Goal: Information Seeking & Learning: Check status

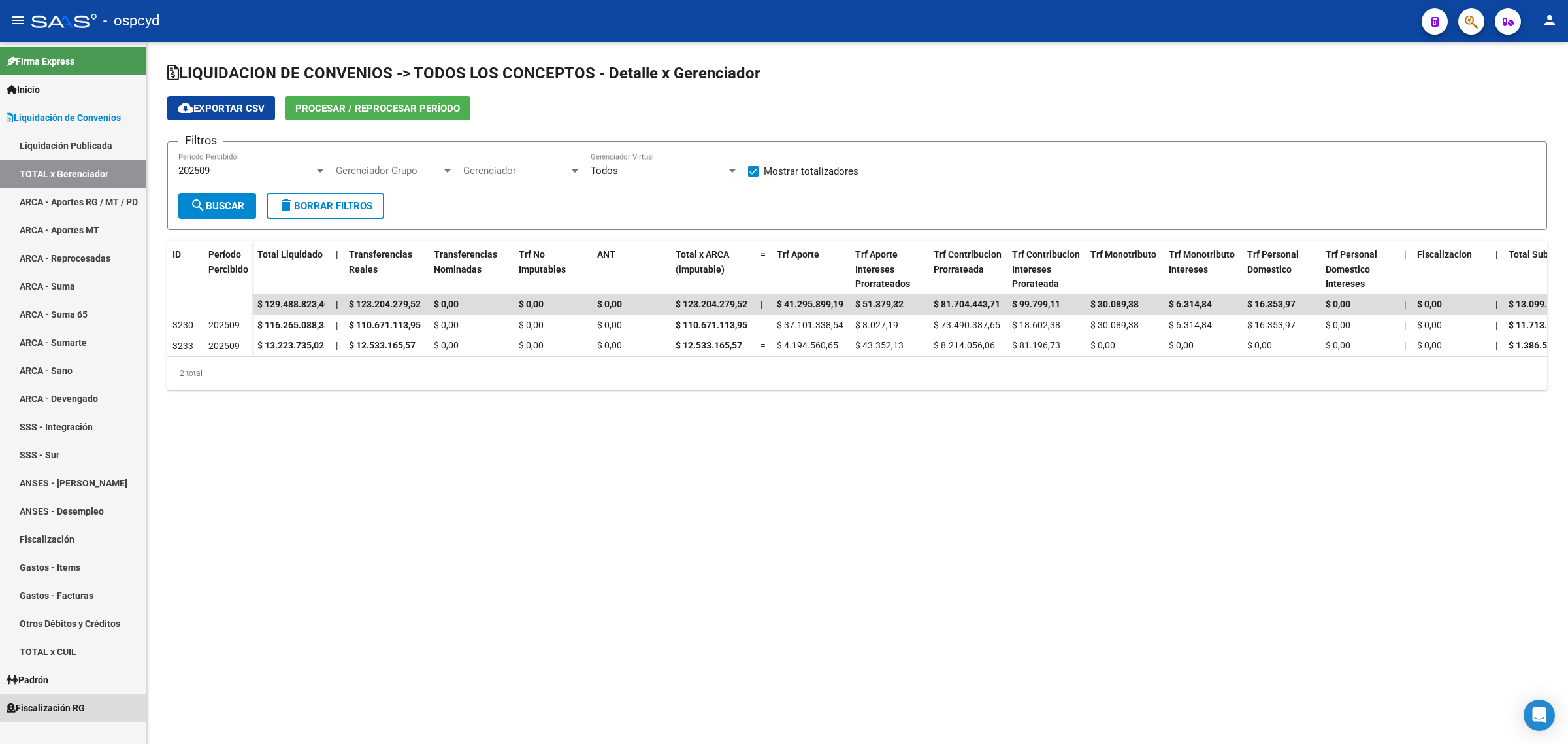
click at [41, 701] on span "Fiscalización RG" at bounding box center [46, 708] width 79 height 15
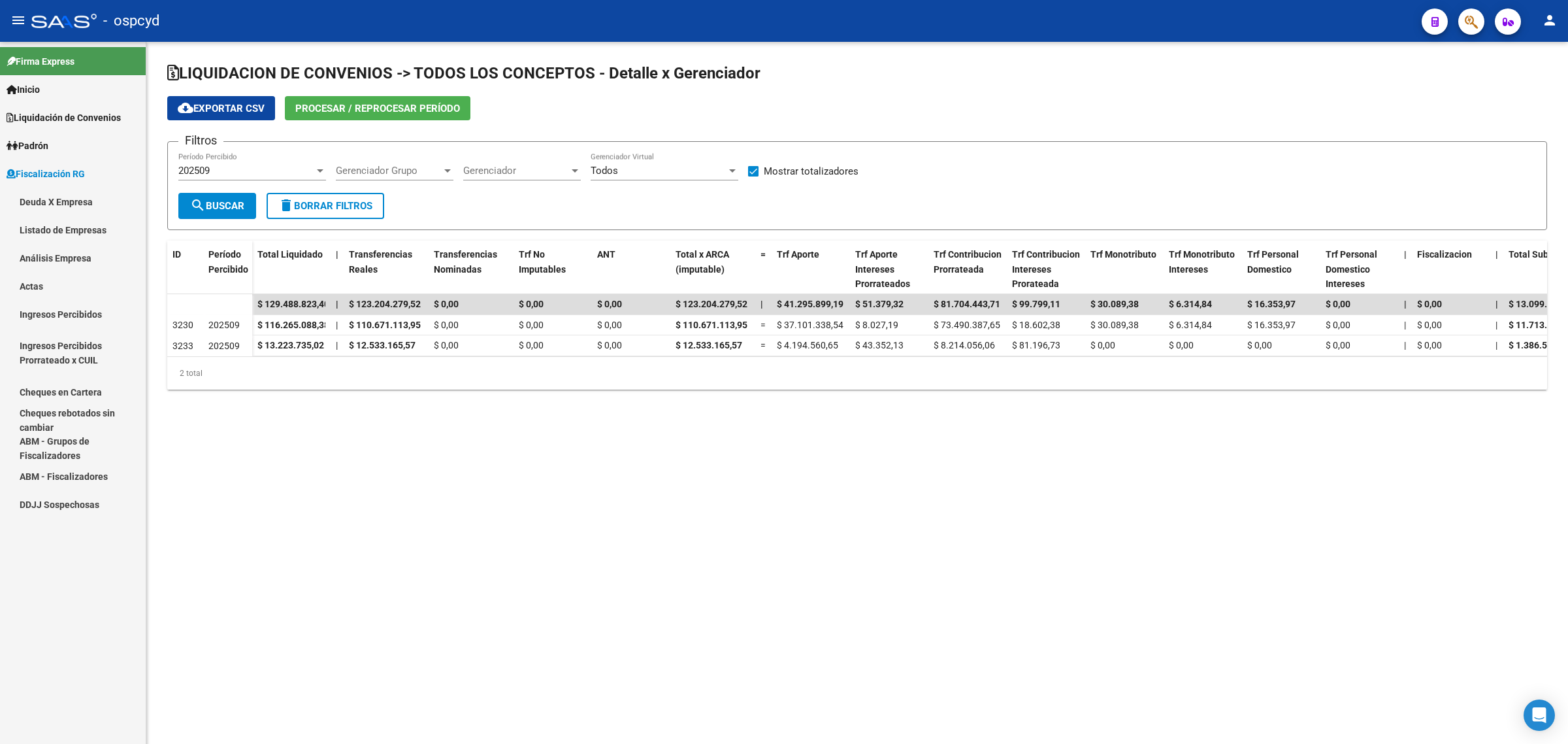
click at [68, 201] on link "Deuda X Empresa" at bounding box center [73, 201] width 145 height 28
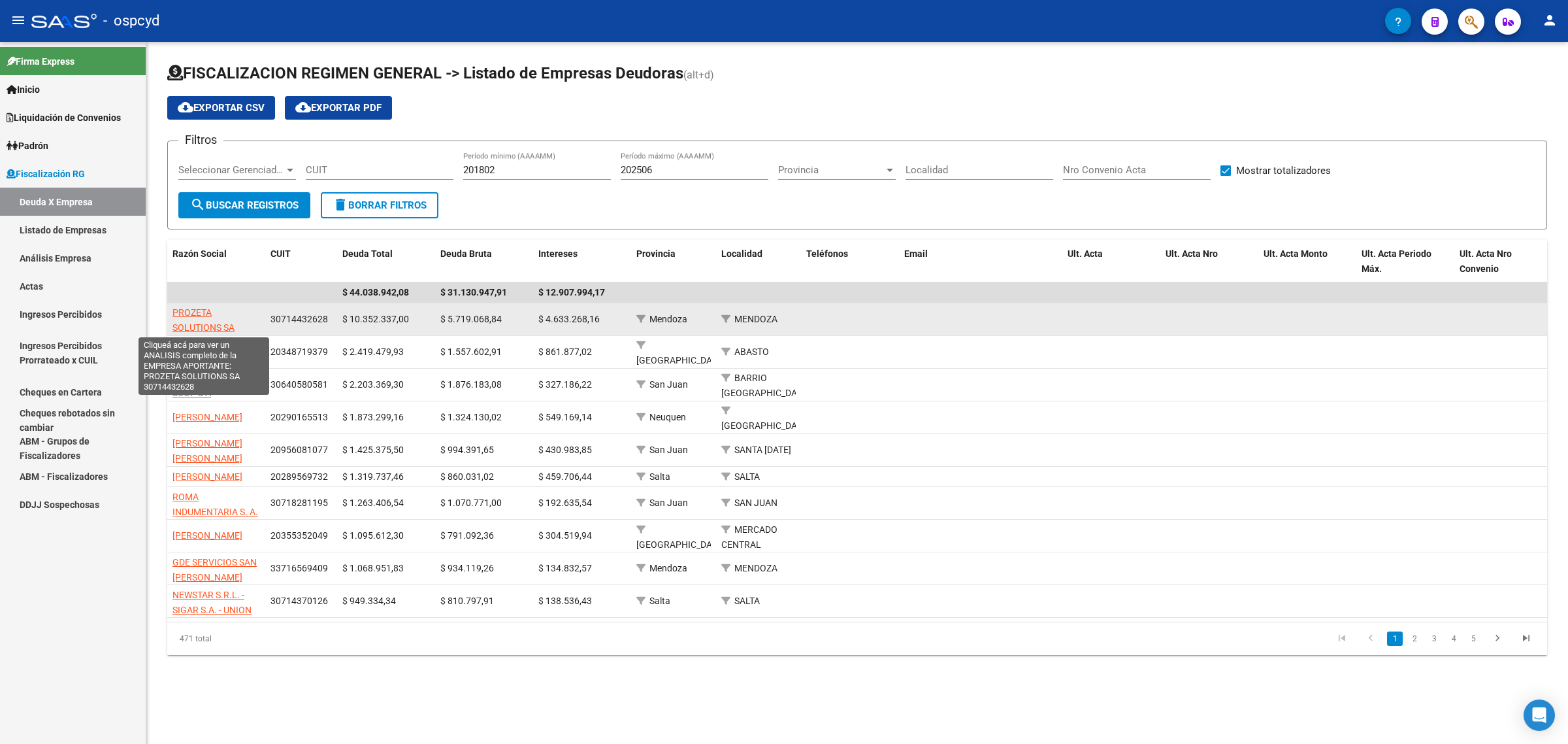
click at [203, 312] on span "PROZETA SOLUTIONS SA" at bounding box center [203, 319] width 62 height 26
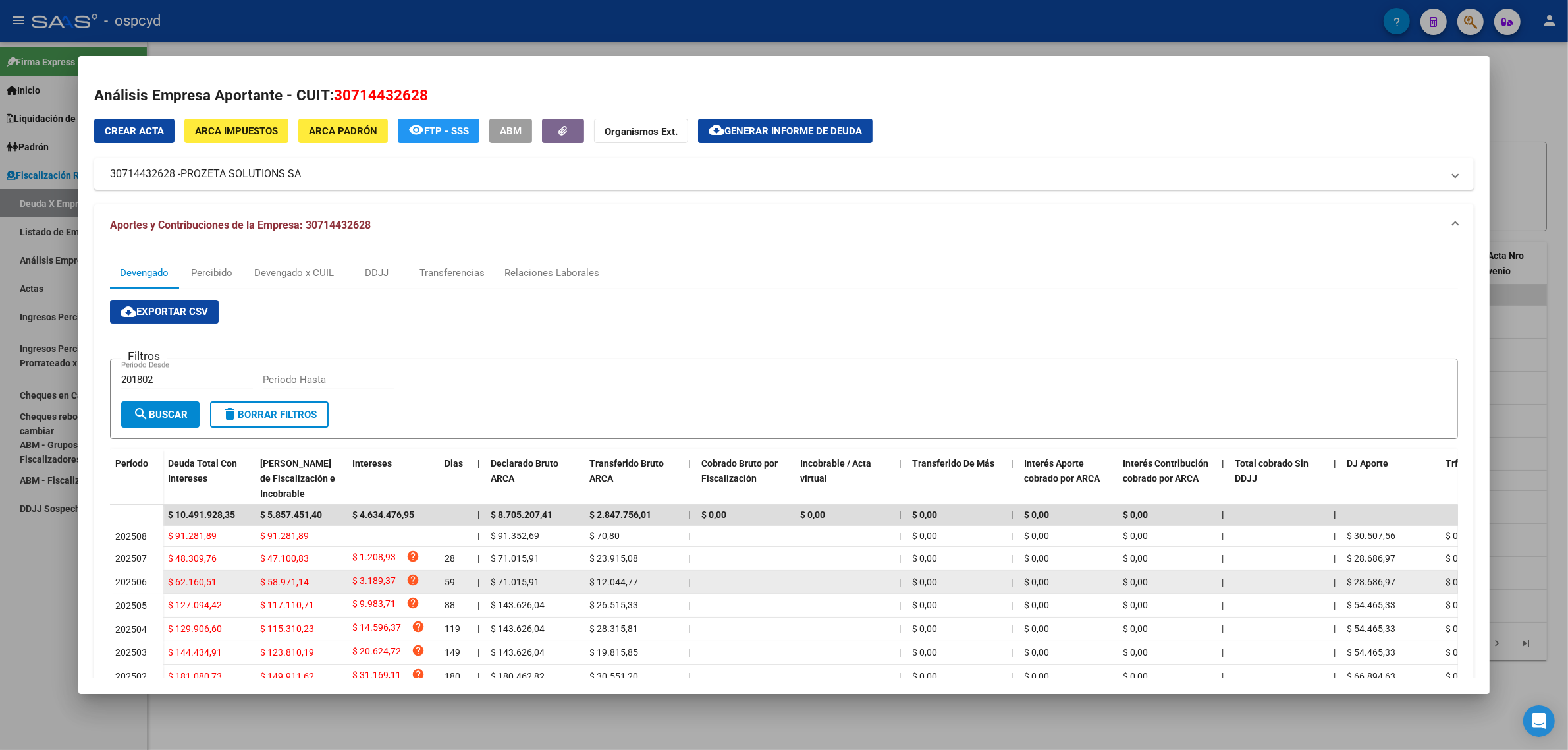
scroll to position [82, 0]
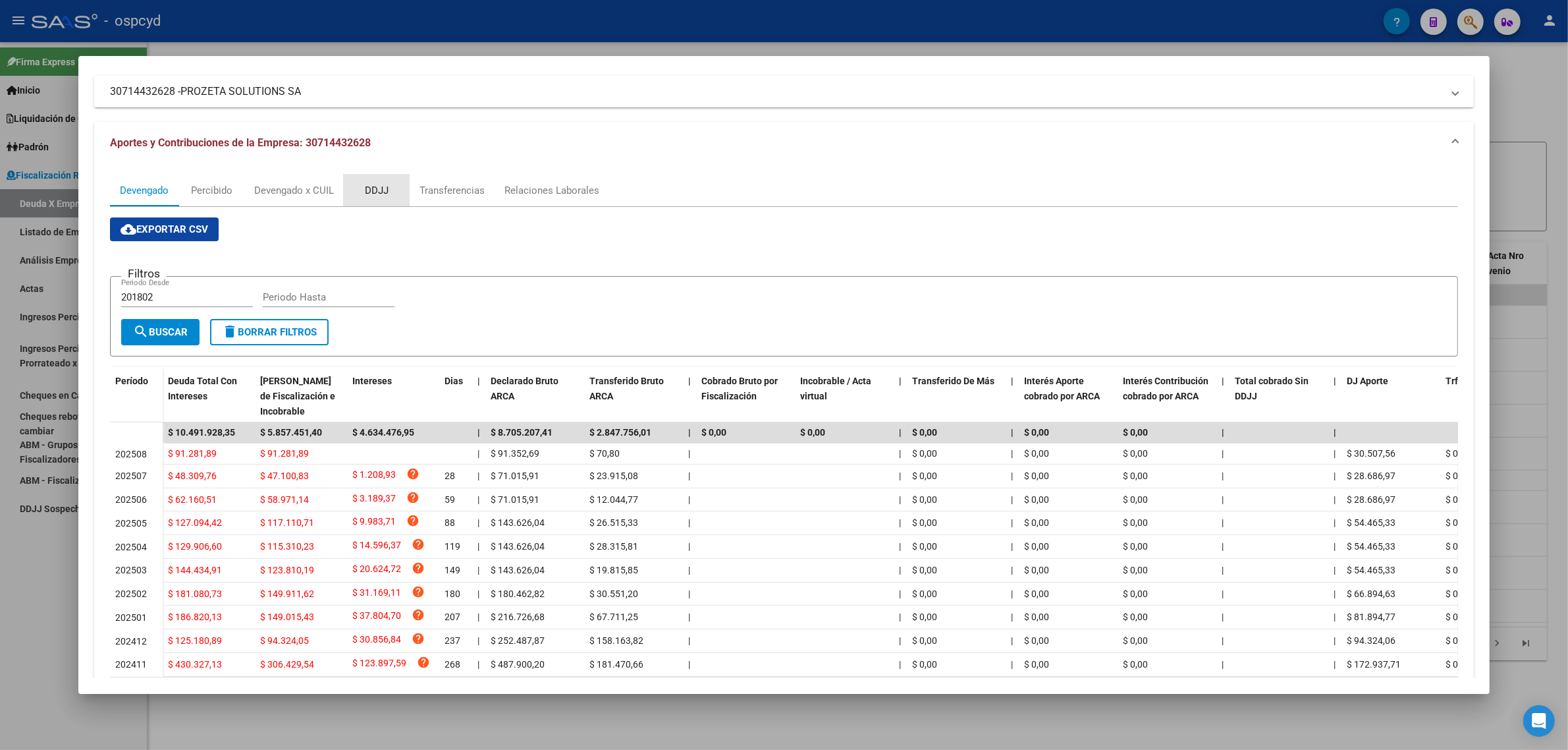
click at [380, 189] on div "DDJJ" at bounding box center [377, 190] width 24 height 15
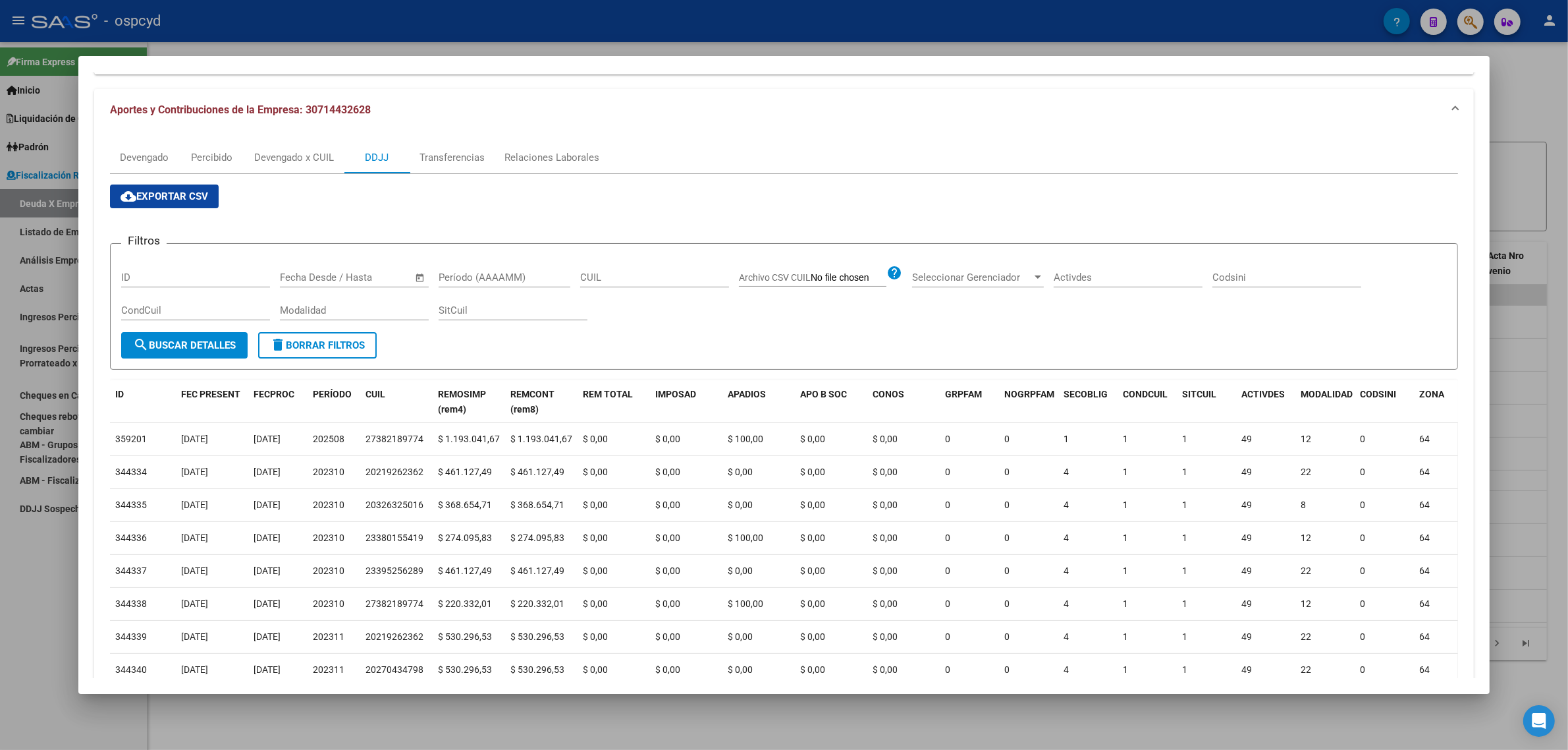
scroll to position [112, 0]
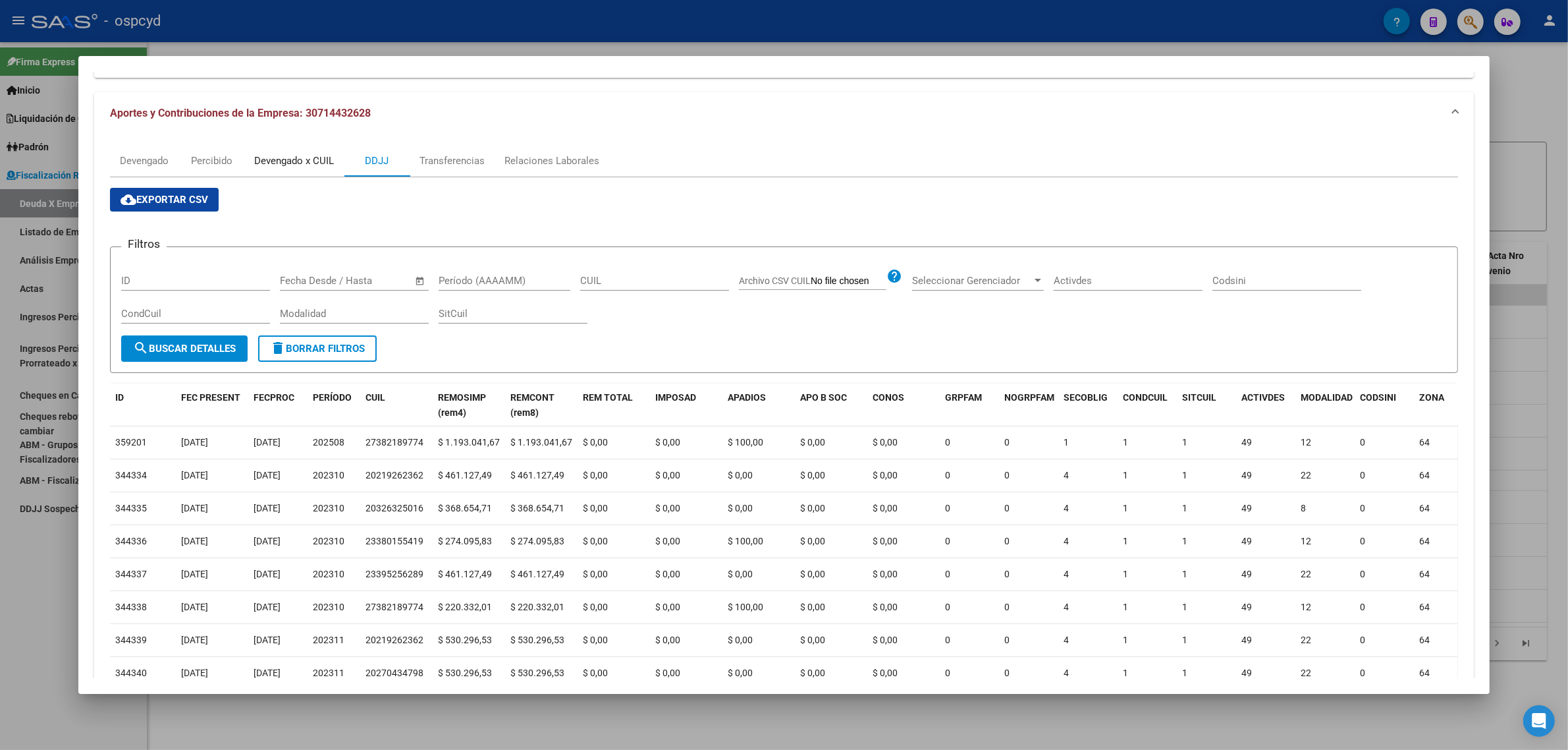
click at [300, 159] on div "Devengado x CUIL" at bounding box center [295, 161] width 80 height 15
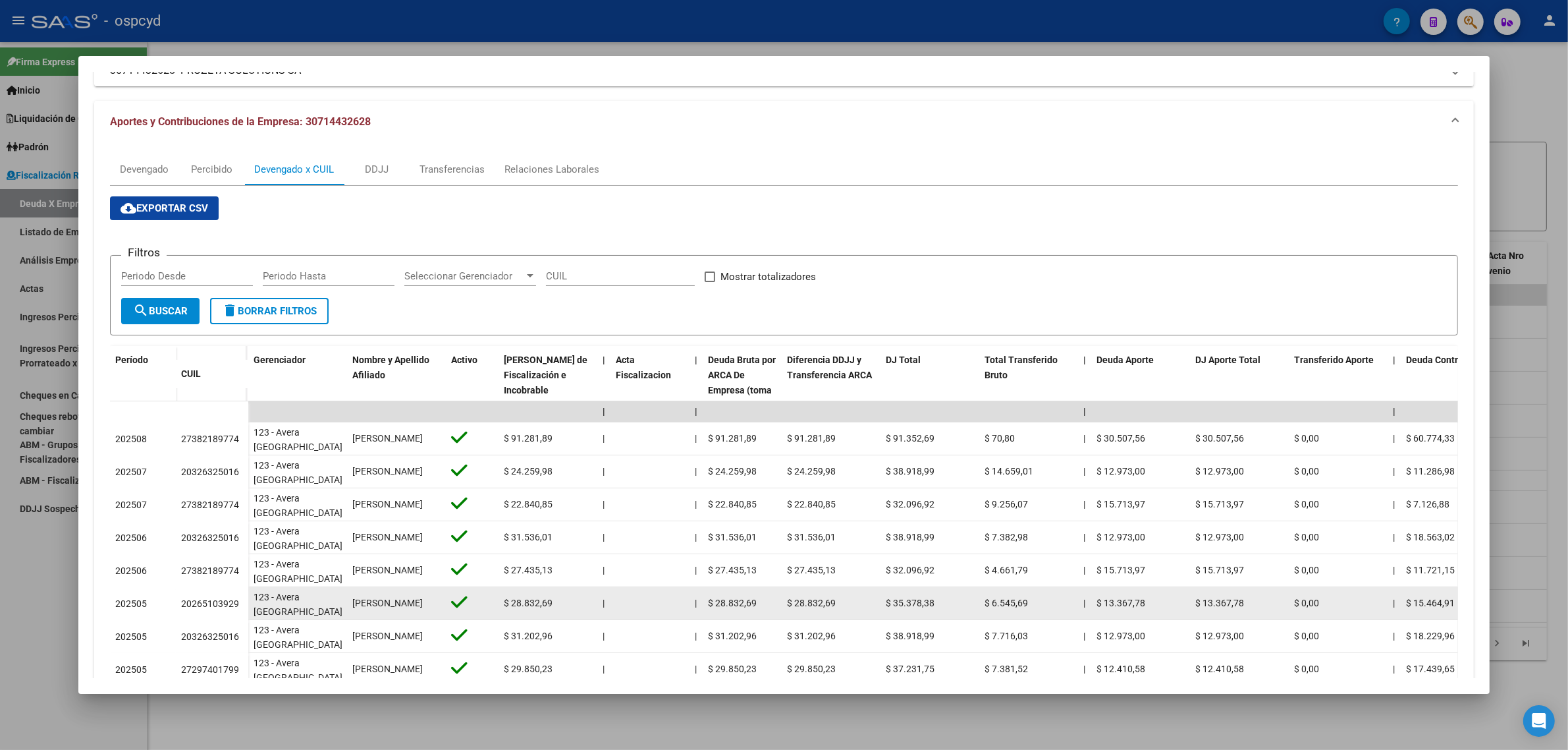
scroll to position [164, 0]
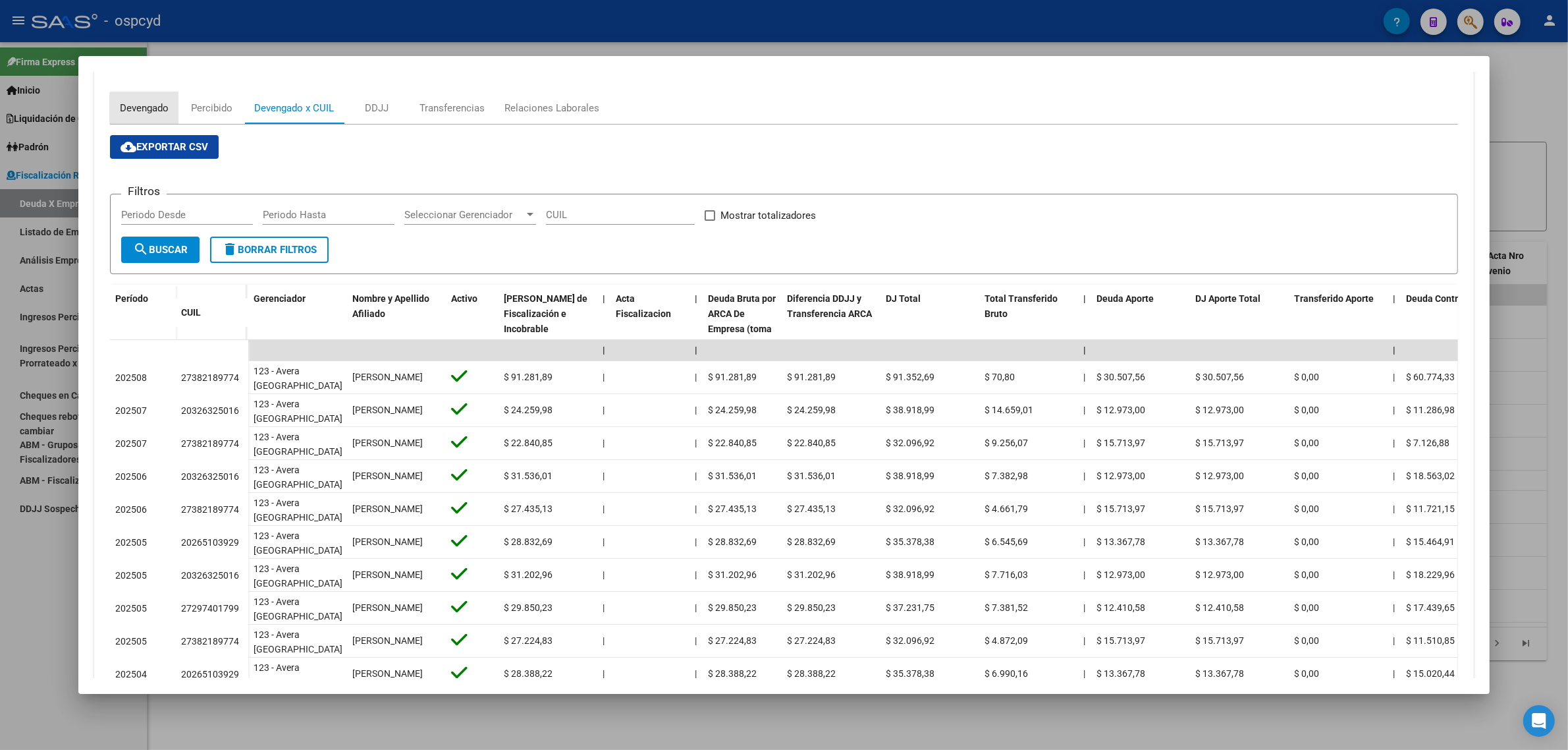
click at [143, 113] on div "Devengado" at bounding box center [144, 108] width 49 height 15
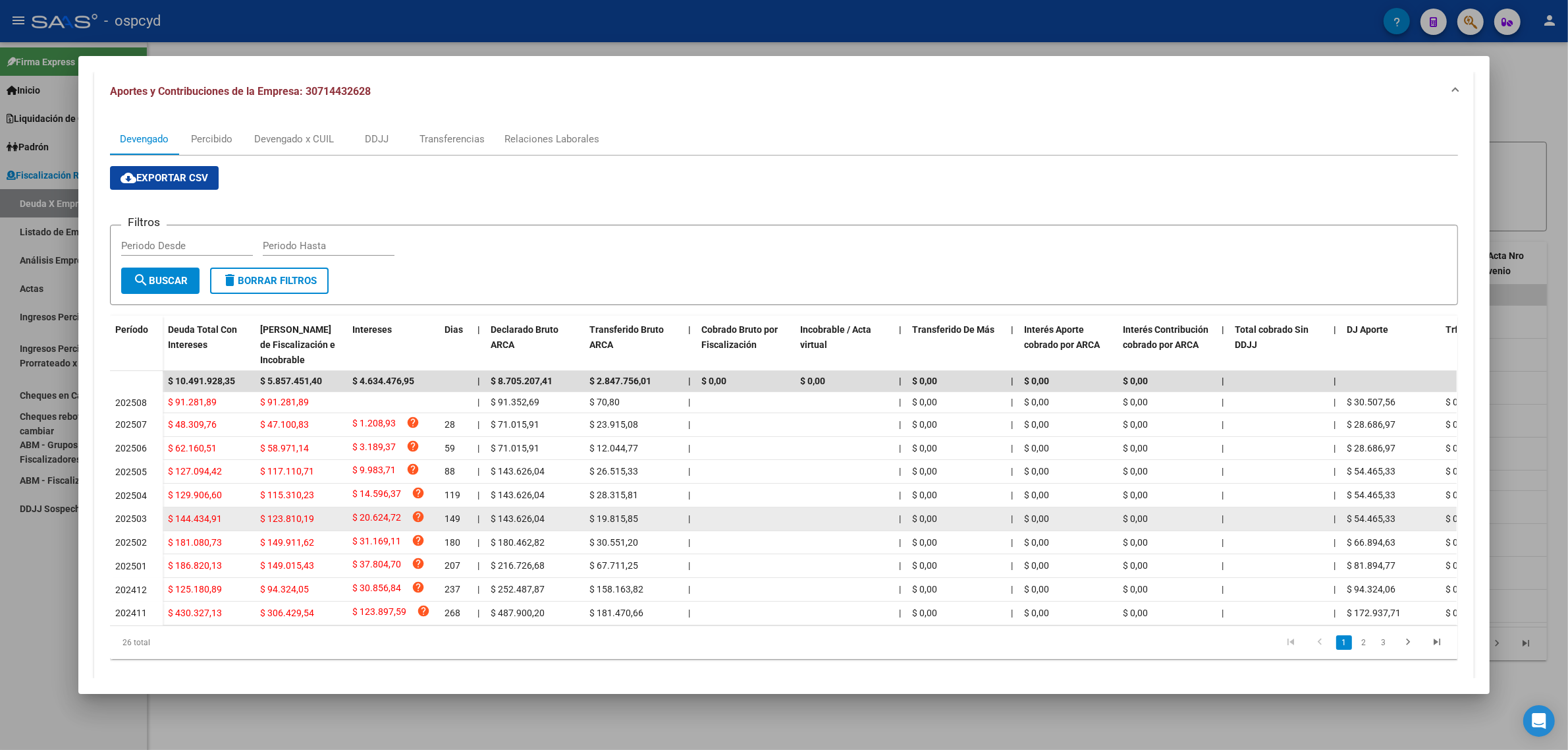
scroll to position [161, 0]
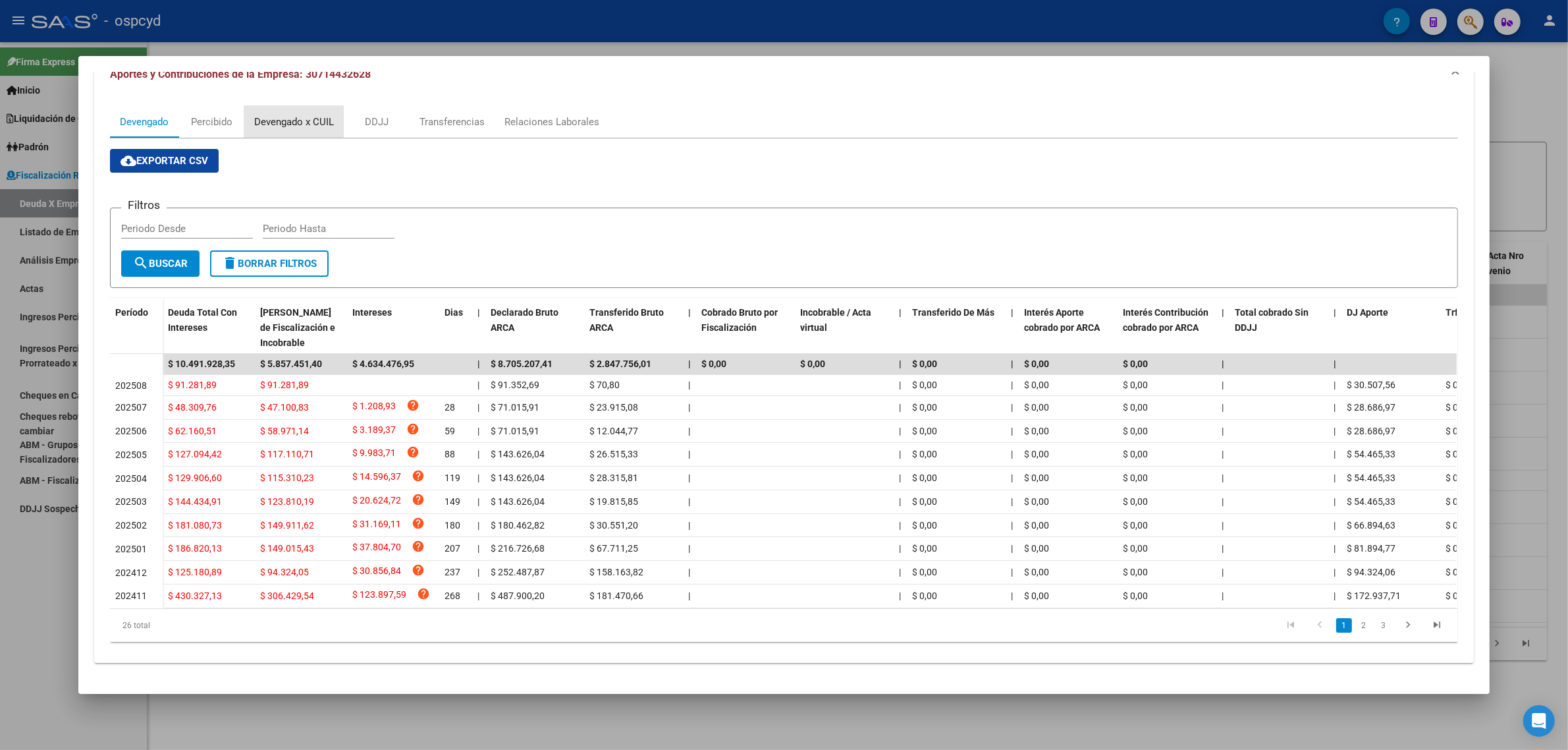
click at [287, 117] on div "Devengado x CUIL" at bounding box center [295, 122] width 80 height 15
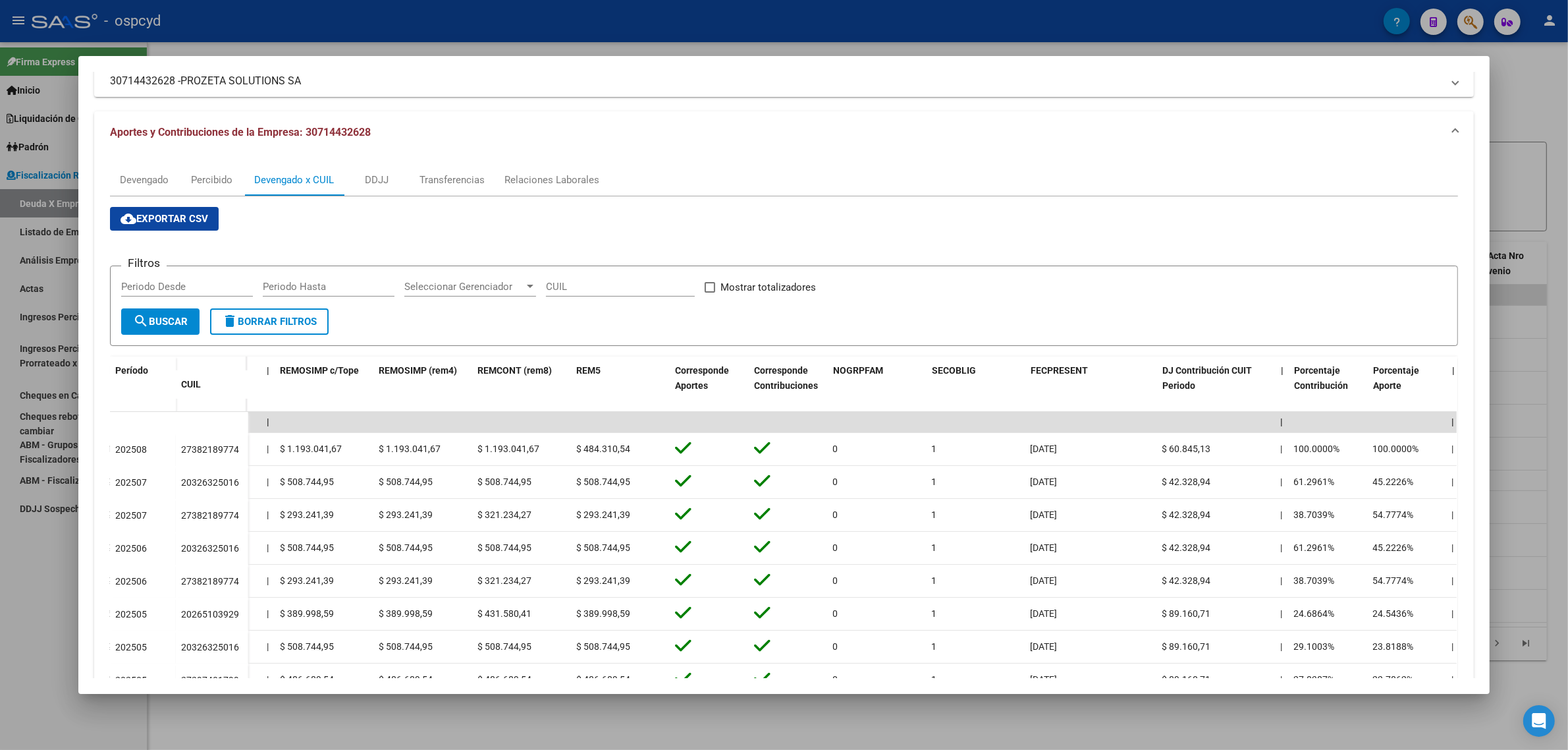
scroll to position [11, 0]
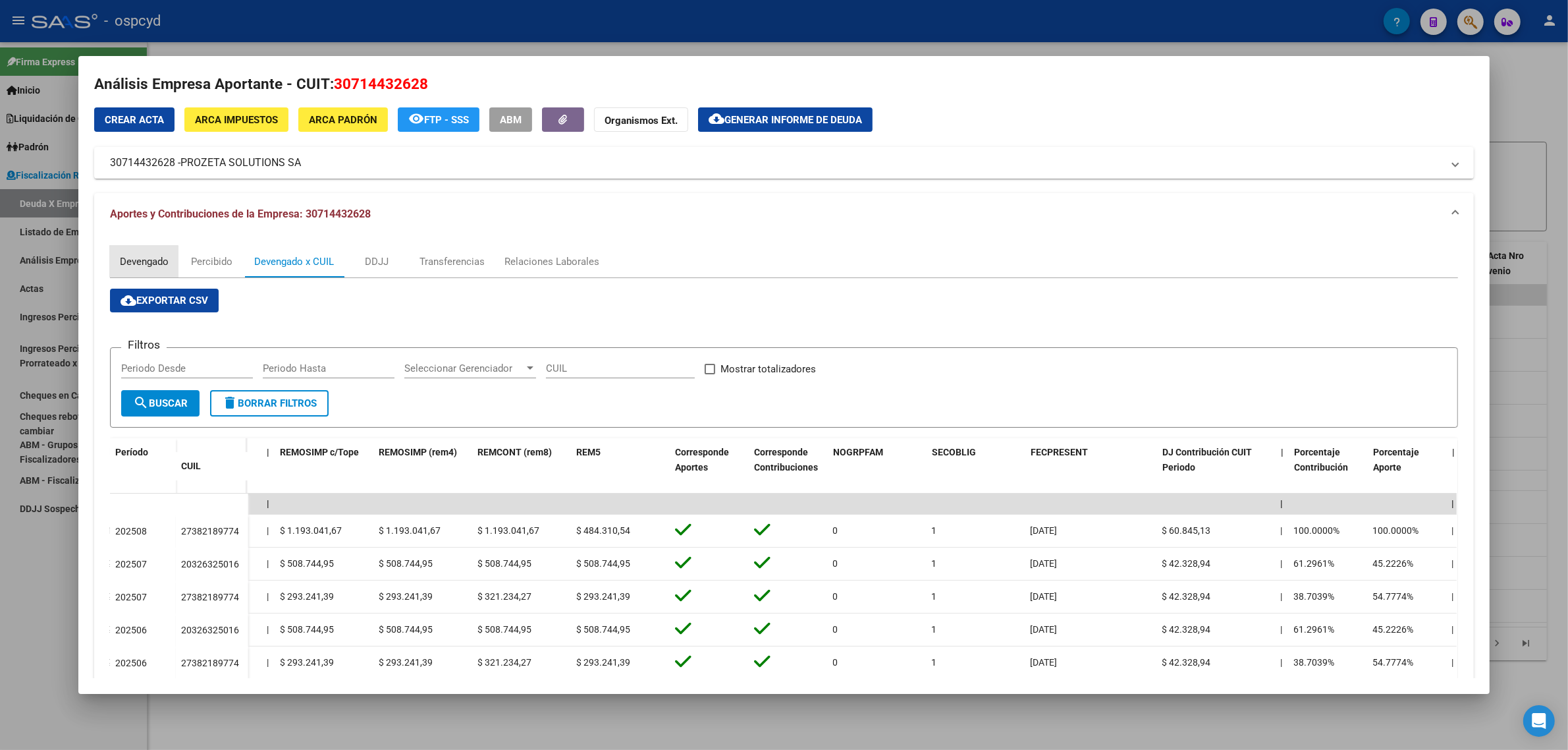
click at [138, 264] on div "Devengado" at bounding box center [144, 262] width 49 height 15
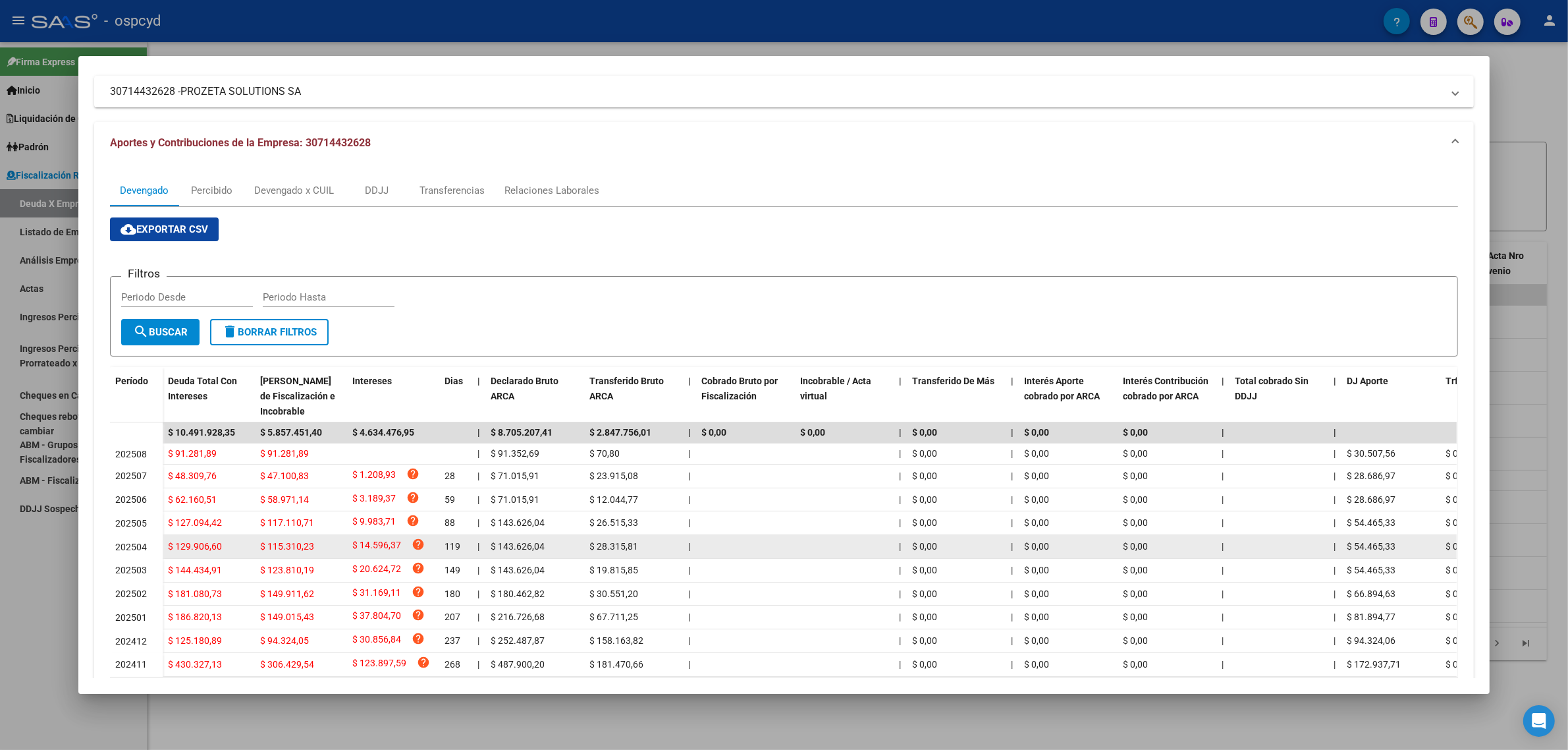
scroll to position [161, 0]
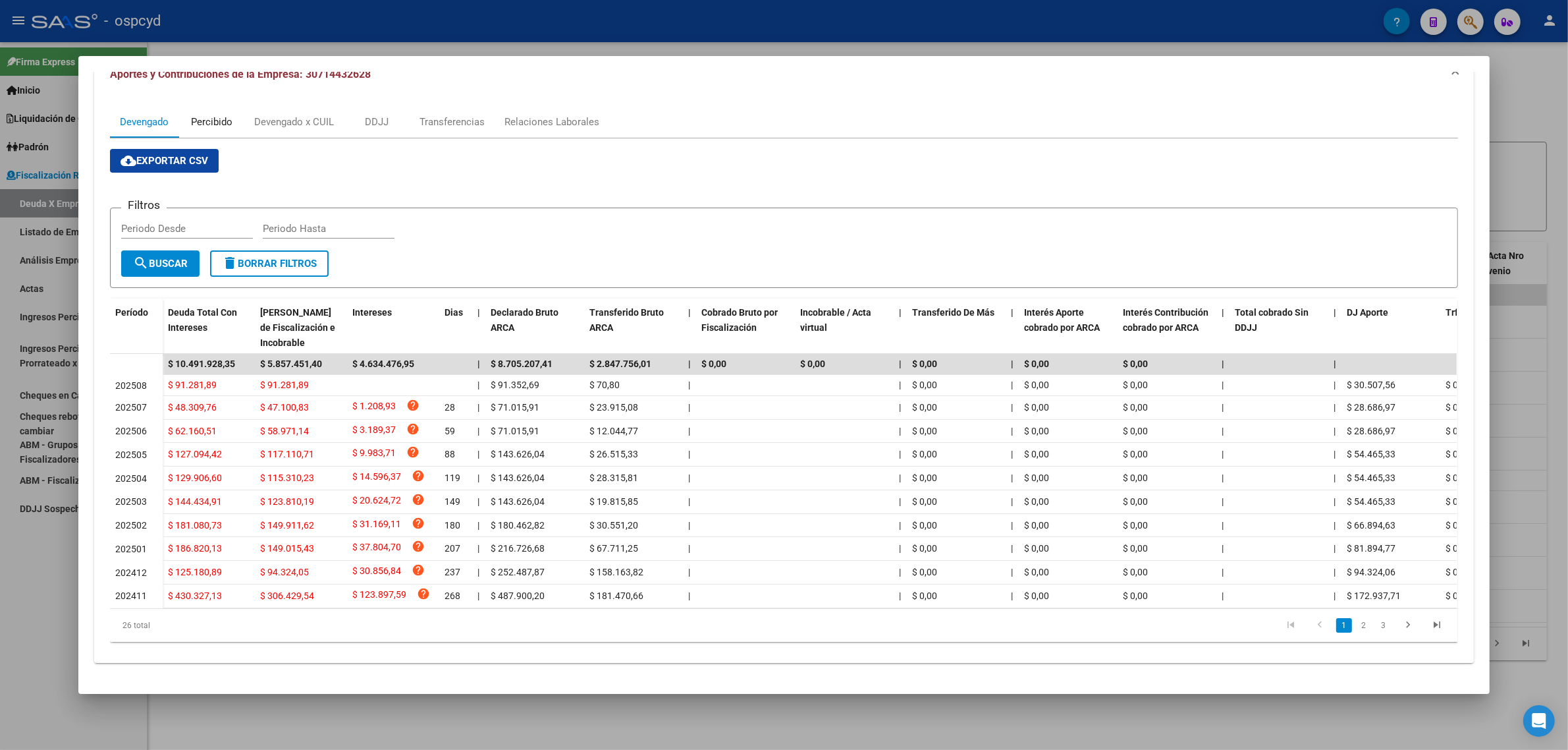
click at [230, 106] on div "Percibido" at bounding box center [211, 121] width 66 height 32
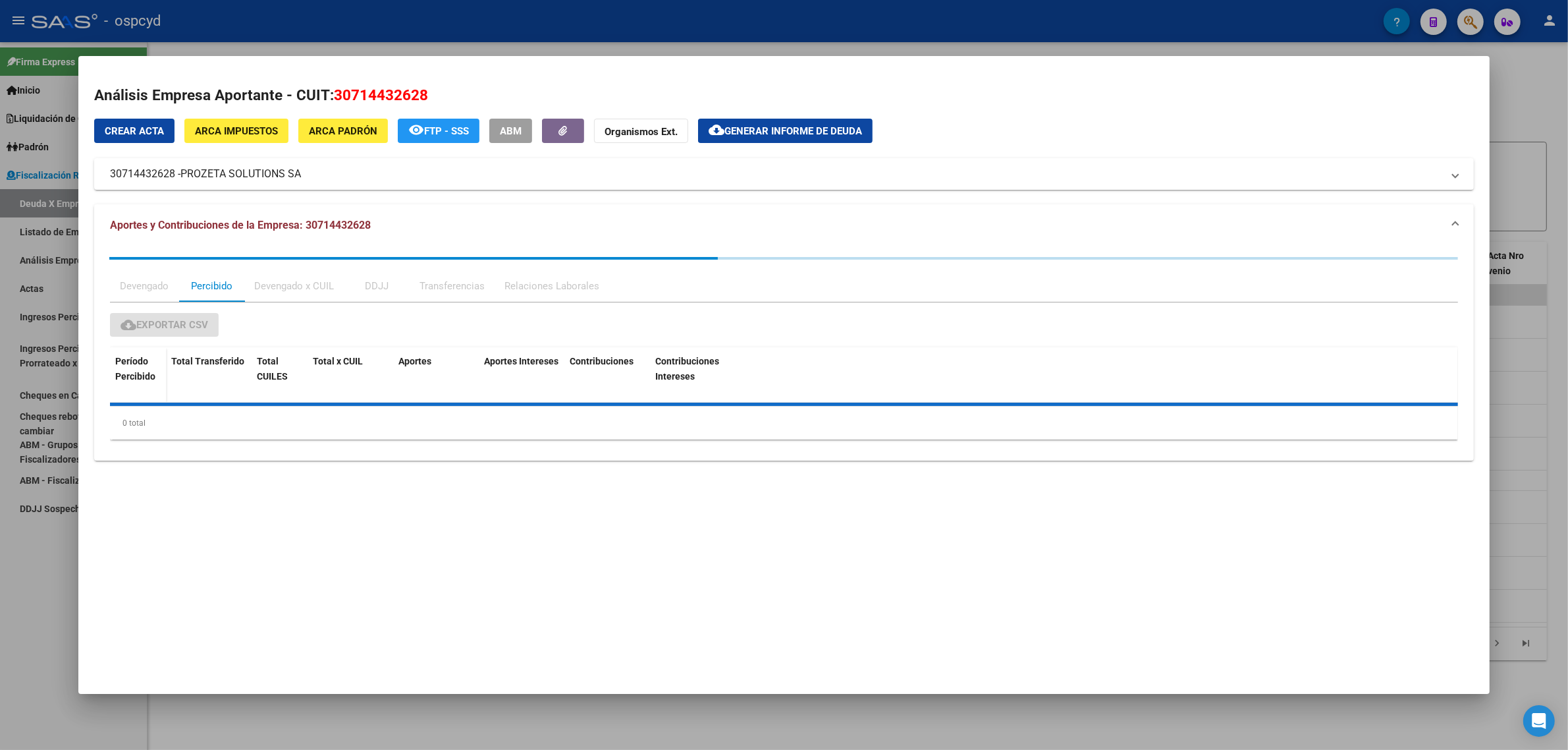
scroll to position [0, 0]
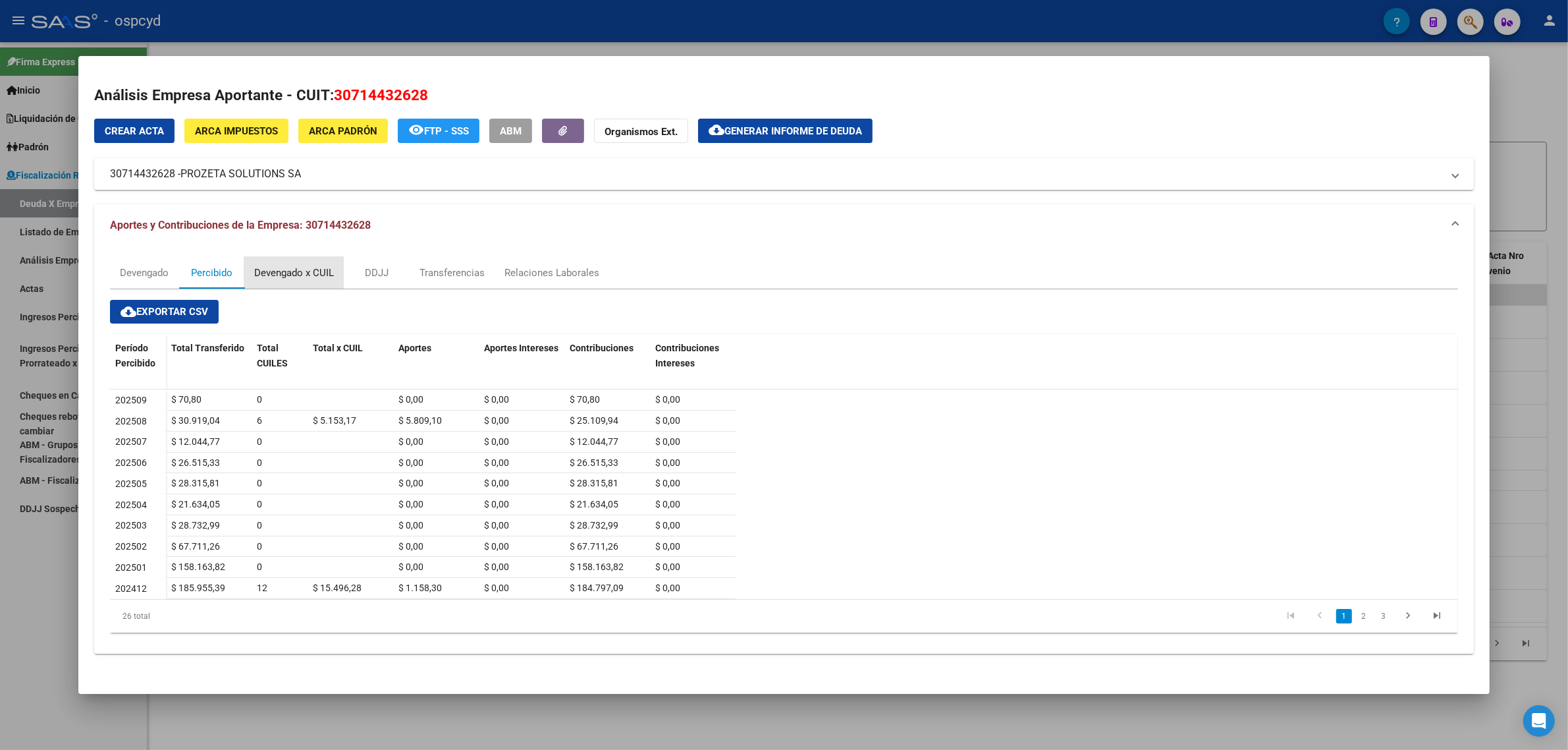
click at [308, 267] on div "Devengado x CUIL" at bounding box center [295, 273] width 80 height 15
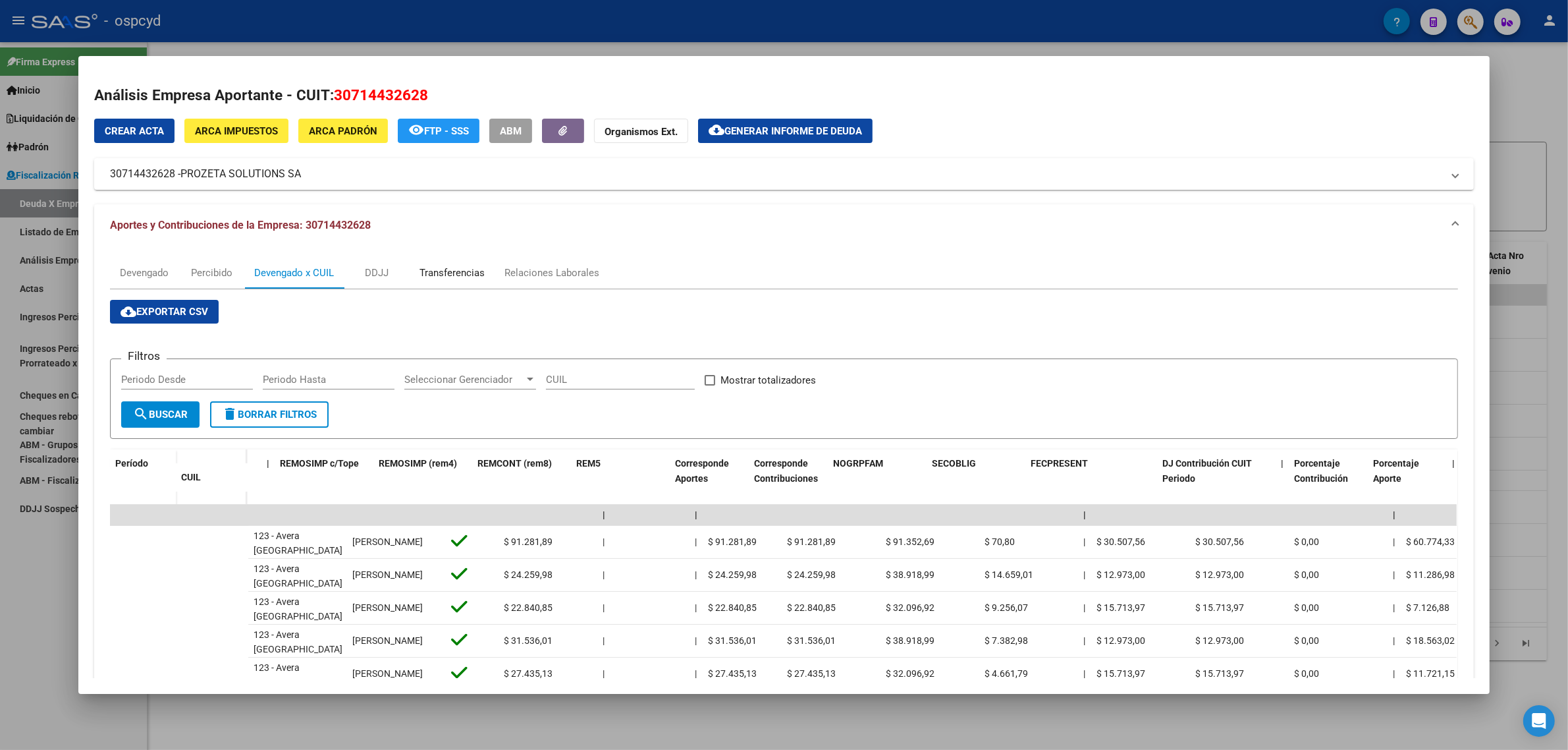
click at [458, 261] on div "Transferencias" at bounding box center [452, 272] width 85 height 32
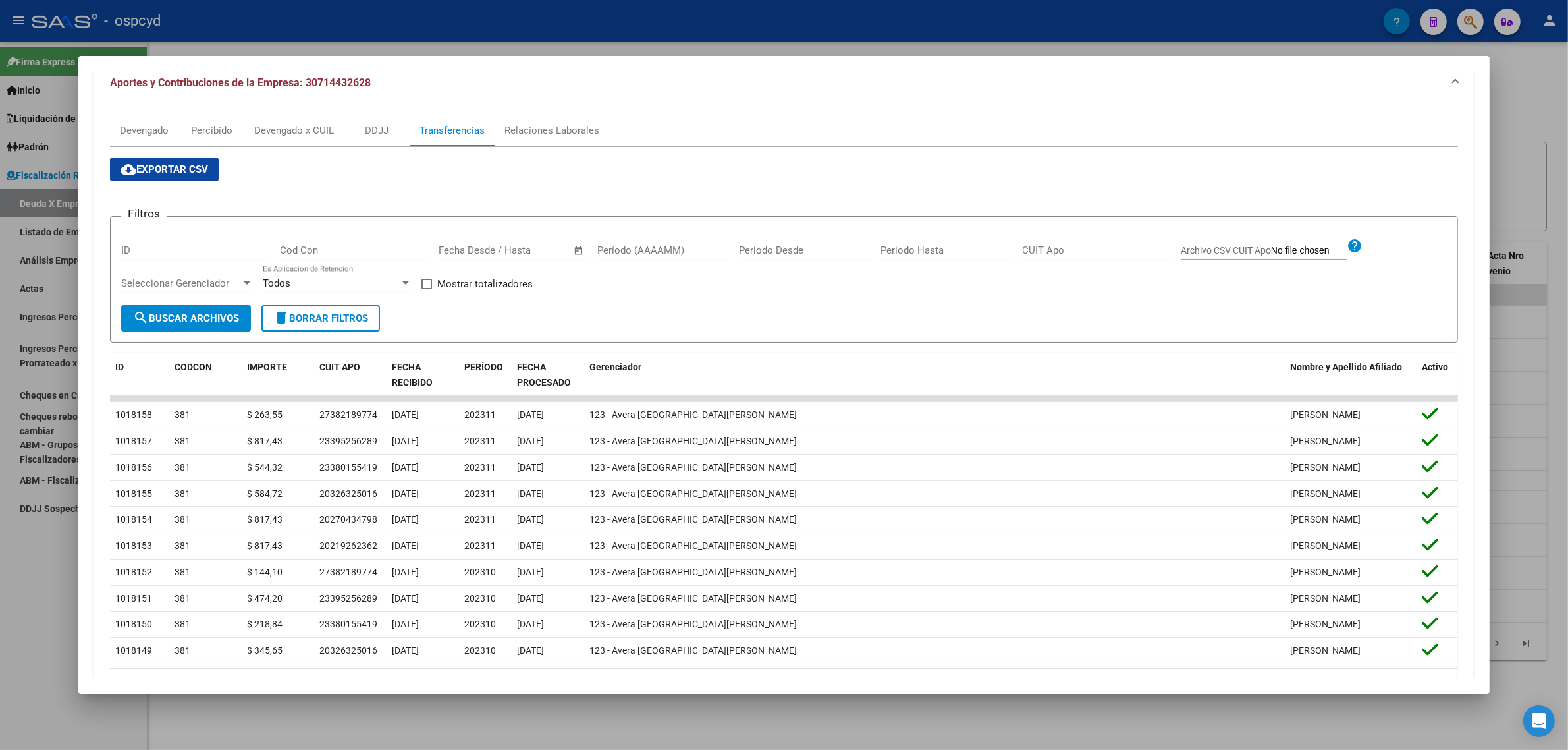
scroll to position [82, 0]
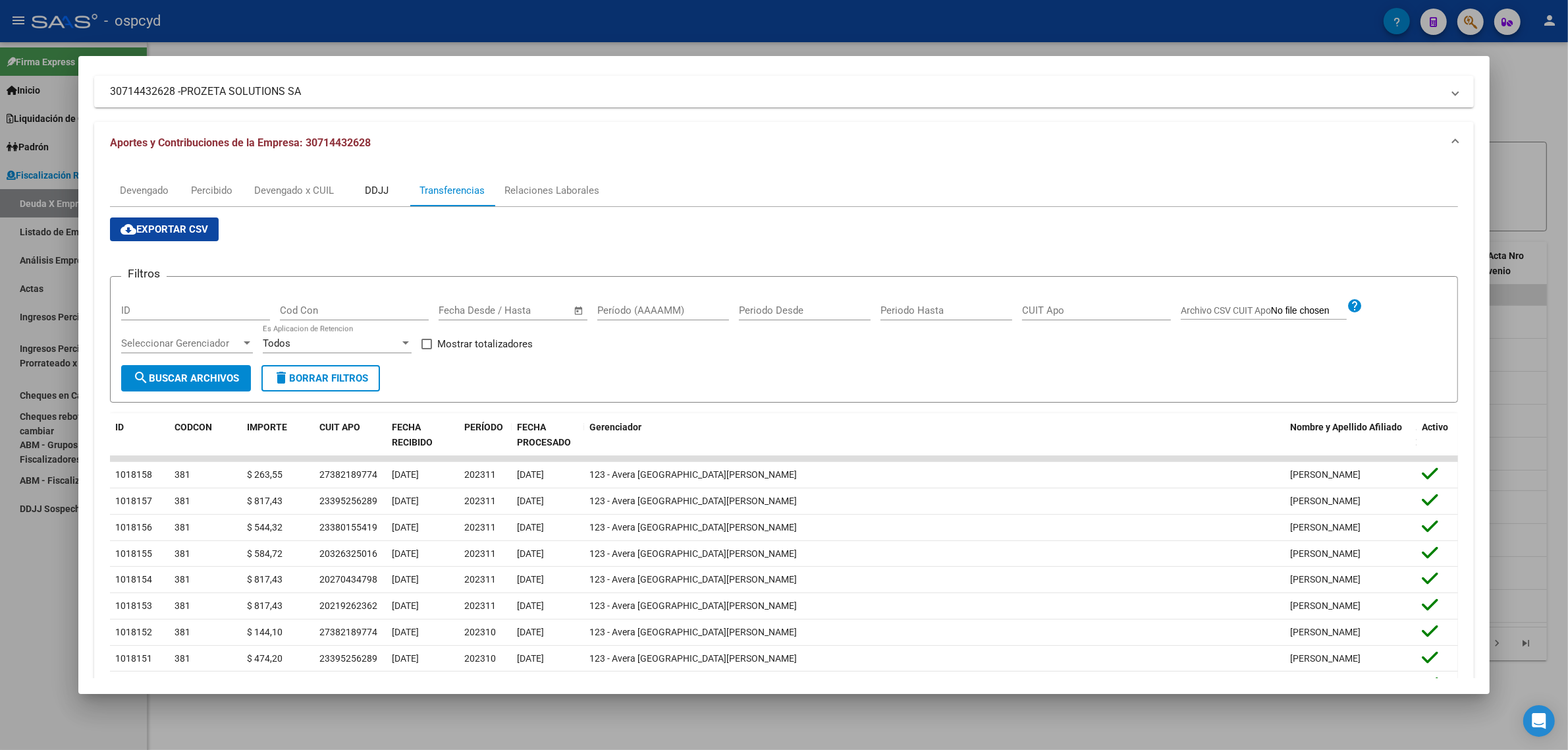
click at [365, 188] on div "DDJJ" at bounding box center [377, 190] width 24 height 15
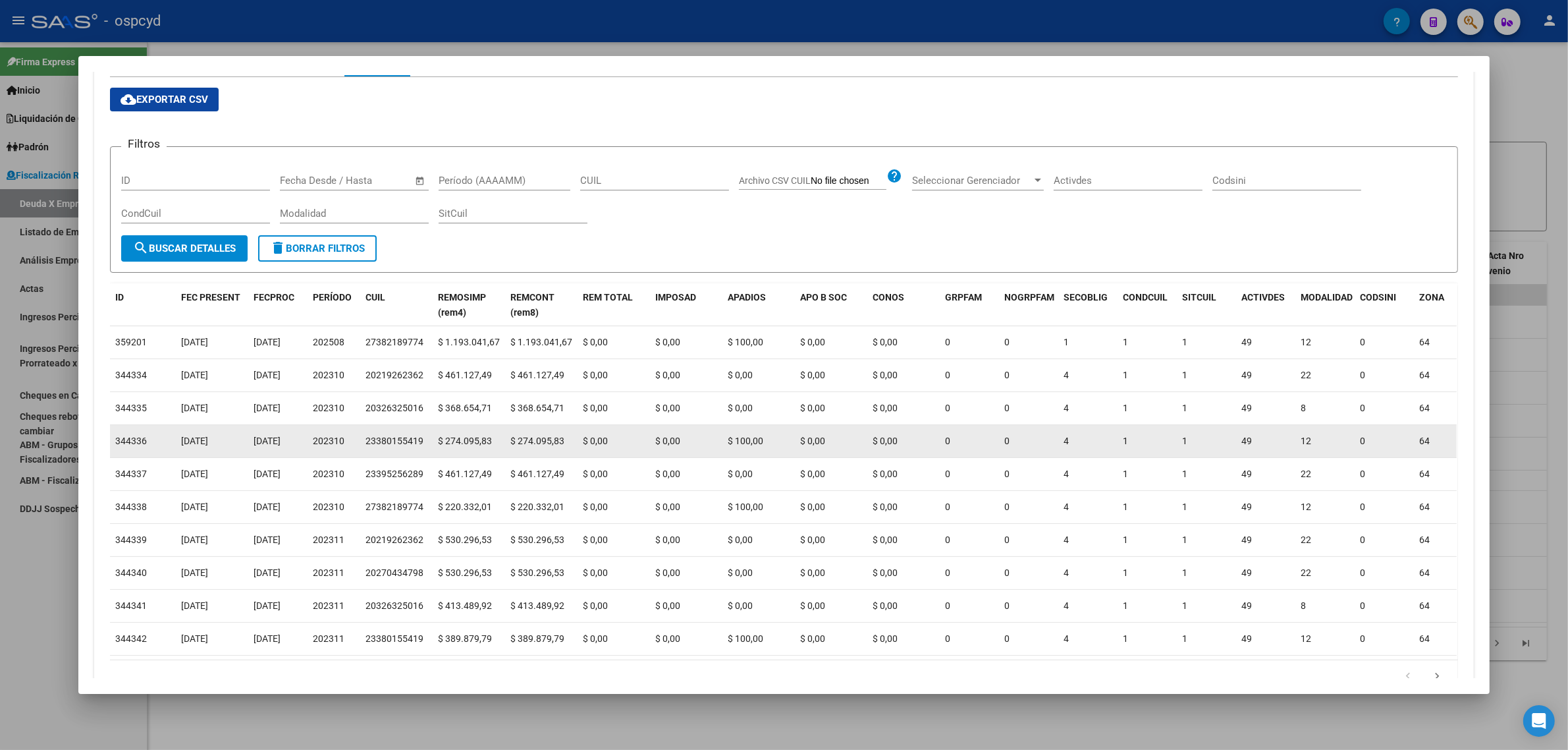
scroll to position [275, 0]
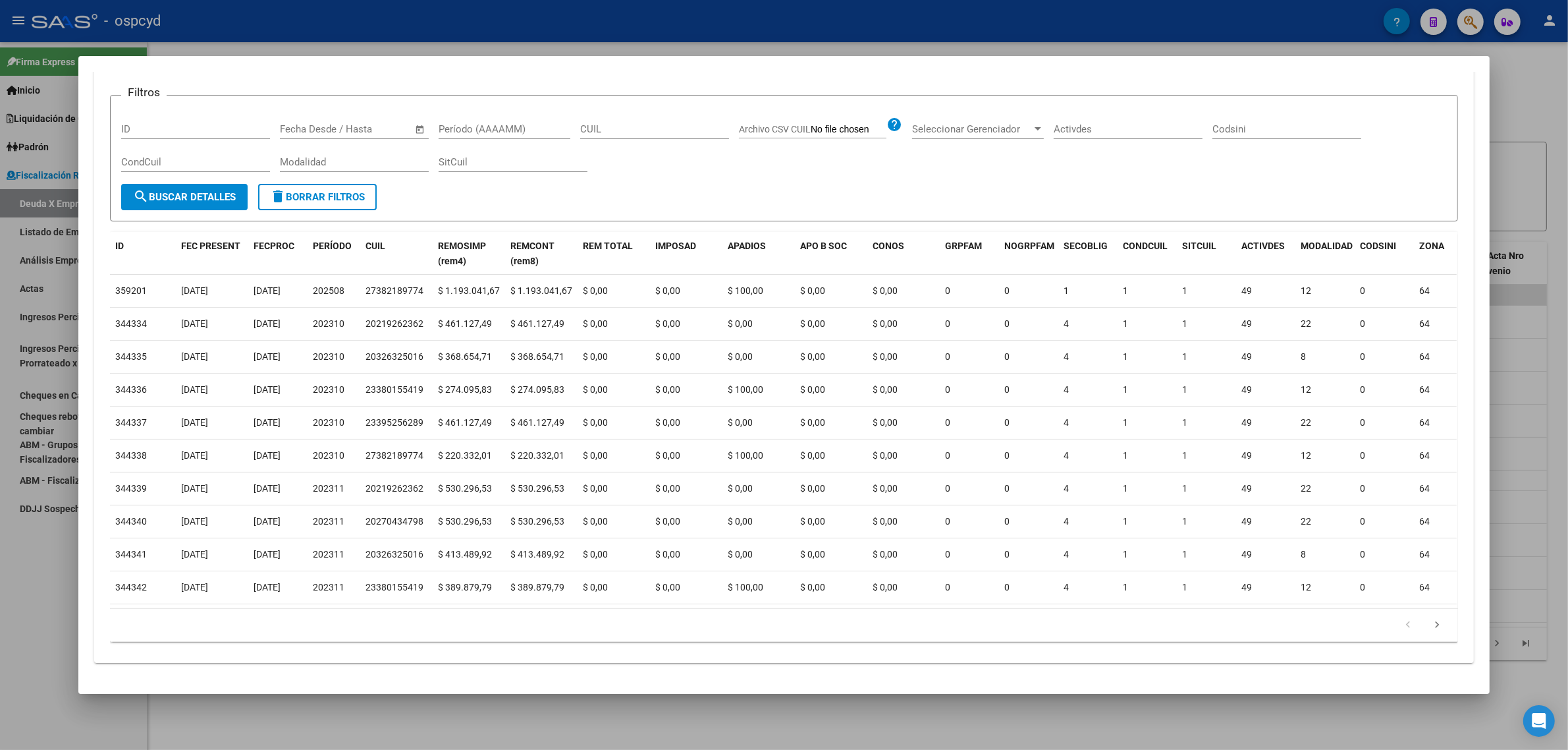
click at [344, 123] on div "Fecha inicio – Fecha fin Fecha Desde / Hasta" at bounding box center [346, 129] width 133 height 20
click at [548, 123] on input "Período (AAAAMM)" at bounding box center [505, 129] width 132 height 12
click at [327, 123] on input "text" at bounding box center [355, 129] width 64 height 12
click at [420, 155] on span "Previous month" at bounding box center [427, 154] width 27 height 27
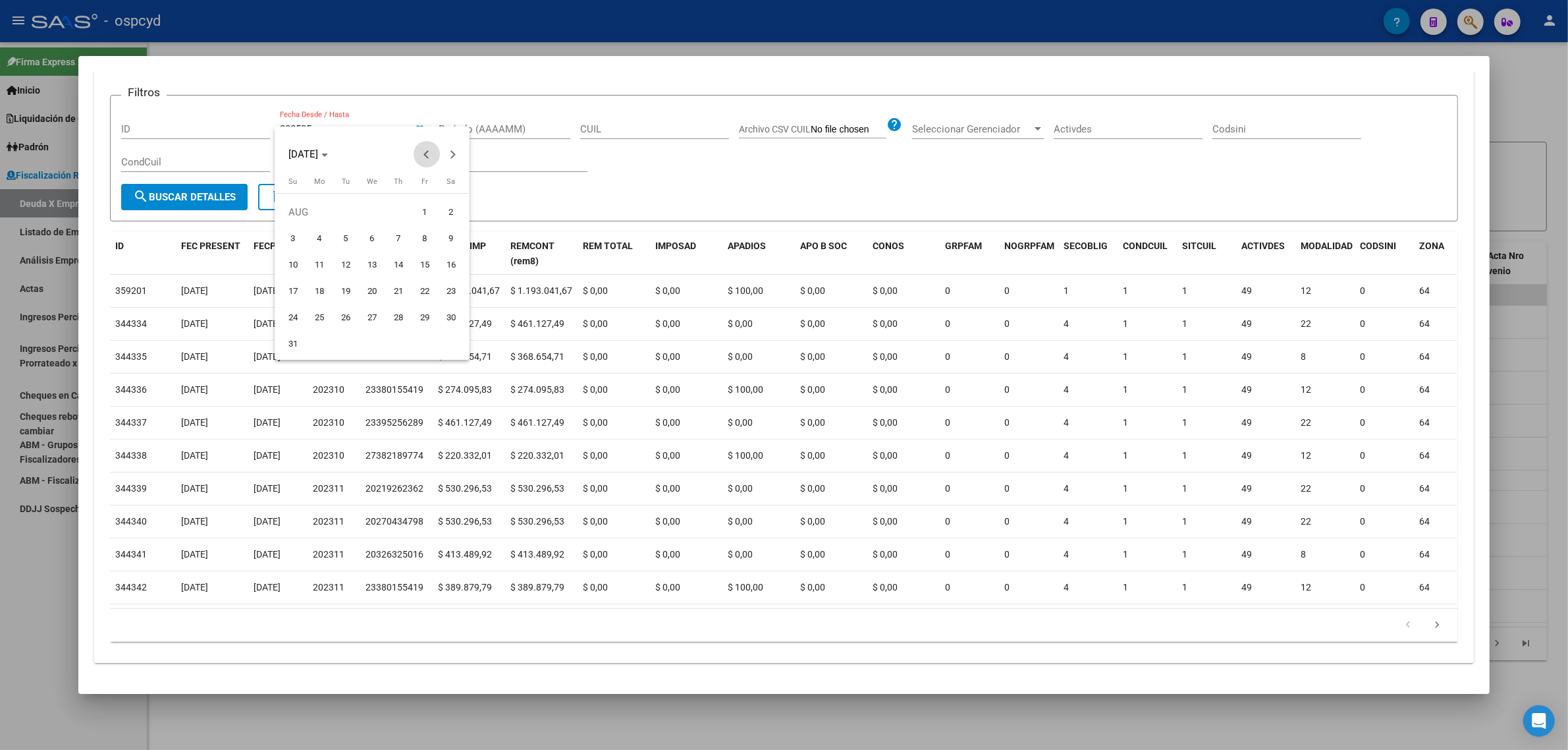
click at [420, 155] on span "Previous month" at bounding box center [427, 154] width 27 height 27
click at [359, 255] on button "11" at bounding box center [372, 265] width 27 height 27
click at [425, 143] on span "Previous month" at bounding box center [427, 154] width 27 height 27
click at [321, 241] on span "5" at bounding box center [320, 238] width 24 height 24
click at [386, 215] on span "1" at bounding box center [398, 212] width 24 height 24
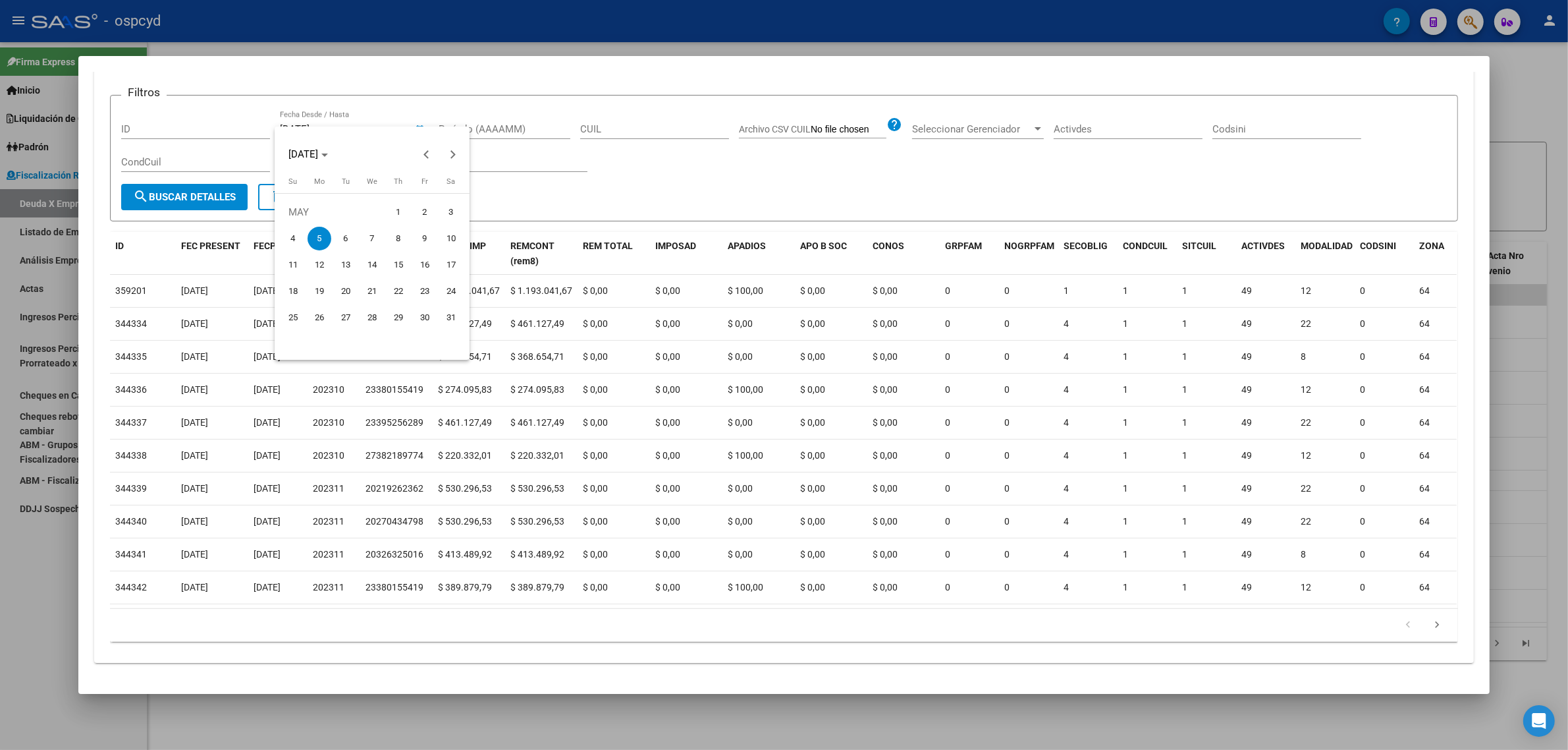
type input "[DATE]"
click at [517, 114] on div at bounding box center [784, 375] width 1568 height 750
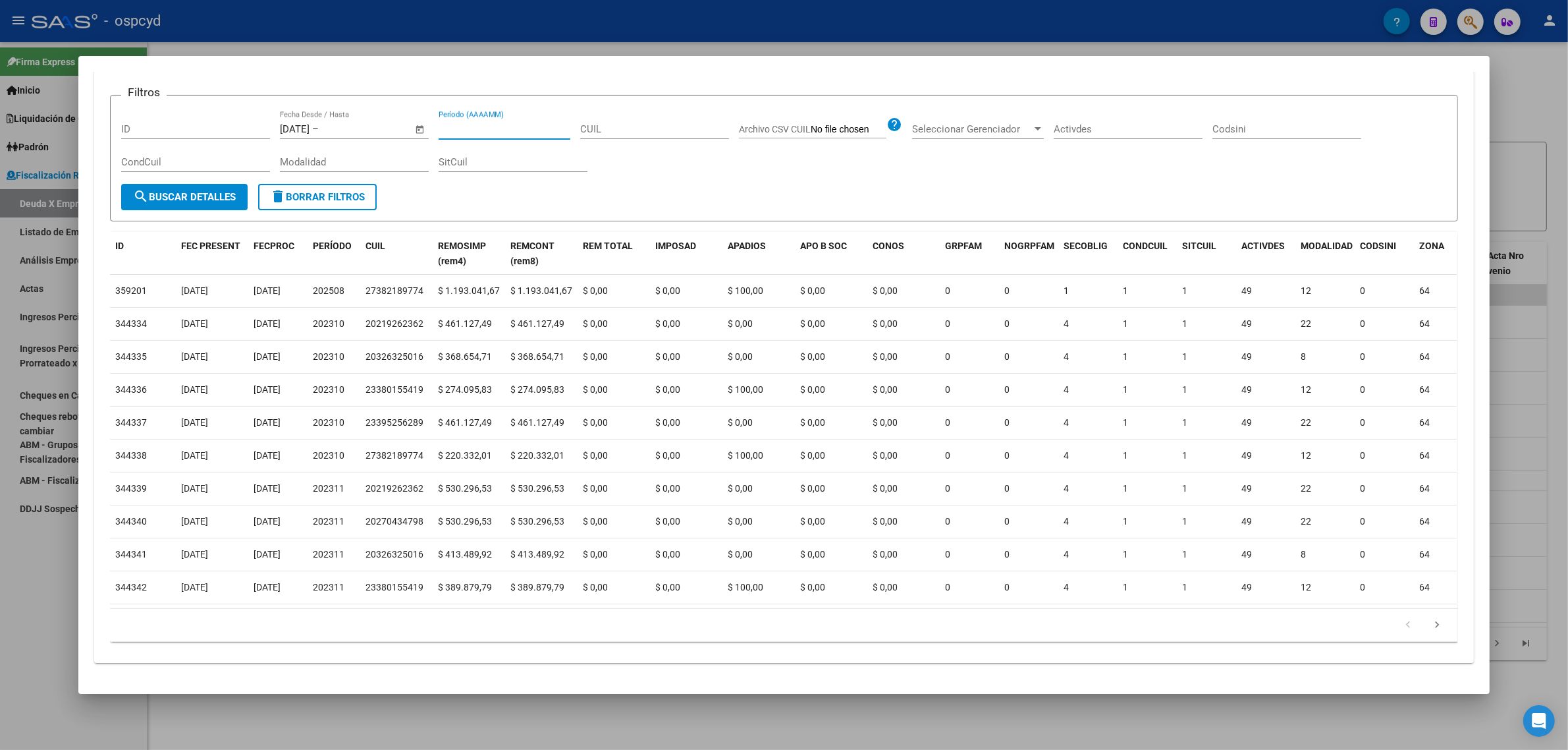
click at [517, 123] on input "Período (AAAAMM)" at bounding box center [505, 129] width 132 height 12
click at [491, 123] on div "Período (AAAAMM)" at bounding box center [505, 129] width 132 height 20
click at [492, 123] on input "Período (AAAAMM)" at bounding box center [505, 129] width 132 height 12
click at [493, 132] on div "2025 Período (AAAAMM)" at bounding box center [505, 135] width 132 height 33
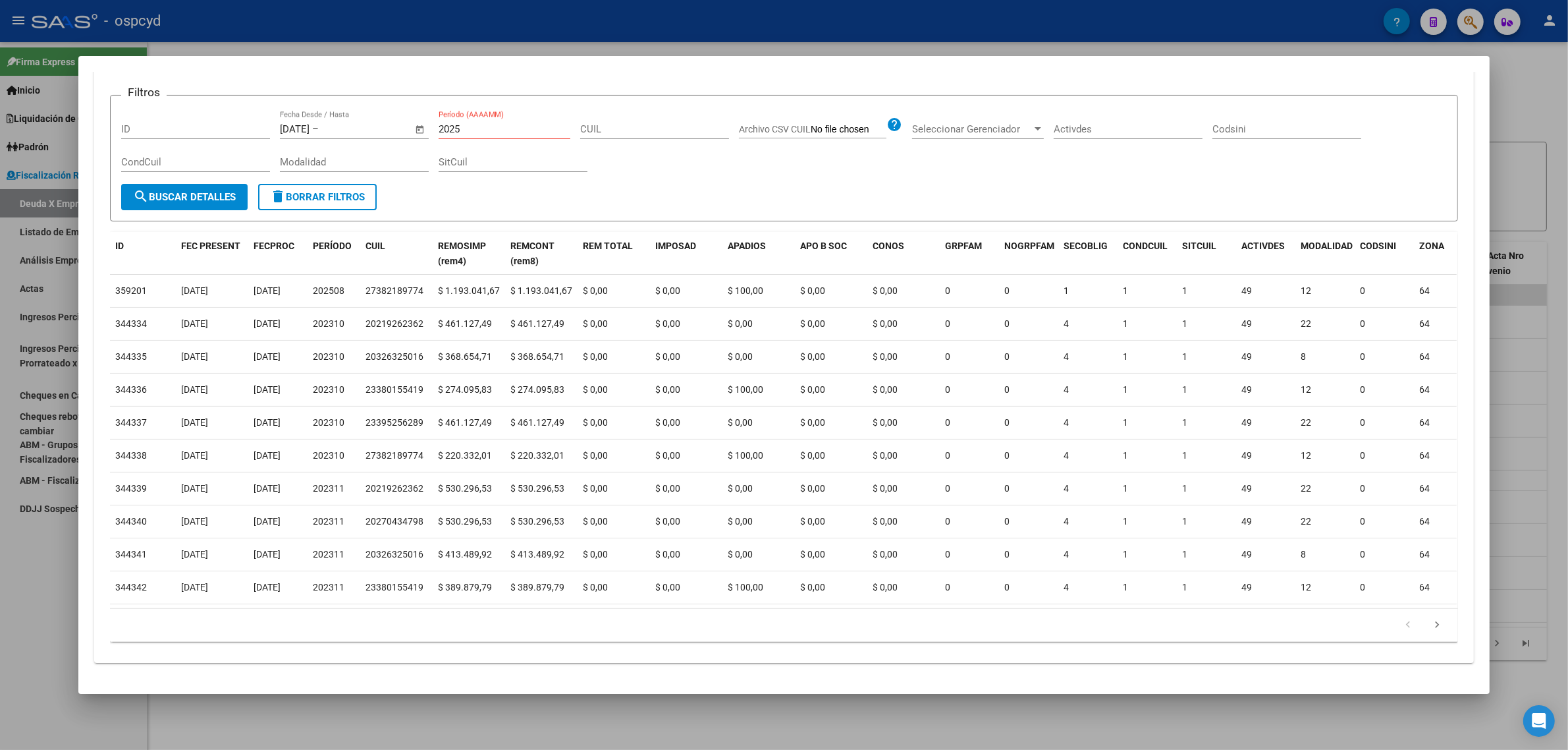
click at [492, 123] on input "2025" at bounding box center [505, 129] width 132 height 12
click at [458, 123] on input "2025" at bounding box center [505, 129] width 132 height 12
type input "2"
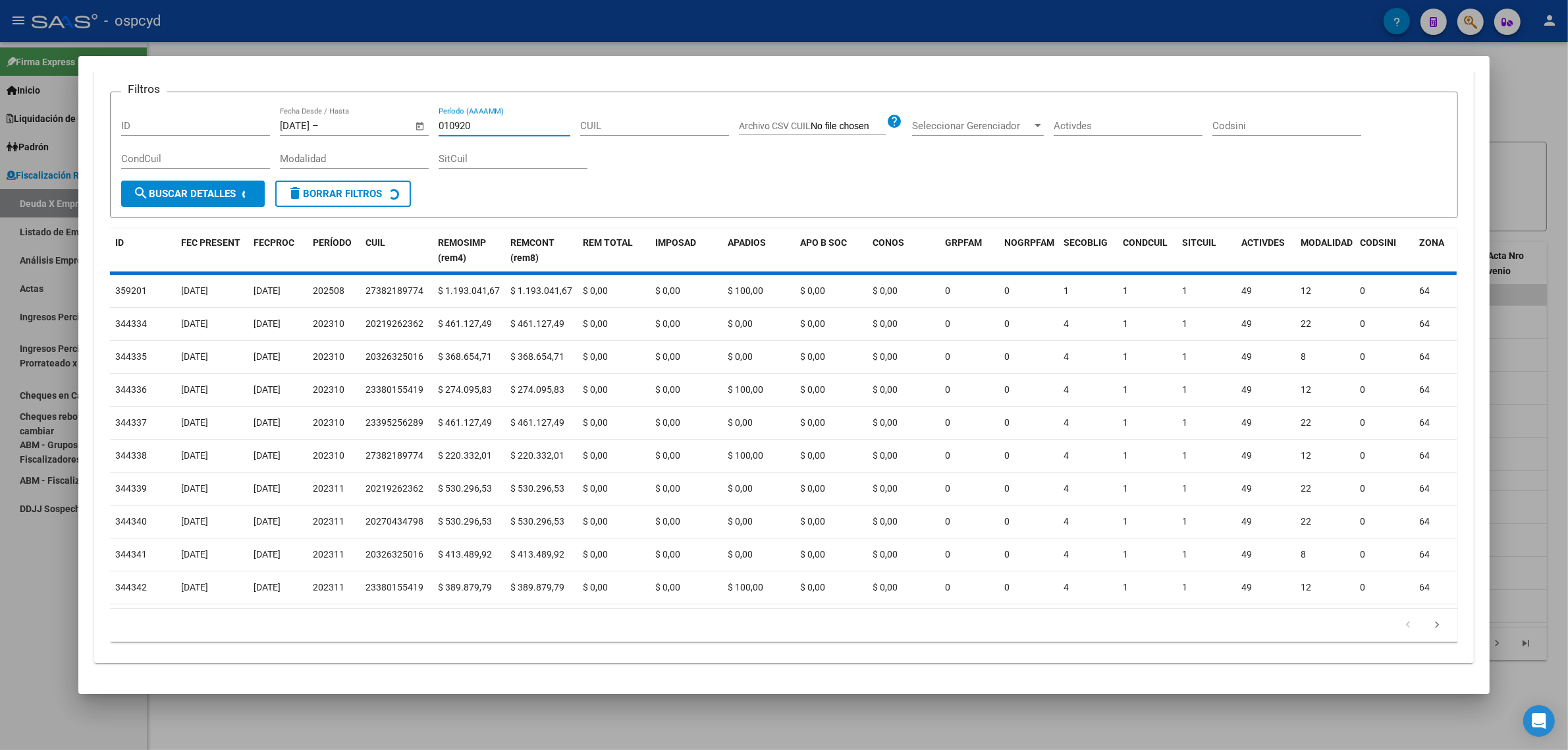
scroll to position [0, 0]
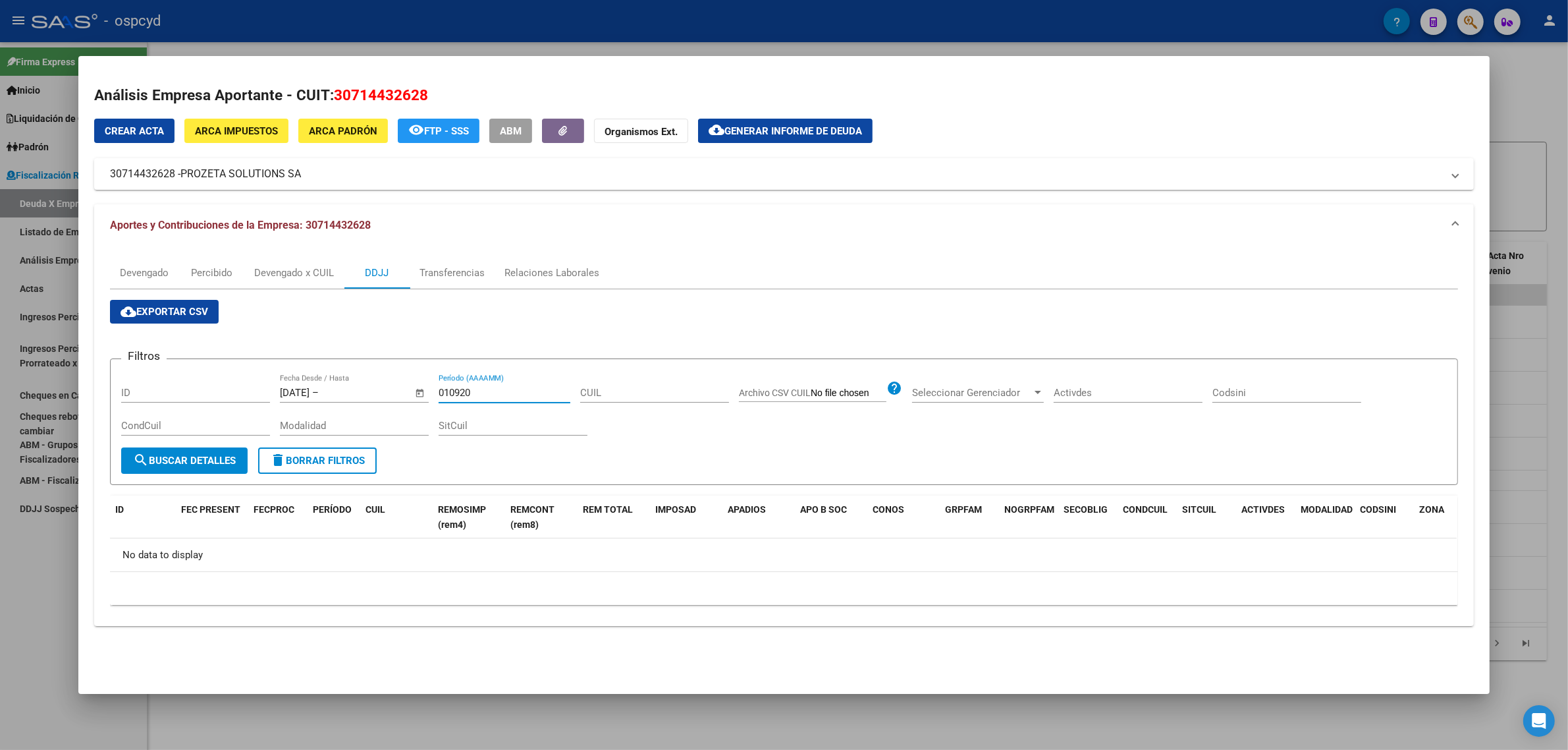
click at [446, 386] on div "010920 Período (AAAAMM)" at bounding box center [505, 392] width 132 height 20
click at [452, 398] on input "010920" at bounding box center [505, 392] width 132 height 12
click at [471, 390] on input "010920" at bounding box center [505, 392] width 132 height 12
type input "0"
click at [550, 412] on div "202509 Período (AAAAMM)" at bounding box center [505, 399] width 132 height 33
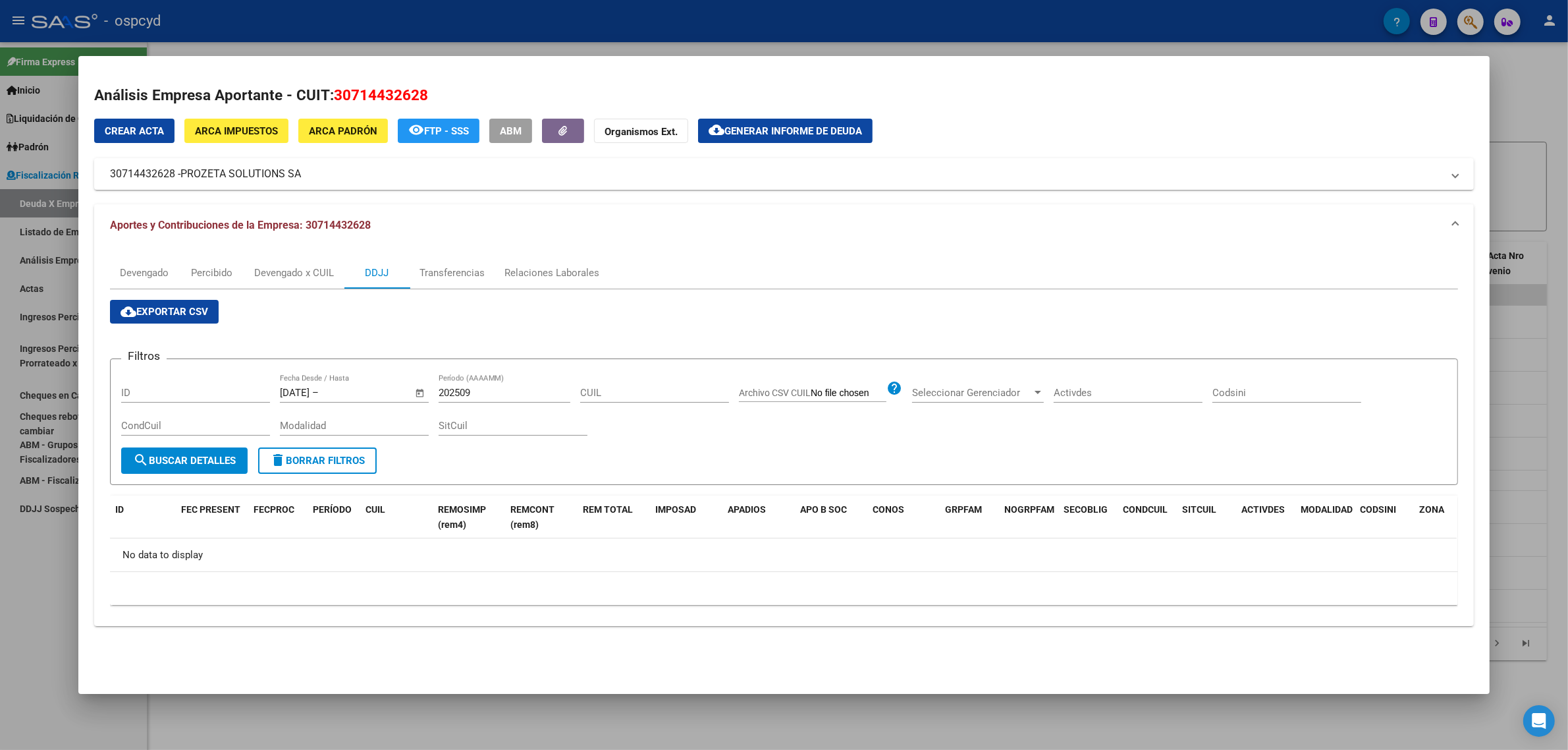
click at [482, 393] on input "202509" at bounding box center [505, 392] width 132 height 12
click at [149, 462] on span "search Buscar Detalles" at bounding box center [184, 461] width 103 height 12
click at [472, 386] on input "202509" at bounding box center [505, 392] width 132 height 12
type input "2"
click at [386, 392] on input "text" at bounding box center [353, 392] width 64 height 12
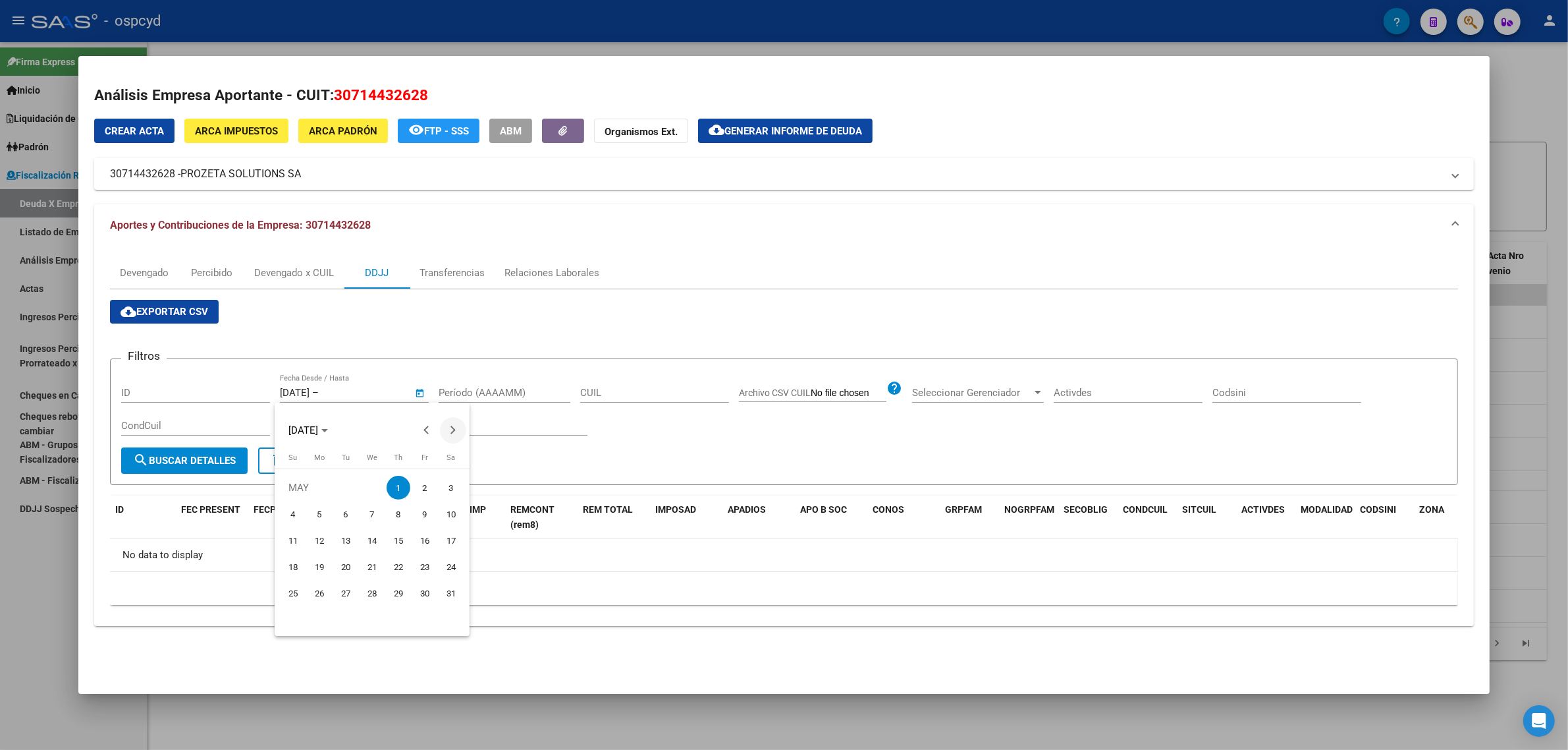
click at [450, 428] on button "Next month" at bounding box center [453, 430] width 27 height 27
click at [451, 427] on button "Next month" at bounding box center [453, 430] width 27 height 27
click at [415, 483] on span "1" at bounding box center [425, 488] width 24 height 24
type input "[DATE]"
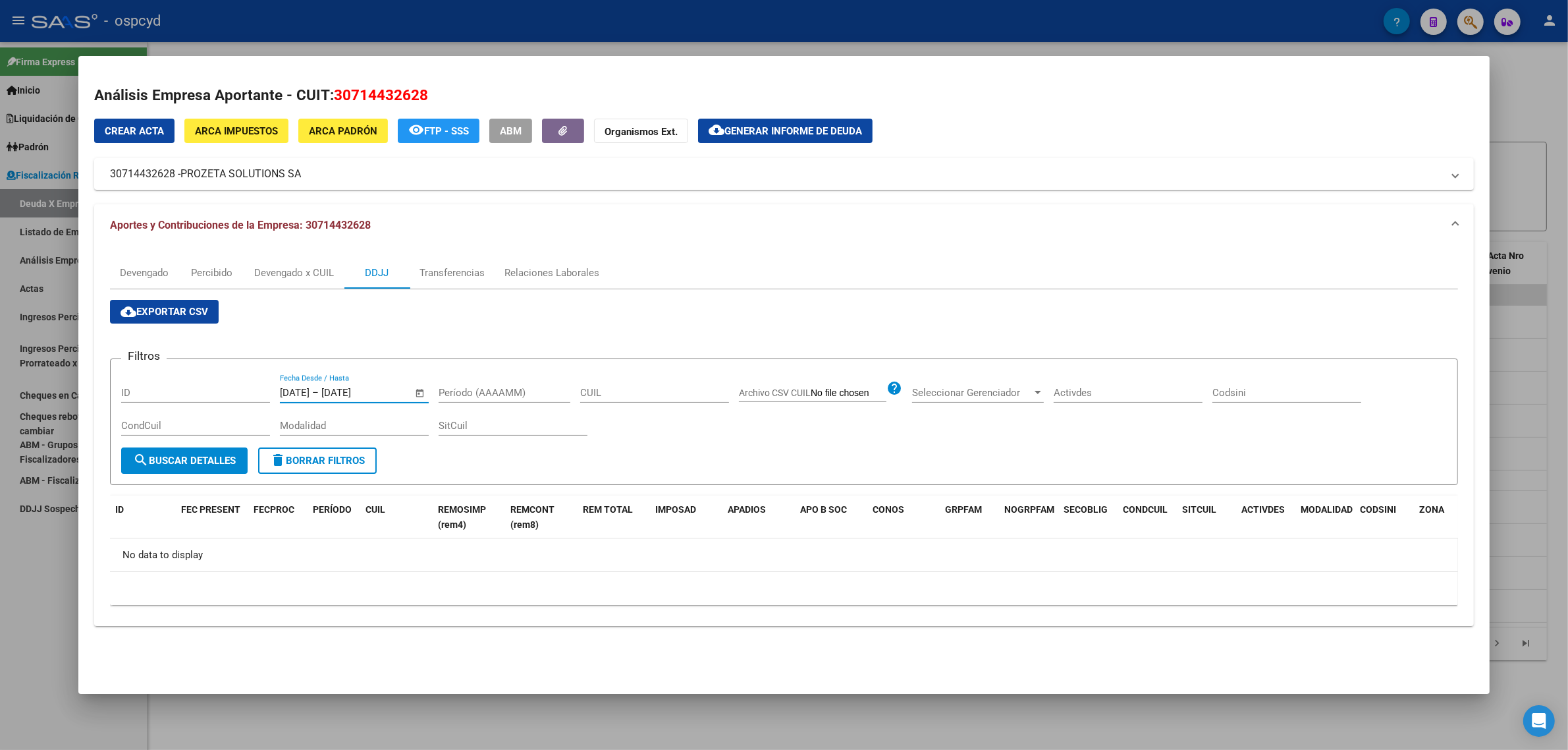
click at [183, 463] on span "search Buscar Detalles" at bounding box center [184, 461] width 103 height 12
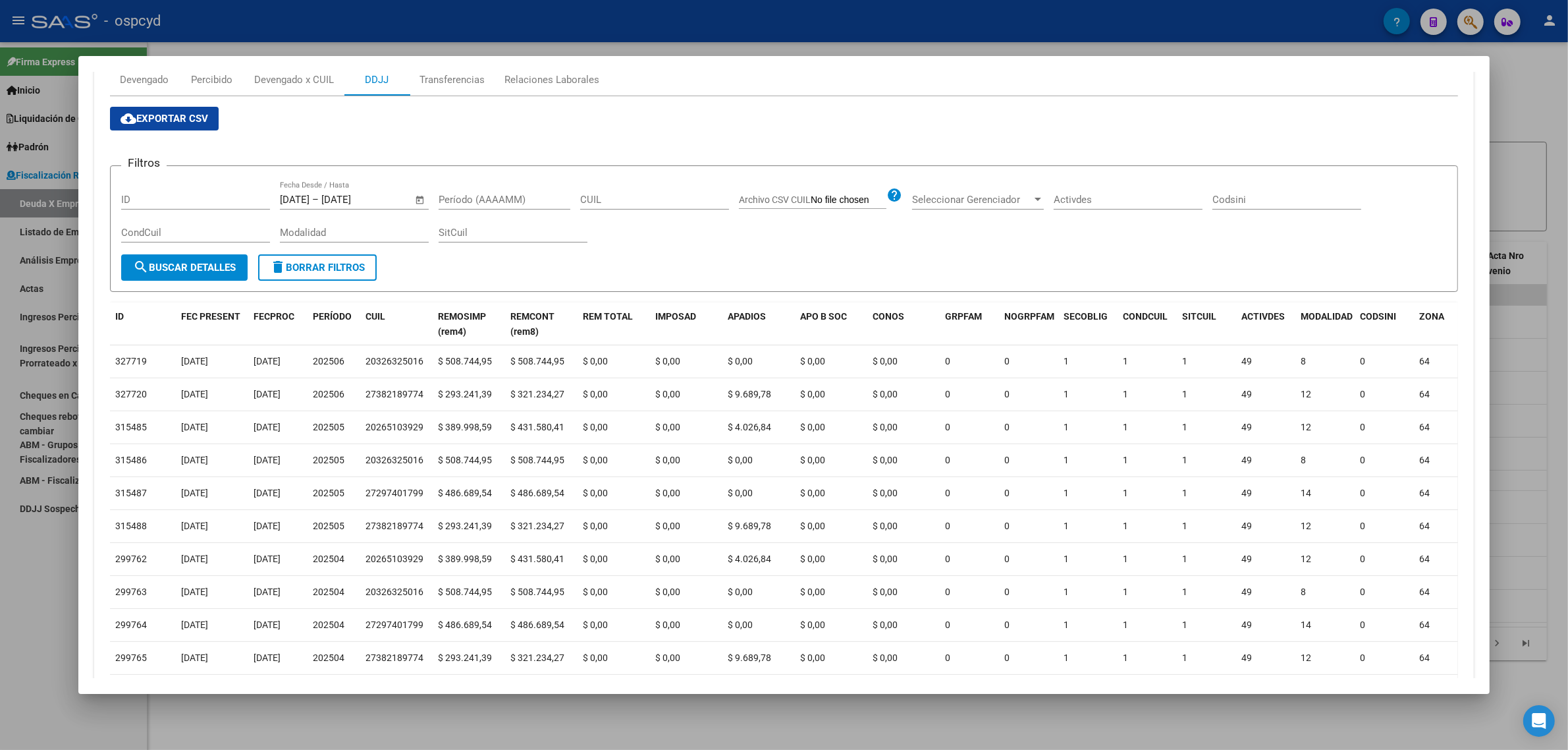
scroll to position [28, 0]
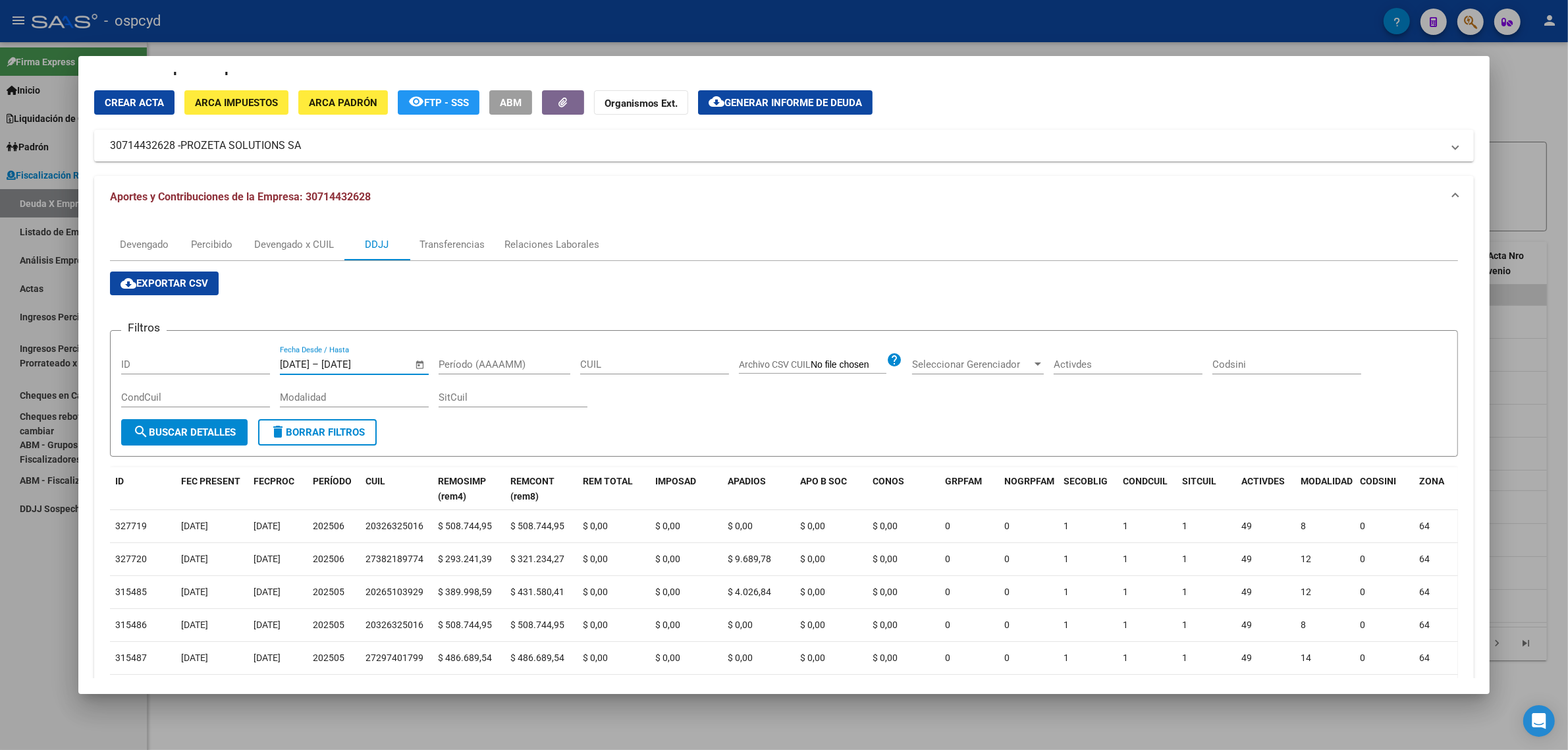
click at [363, 360] on input "[DATE]" at bounding box center [353, 364] width 64 height 12
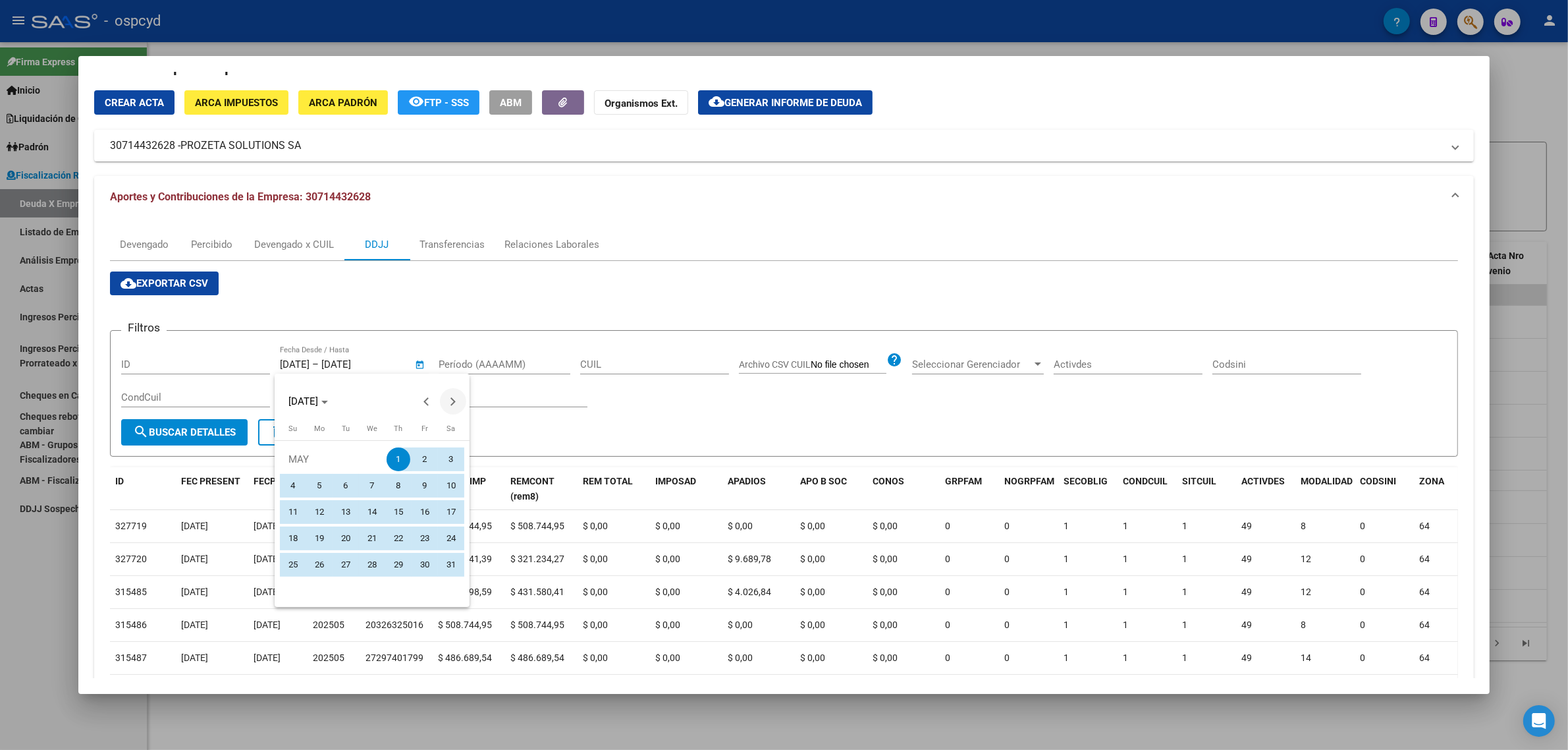
click at [454, 390] on span "Next month" at bounding box center [453, 401] width 27 height 27
click at [455, 390] on span "Next month" at bounding box center [453, 401] width 27 height 27
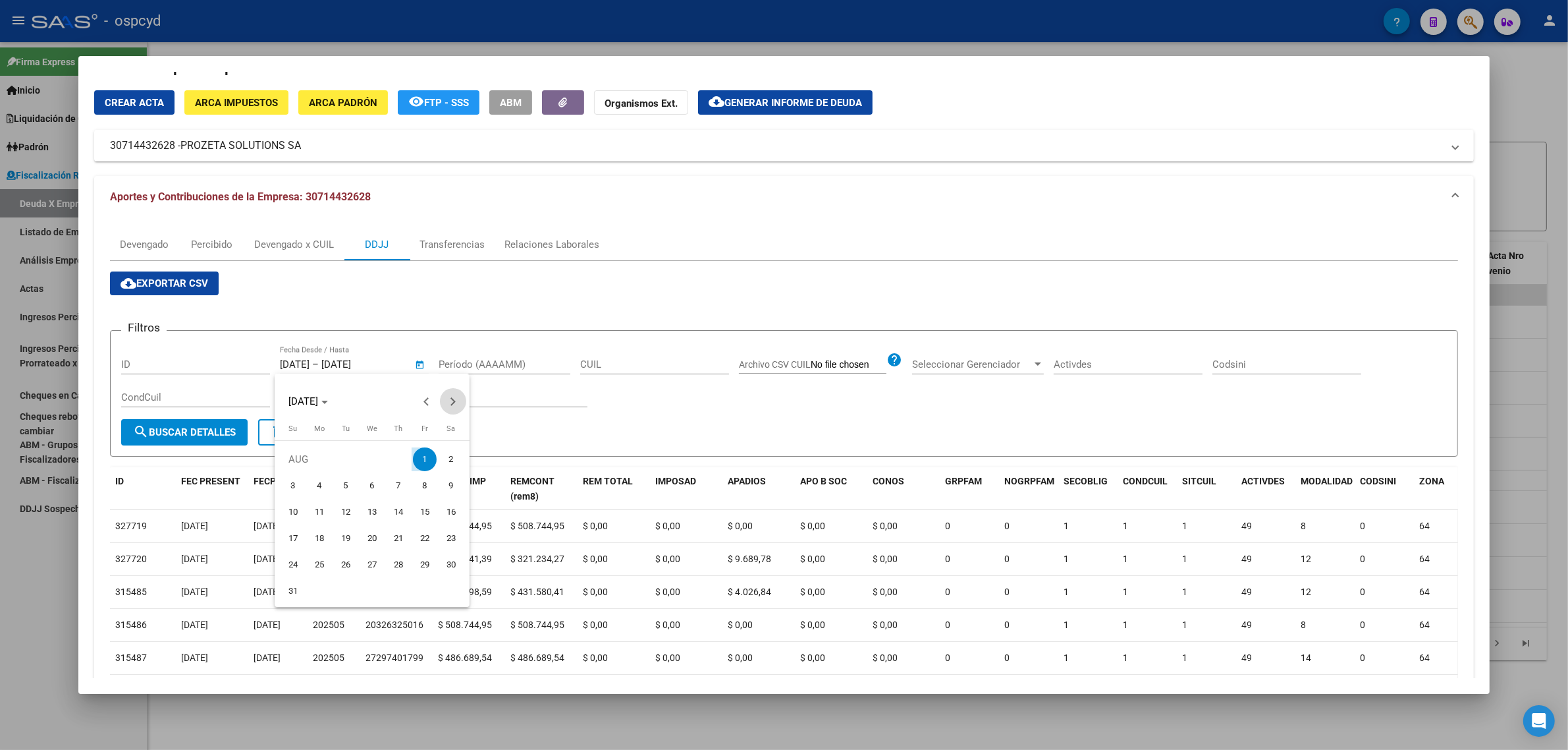
click at [455, 390] on span "Next month" at bounding box center [453, 401] width 27 height 27
click at [341, 542] on span "16" at bounding box center [346, 538] width 24 height 24
type input "[DATE]"
click at [434, 400] on span "Previous month" at bounding box center [427, 401] width 27 height 27
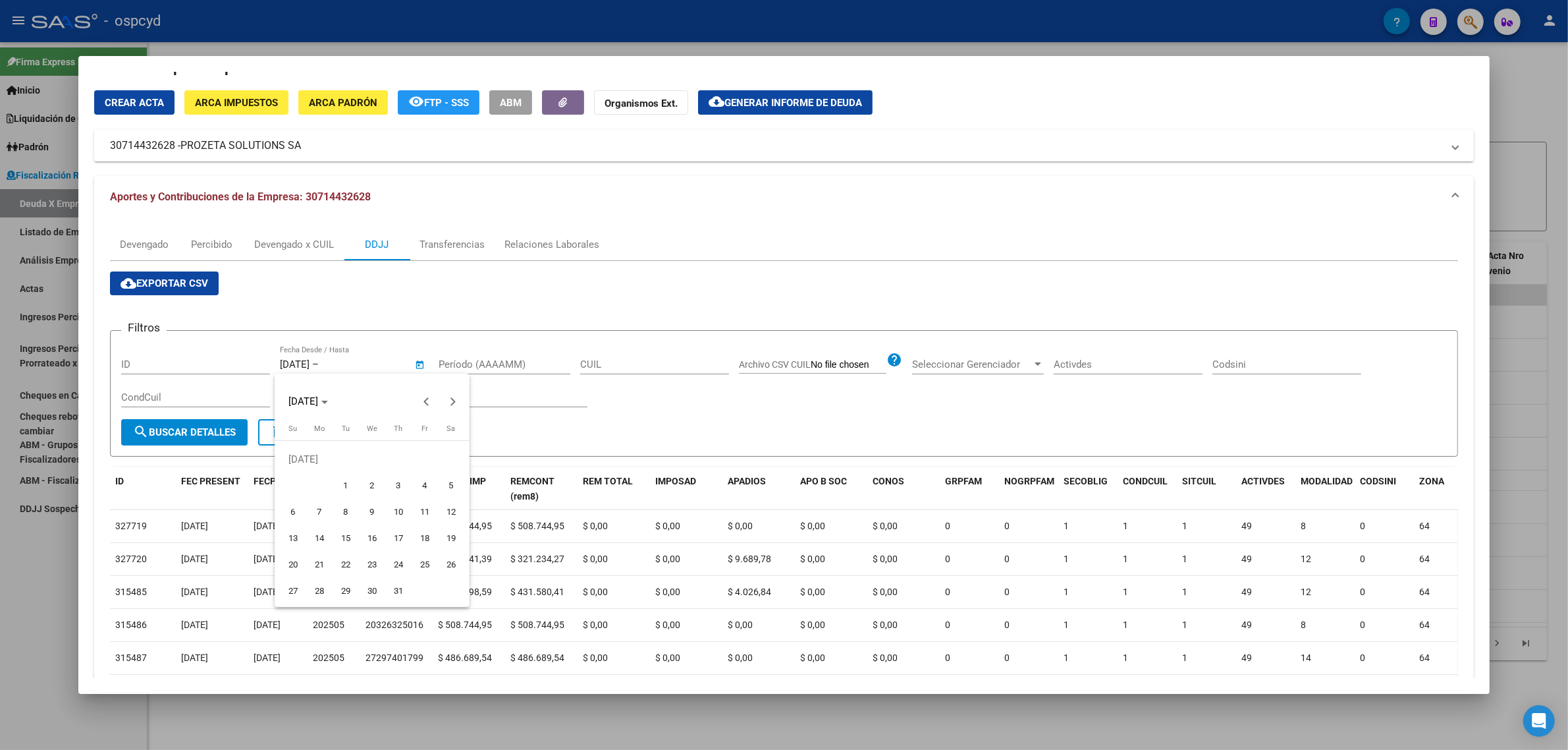
click at [359, 509] on button "9" at bounding box center [372, 512] width 27 height 27
type input "[DATE]"
click at [383, 509] on button "9" at bounding box center [372, 512] width 27 height 27
type input "[DATE]"
click at [356, 361] on input "[DATE]" at bounding box center [353, 364] width 64 height 12
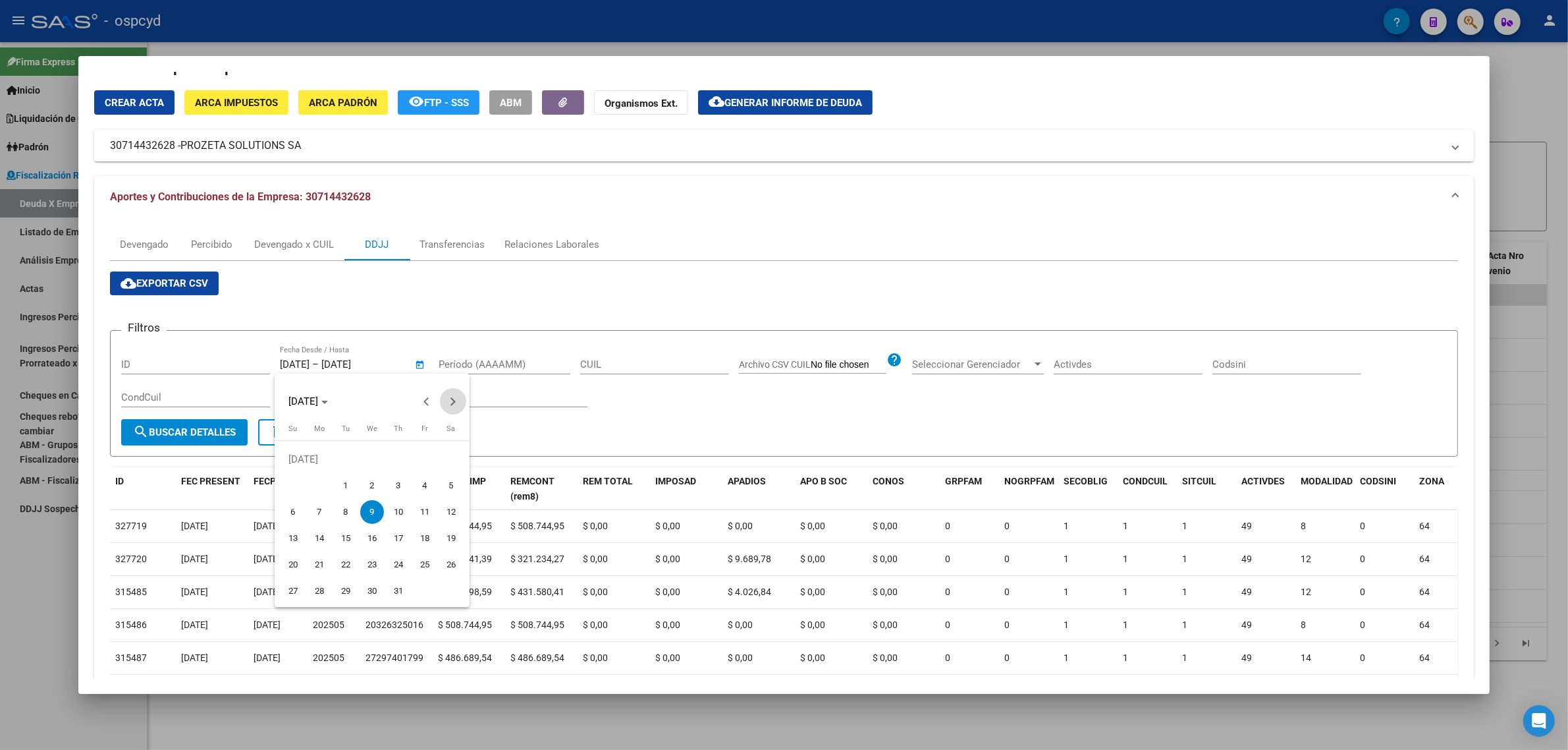
click at [461, 402] on span "Next month" at bounding box center [453, 401] width 27 height 27
click at [430, 405] on span "Previous month" at bounding box center [427, 401] width 27 height 27
click at [327, 534] on span "15" at bounding box center [320, 538] width 24 height 24
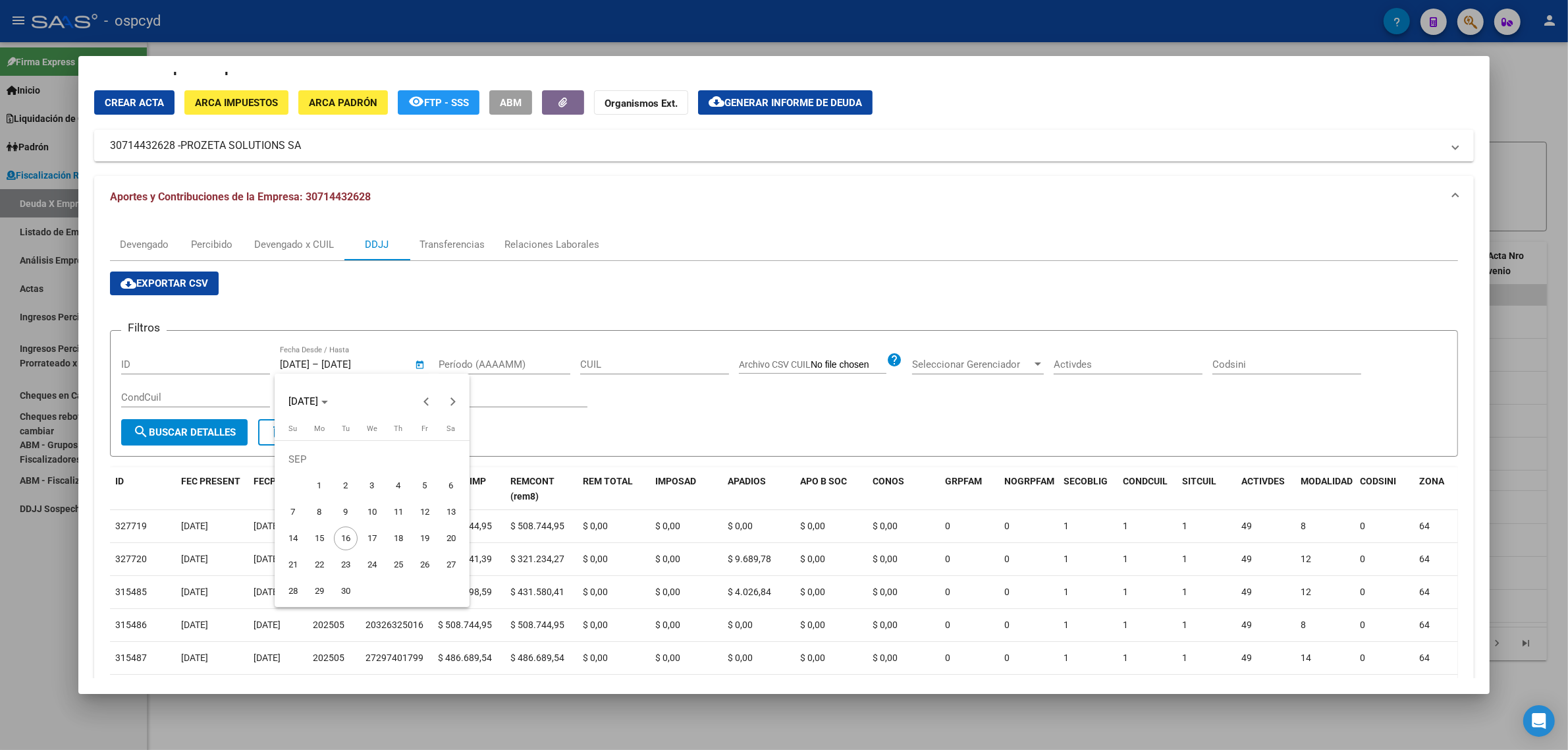
type input "[DATE]"
click at [408, 482] on span "4" at bounding box center [398, 486] width 24 height 24
click at [368, 361] on div at bounding box center [784, 375] width 1568 height 750
click at [308, 367] on input "[DATE]" at bounding box center [295, 364] width 30 height 12
click at [437, 397] on span "Previous month" at bounding box center [427, 401] width 27 height 27
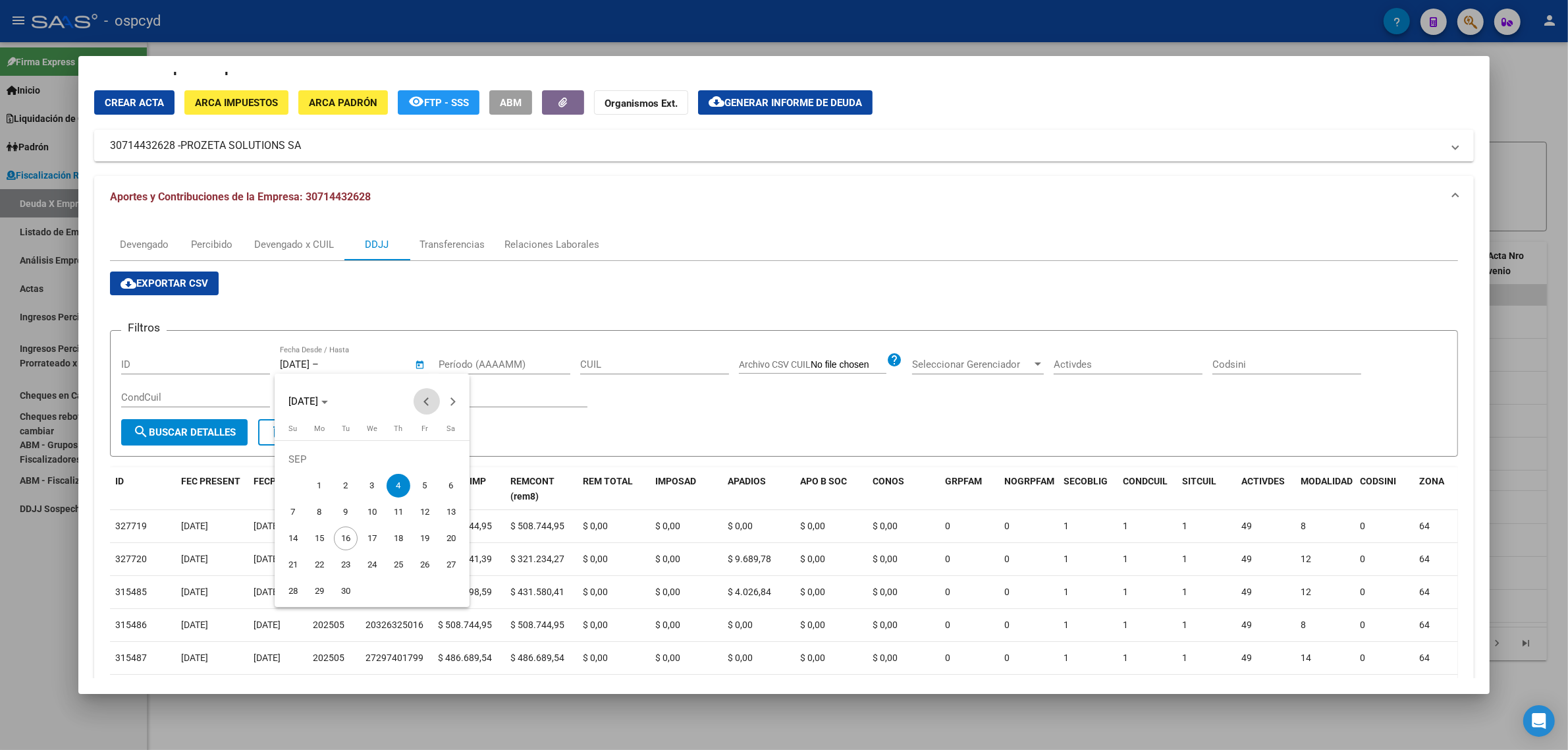
click at [437, 397] on span "Previous month" at bounding box center [427, 401] width 27 height 27
click at [366, 492] on span "2" at bounding box center [372, 486] width 24 height 24
type input "[DATE]"
click at [340, 368] on div at bounding box center [784, 375] width 1568 height 750
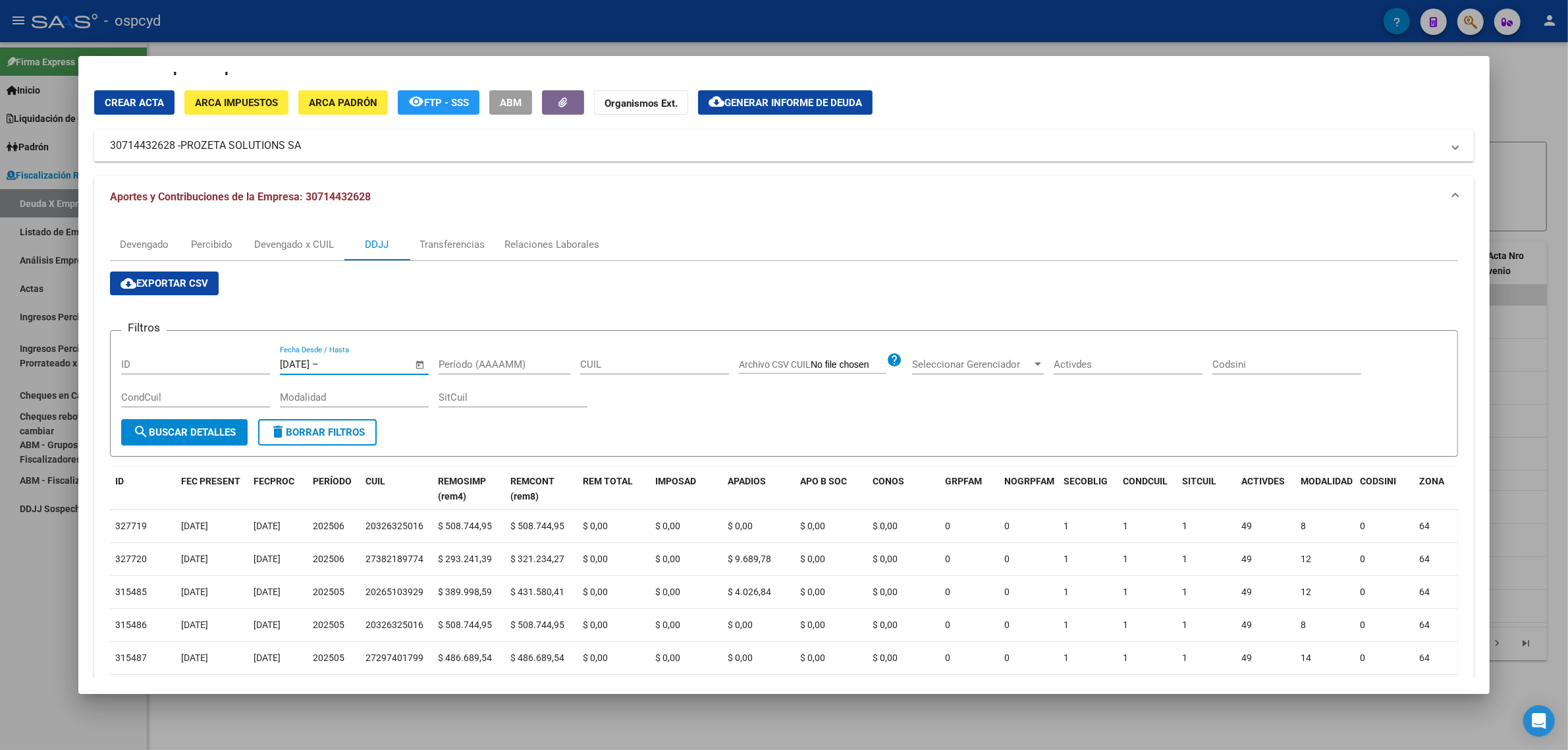
click at [350, 363] on input "text" at bounding box center [353, 364] width 64 height 12
click at [354, 359] on div at bounding box center [784, 375] width 1568 height 750
type input "0"
click at [362, 361] on input "text" at bounding box center [353, 364] width 64 height 12
click at [462, 401] on span "Next month" at bounding box center [453, 401] width 27 height 27
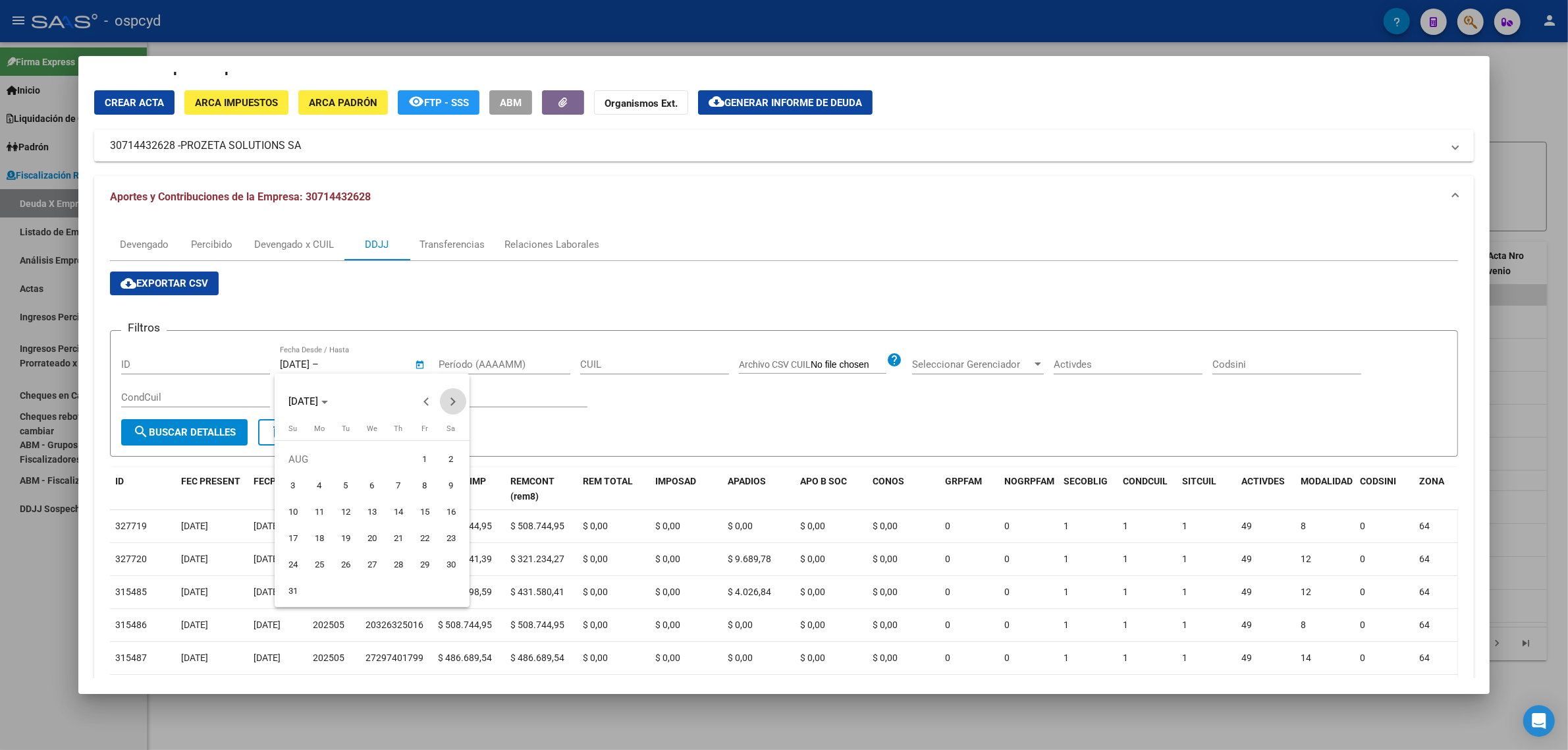
click at [463, 401] on span "Next month" at bounding box center [453, 401] width 27 height 27
click at [464, 401] on span "Next month" at bounding box center [453, 401] width 27 height 27
click at [422, 390] on span "Previous month" at bounding box center [427, 401] width 27 height 27
click at [327, 486] on span "1" at bounding box center [320, 486] width 24 height 24
type input "[DATE]"
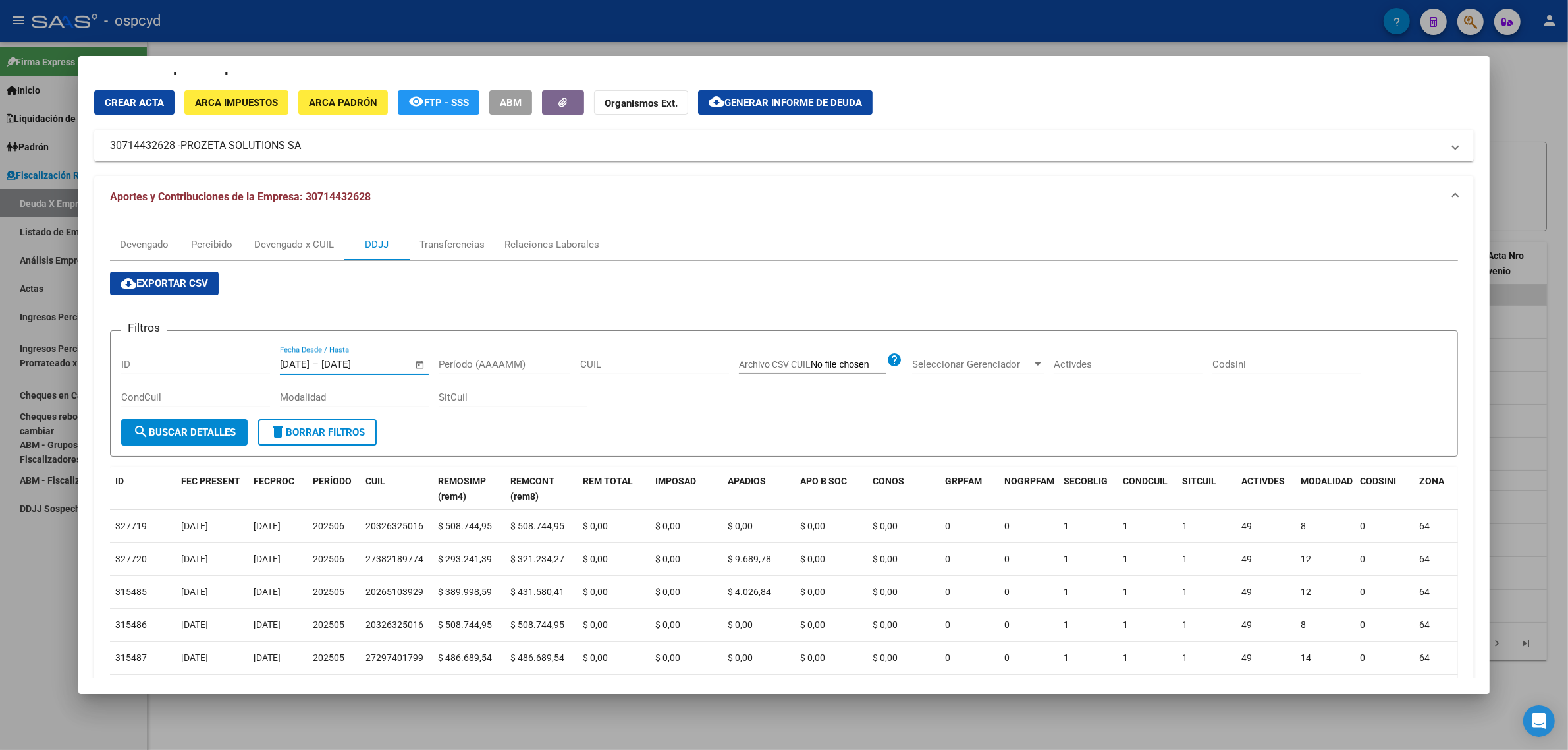
click at [189, 426] on span "search Buscar Detalles" at bounding box center [184, 432] width 103 height 12
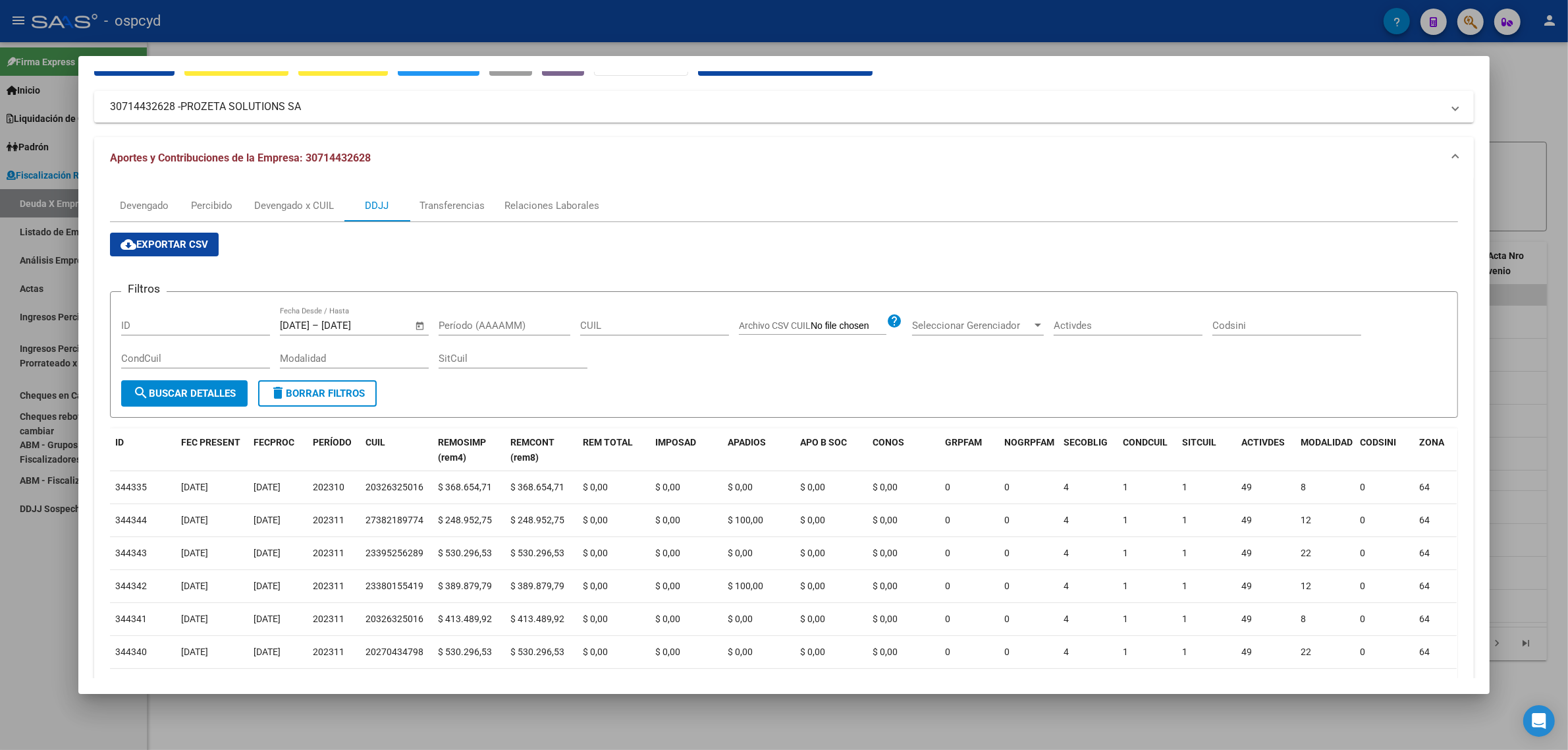
scroll to position [30, 0]
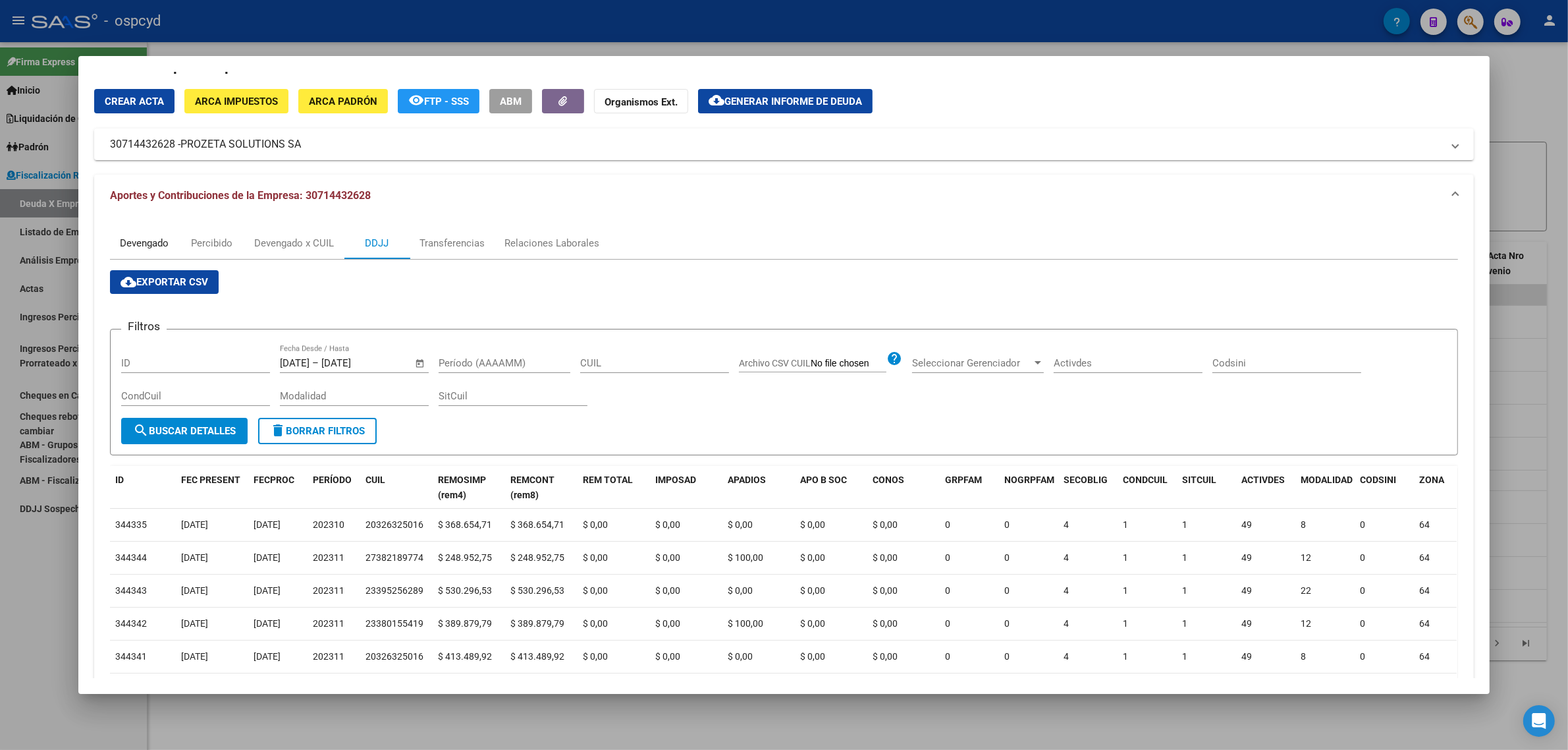
click at [162, 241] on div "Devengado" at bounding box center [144, 244] width 49 height 15
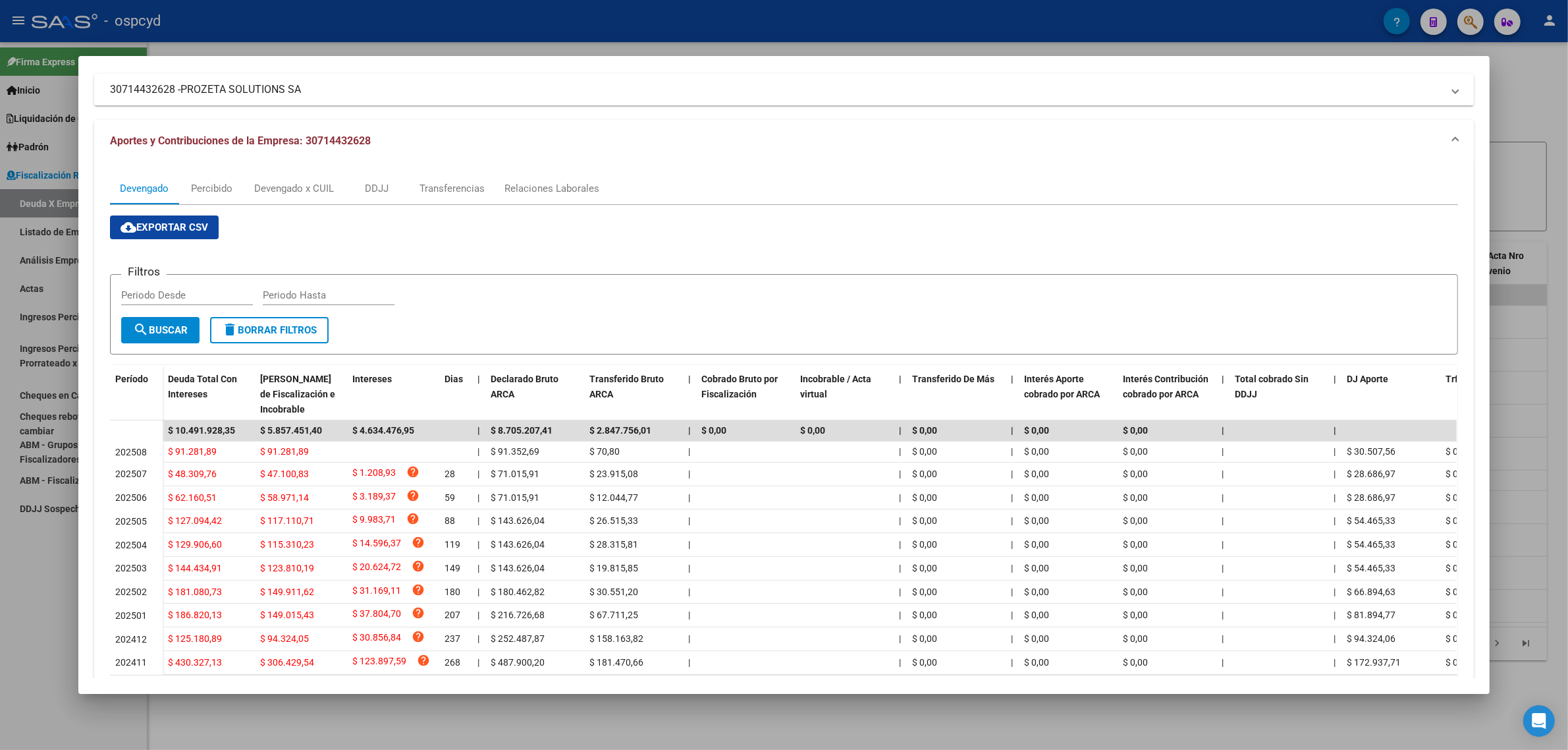
scroll to position [80, 0]
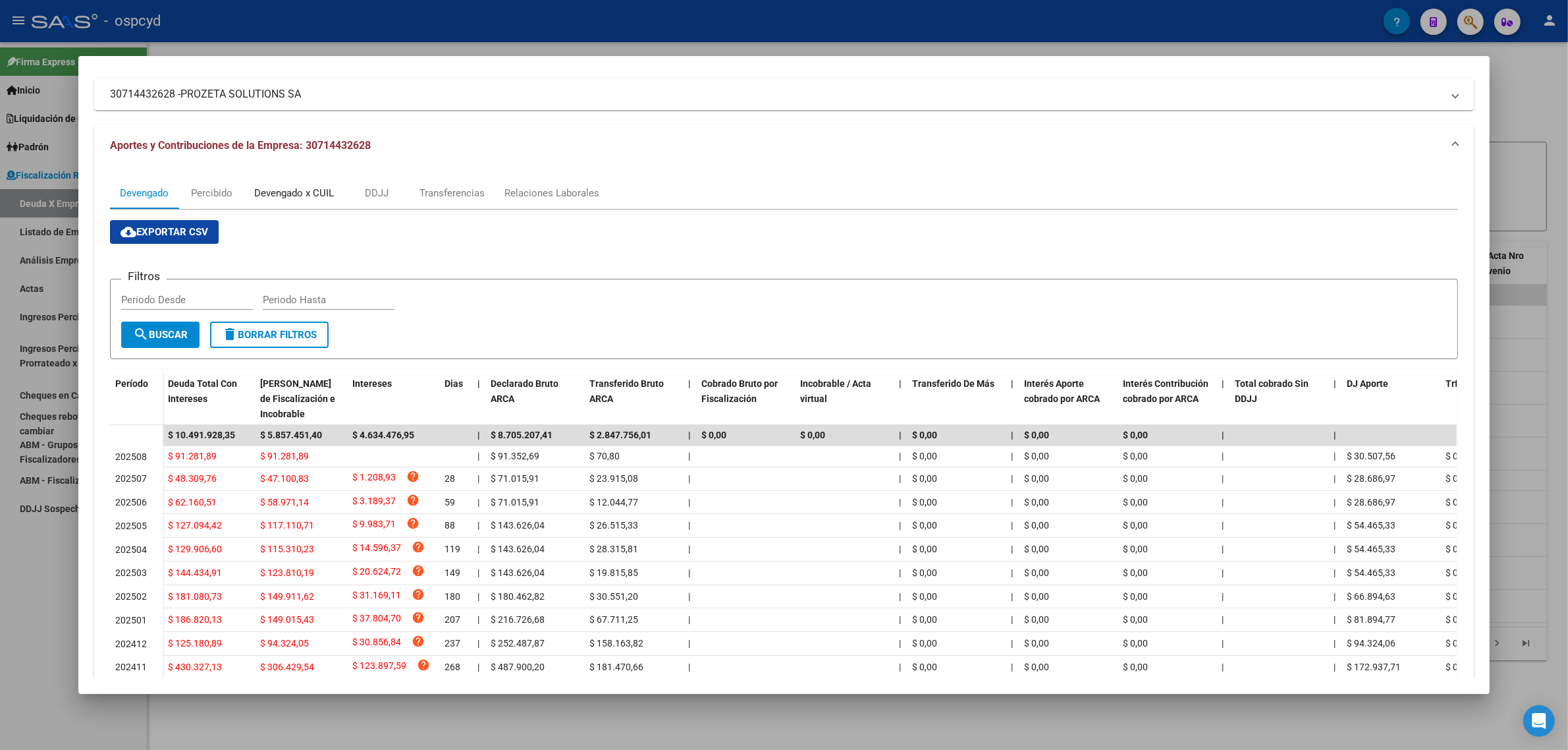
click at [302, 195] on div "Devengado x CUIL" at bounding box center [295, 193] width 80 height 15
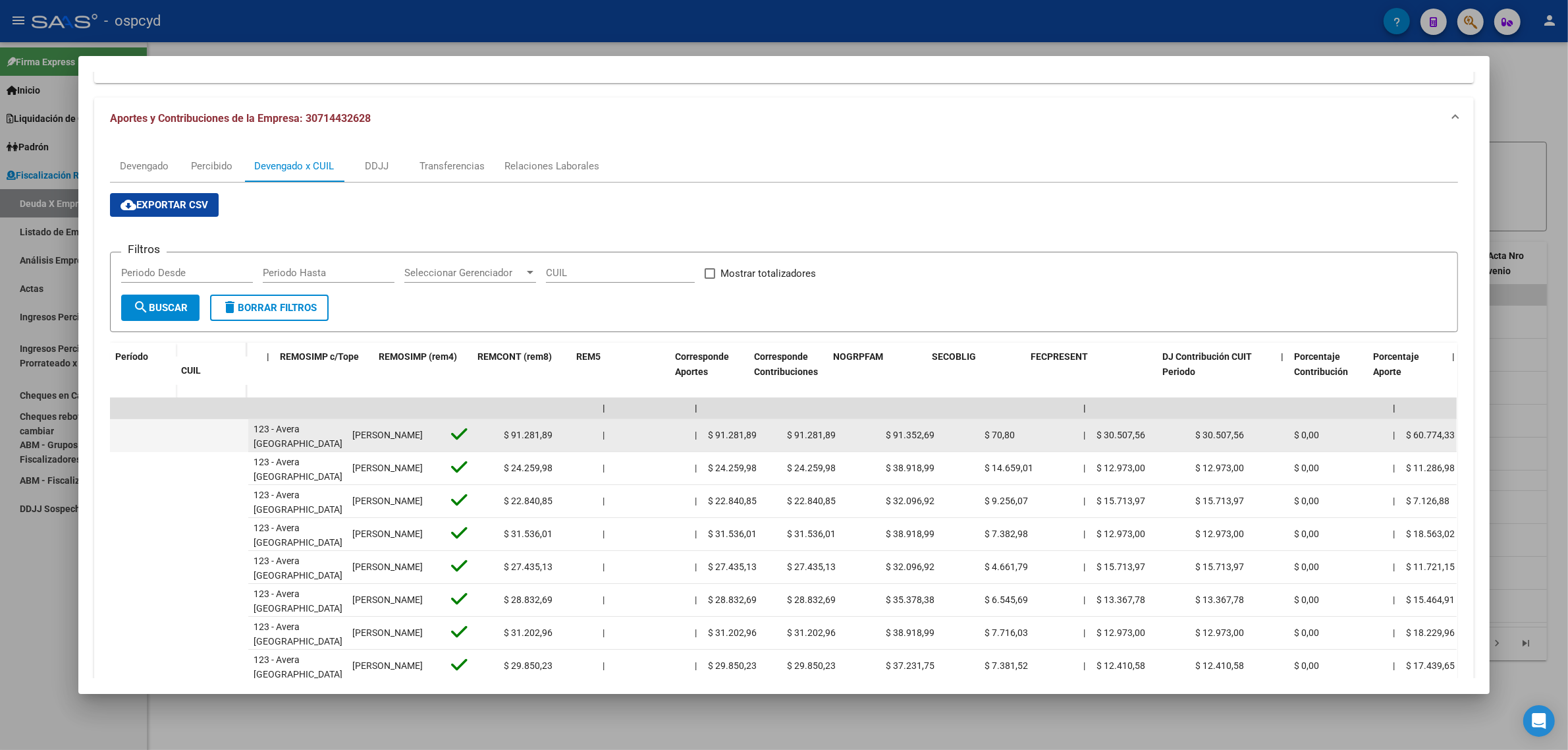
scroll to position [0, 0]
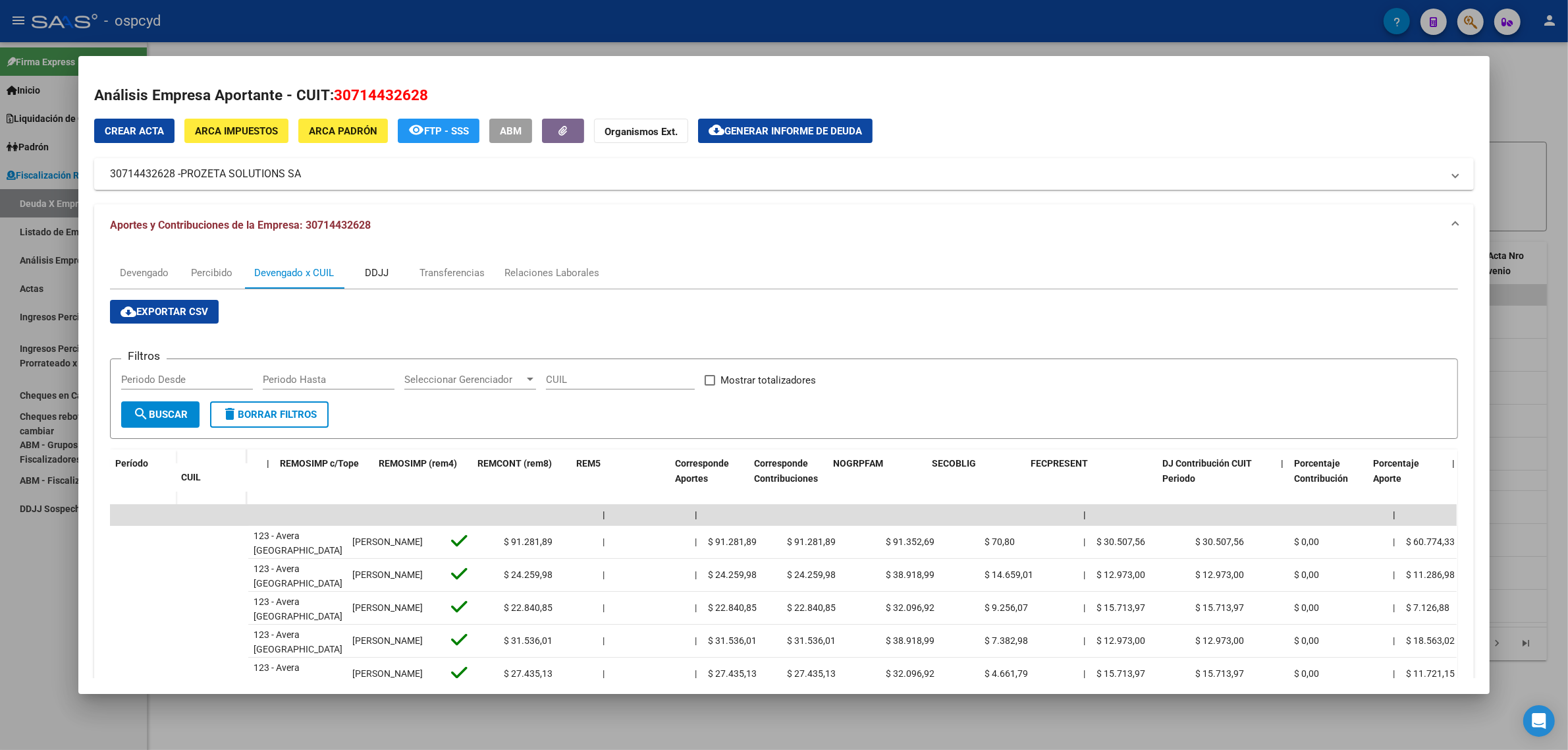
click at [376, 275] on div "DDJJ" at bounding box center [377, 273] width 24 height 15
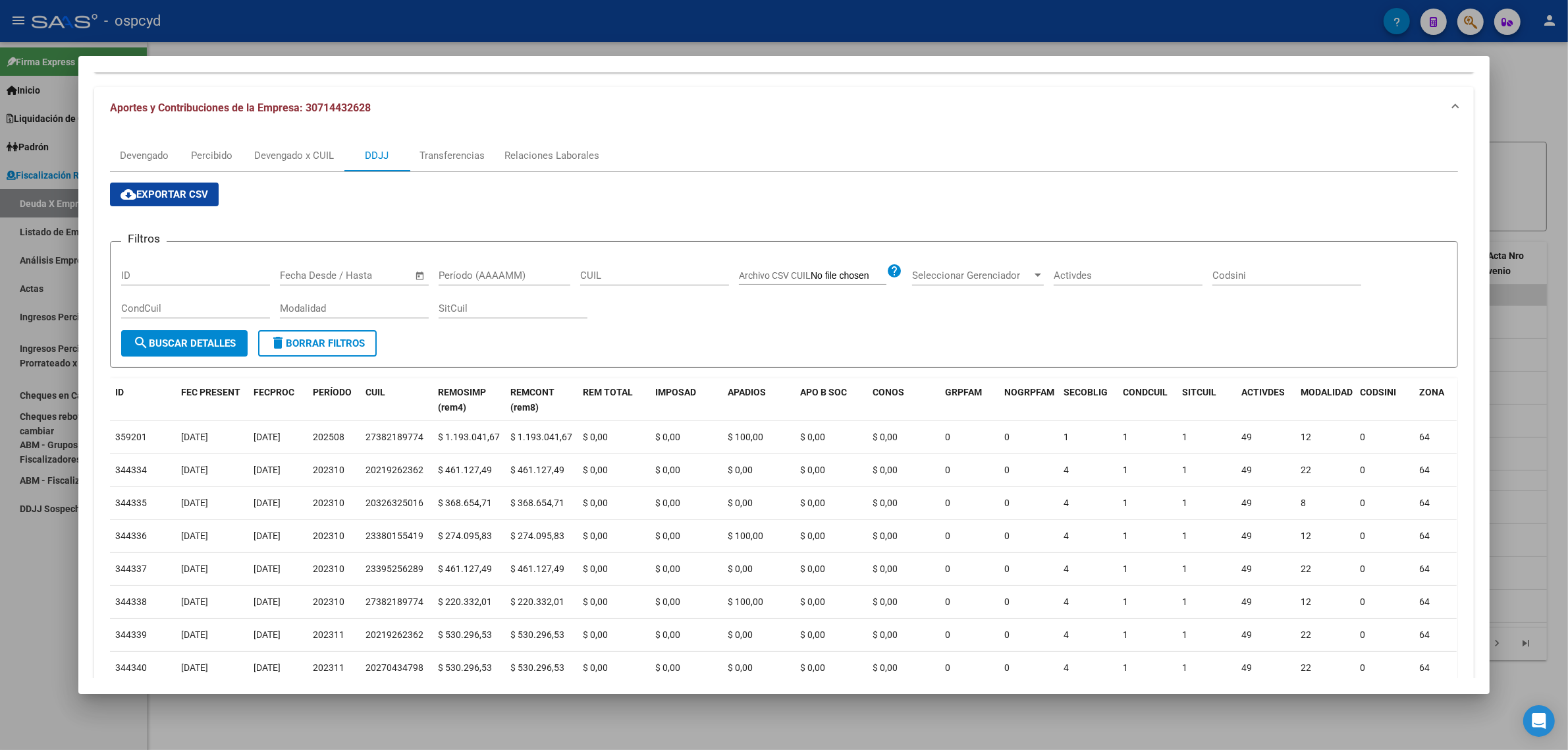
scroll to position [111, 0]
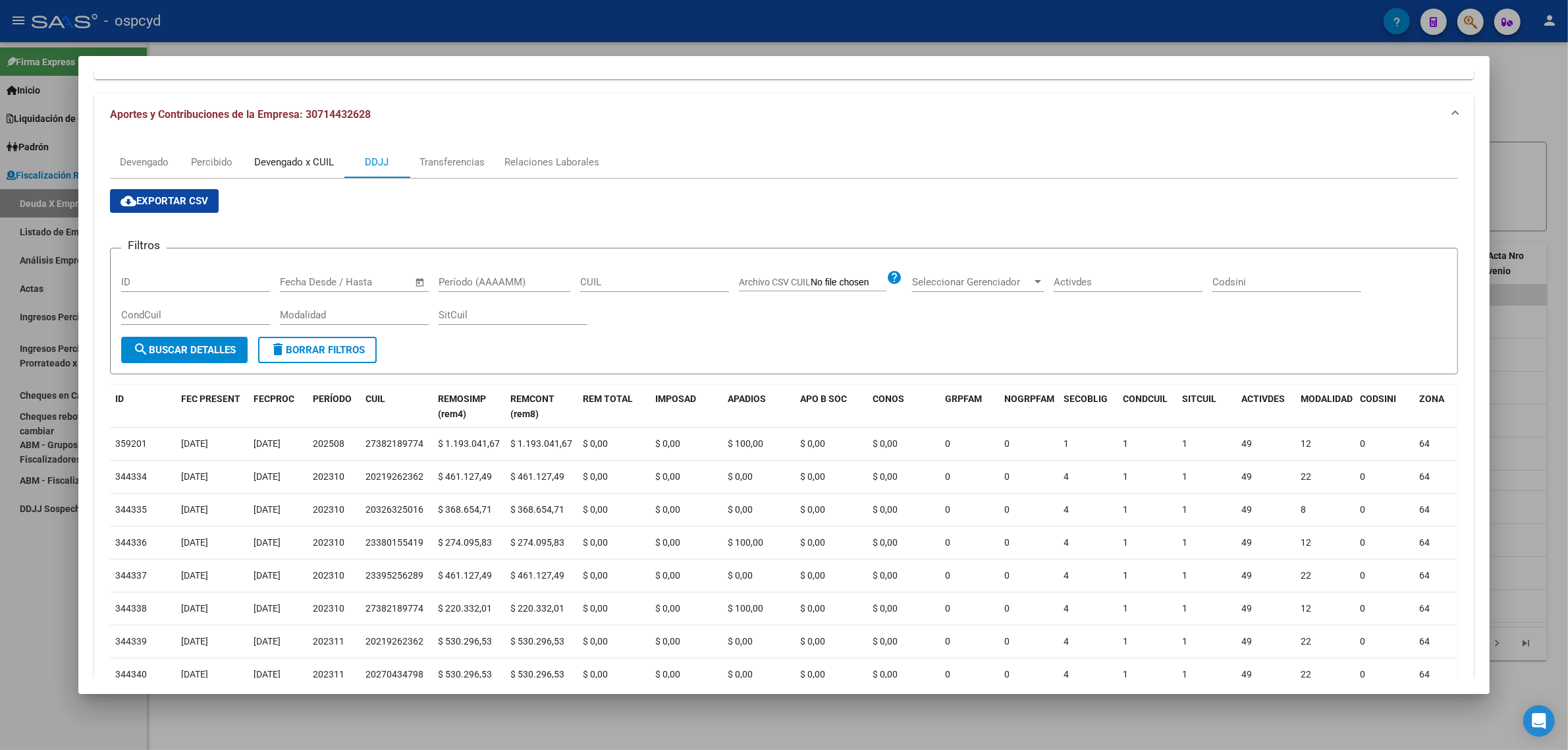
click at [312, 170] on div "Devengado x CUIL" at bounding box center [294, 162] width 99 height 32
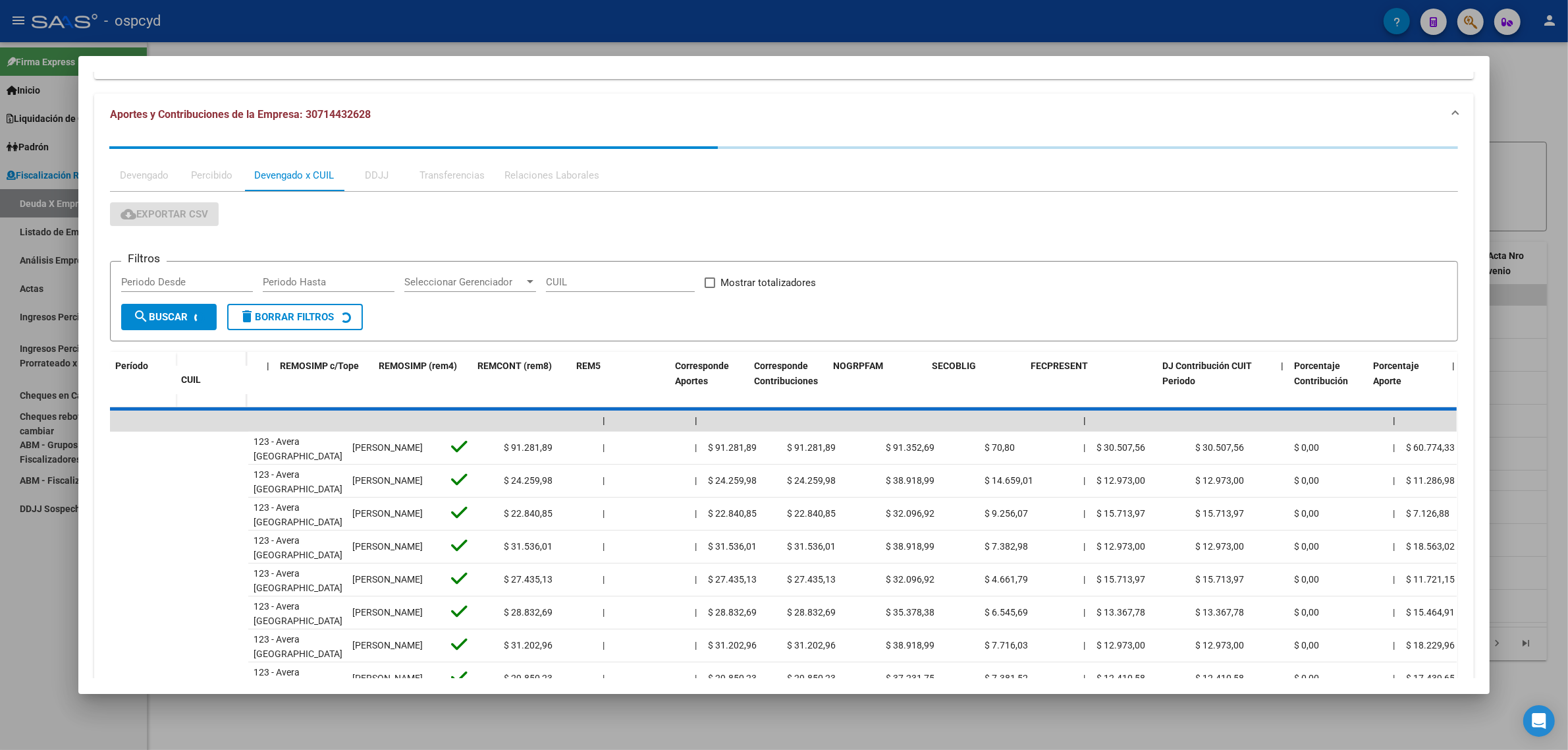
scroll to position [0, 0]
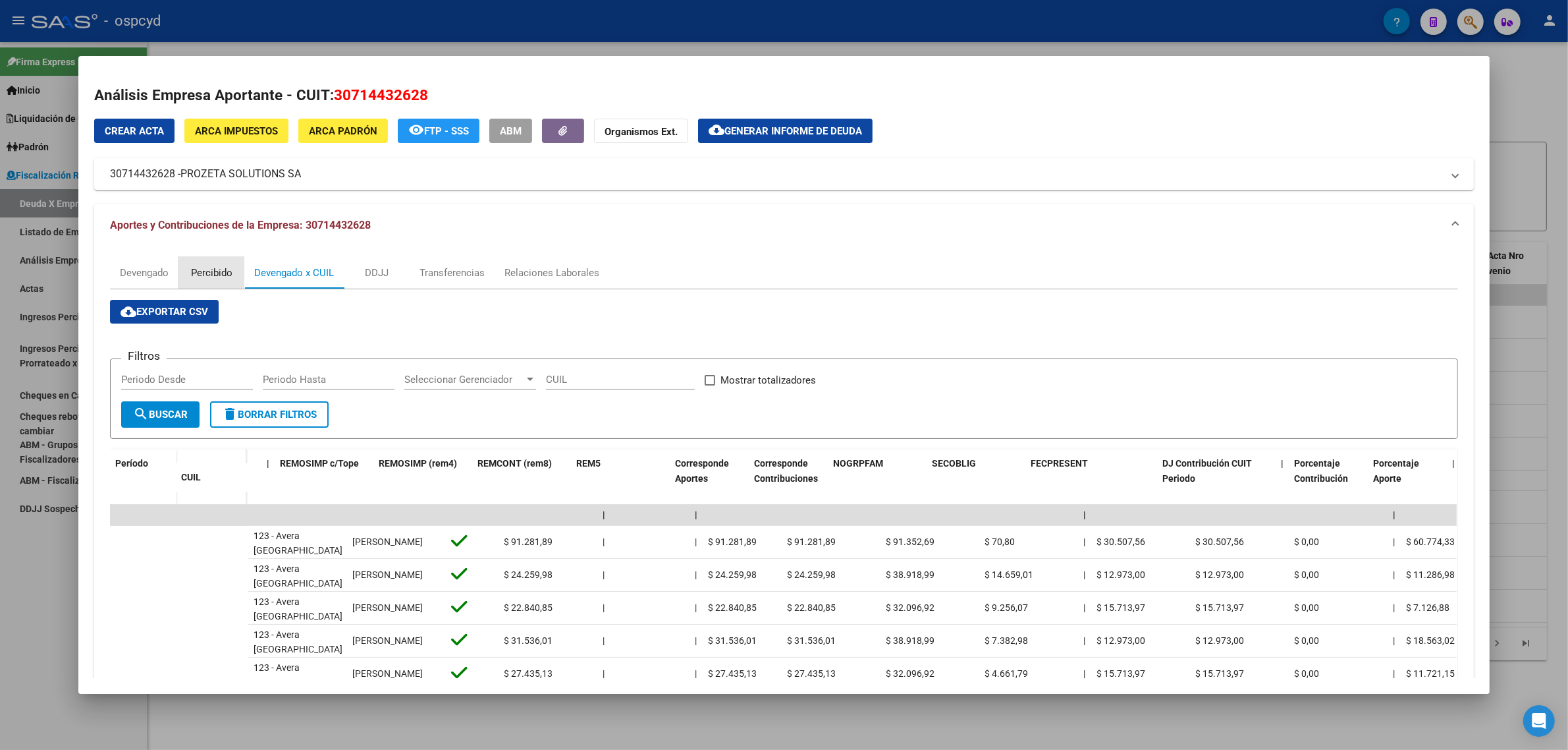
click at [191, 266] on div "Percibido" at bounding box center [212, 273] width 41 height 15
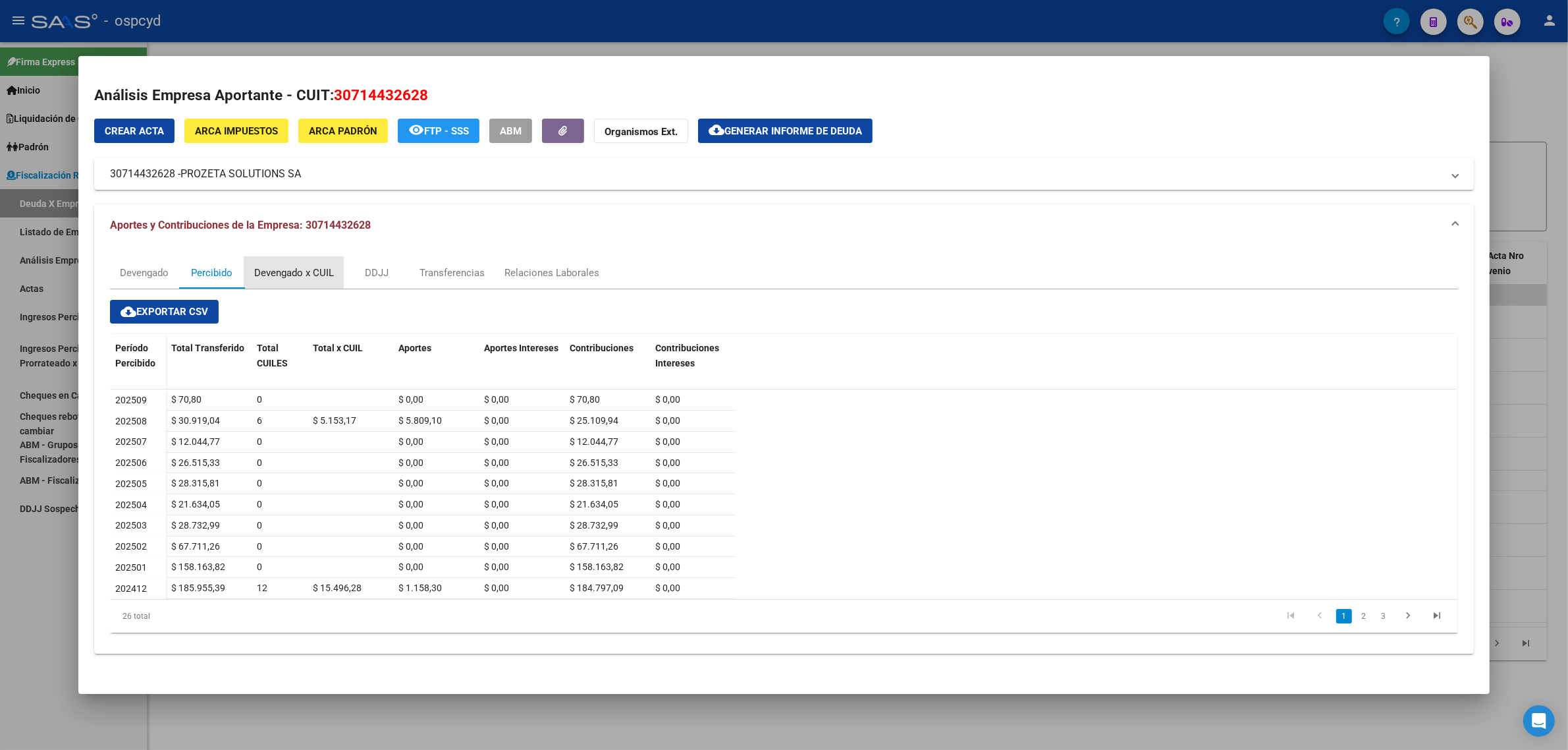
click at [275, 275] on div "Devengado x CUIL" at bounding box center [295, 273] width 80 height 15
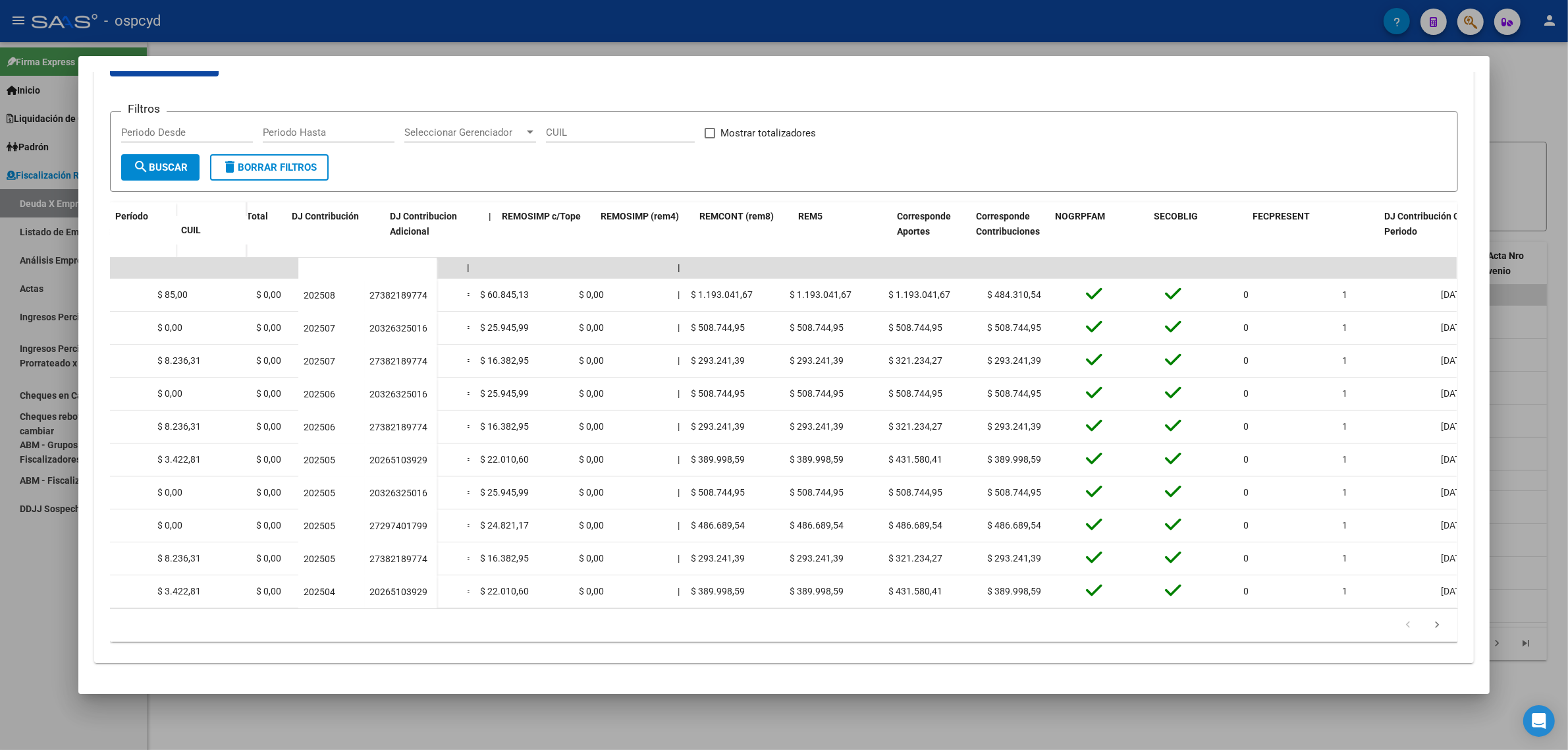
scroll to position [0, 2517]
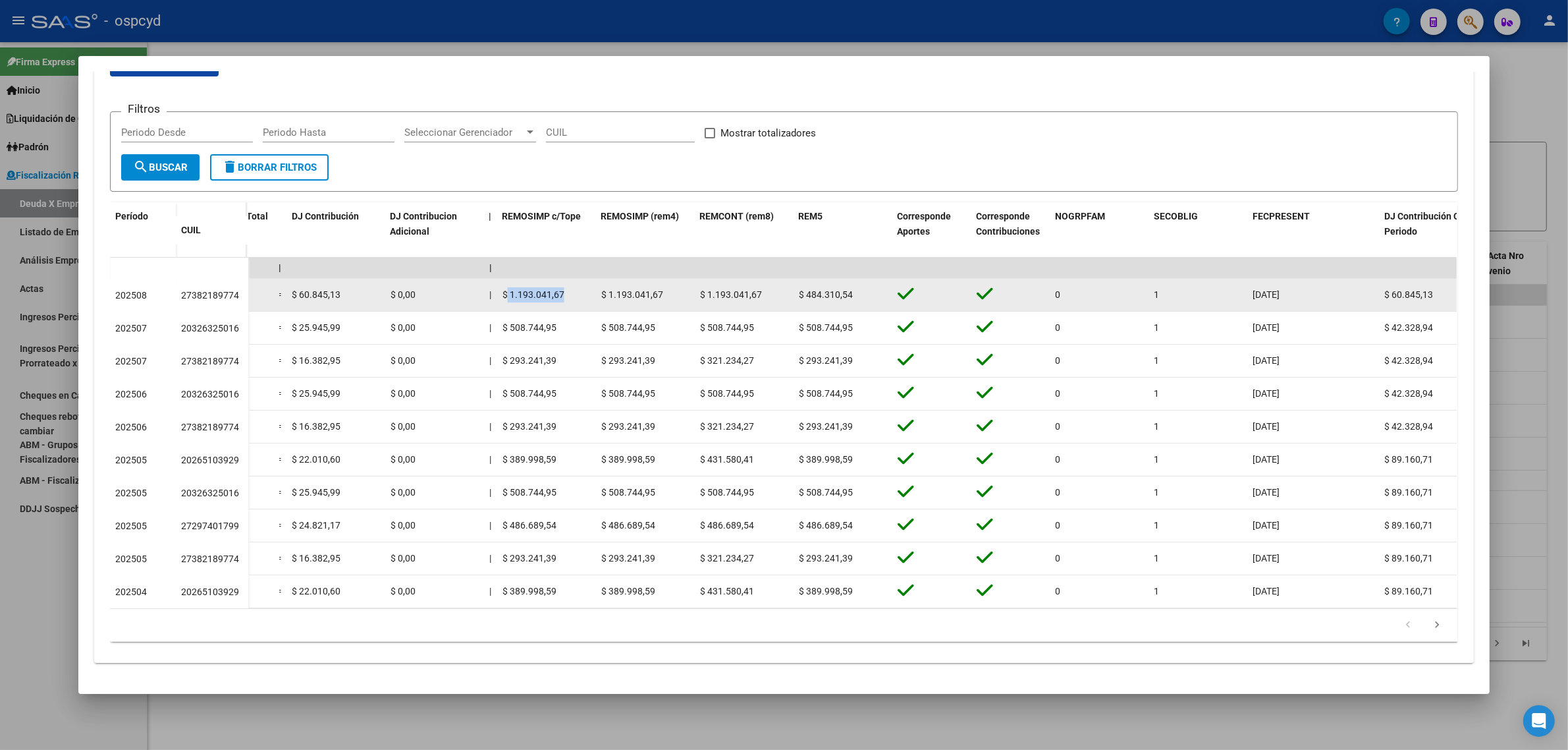
drag, startPoint x: 501, startPoint y: 281, endPoint x: 554, endPoint y: 285, distance: 53.2
click at [554, 289] on span "$ 1.193.041,67" at bounding box center [534, 295] width 62 height 10
copy span "1.193.041,67"
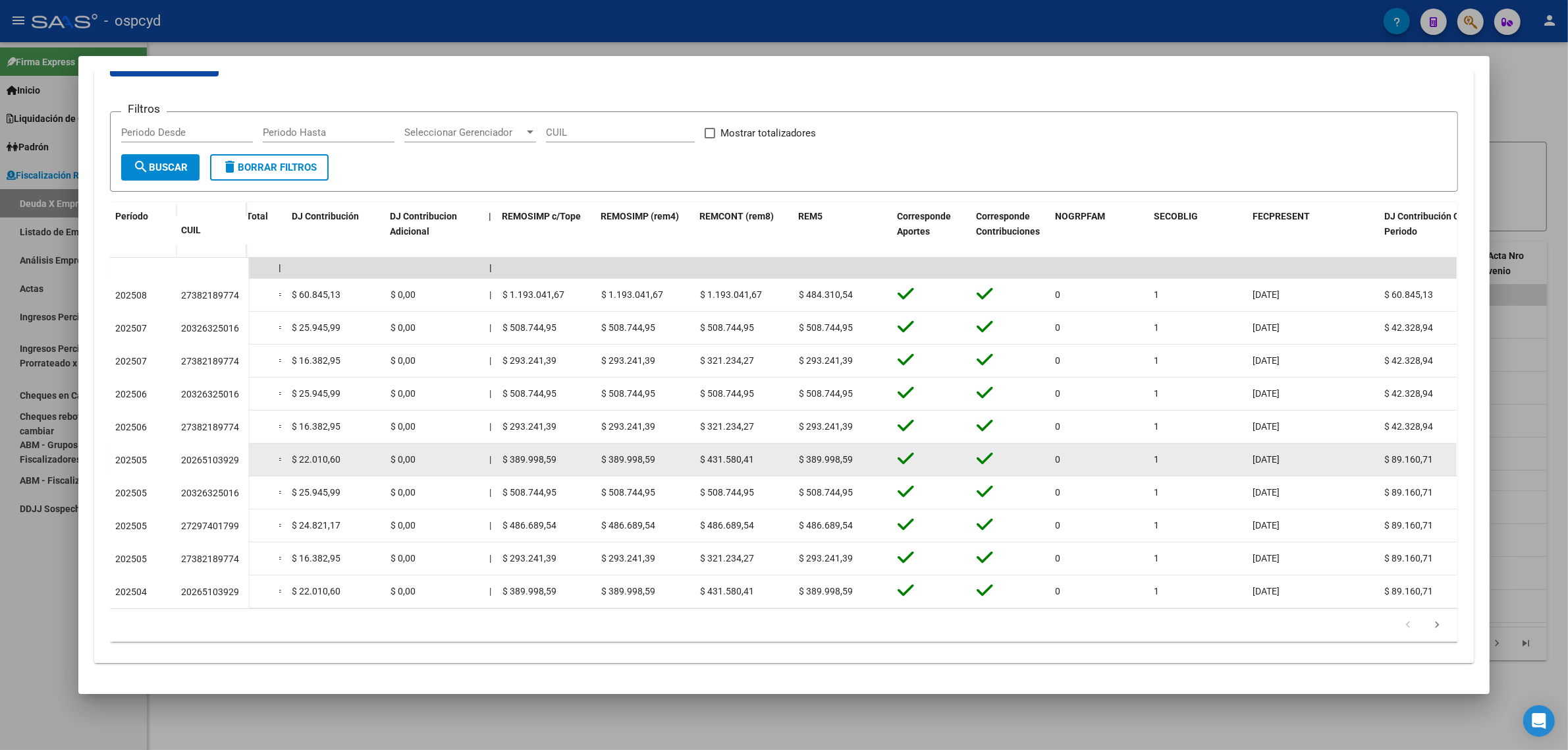
click at [695, 446] on datatable-body-cell "$ 431.580,41" at bounding box center [744, 460] width 98 height 33
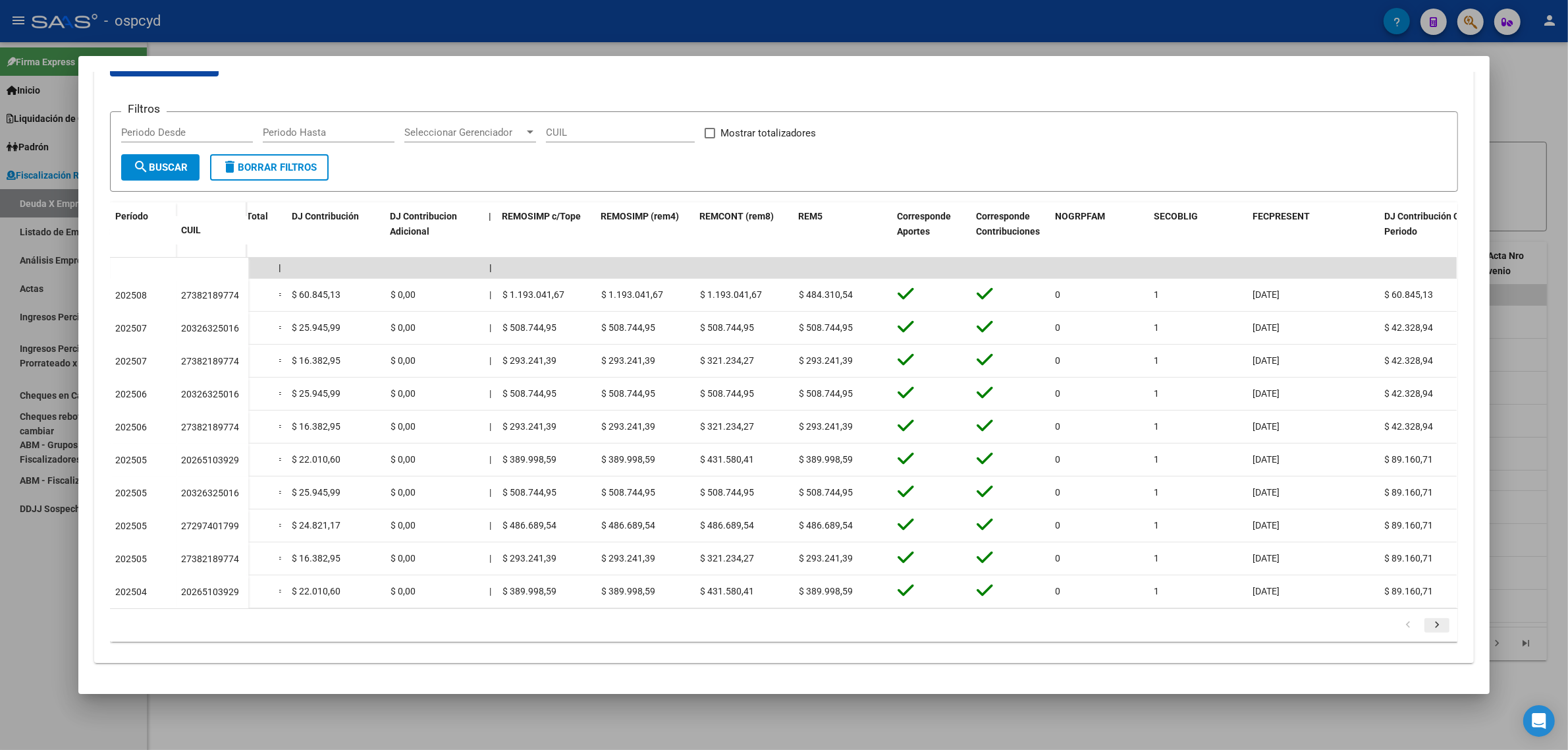
click at [1428, 626] on icon "go to next page" at bounding box center [1436, 626] width 17 height 16
click at [1430, 630] on icon "go to next page" at bounding box center [1436, 626] width 17 height 16
click at [1410, 626] on link "go to previous page" at bounding box center [1408, 626] width 25 height 15
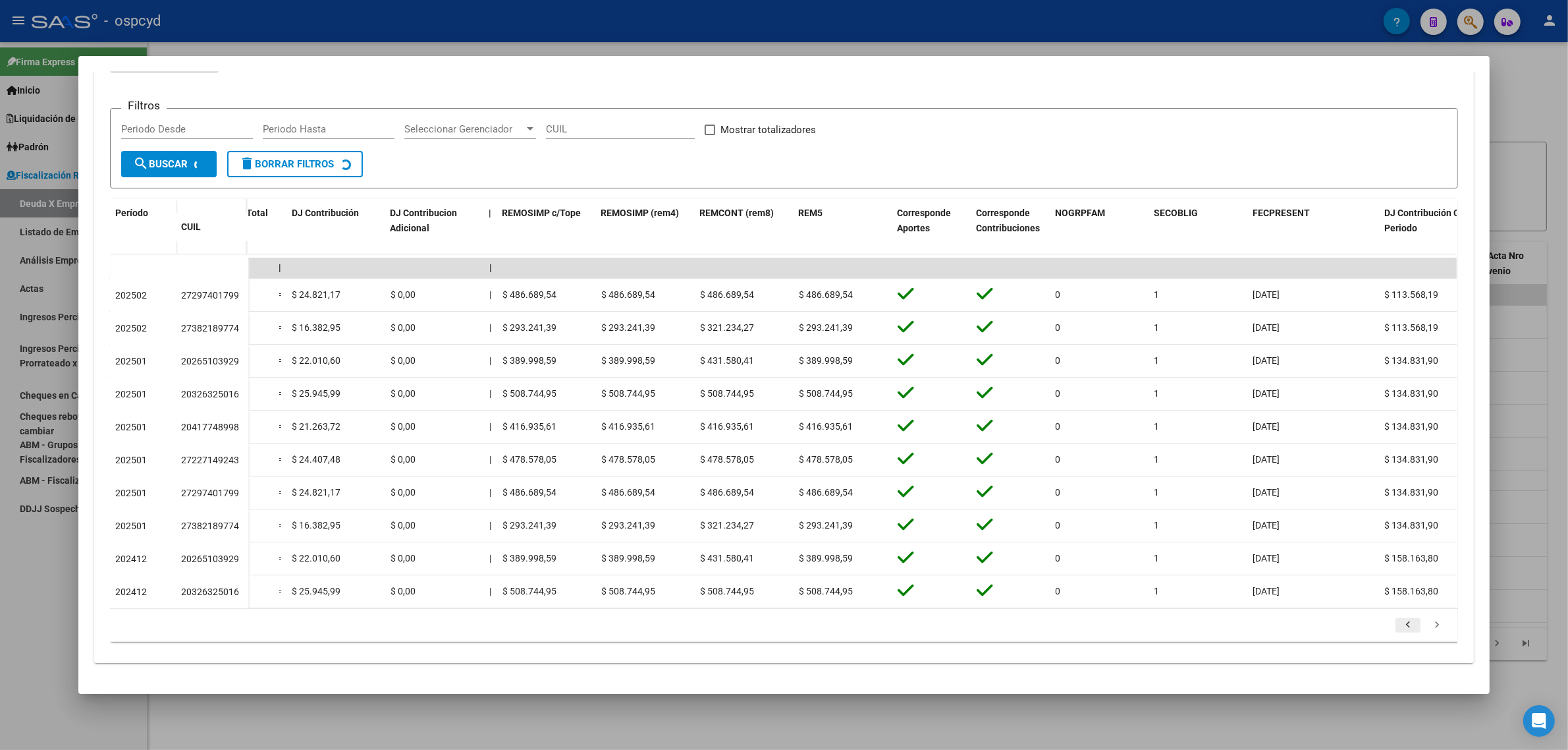
click at [1410, 626] on div "179.769.313.486.231.570.000.000.000.000.000.000.000.000.000.000.000.000.000.000…" at bounding box center [784, 625] width 1348 height 33
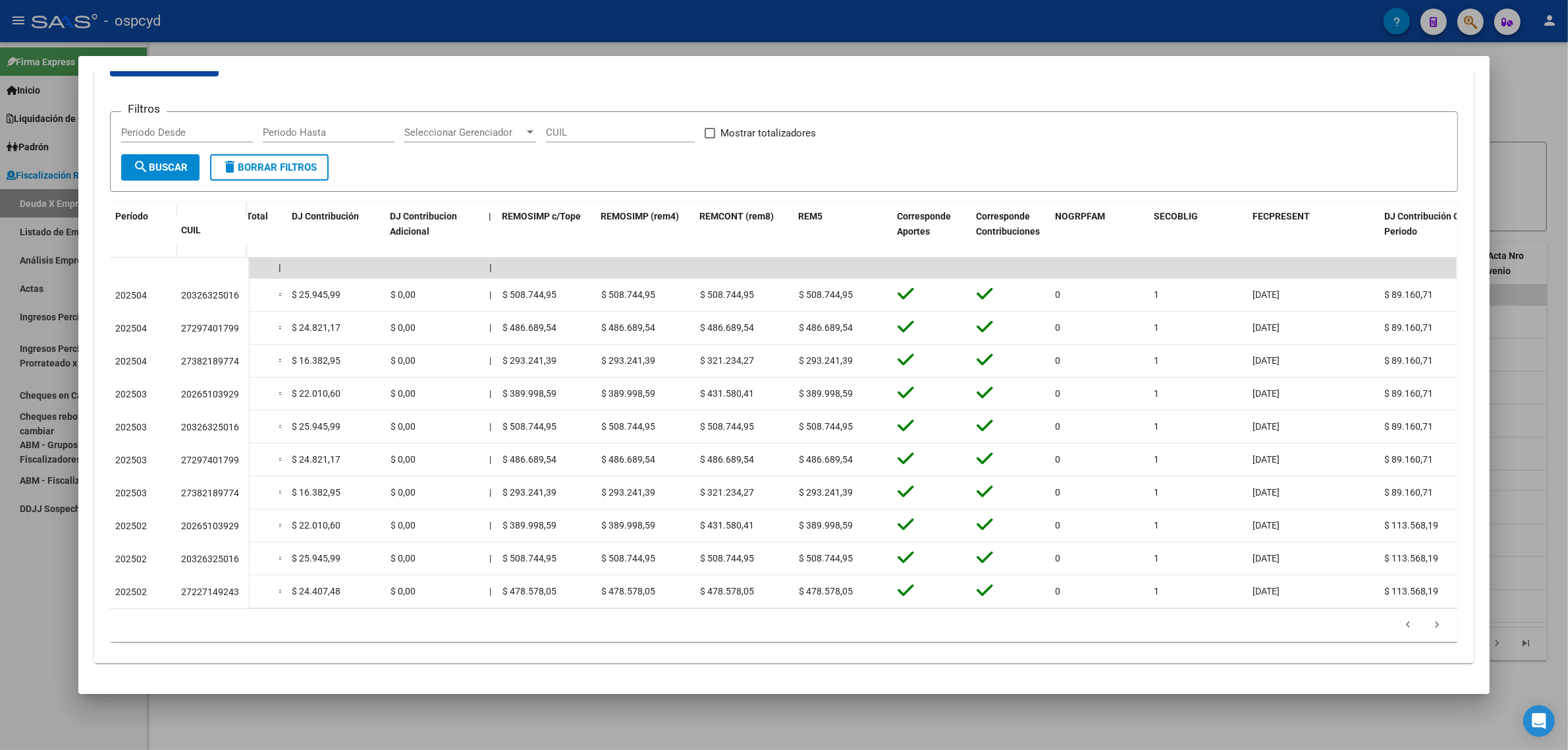
click at [1399, 625] on icon "go to previous page" at bounding box center [1407, 626] width 17 height 16
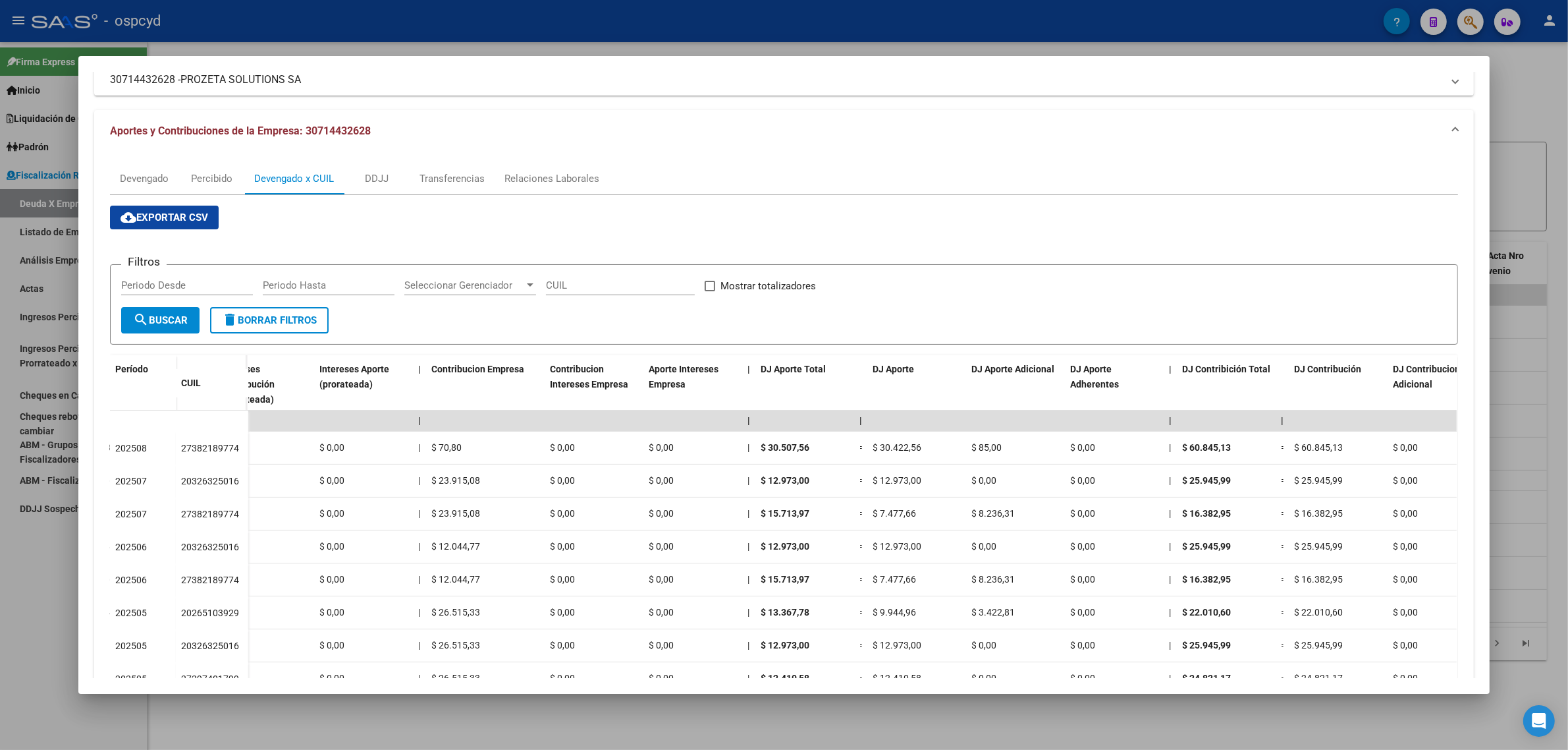
scroll to position [93, 0]
click at [142, 173] on div "Devengado" at bounding box center [144, 179] width 49 height 15
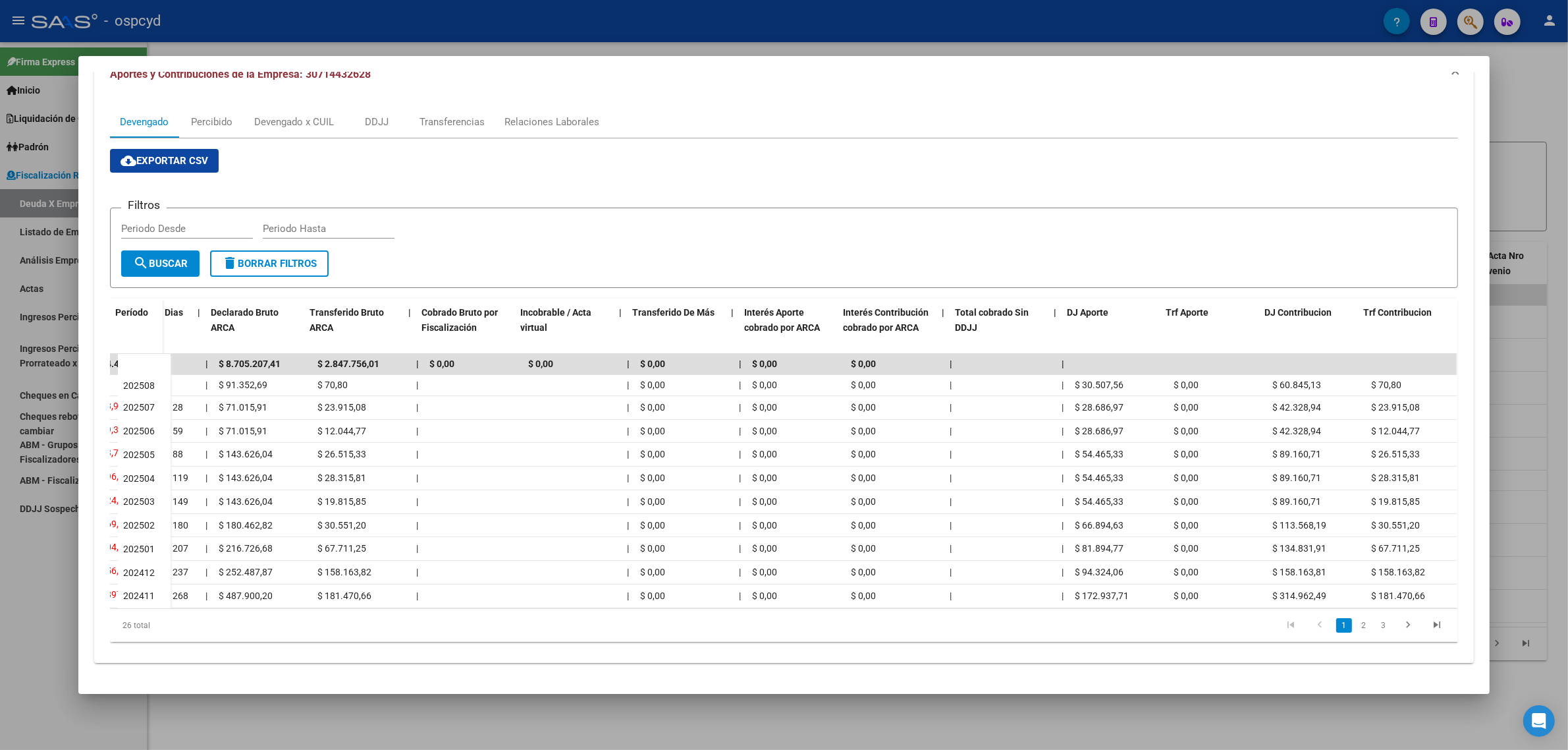
scroll to position [0, 280]
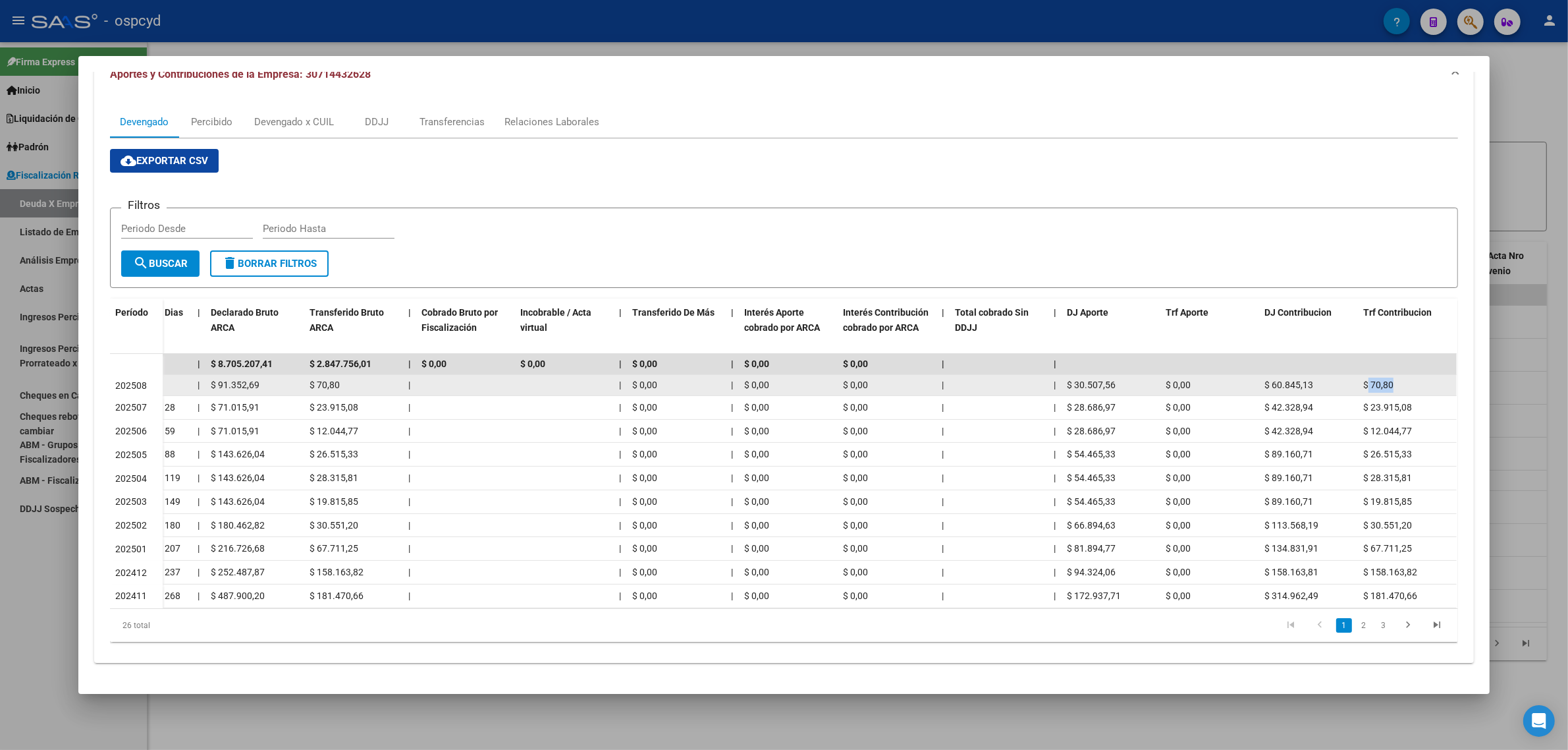
drag, startPoint x: 1362, startPoint y: 374, endPoint x: 1388, endPoint y: 374, distance: 26.0
click at [1388, 378] on div "$ 70,80" at bounding box center [1407, 385] width 88 height 15
copy span "70,80"
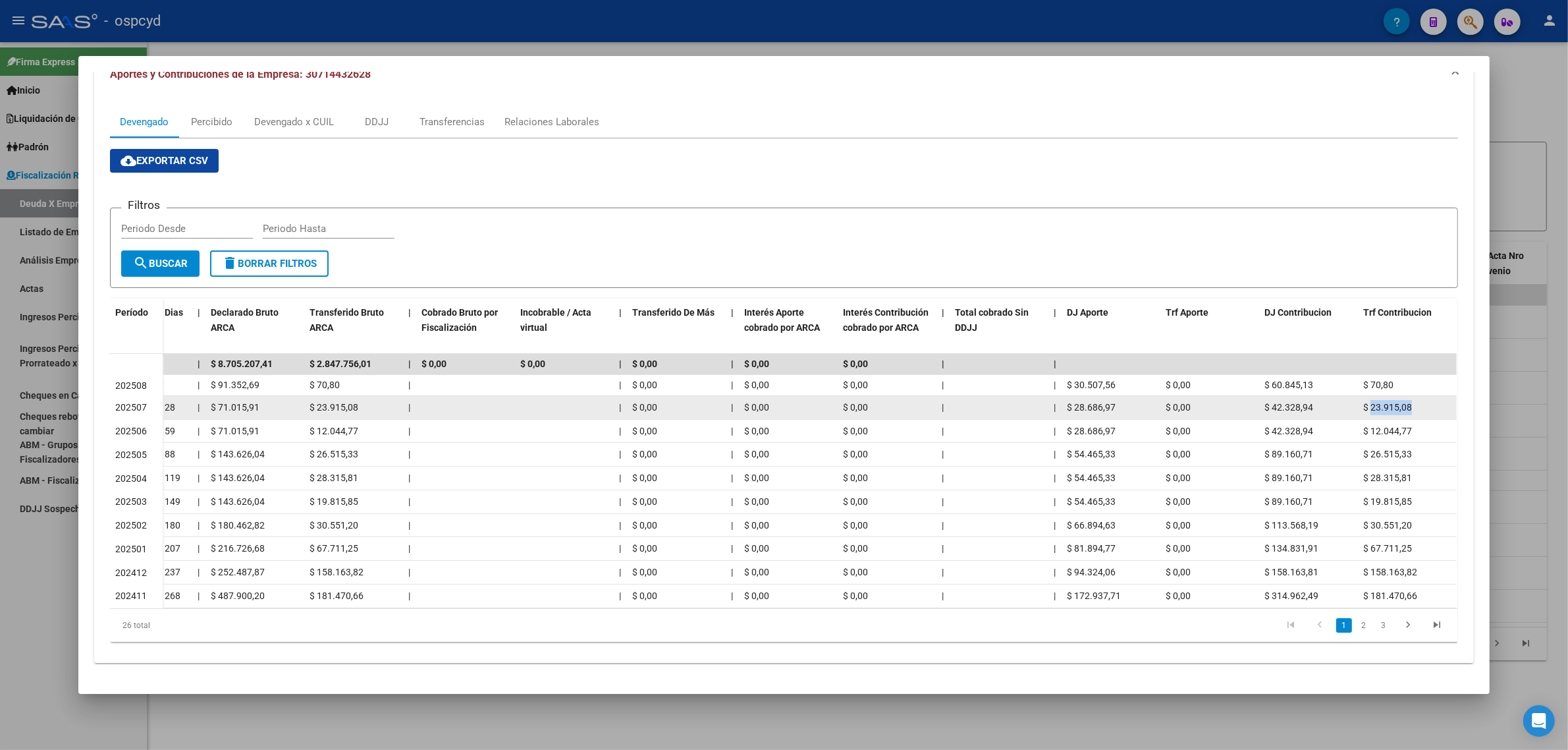
drag, startPoint x: 1365, startPoint y: 395, endPoint x: 1407, endPoint y: 404, distance: 43.0
click at [1407, 404] on datatable-body-cell "$ 23.915,08" at bounding box center [1407, 407] width 98 height 23
copy span "23.915,08"
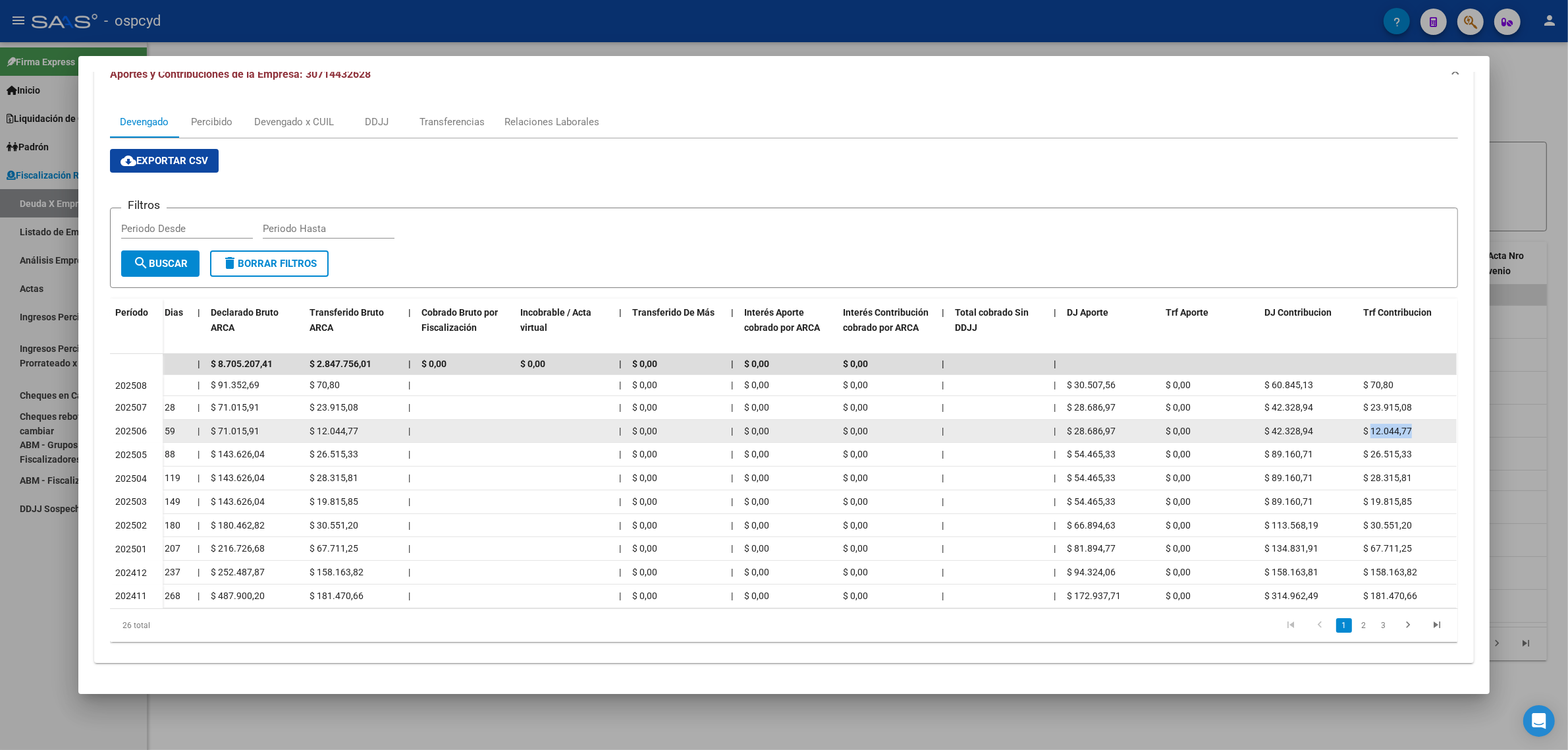
drag, startPoint x: 1364, startPoint y: 423, endPoint x: 1416, endPoint y: 416, distance: 52.5
click at [1416, 423] on div "$ 12.044,77" at bounding box center [1407, 431] width 88 height 15
copy span "12.044,77"
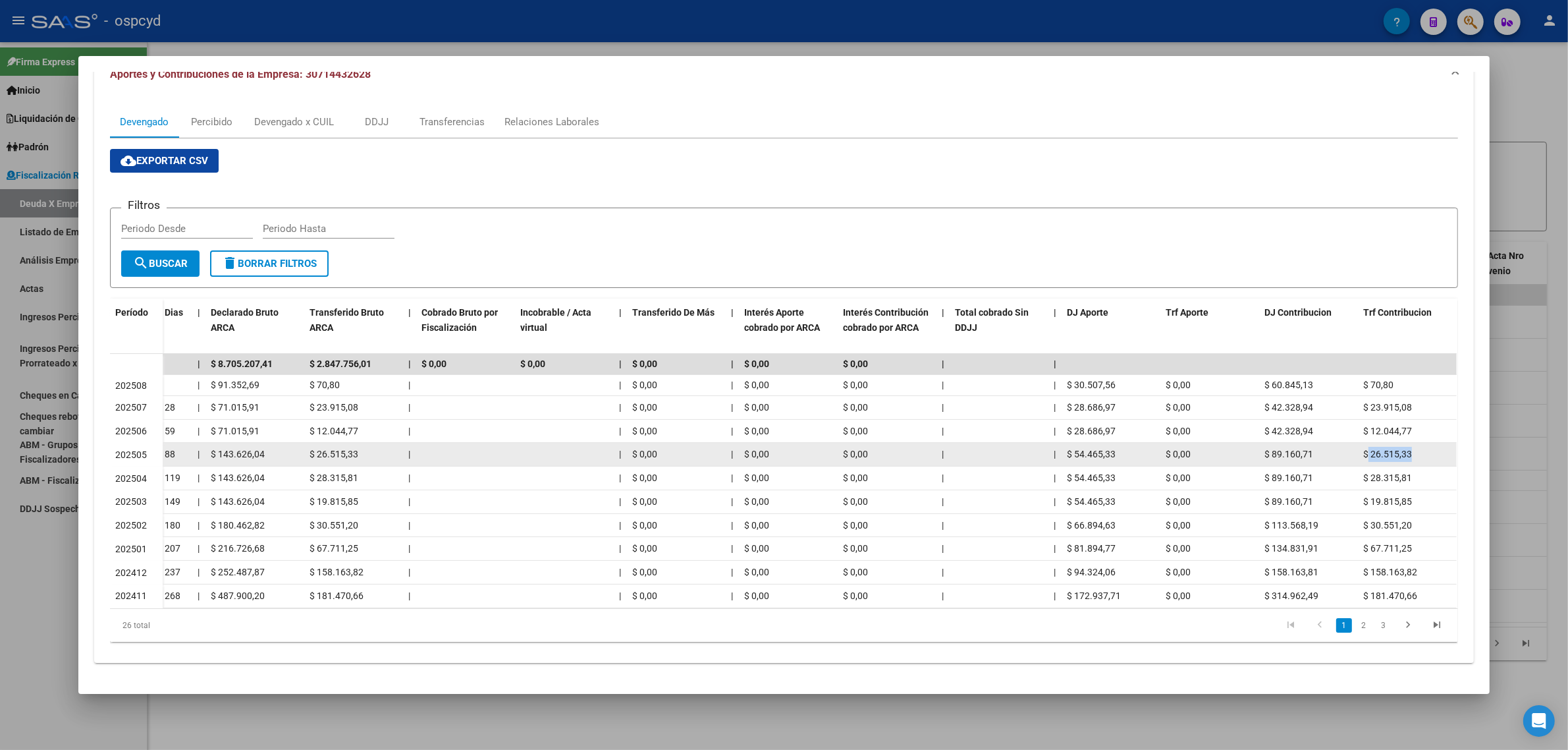
drag, startPoint x: 1367, startPoint y: 442, endPoint x: 1404, endPoint y: 449, distance: 37.7
click at [1404, 449] on div "$ 26.515,33" at bounding box center [1407, 454] width 88 height 15
copy span "26.515,33"
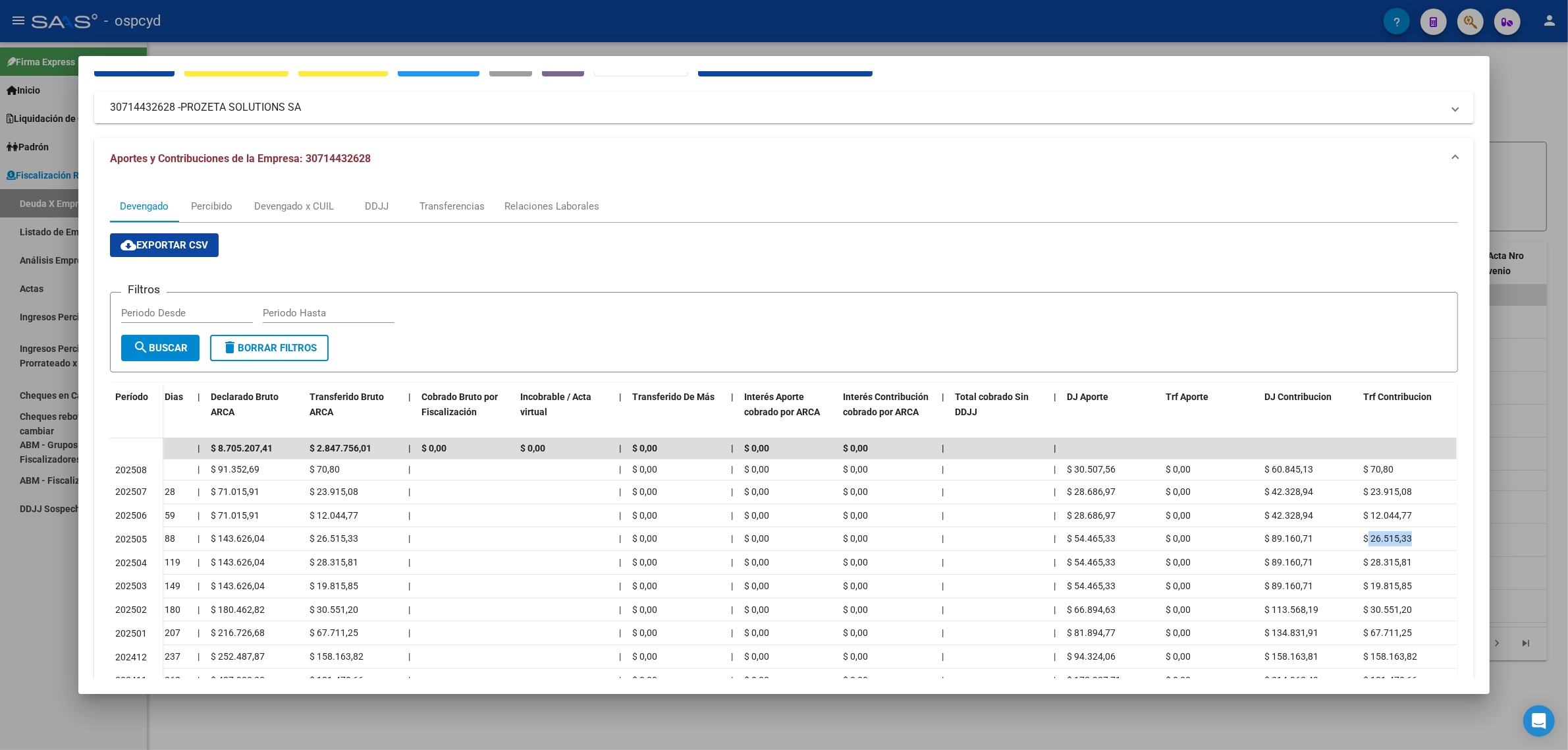
scroll to position [0, 0]
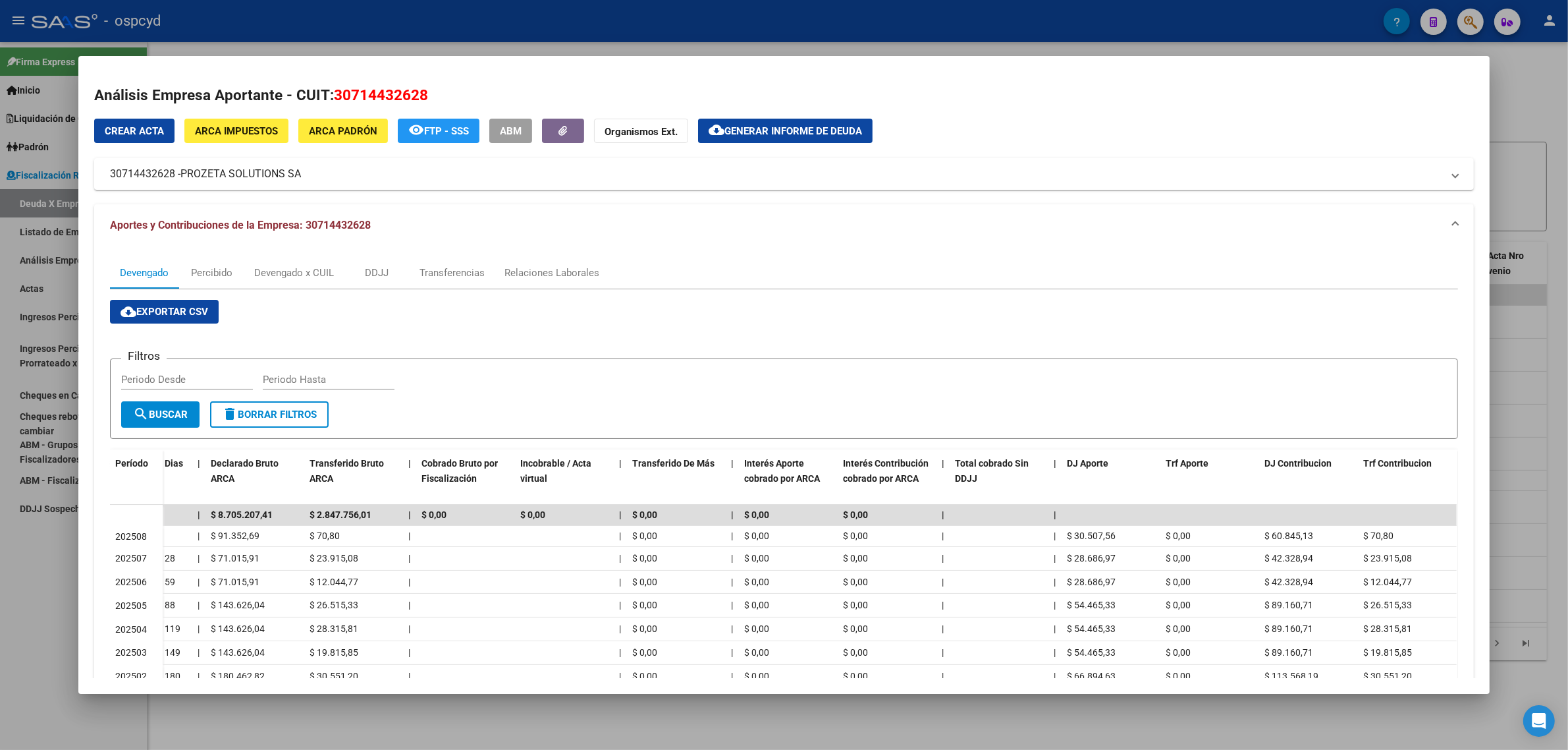
click at [47, 284] on div at bounding box center [784, 375] width 1568 height 750
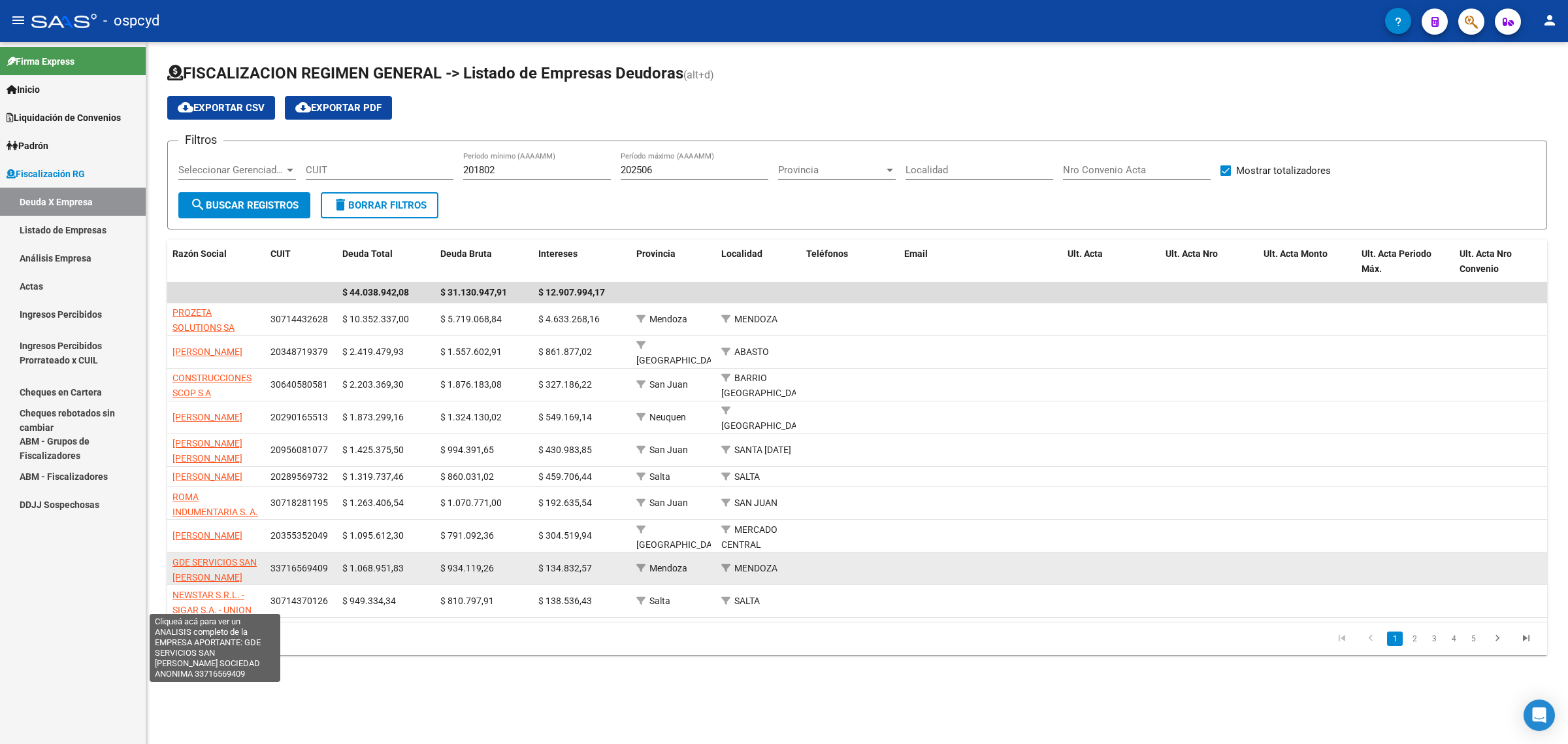
click at [211, 577] on span "GDE SERVICIOS SAN [PERSON_NAME] SOCIEDAD ANONIMA" at bounding box center [216, 577] width 87 height 40
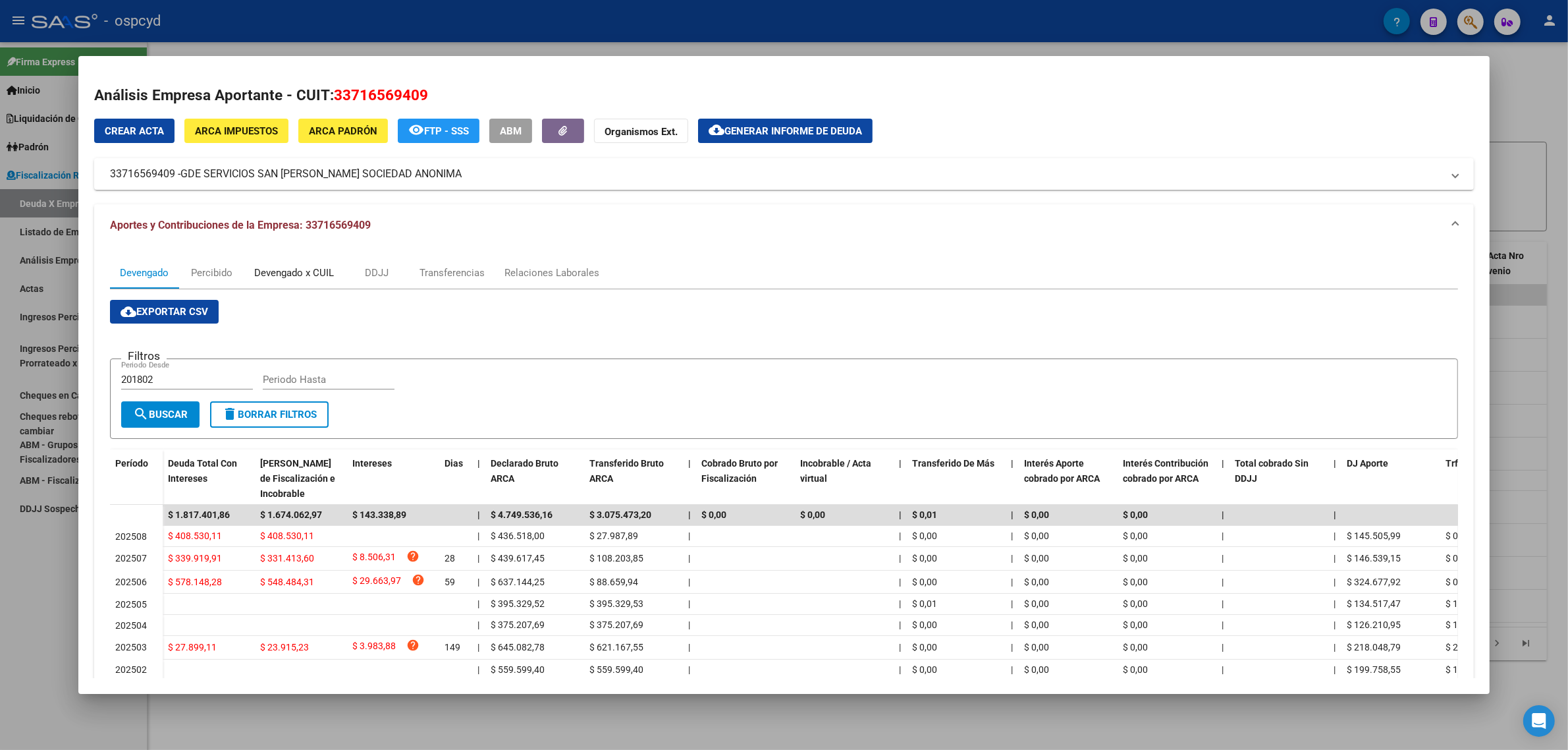
click at [307, 270] on div "Devengado x CUIL" at bounding box center [295, 273] width 80 height 15
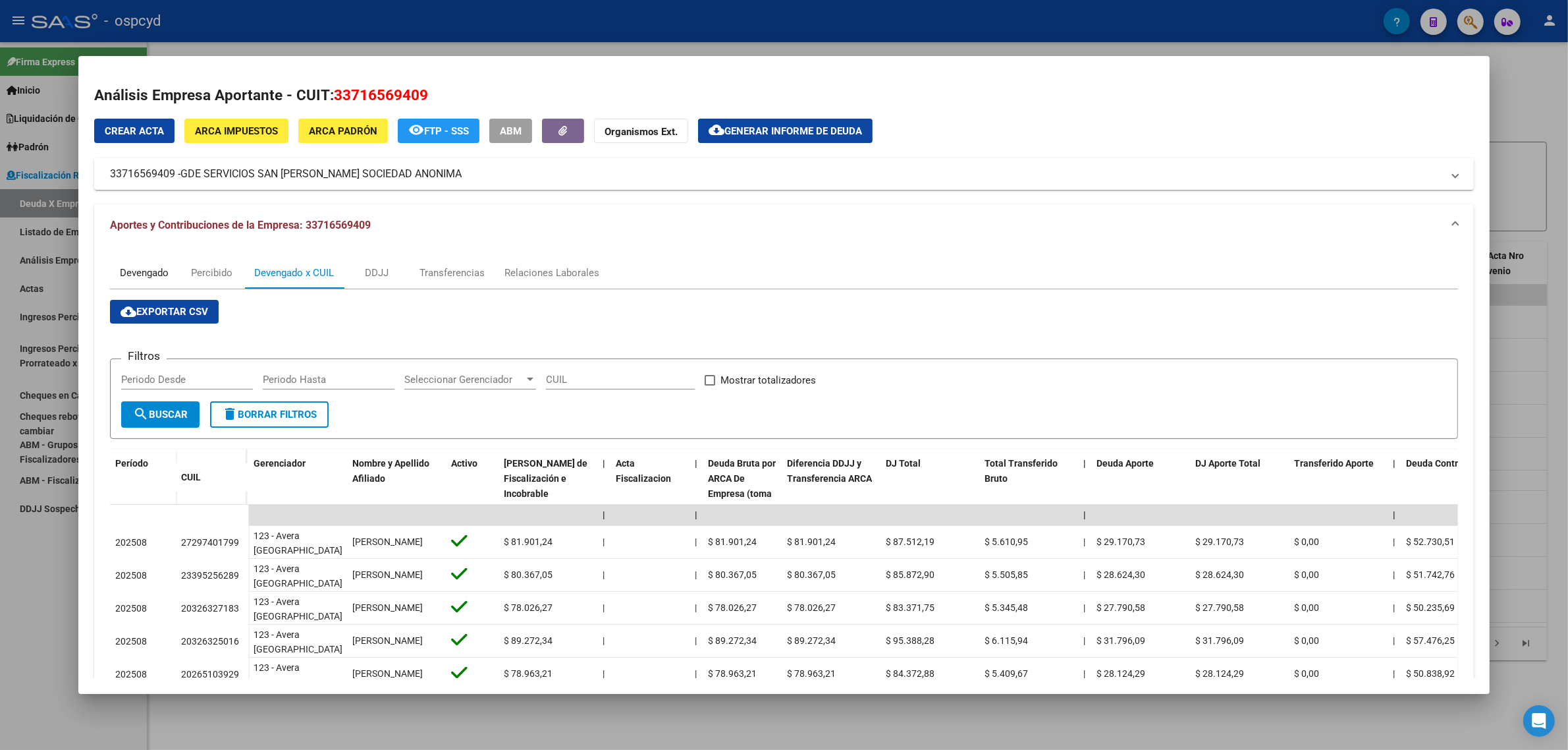
click at [140, 268] on div "Devengado" at bounding box center [144, 273] width 49 height 15
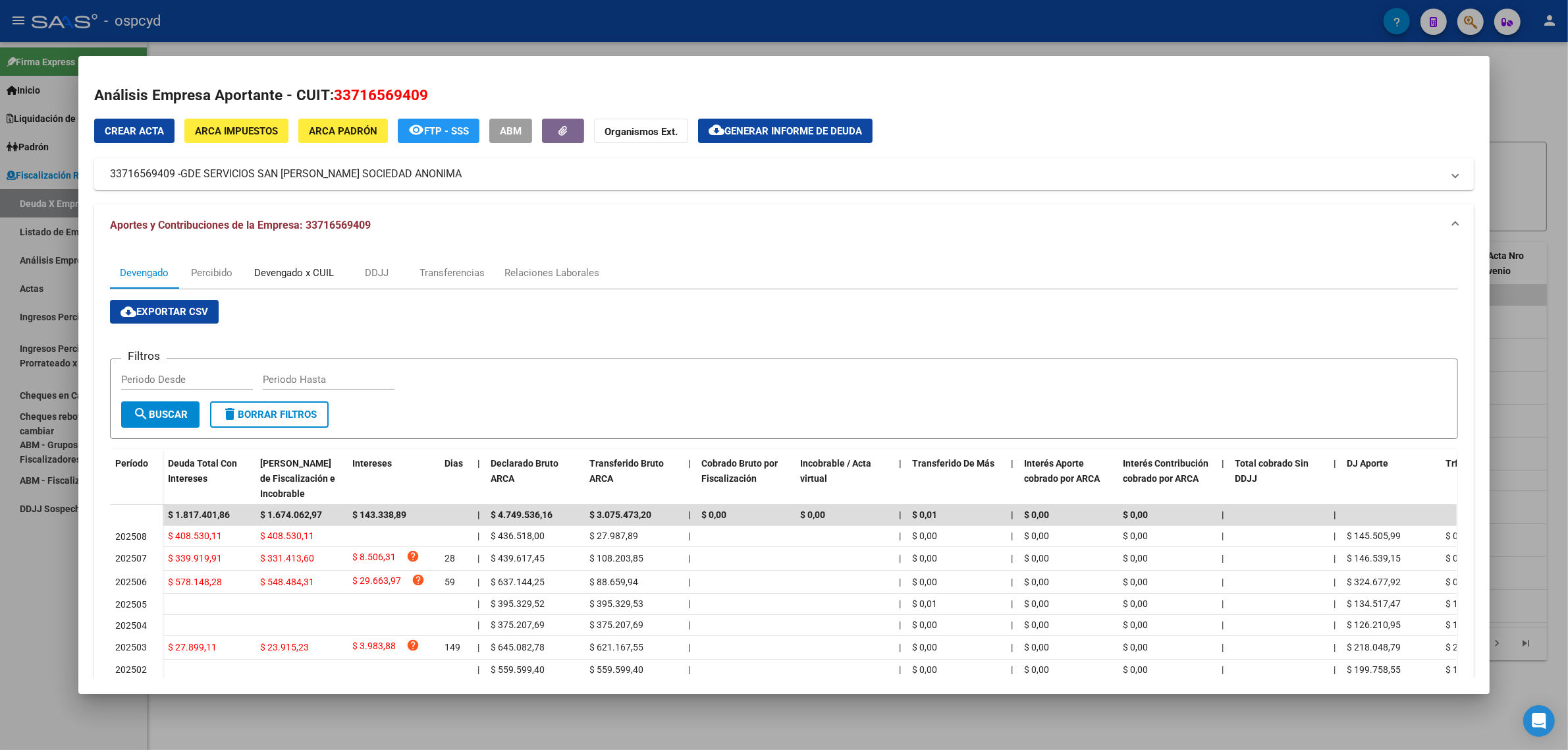
click at [291, 264] on div "Devengado x CUIL" at bounding box center [294, 272] width 99 height 32
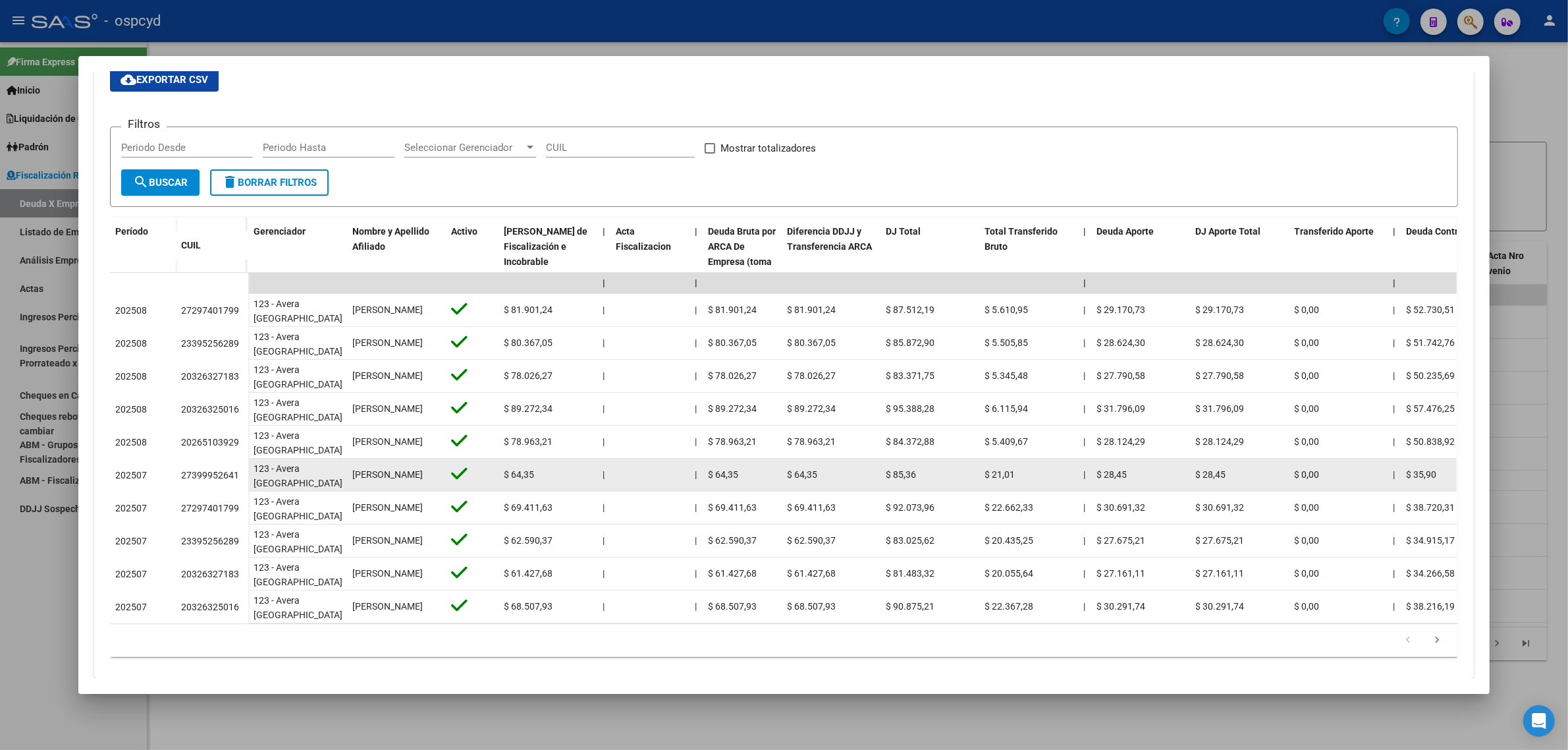
scroll to position [247, 0]
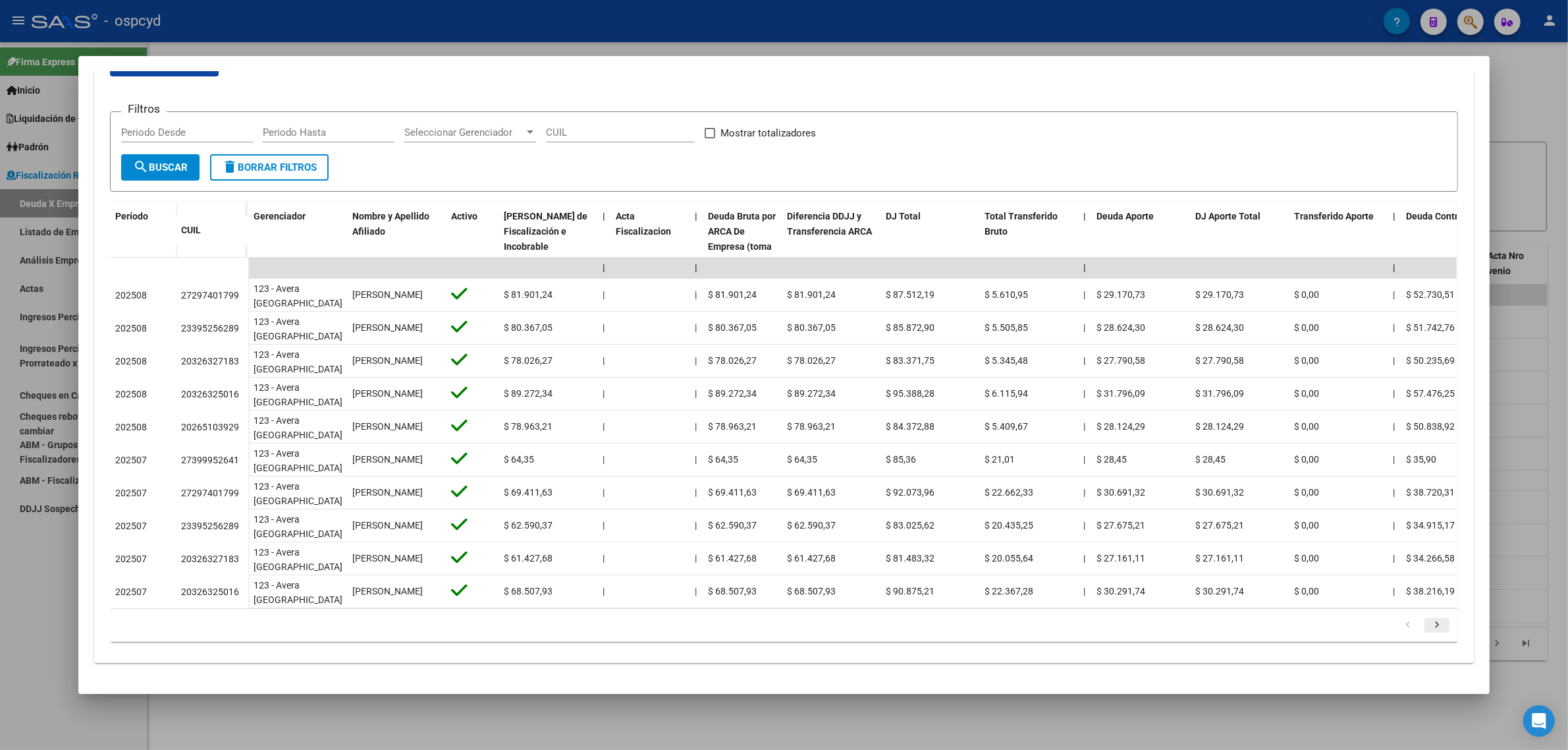
click at [1434, 635] on icon "go to next page" at bounding box center [1436, 626] width 17 height 16
click at [1399, 629] on icon "go to previous page" at bounding box center [1407, 626] width 17 height 16
click at [1431, 632] on icon "go to next page" at bounding box center [1436, 626] width 17 height 16
click at [1428, 634] on icon "go to next page" at bounding box center [1436, 626] width 17 height 16
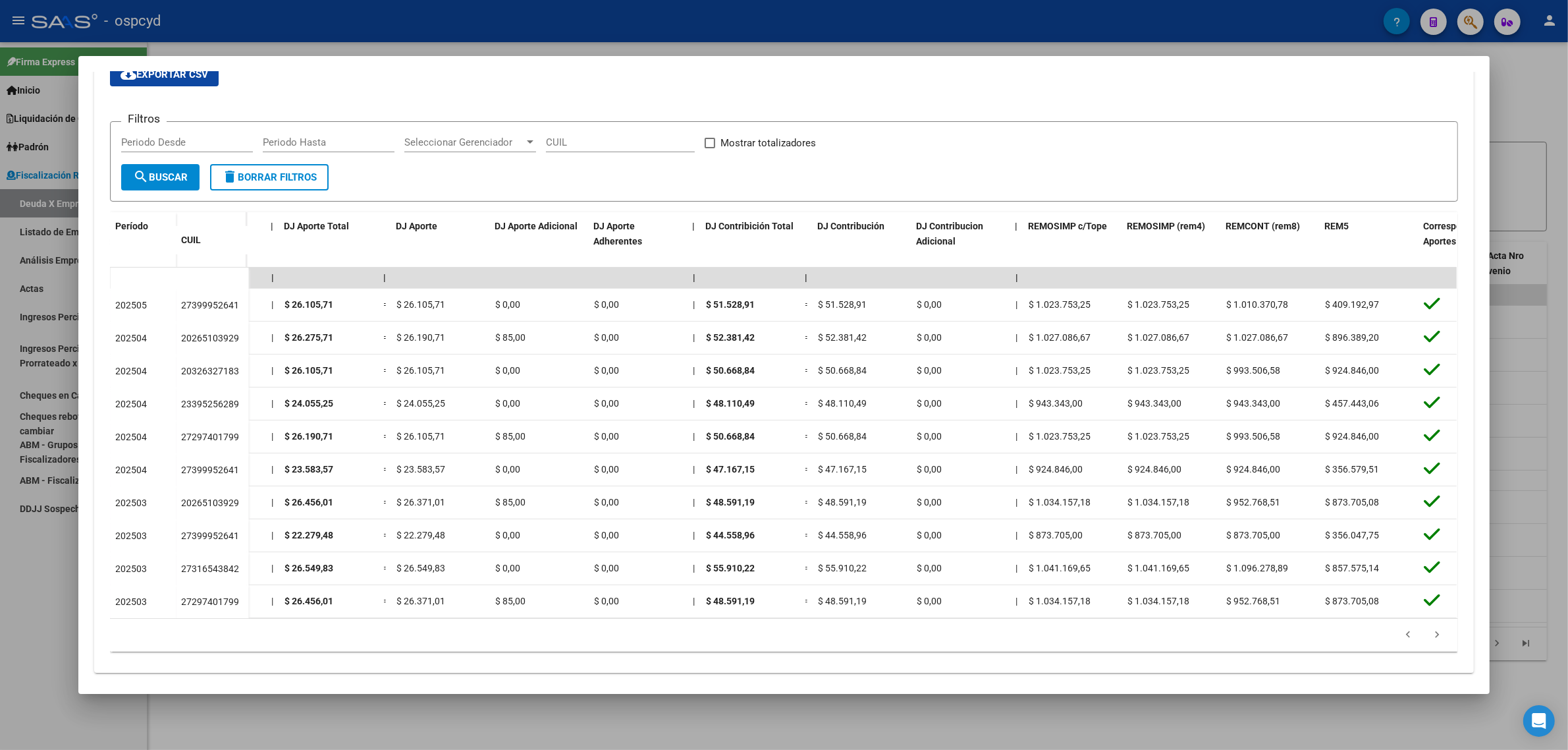
scroll to position [0, 2145]
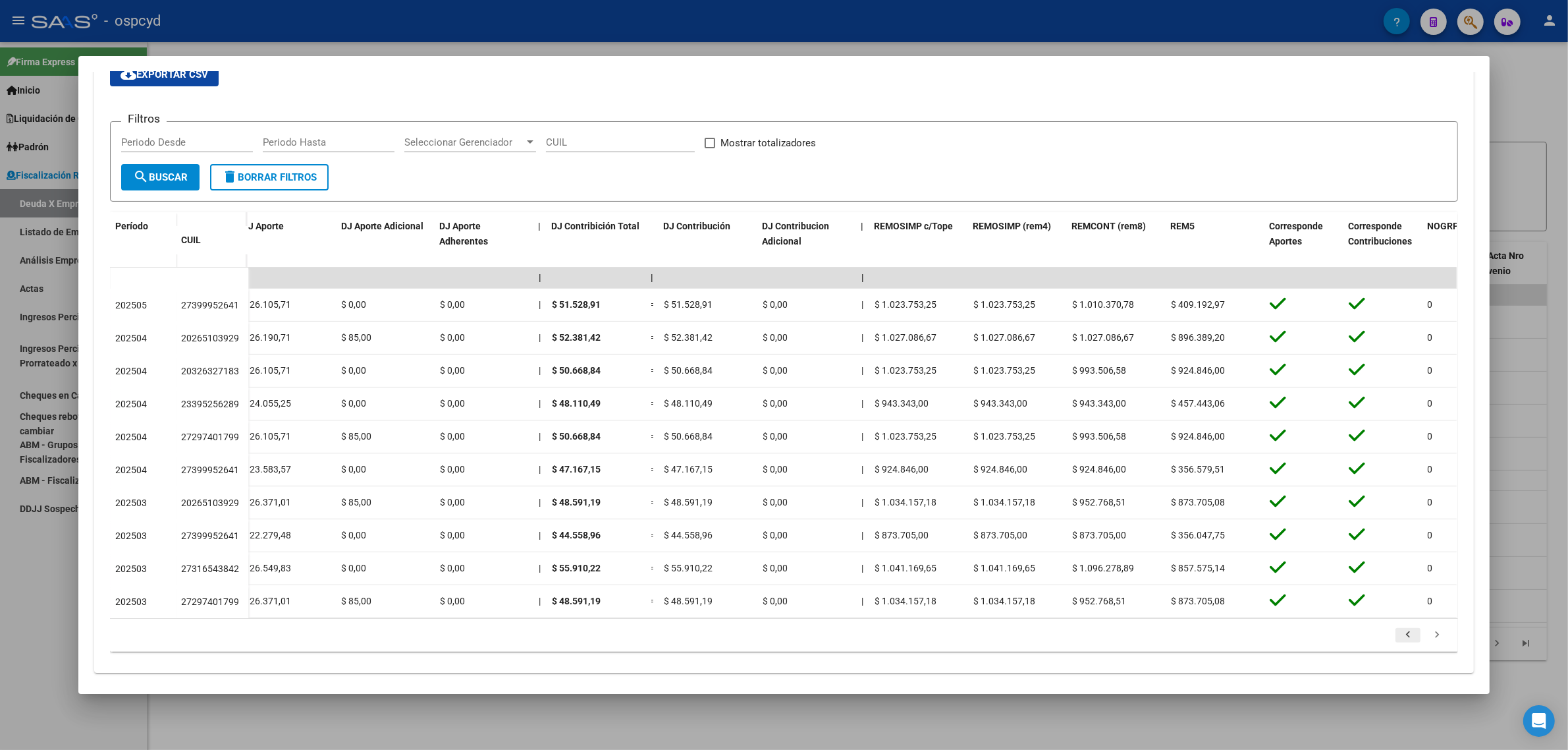
click at [1407, 629] on icon "go to previous page" at bounding box center [1407, 636] width 17 height 16
click at [1443, 643] on li at bounding box center [1436, 635] width 29 height 22
click at [1439, 643] on link "go to next page" at bounding box center [1437, 635] width 25 height 15
click at [1413, 629] on link "go to previous page" at bounding box center [1408, 635] width 25 height 15
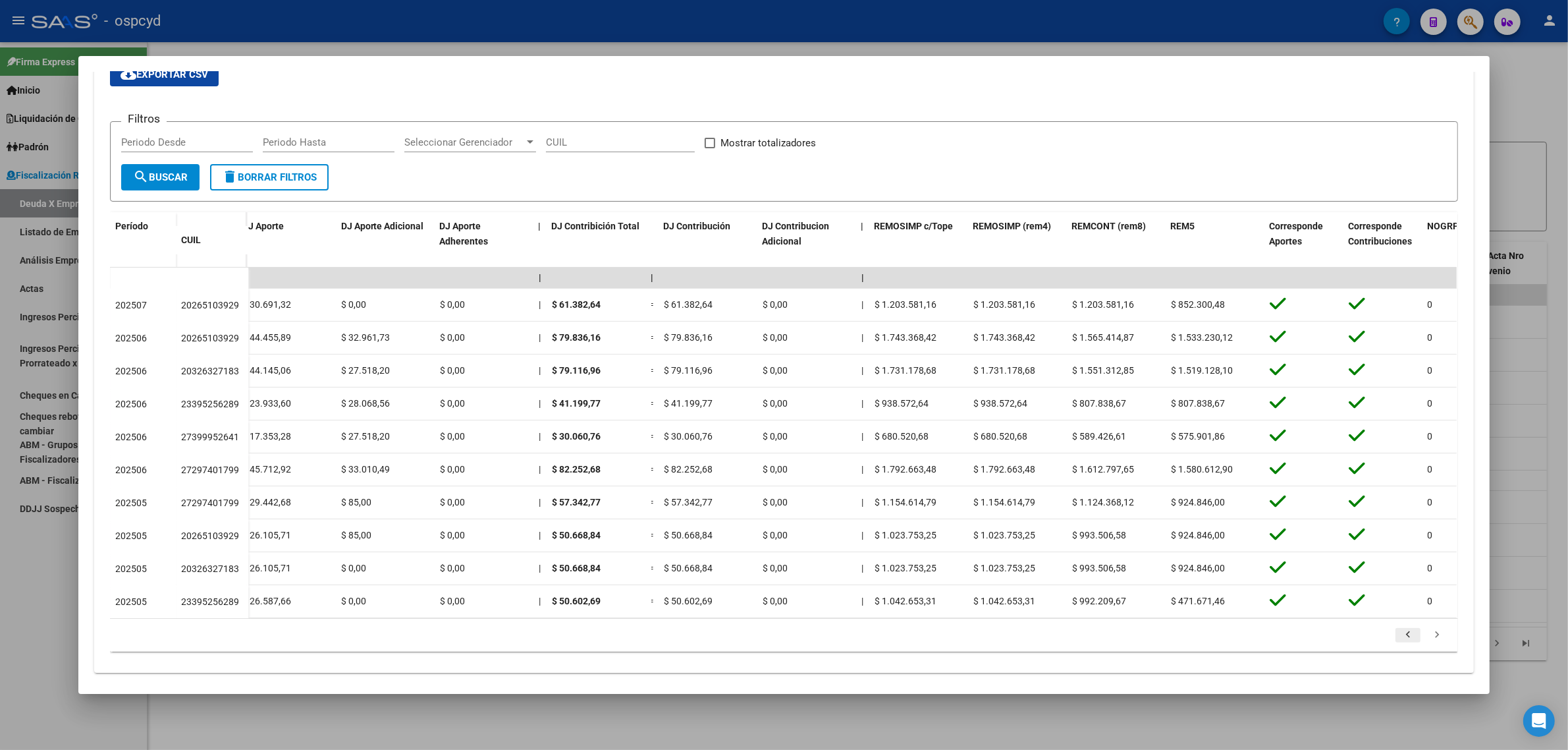
click at [1399, 640] on icon "go to previous page" at bounding box center [1407, 636] width 17 height 16
click at [1428, 643] on icon "go to next page" at bounding box center [1436, 636] width 17 height 16
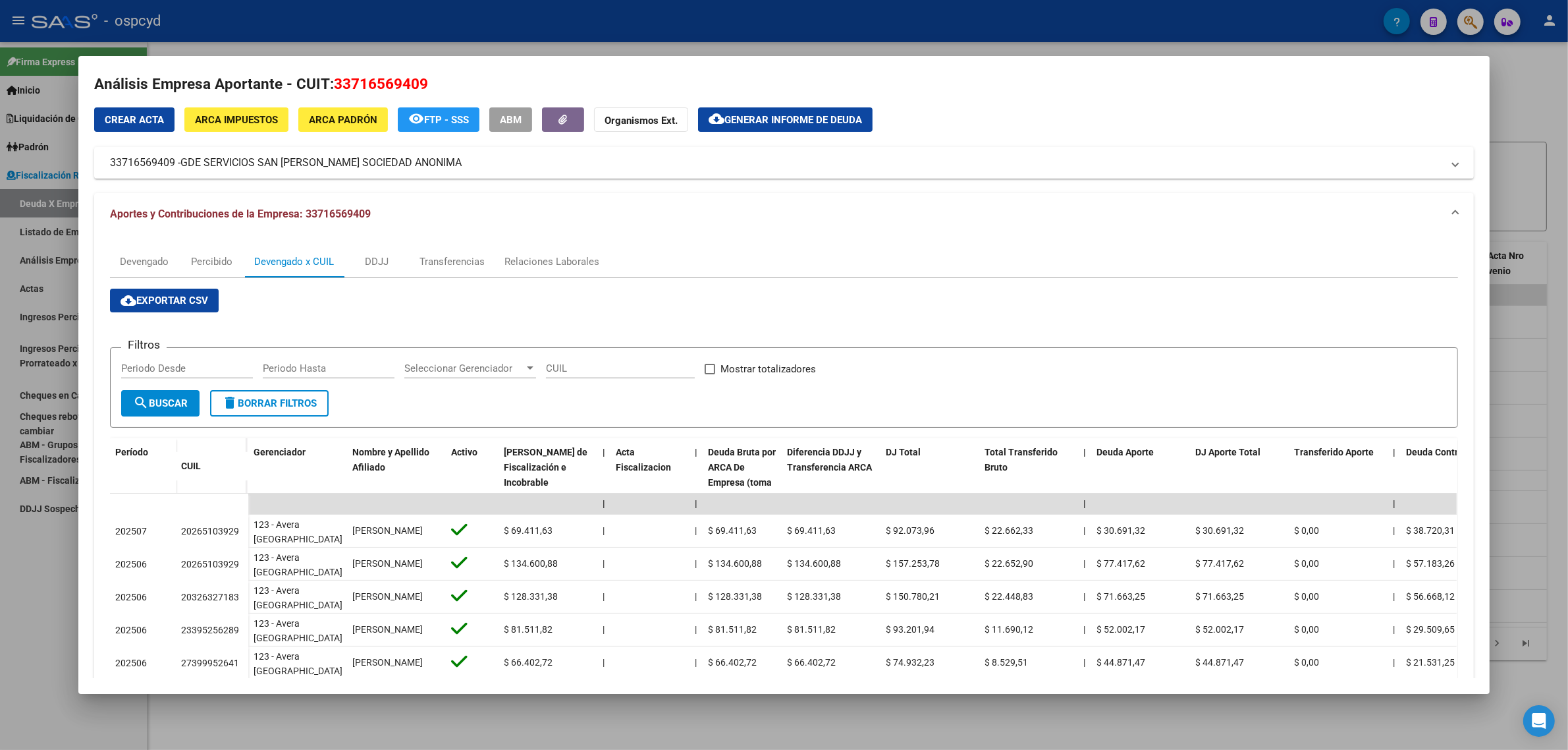
scroll to position [0, 0]
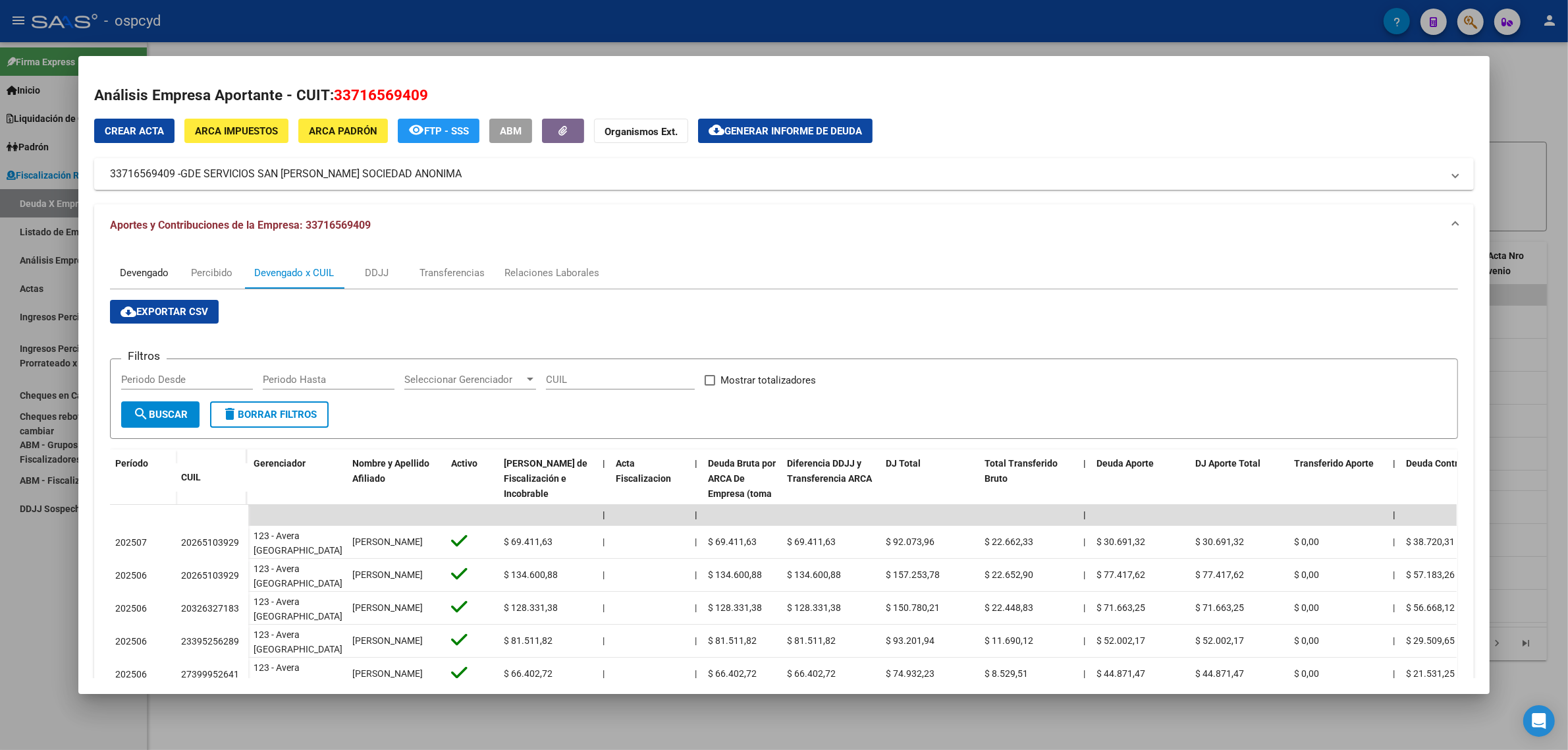
click at [155, 264] on div "Devengado" at bounding box center [144, 272] width 69 height 32
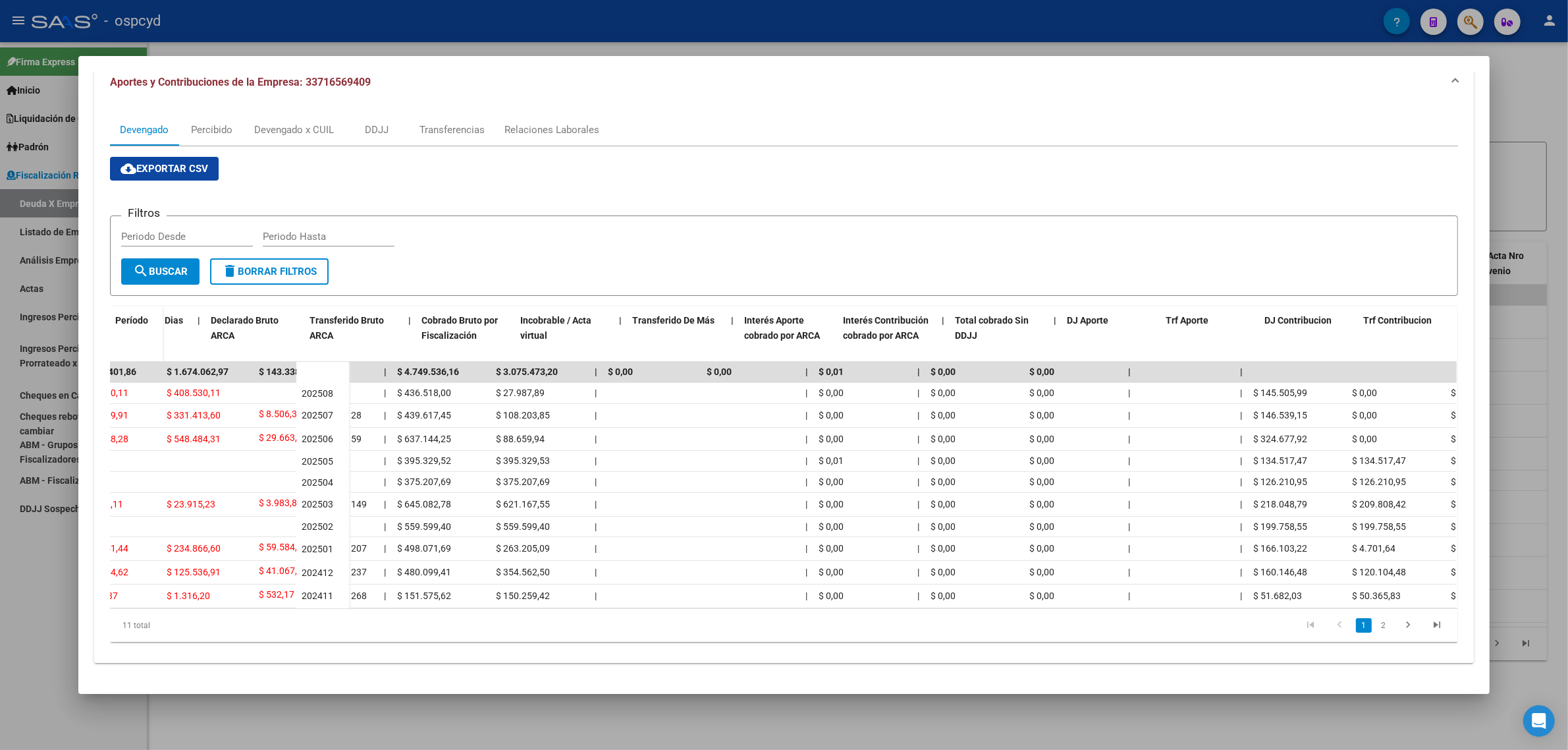
scroll to position [0, 280]
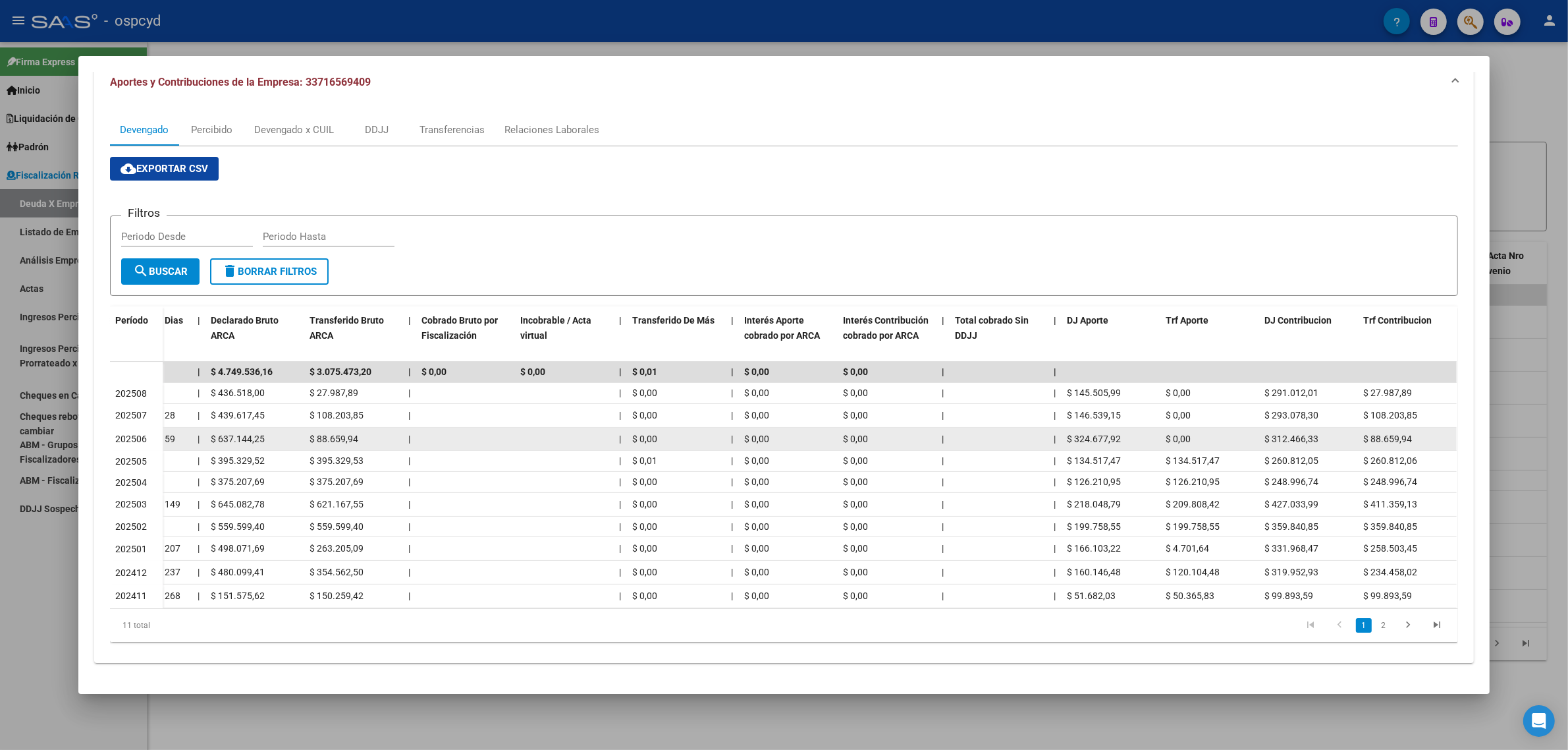
drag, startPoint x: 1368, startPoint y: 426, endPoint x: 1399, endPoint y: 426, distance: 31.0
click at [1399, 434] on span "$ 88.659,94" at bounding box center [1387, 439] width 49 height 10
drag, startPoint x: 1376, startPoint y: 429, endPoint x: 1416, endPoint y: 429, distance: 40.0
click at [1416, 432] on div "$ 88.659,94" at bounding box center [1407, 439] width 88 height 15
copy span "88.659,94"
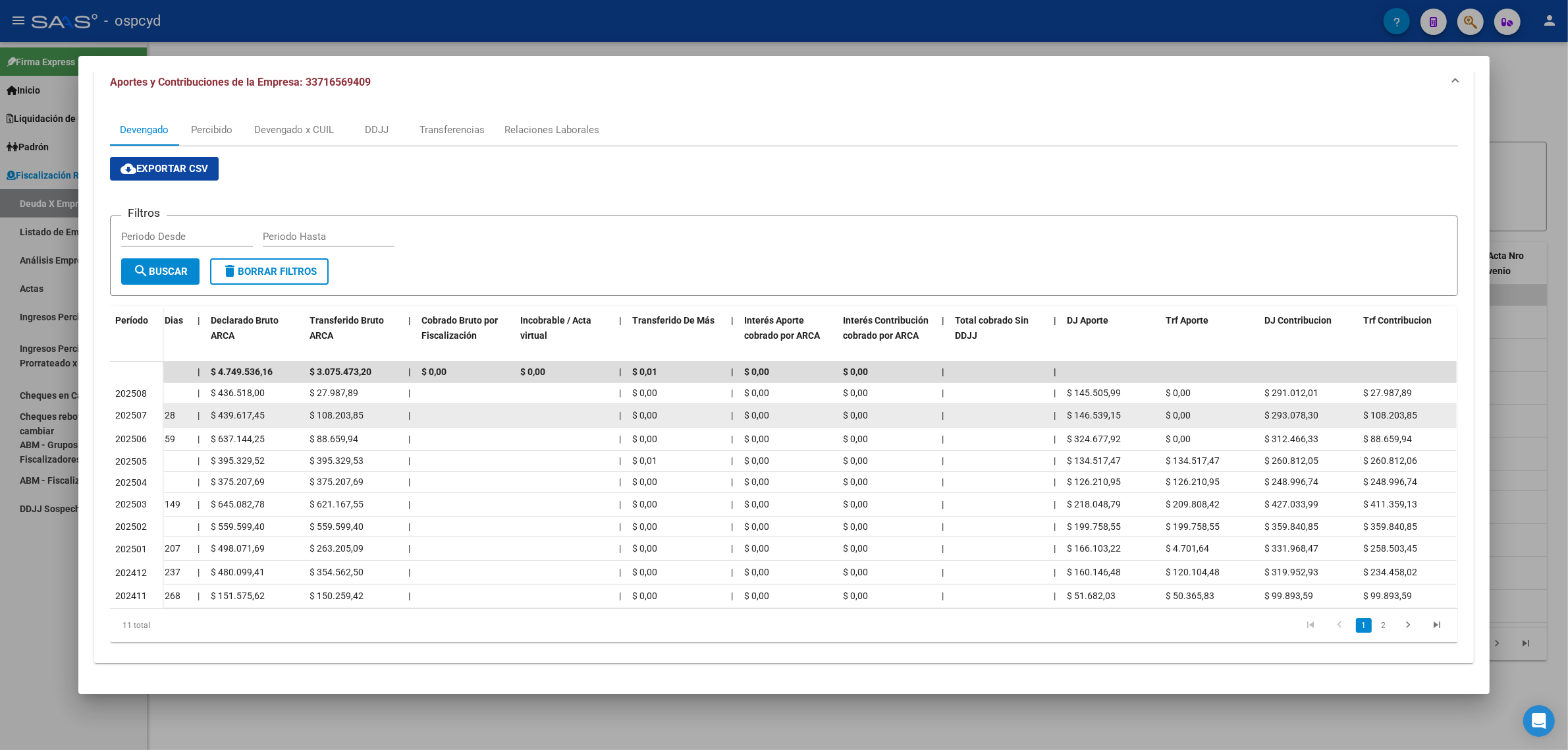
drag, startPoint x: 1365, startPoint y: 403, endPoint x: 1416, endPoint y: 407, distance: 51.2
click at [1416, 408] on div "$ 108.203,85" at bounding box center [1407, 415] width 88 height 15
copy span "108.203,85"
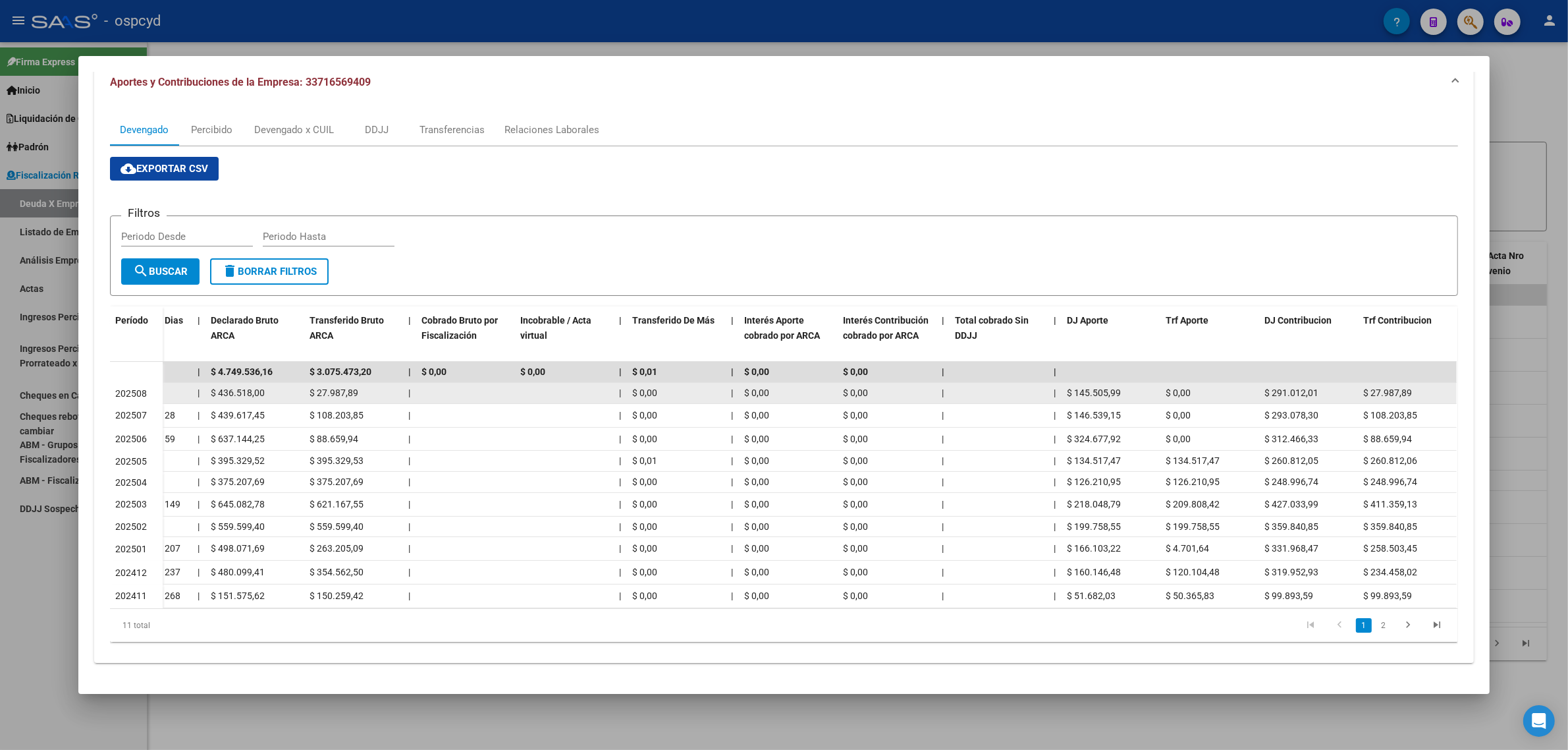
drag, startPoint x: 1368, startPoint y: 380, endPoint x: 1411, endPoint y: 381, distance: 43.0
click at [1411, 386] on div "$ 27.987,89" at bounding box center [1407, 393] width 88 height 15
copy span "27.987,89"
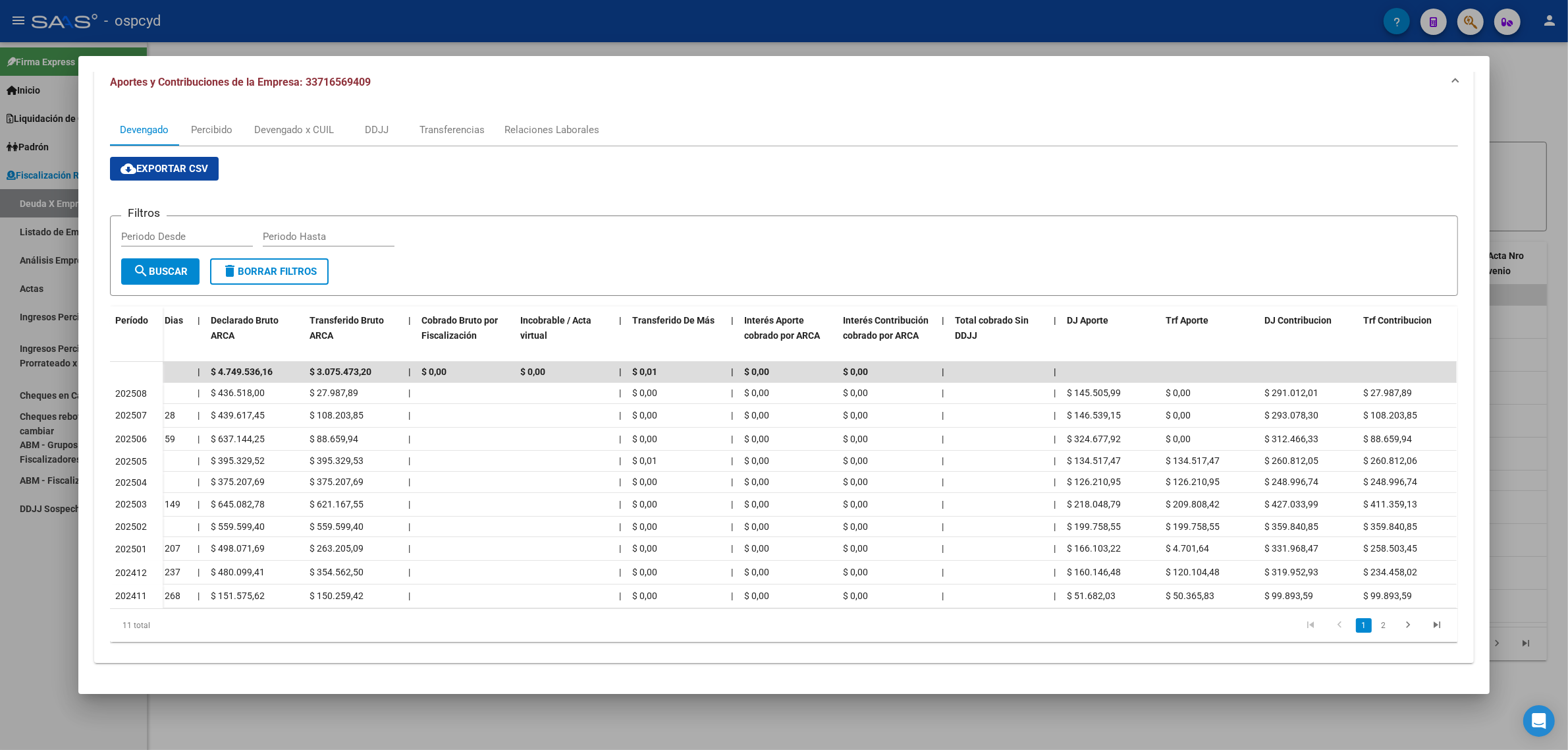
click at [44, 102] on div at bounding box center [784, 375] width 1568 height 750
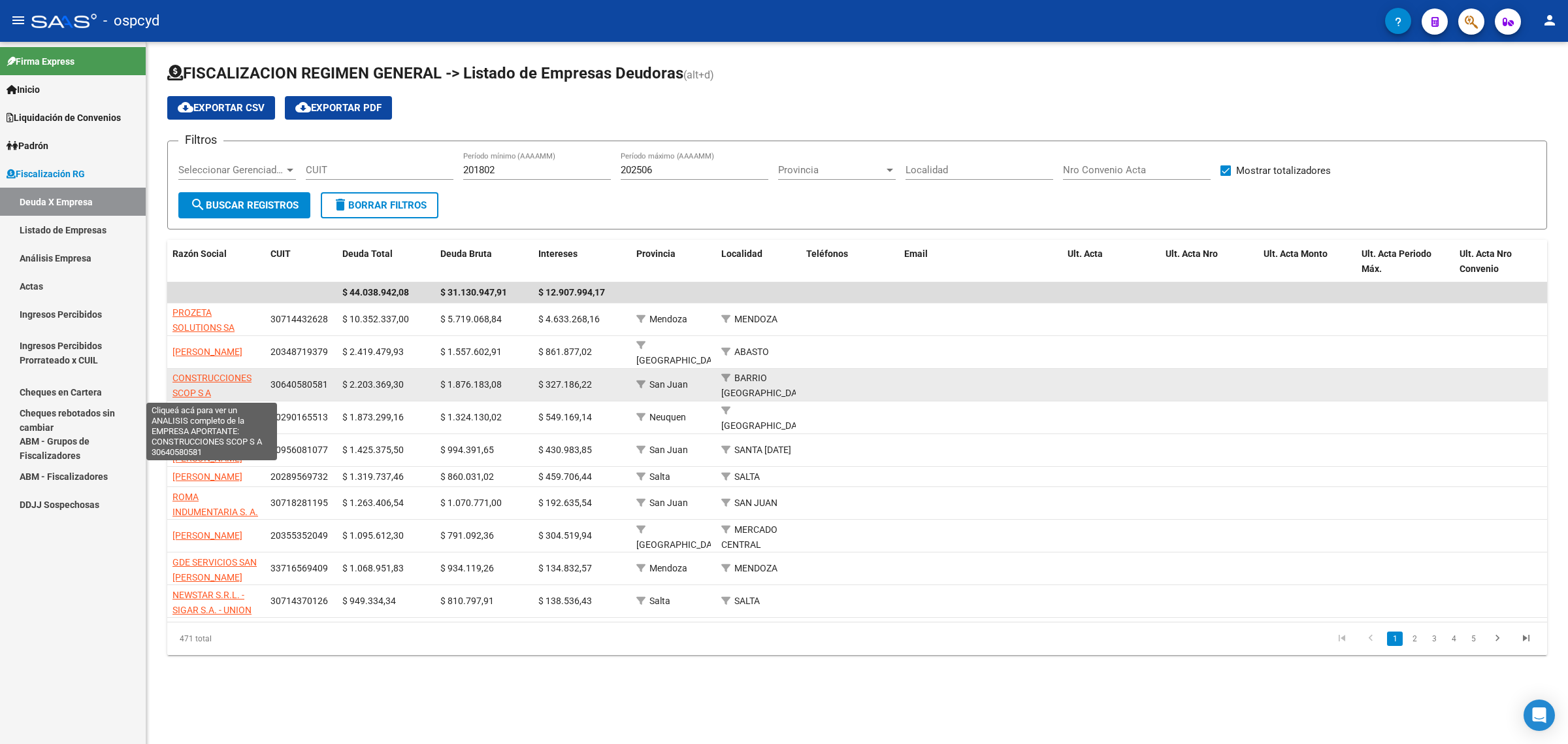
click at [201, 376] on span "CONSTRUCCIONES SCOP S A" at bounding box center [212, 385] width 79 height 26
type textarea "30640580581"
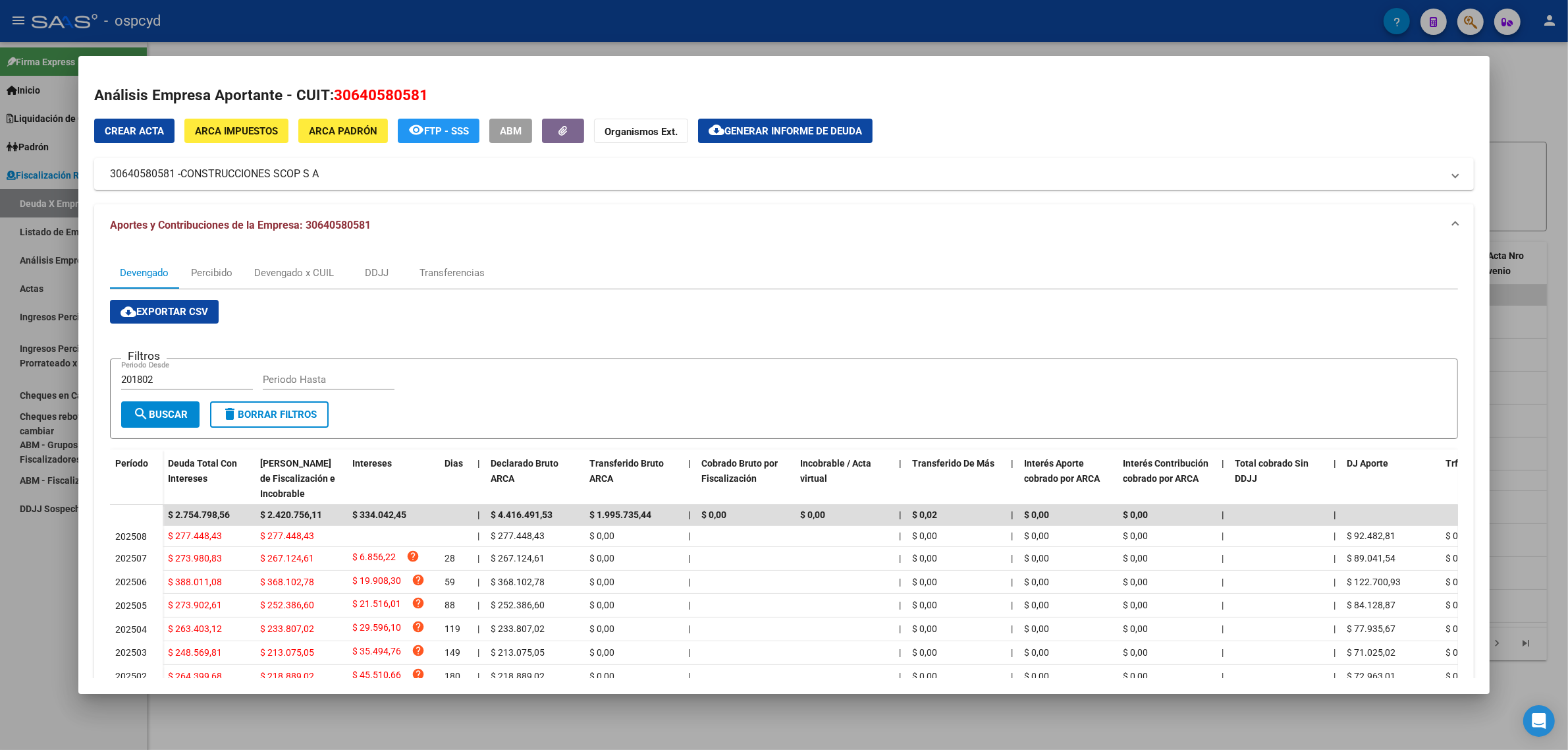
drag, startPoint x: 326, startPoint y: 93, endPoint x: 420, endPoint y: 104, distance: 94.6
click at [420, 104] on h2 "Análisis Empresa Aportante - CUIT: 30640580581" at bounding box center [784, 96] width 1379 height 22
copy span "30640580581"
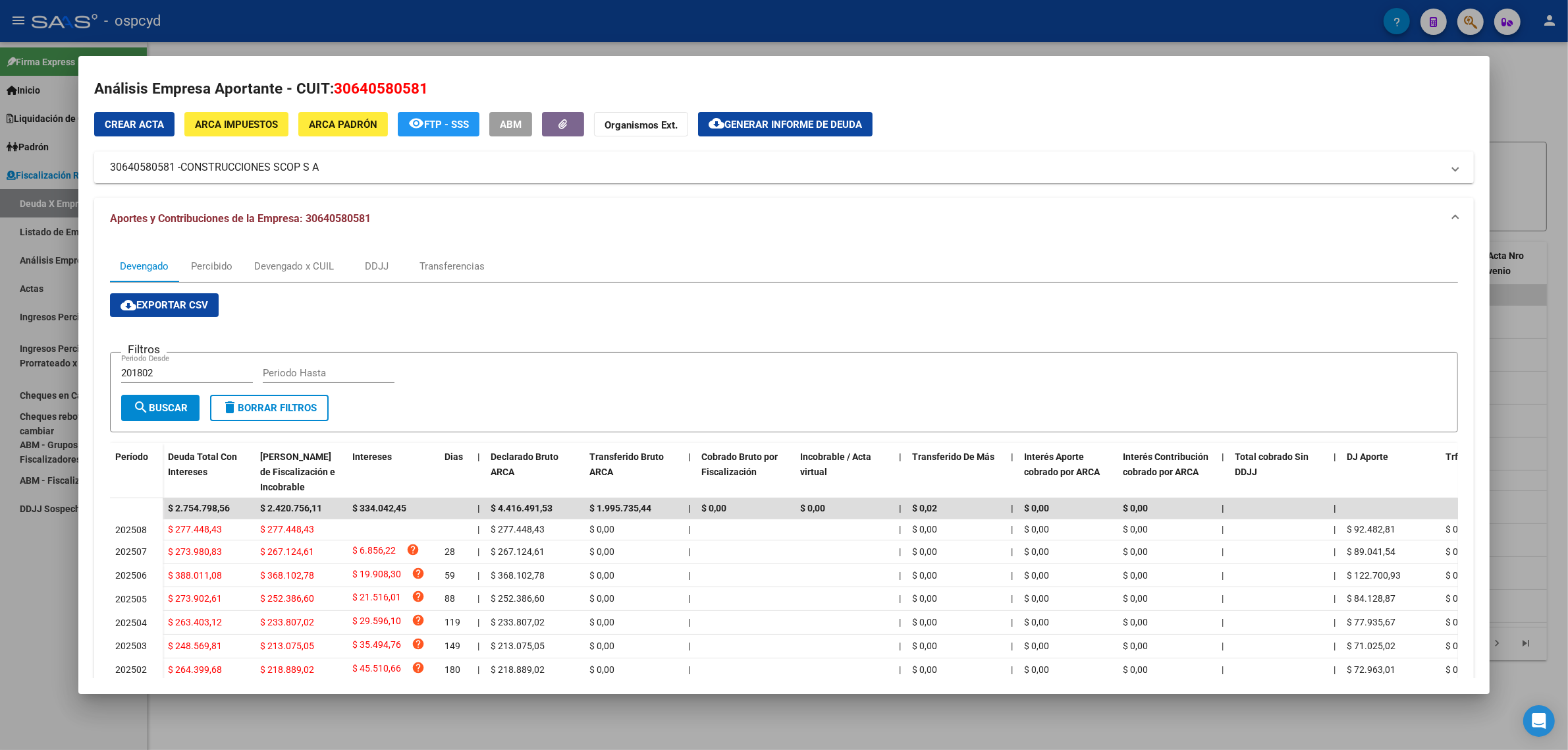
scroll to position [0, 0]
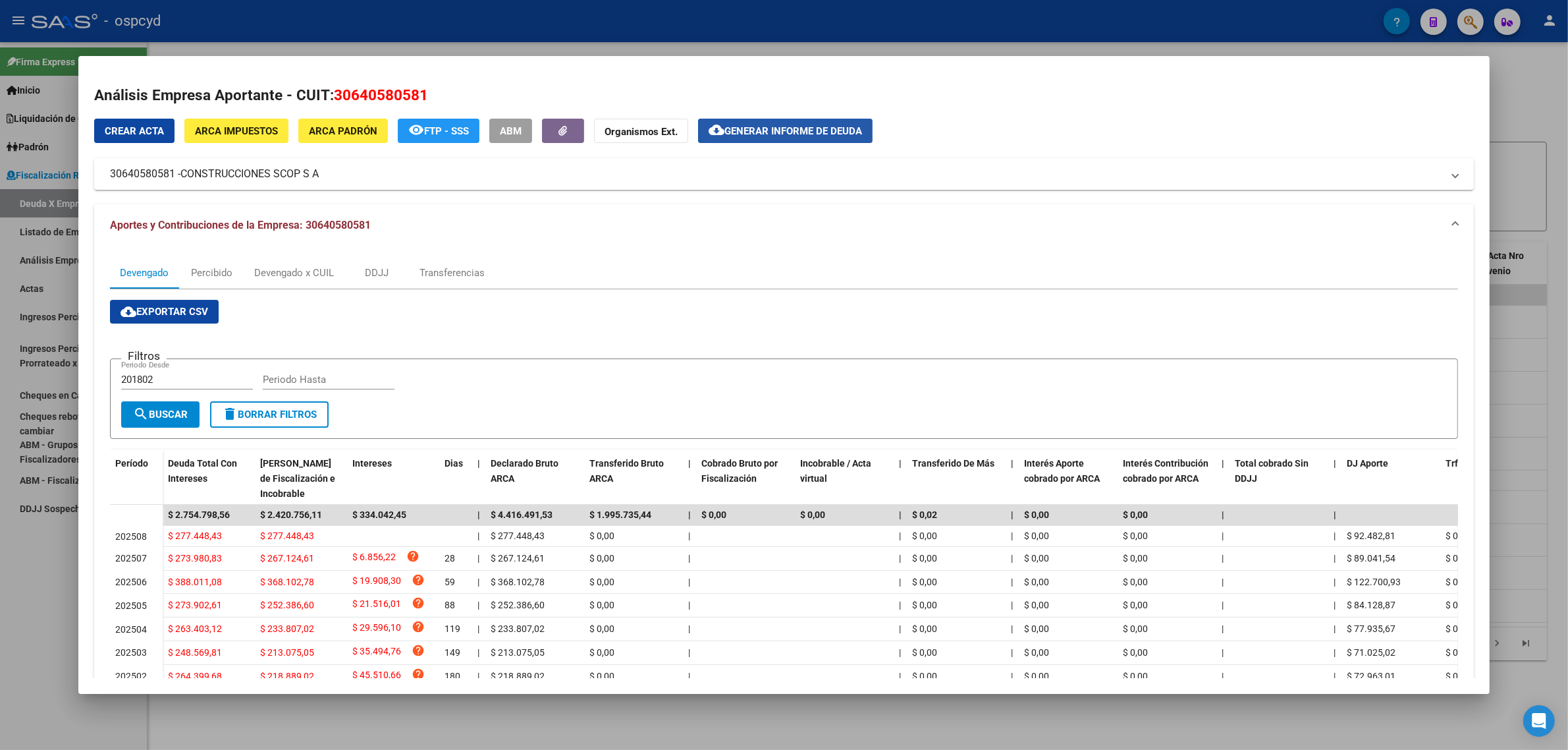
click at [809, 139] on button "cloud_download Generar informe de deuda" at bounding box center [785, 130] width 175 height 24
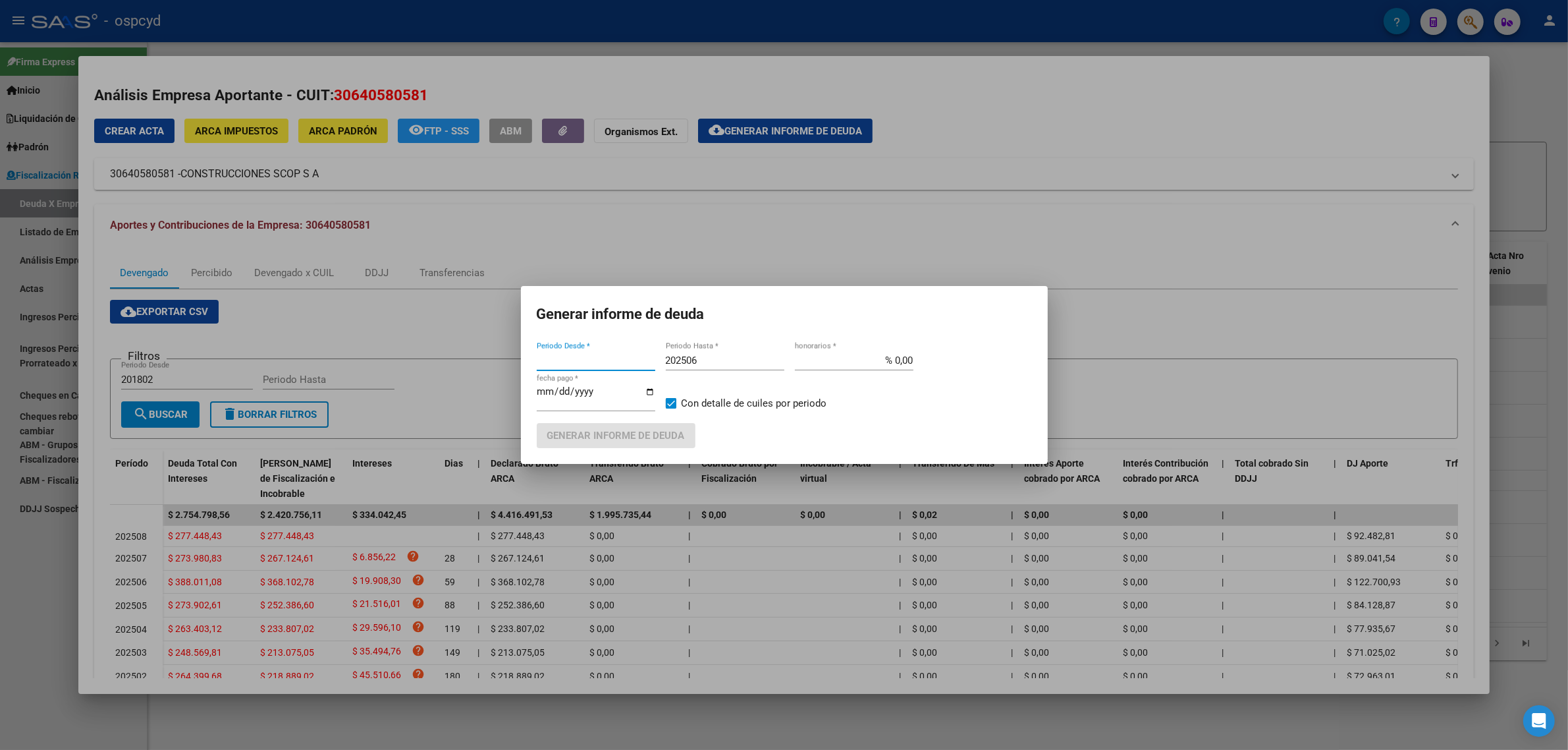
type input "201802"
click at [715, 361] on input "202506" at bounding box center [725, 361] width 118 height 12
type input "202509"
click at [652, 425] on button "Generar informe de deuda" at bounding box center [616, 435] width 158 height 24
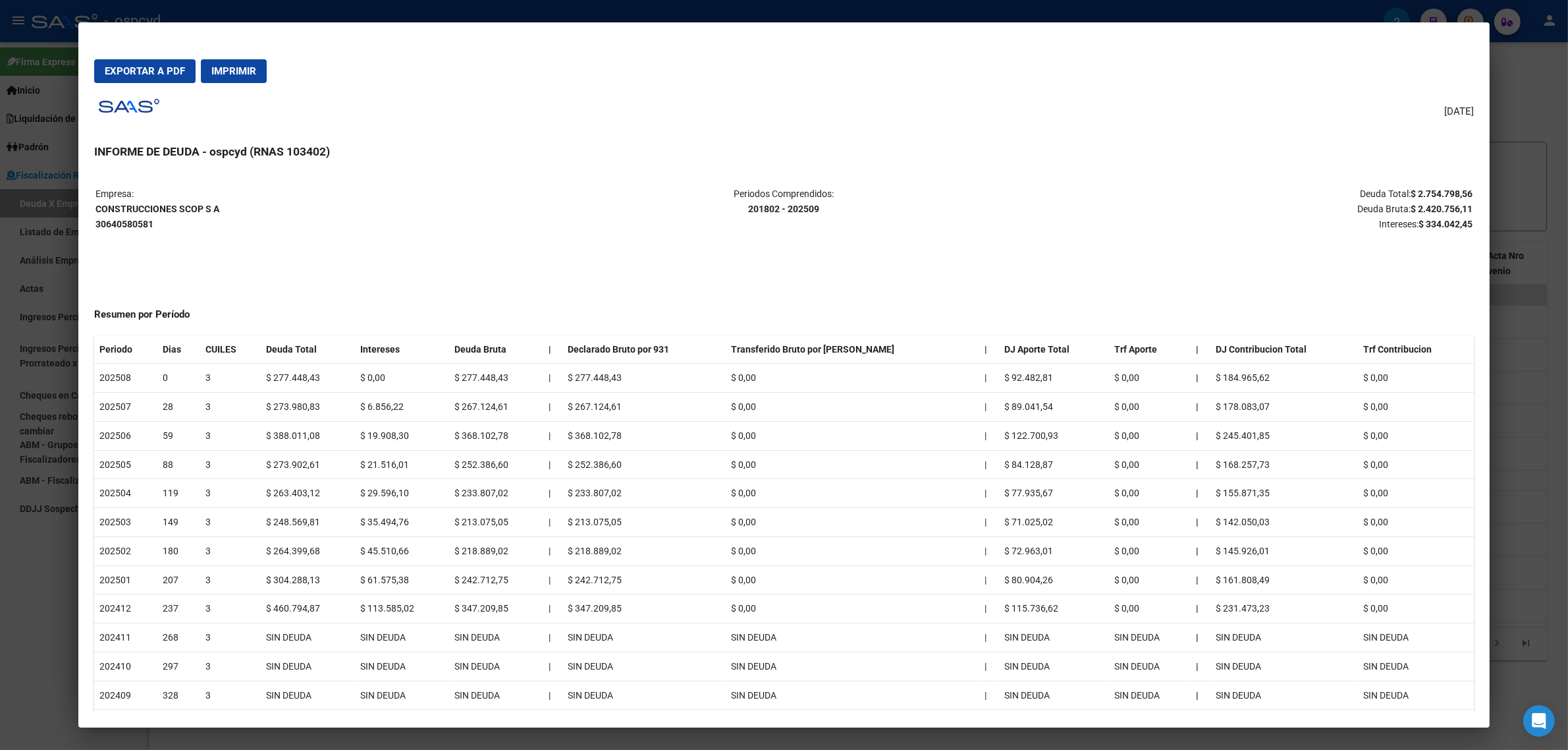
click at [135, 73] on span "Exportar a PDF" at bounding box center [145, 71] width 81 height 12
click at [14, 104] on div at bounding box center [784, 375] width 1568 height 750
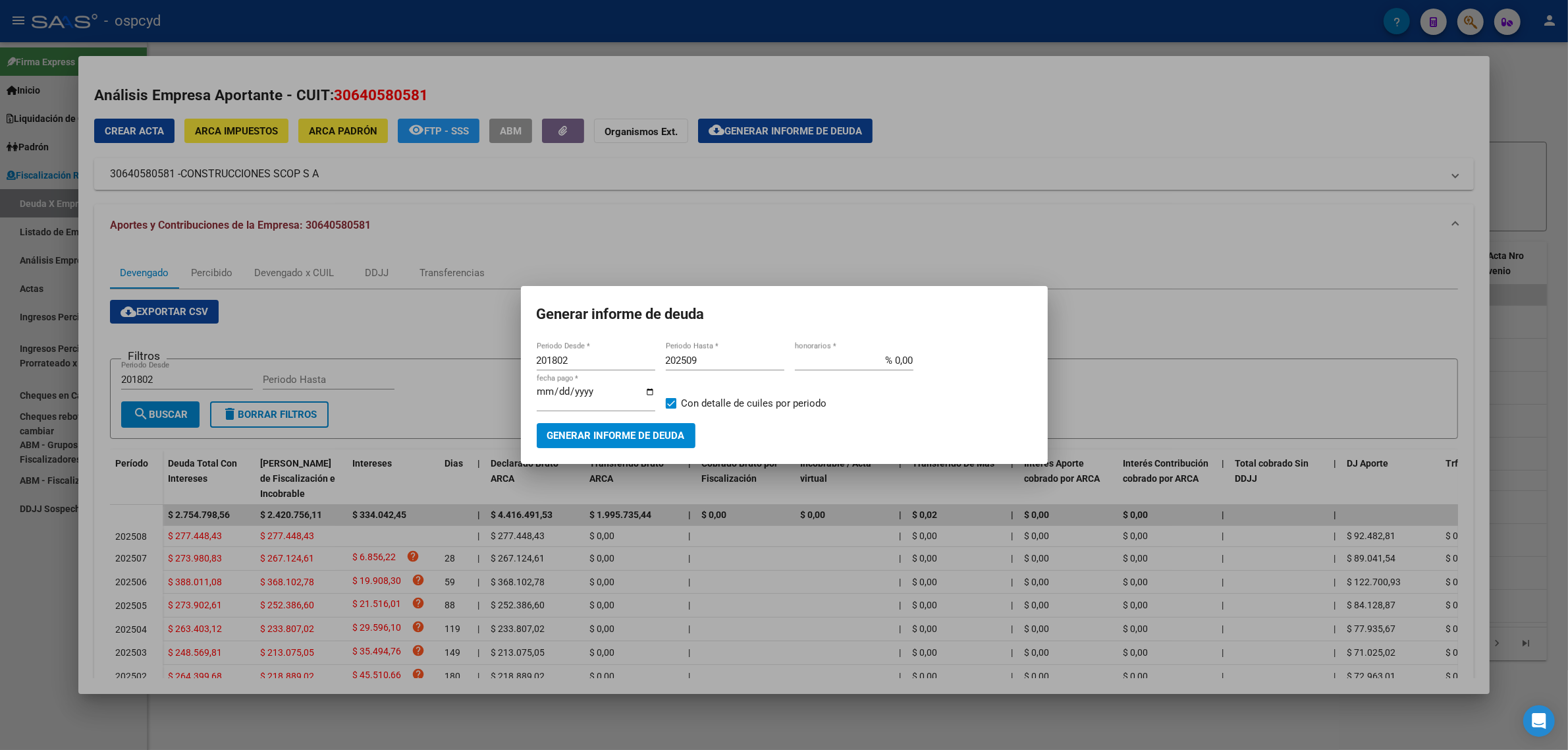
click at [759, 201] on div at bounding box center [784, 375] width 1568 height 750
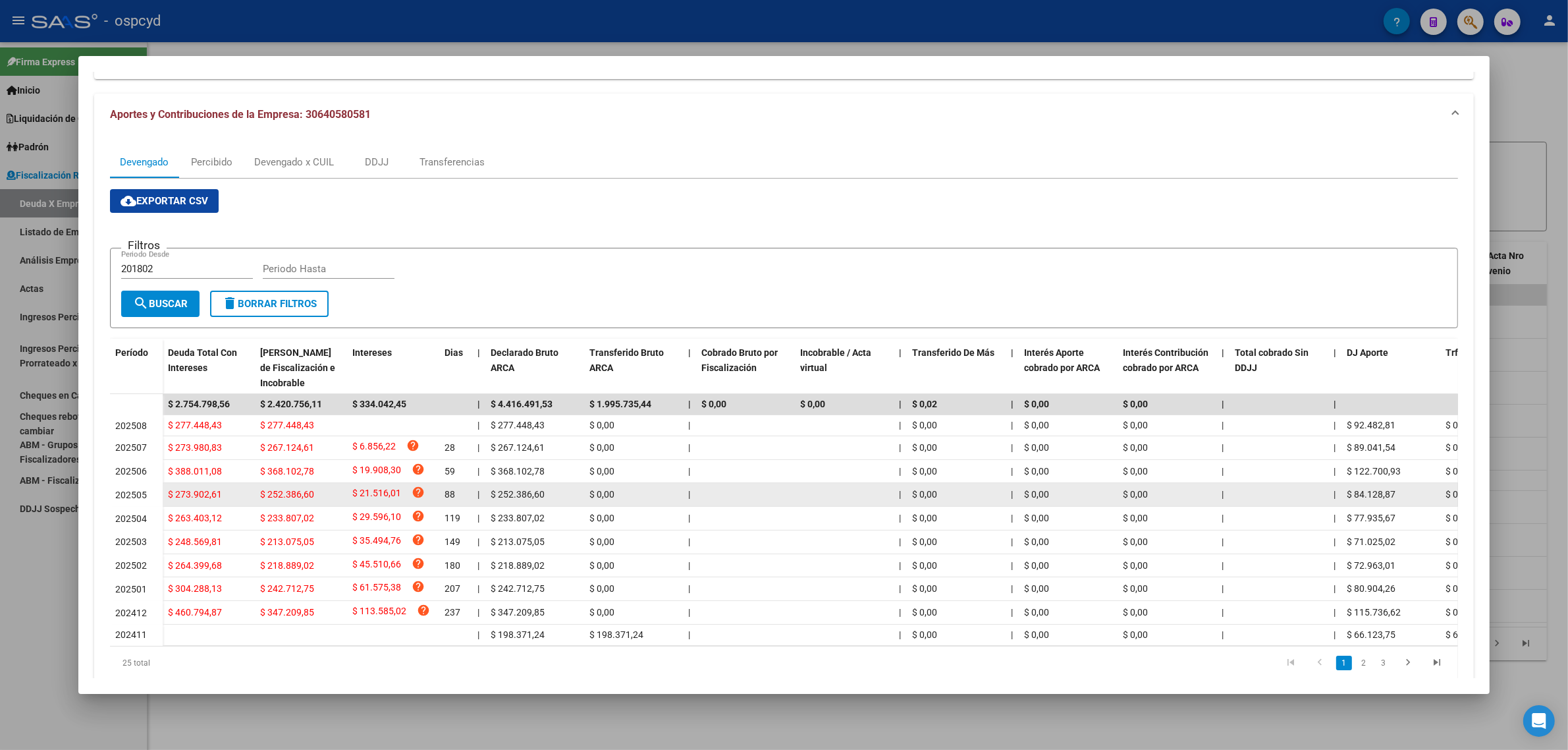
scroll to position [158, 0]
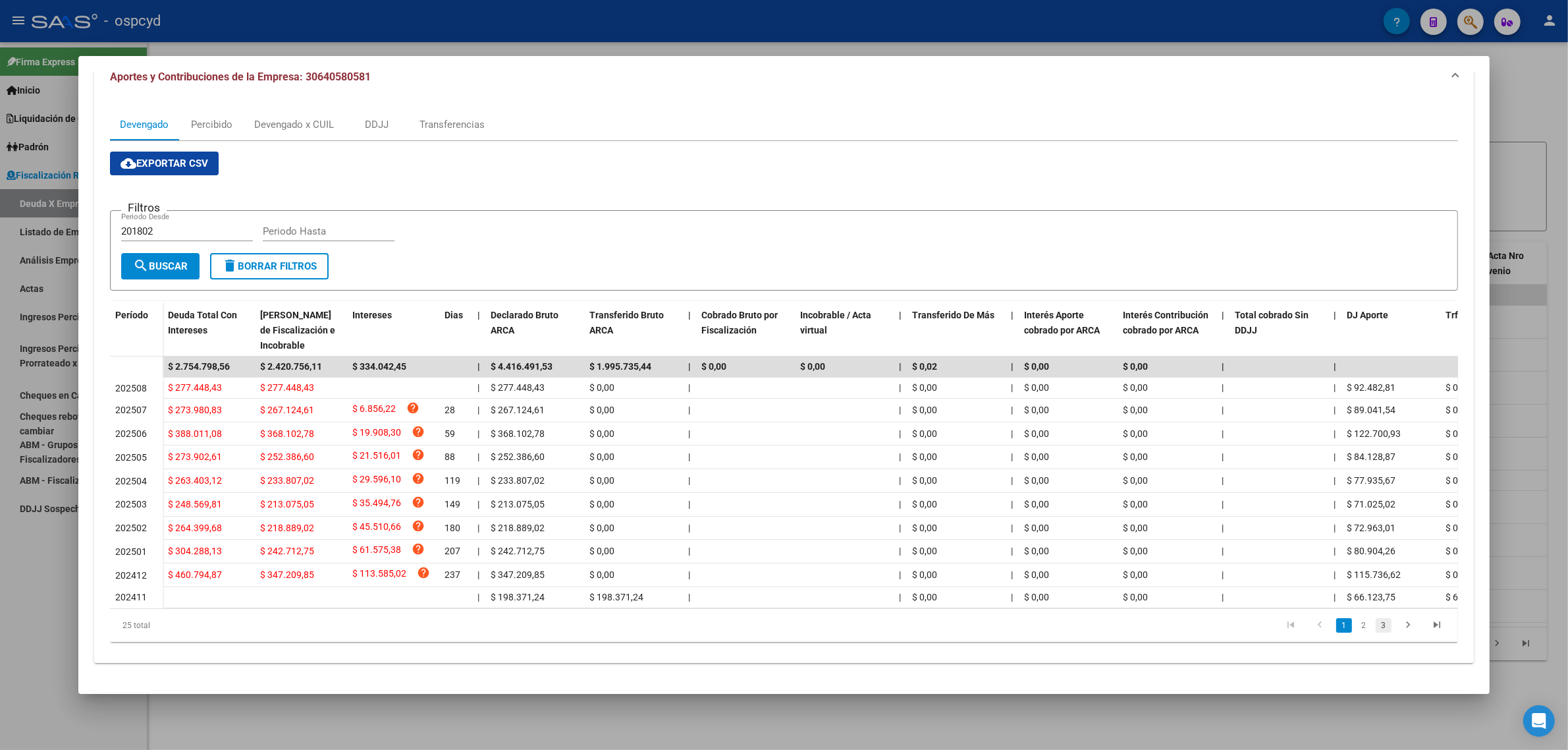
click at [1380, 631] on link "3" at bounding box center [1383, 626] width 16 height 15
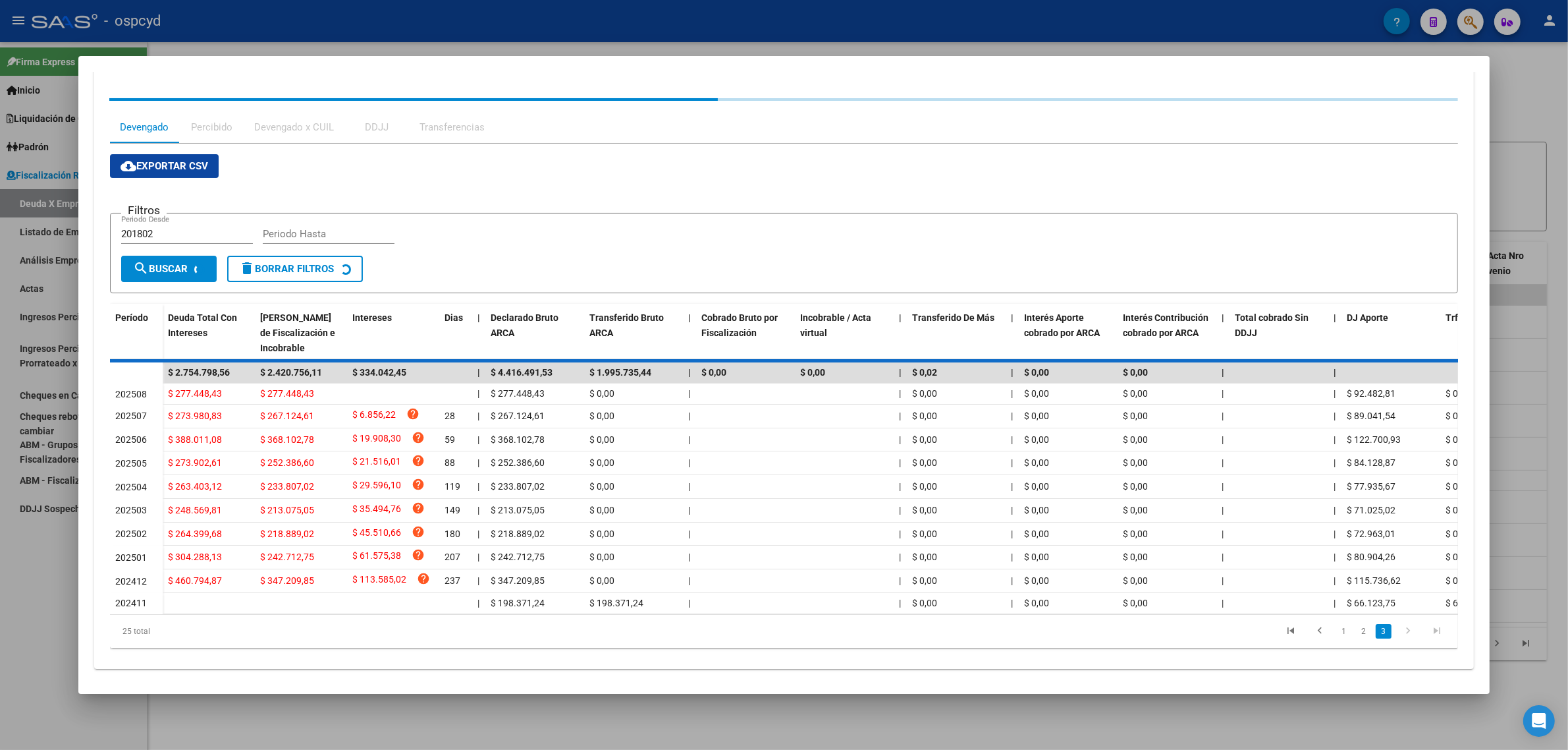
scroll to position [34, 0]
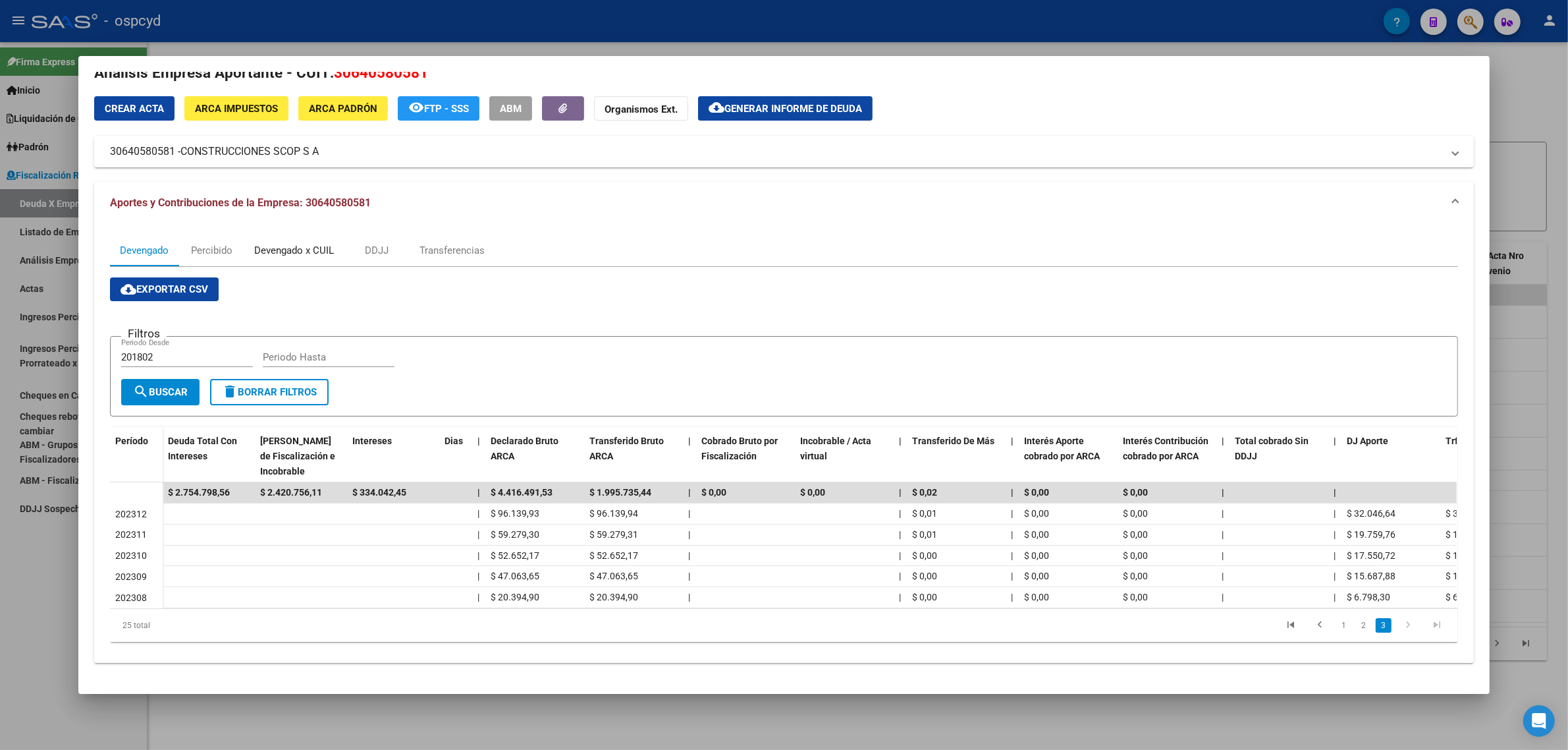
click at [266, 243] on div "Devengado x CUIL" at bounding box center [295, 250] width 80 height 15
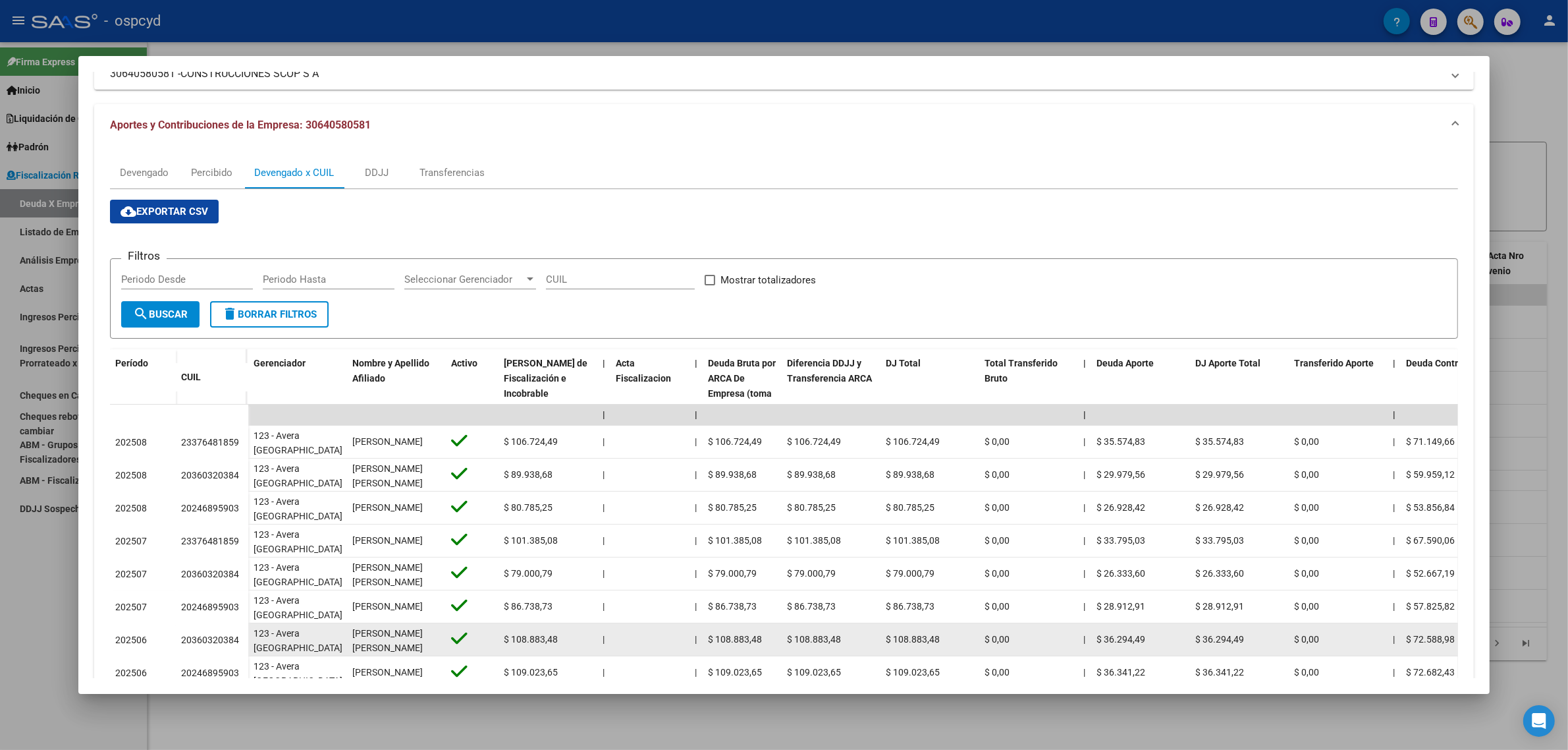
scroll to position [258, 0]
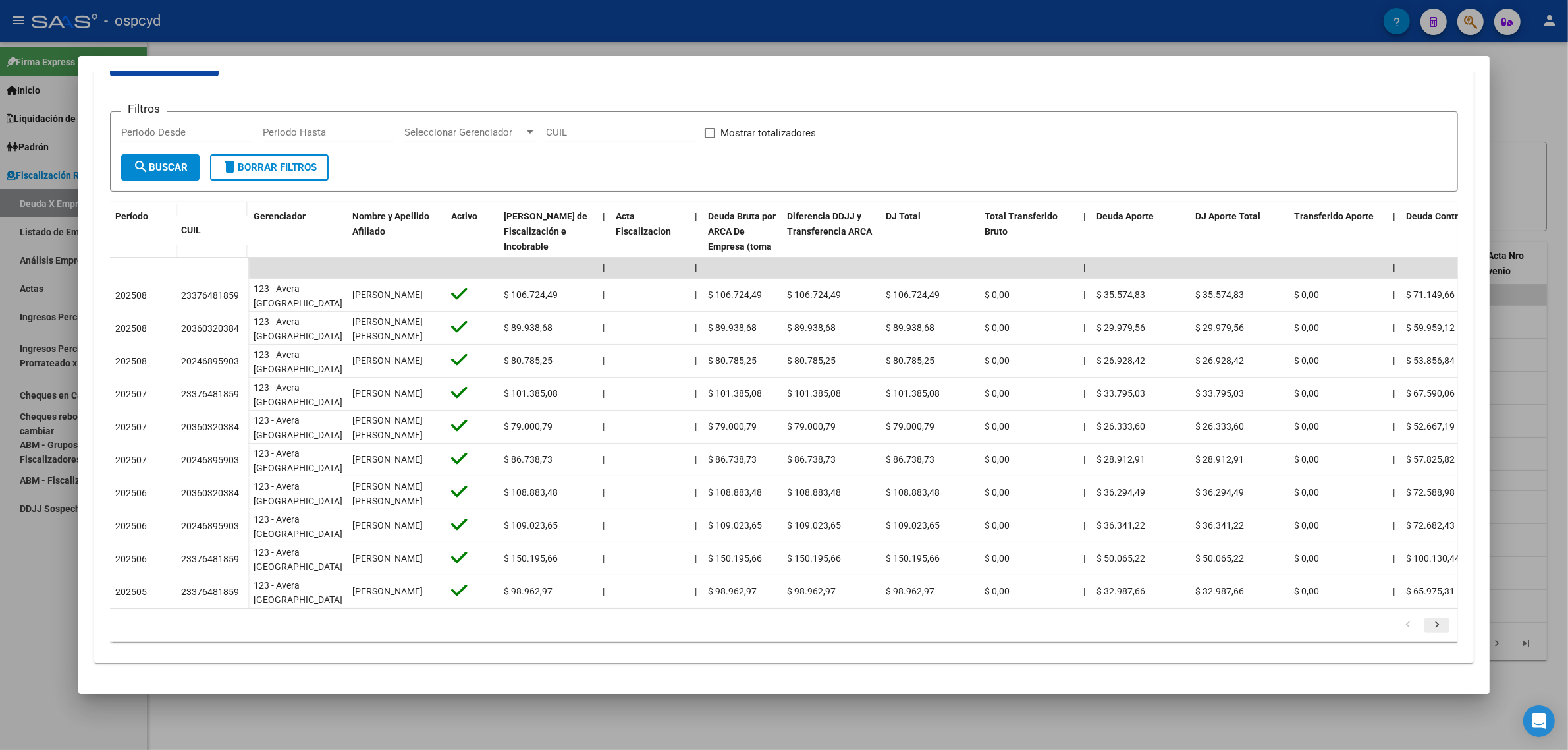
click at [1428, 632] on icon "go to next page" at bounding box center [1436, 626] width 17 height 16
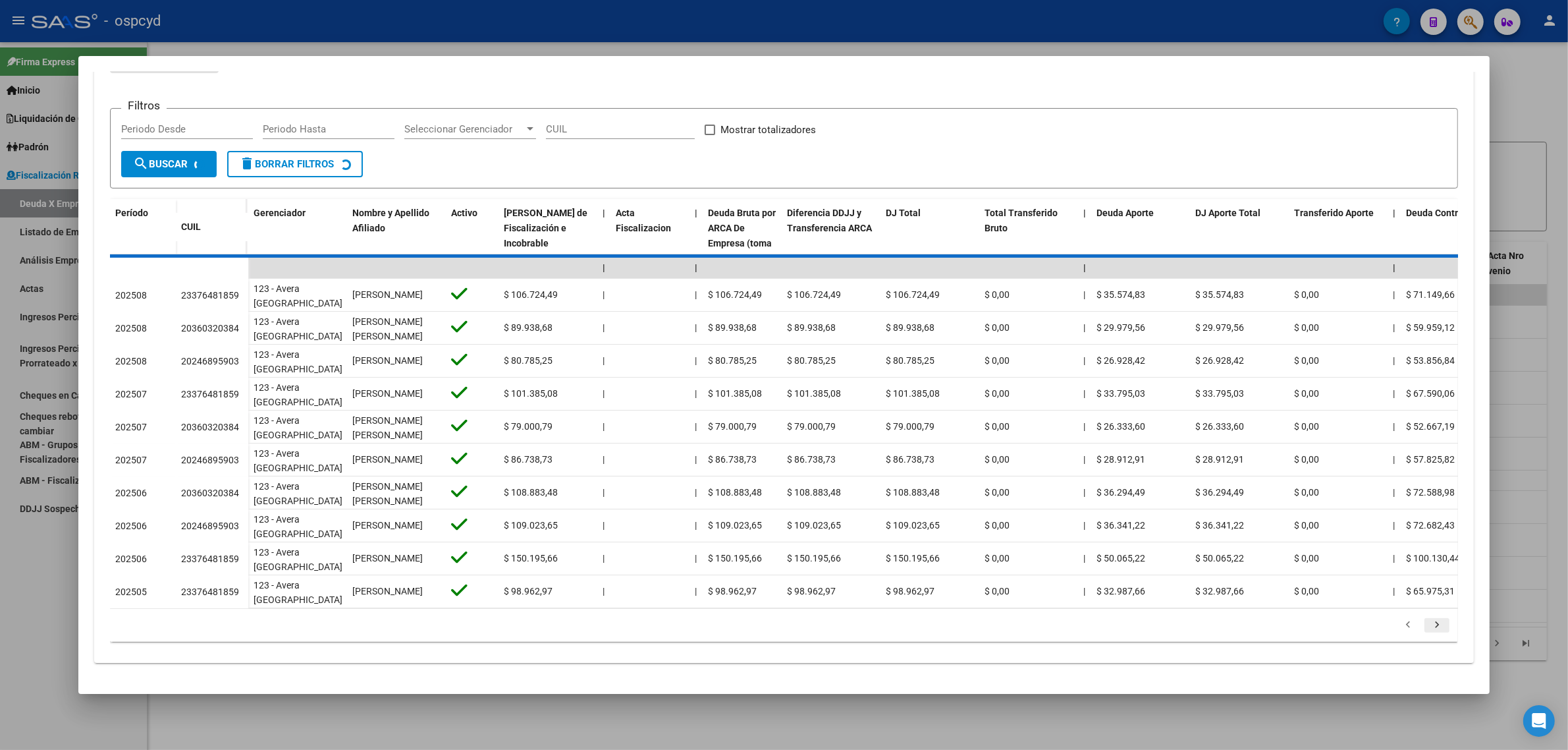
click at [1424, 632] on div "179.769.313.486.231.570.000.000.000.000.000.000.000.000.000.000.000.000.000.000…" at bounding box center [784, 625] width 1348 height 33
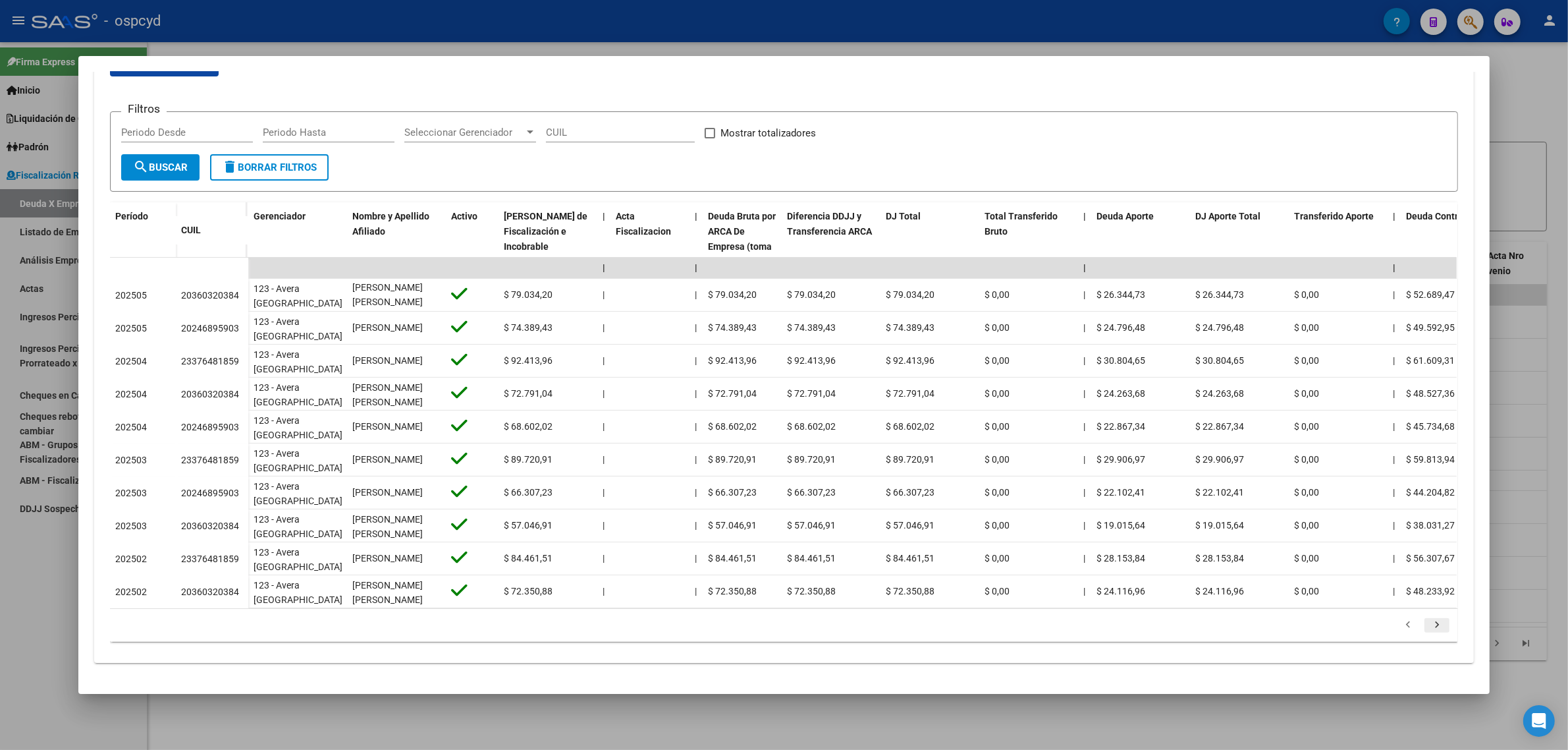
click at [1428, 632] on icon "go to next page" at bounding box center [1436, 626] width 17 height 16
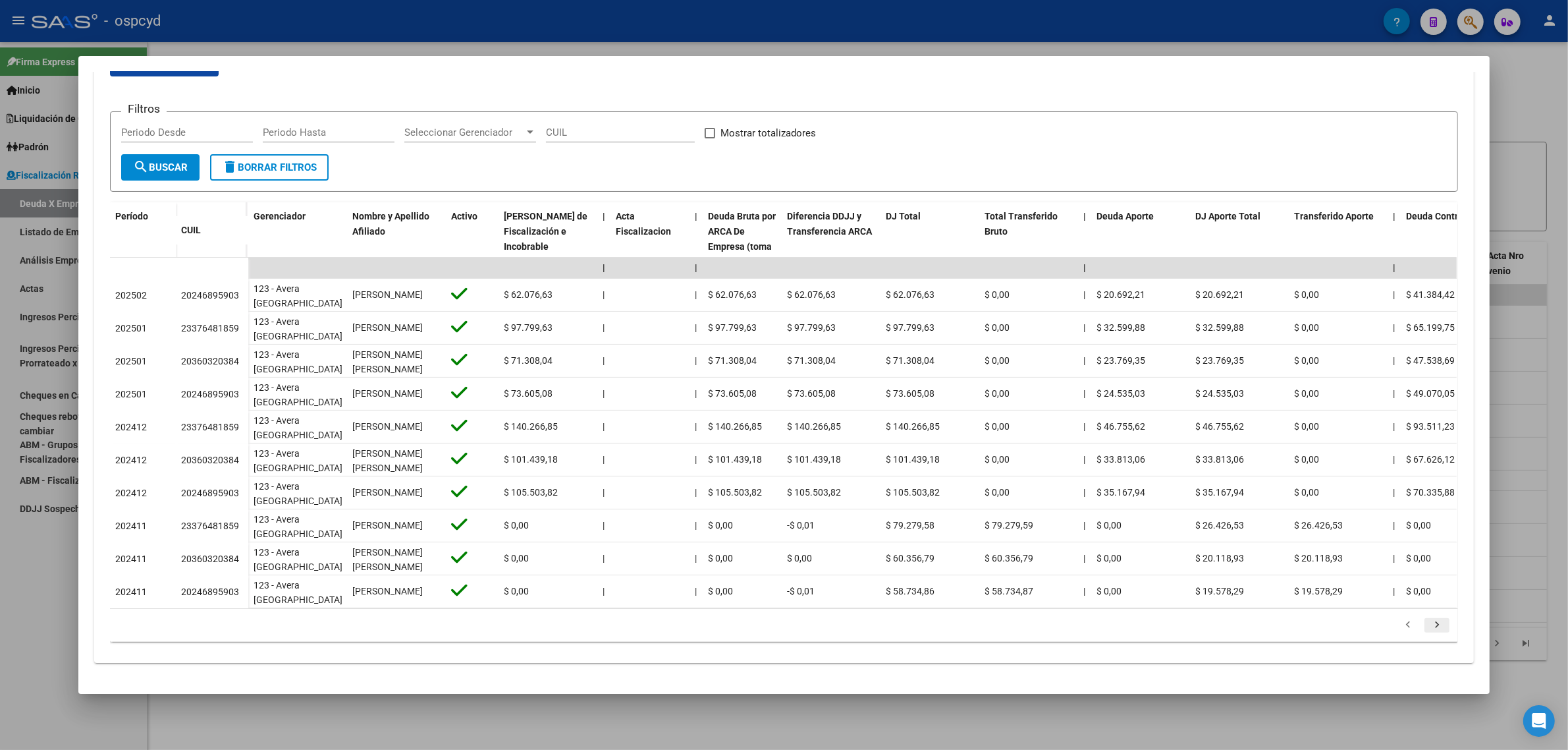
click at [1428, 632] on icon "go to next page" at bounding box center [1436, 626] width 17 height 16
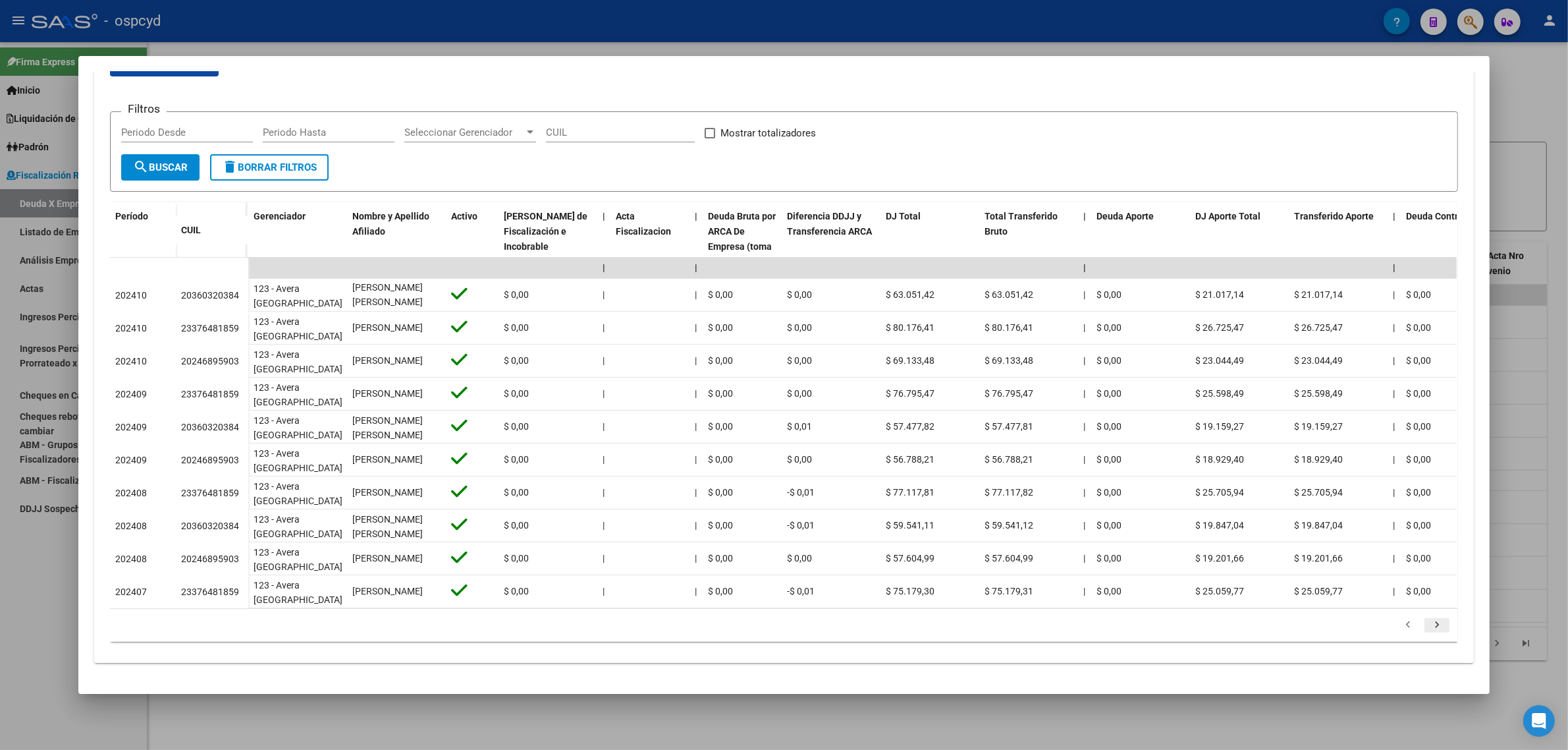
click at [1428, 632] on icon "go to next page" at bounding box center [1436, 626] width 17 height 16
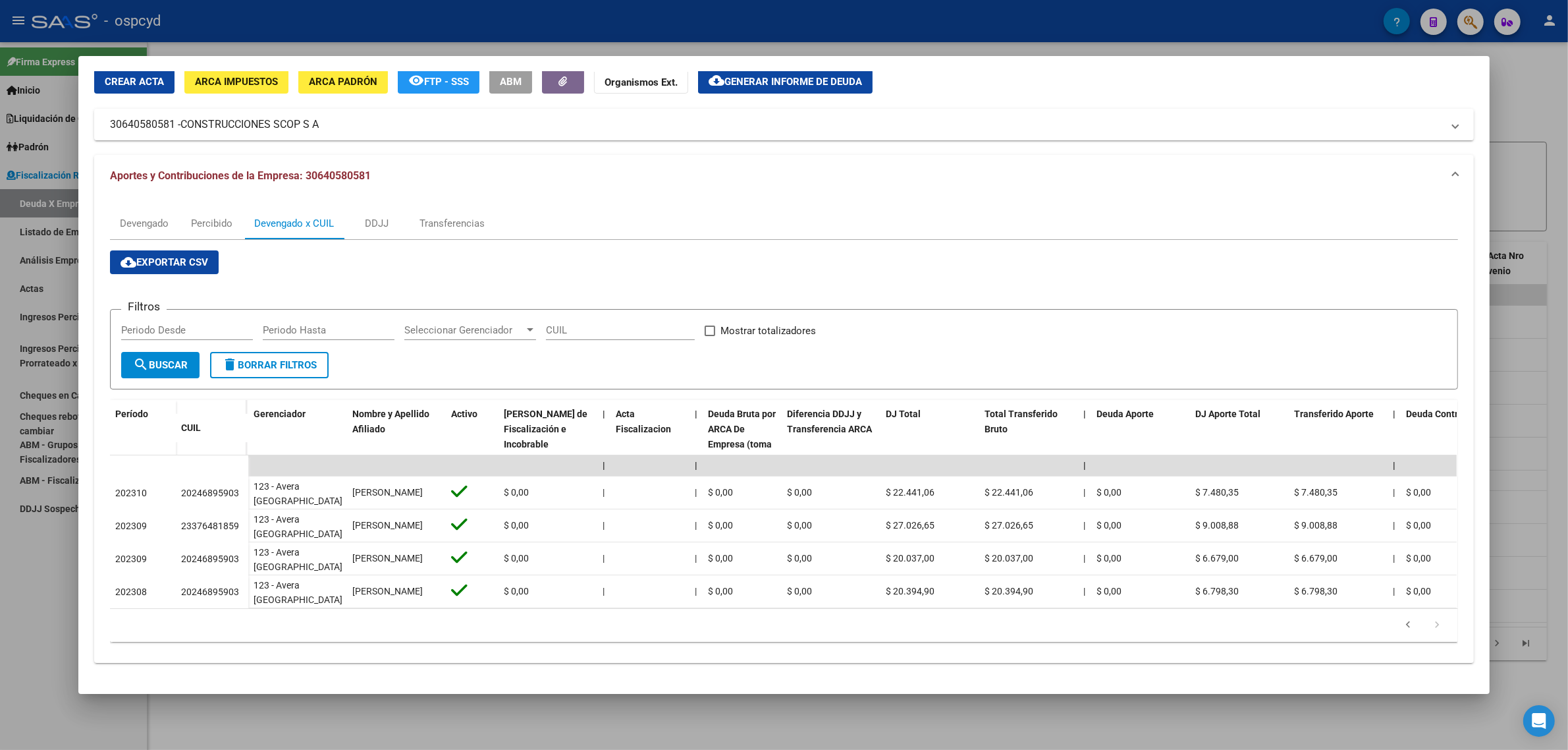
scroll to position [61, 0]
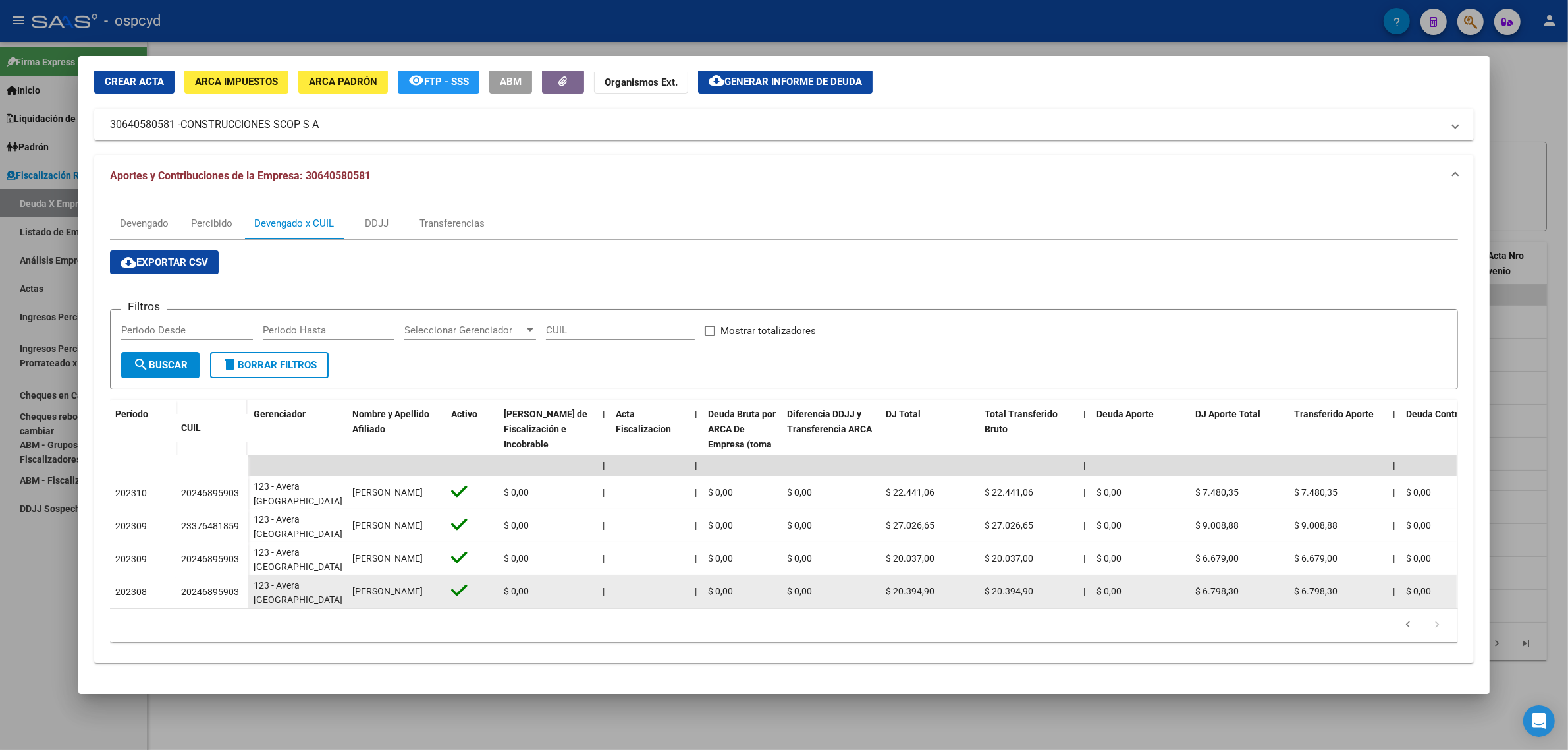
drag, startPoint x: 350, startPoint y: 594, endPoint x: 374, endPoint y: 592, distance: 24.1
click at [374, 592] on datatable-body-cell "[PERSON_NAME]" at bounding box center [396, 592] width 98 height 33
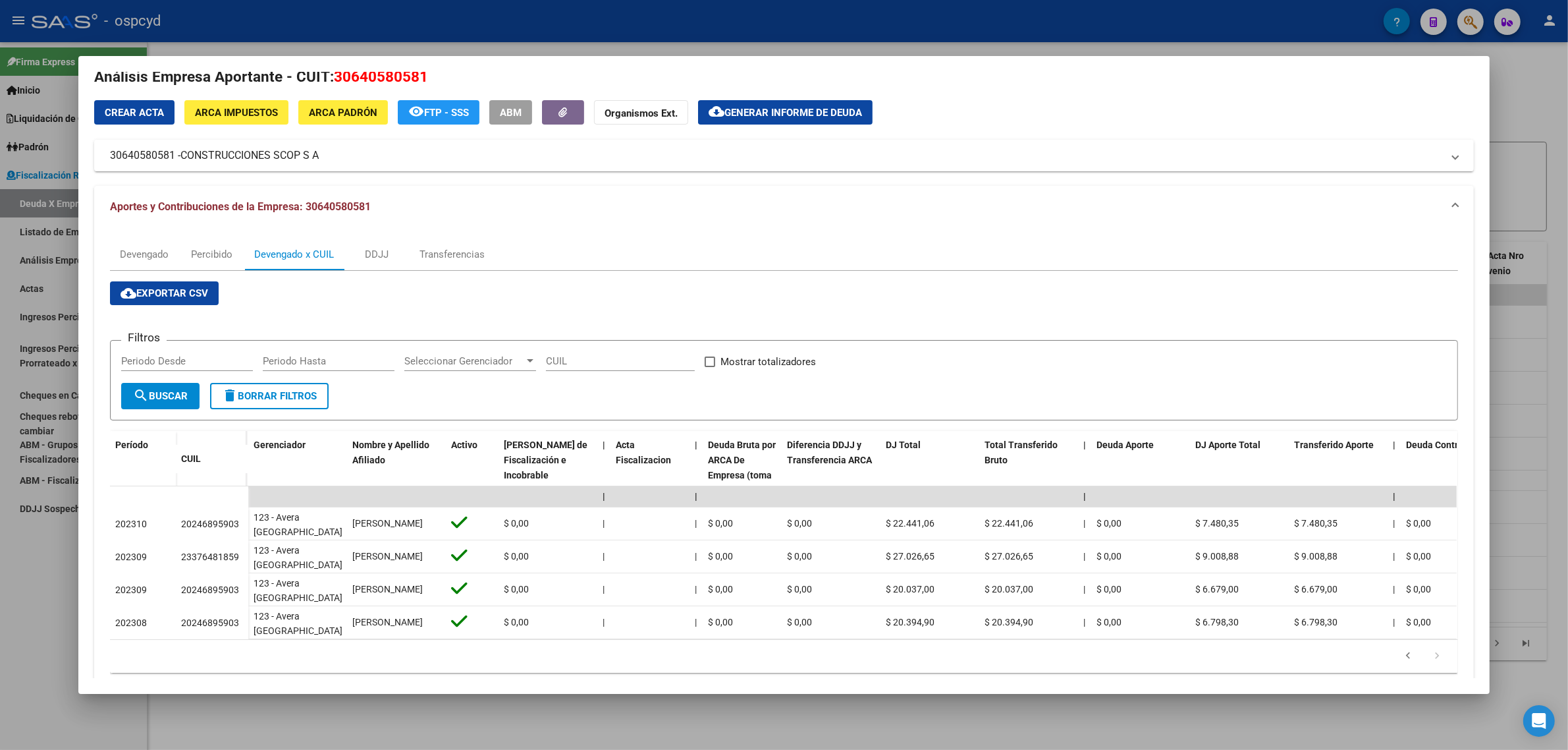
scroll to position [0, 0]
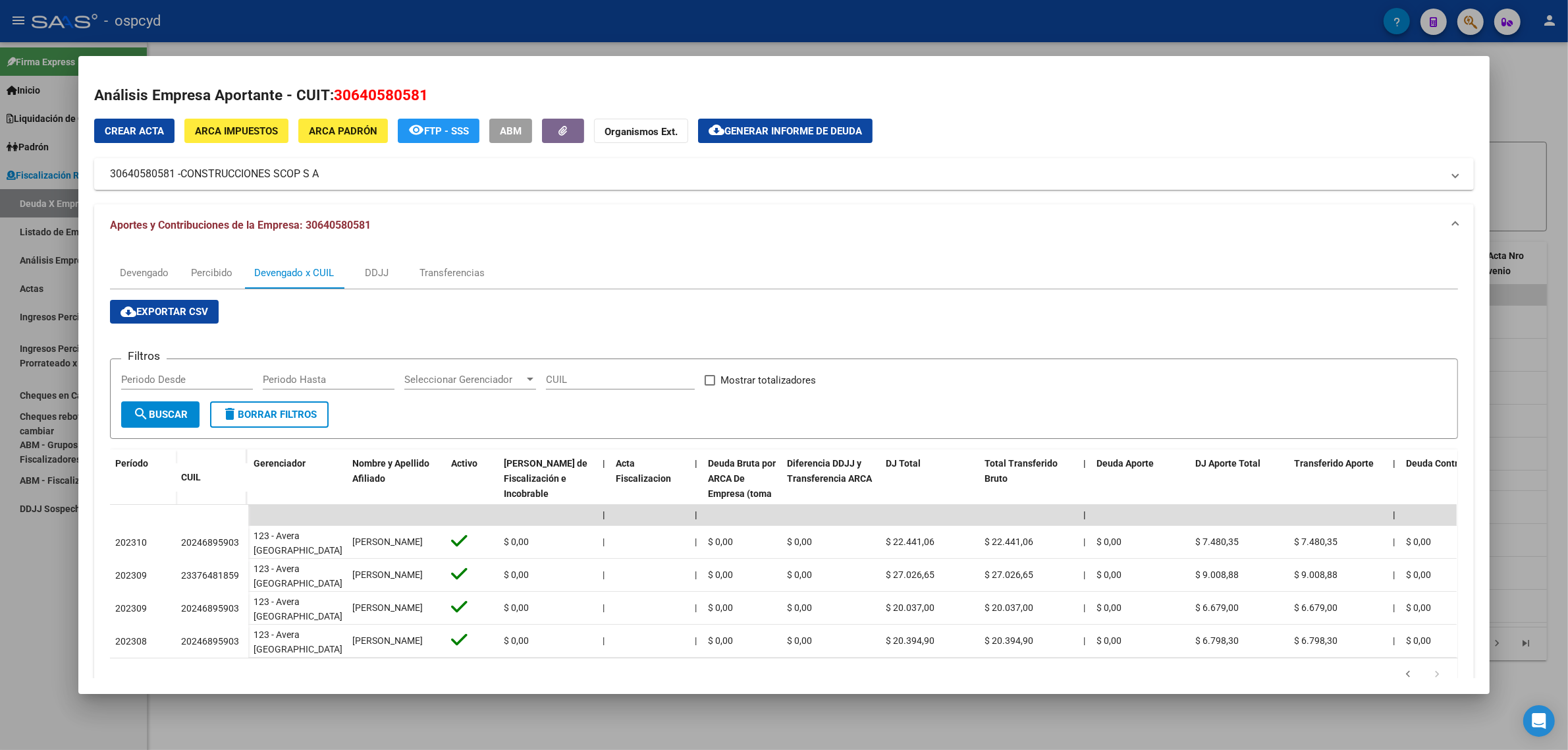
click at [10, 179] on div at bounding box center [784, 375] width 1568 height 750
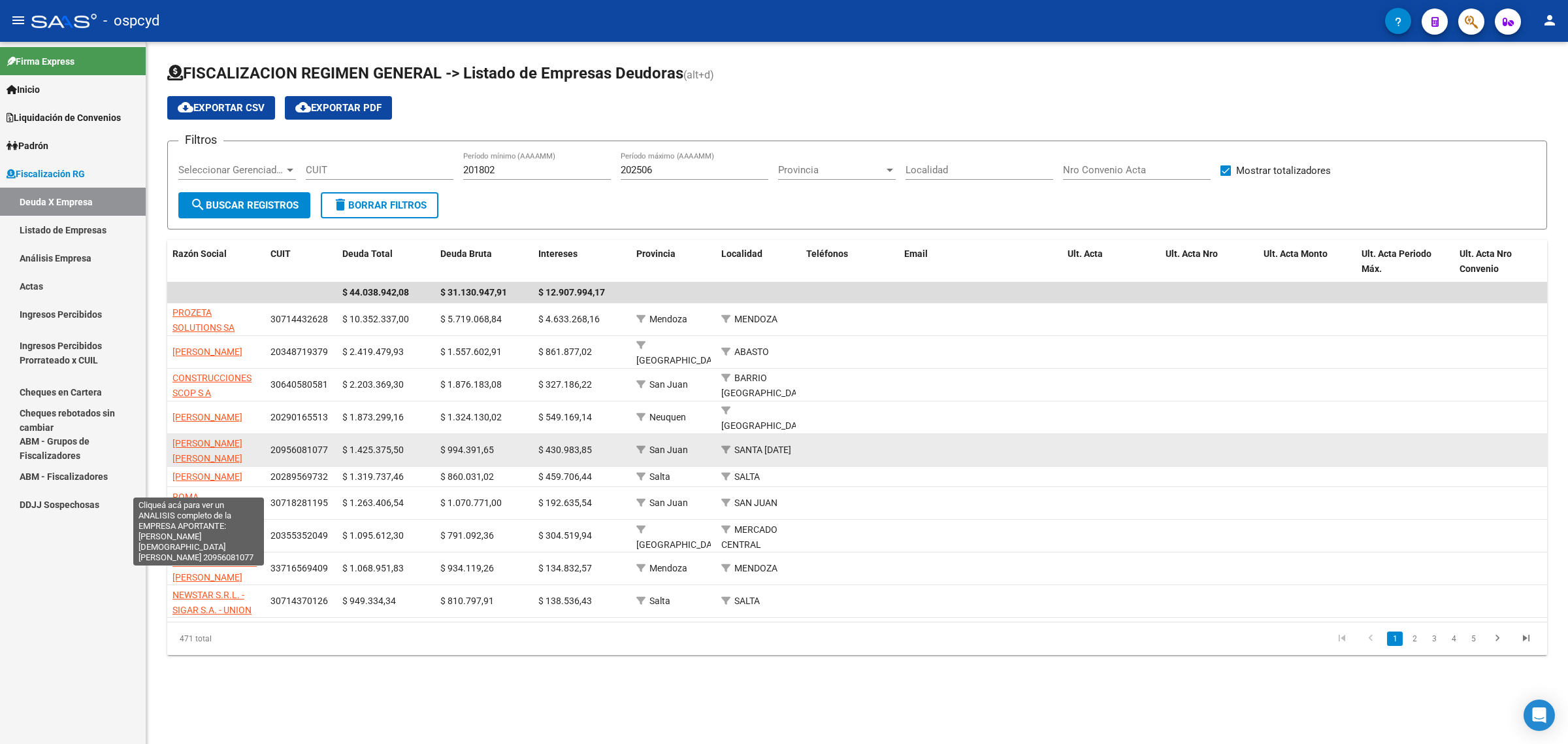
click at [206, 455] on span "[PERSON_NAME] [PERSON_NAME]" at bounding box center [207, 450] width 70 height 26
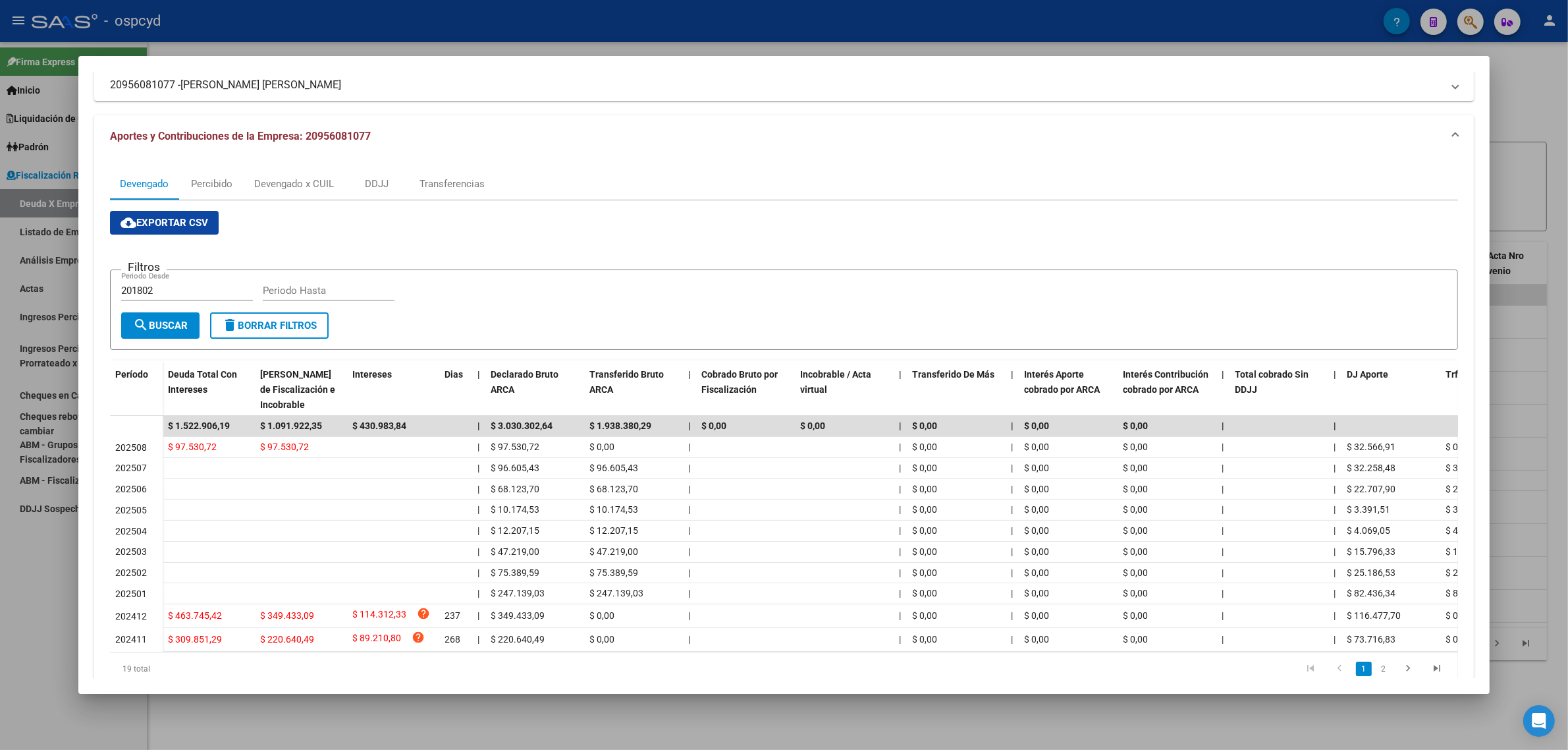
scroll to position [144, 0]
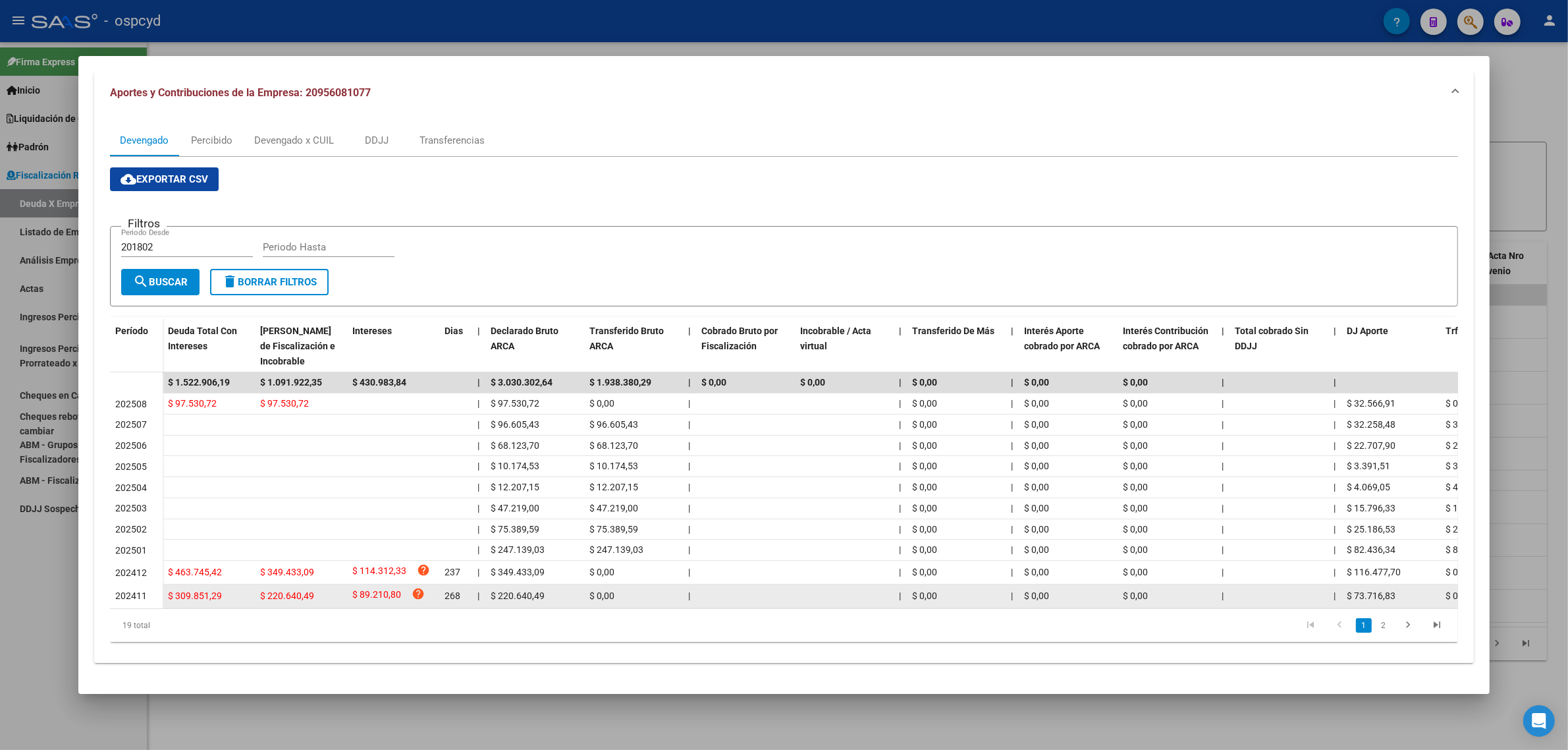
click at [608, 595] on datatable-body-cell "$ 0,00" at bounding box center [633, 595] width 98 height 23
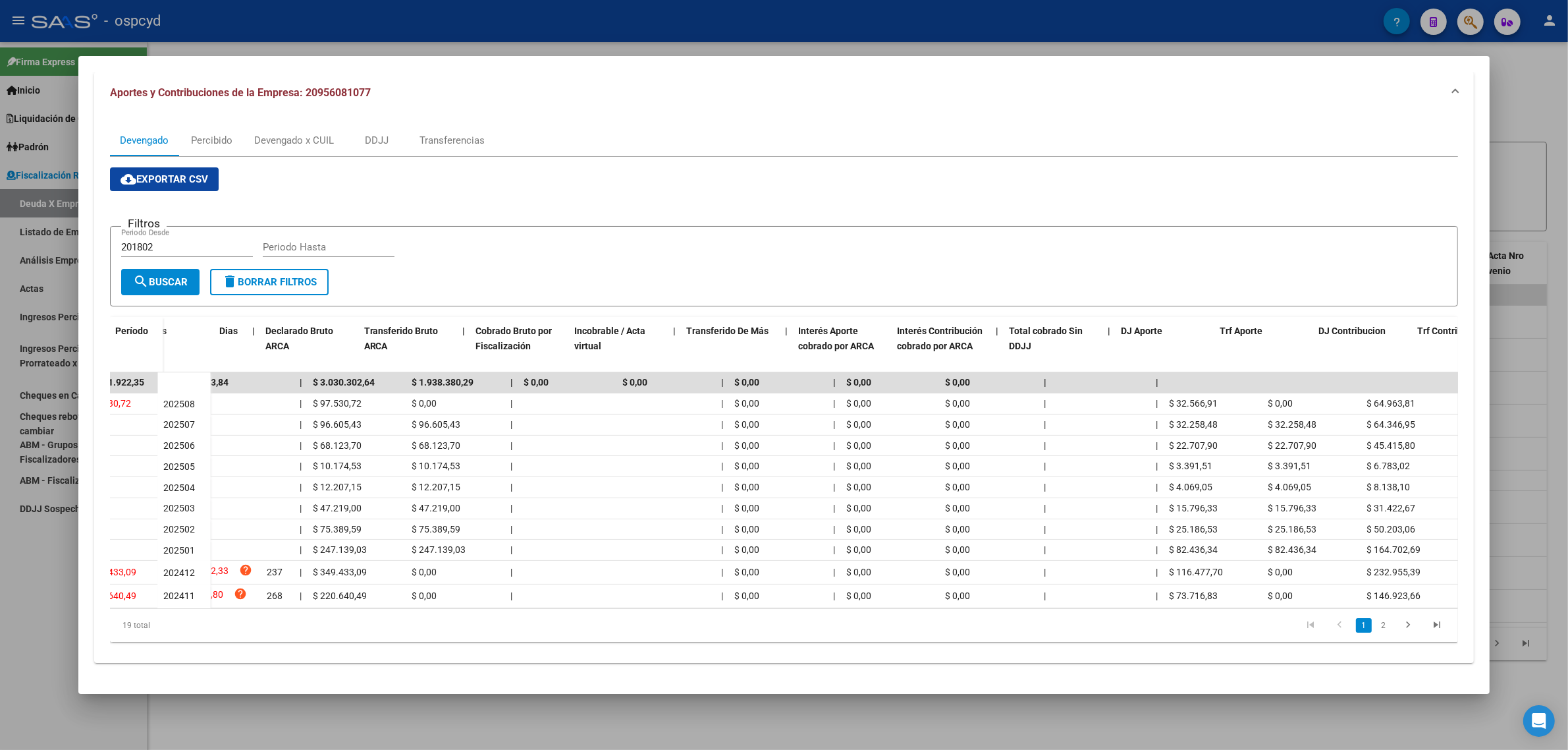
scroll to position [0, 267]
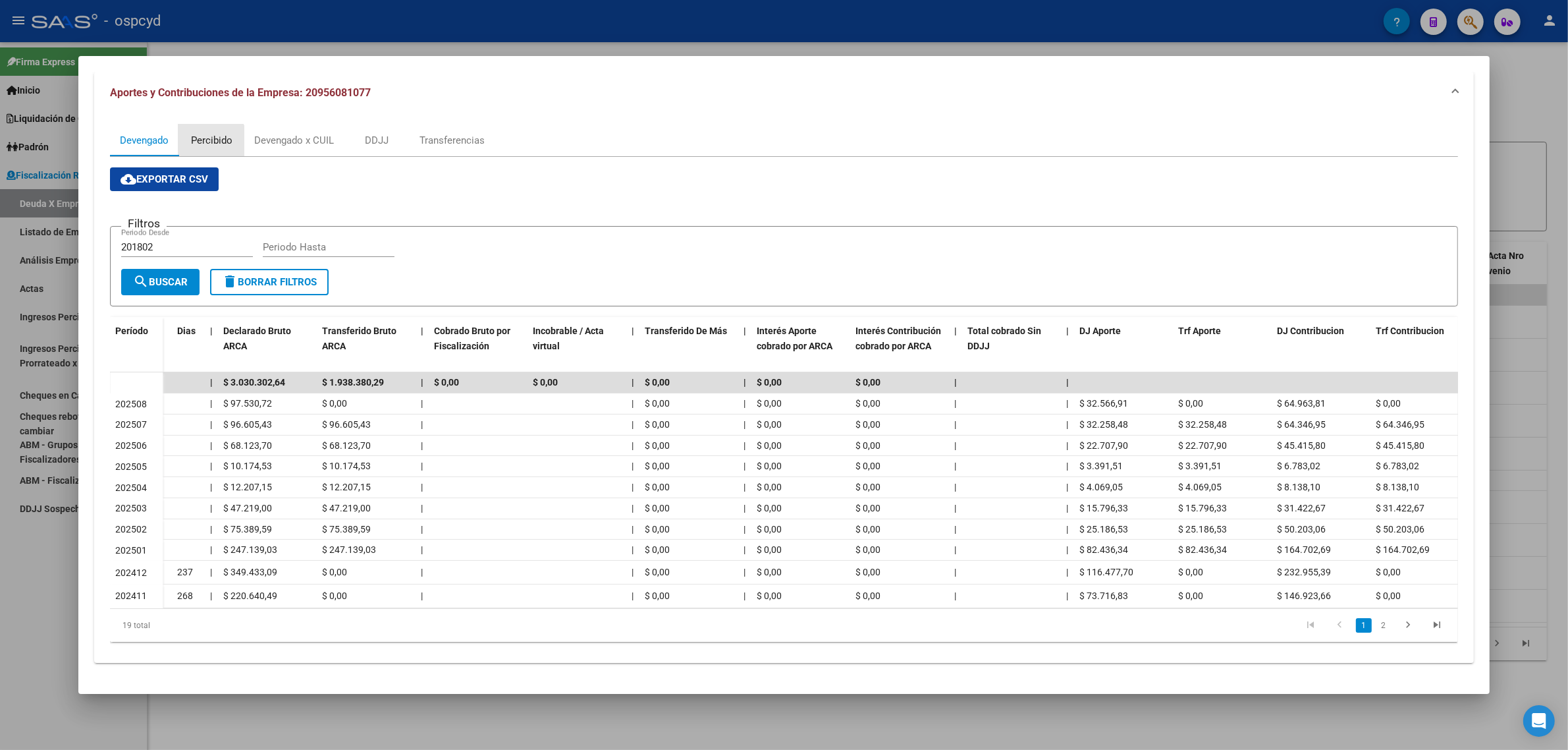
click at [200, 133] on div "Percibido" at bounding box center [212, 141] width 41 height 15
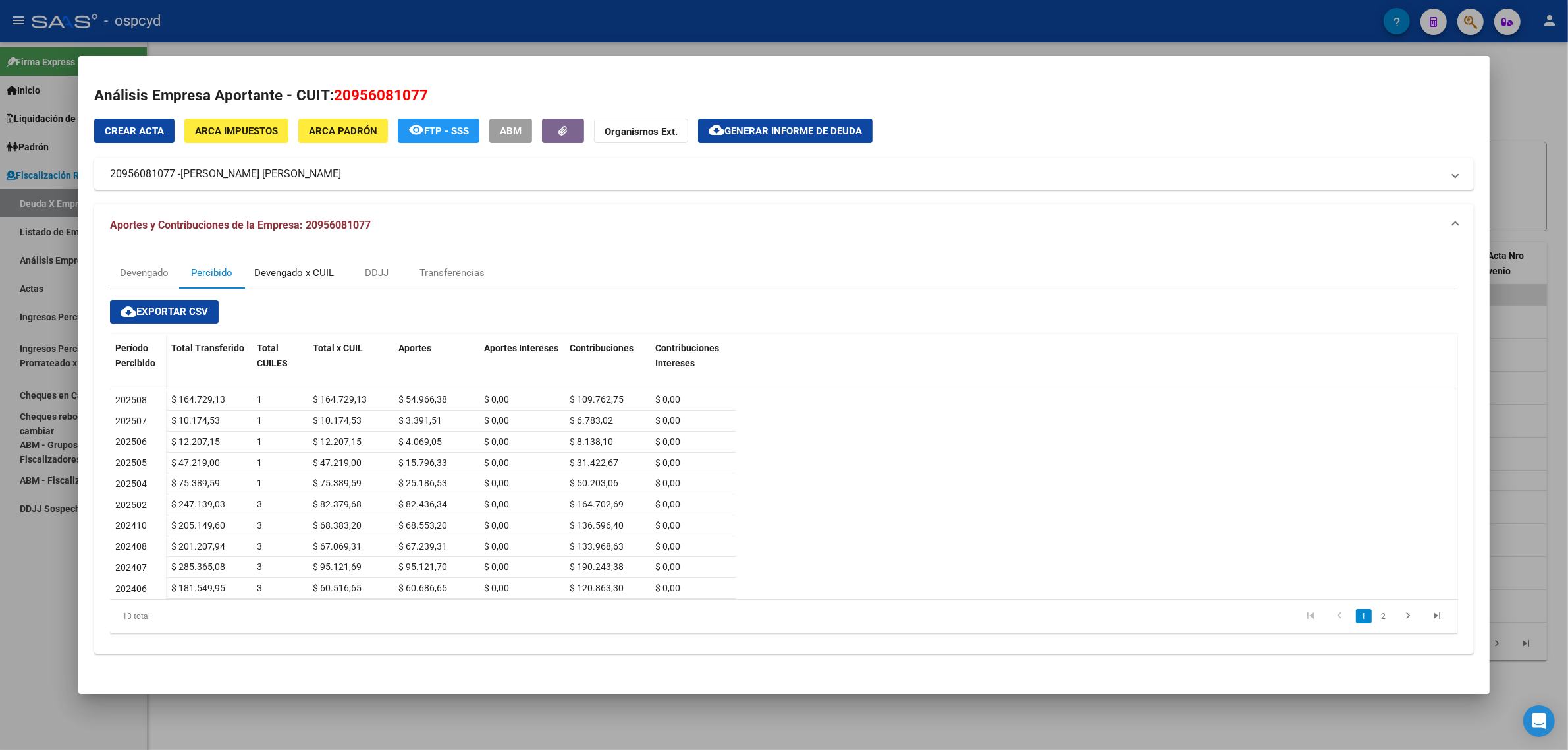
click at [325, 272] on div "Devengado x CUIL" at bounding box center [295, 273] width 80 height 15
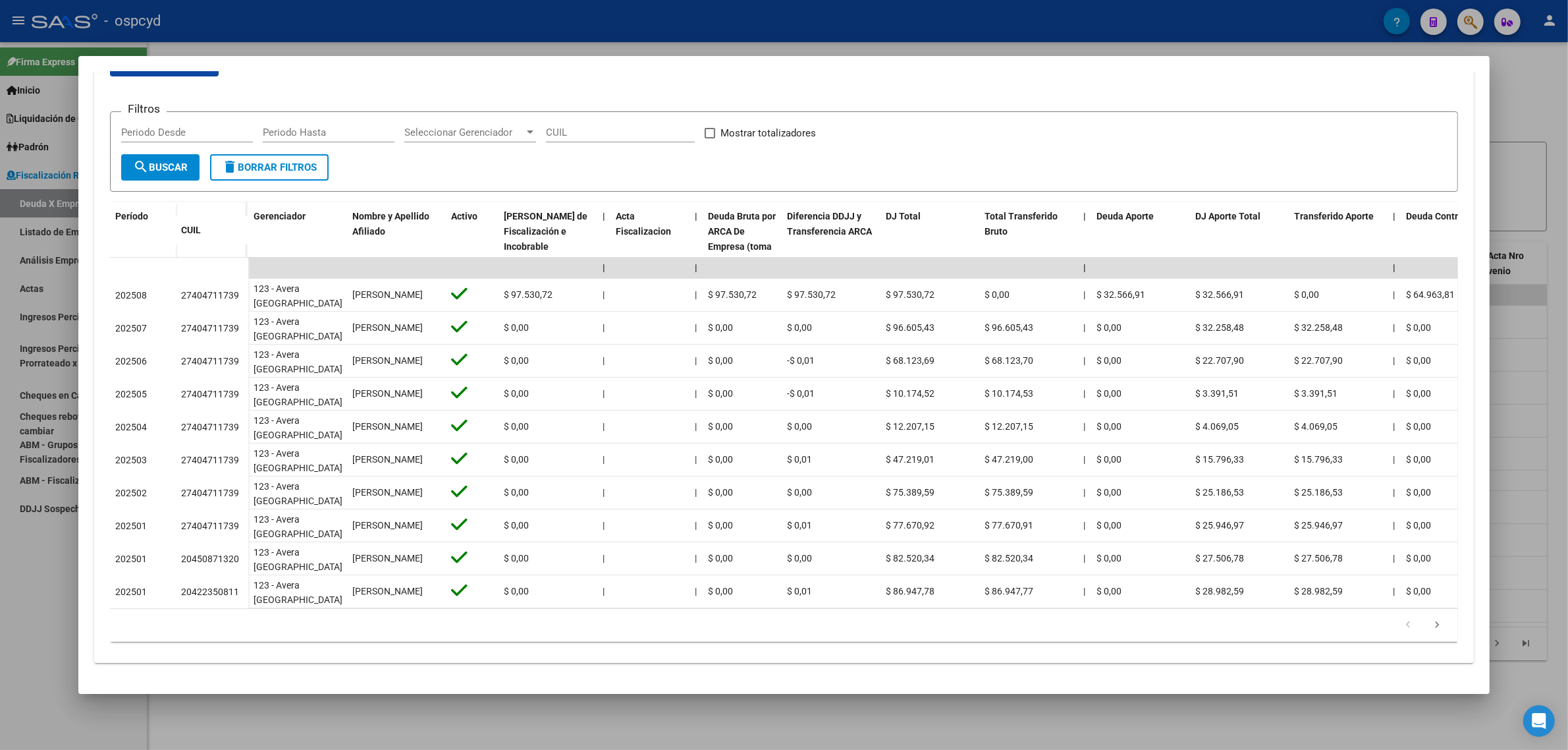
click at [44, 117] on div at bounding box center [784, 375] width 1568 height 750
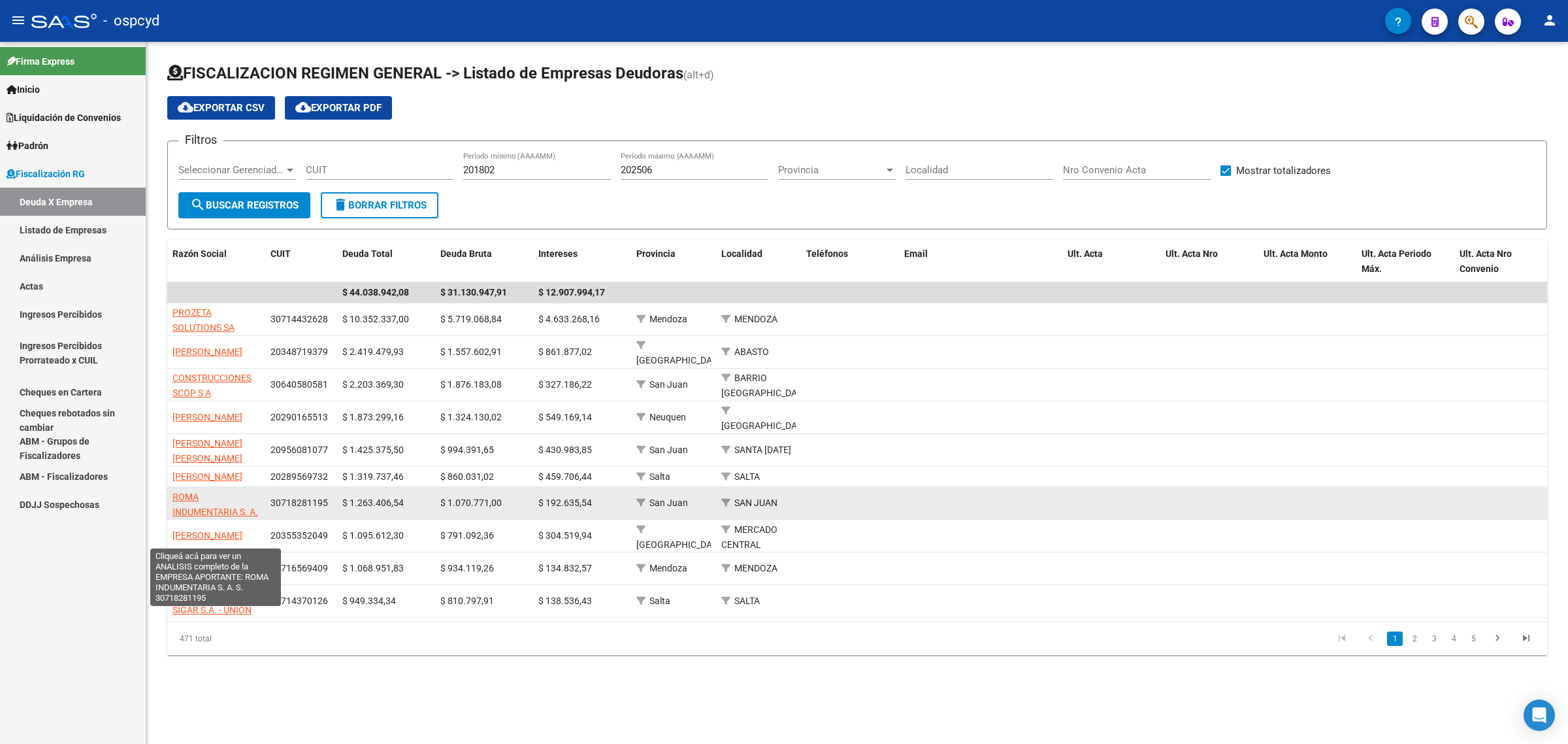
click at [194, 518] on span "ROMA INDUMENTARIA S. A. S." at bounding box center [215, 511] width 86 height 40
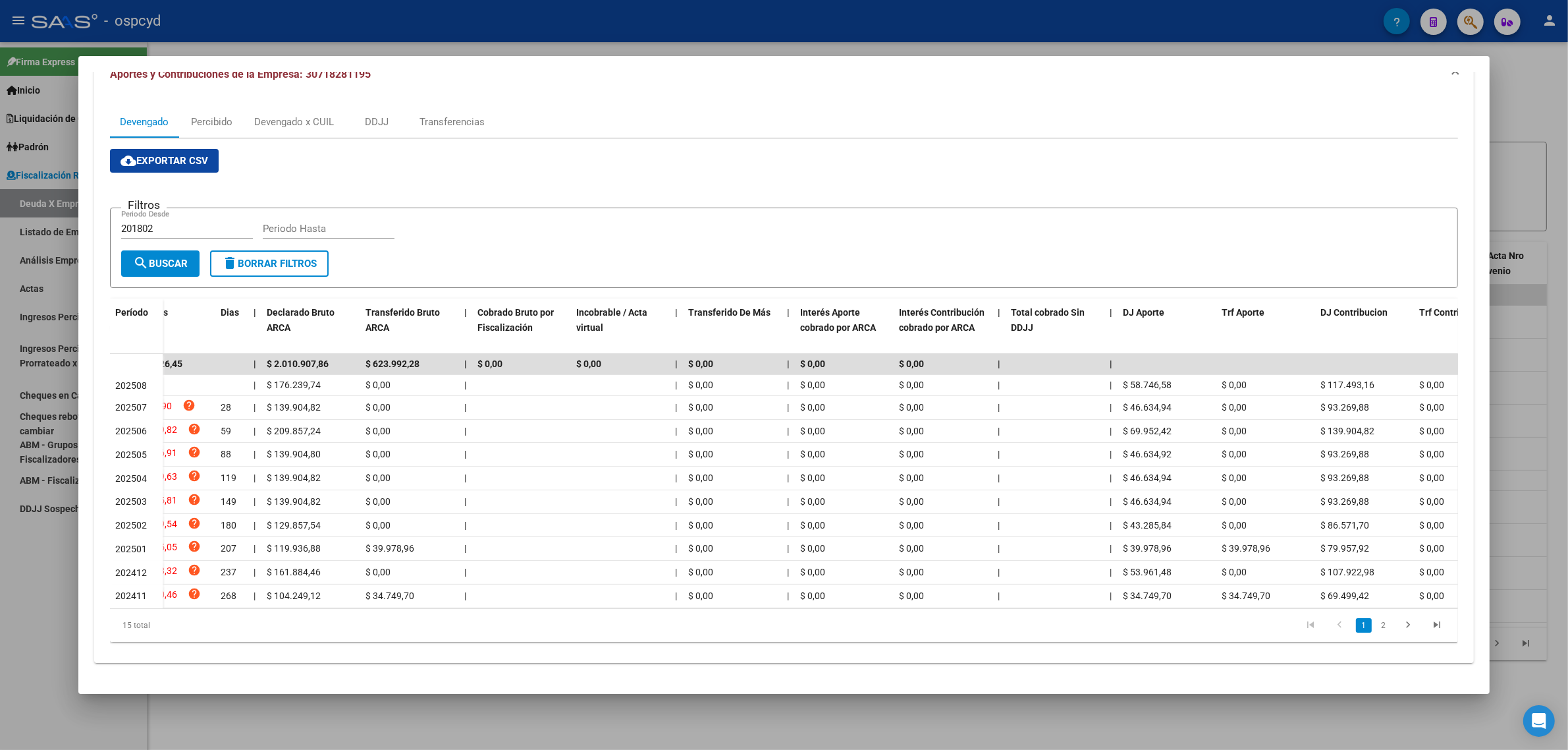
scroll to position [0, 267]
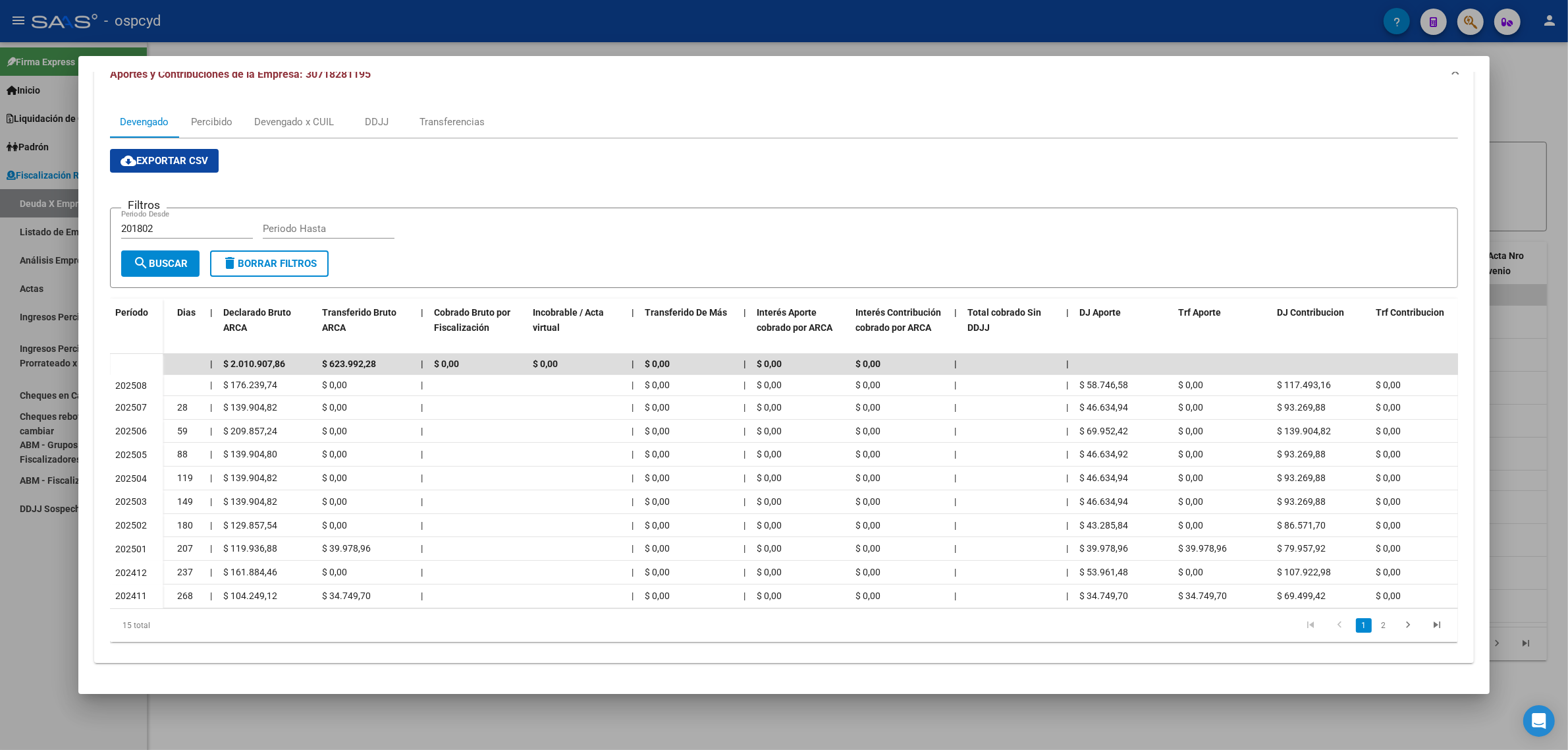
click at [1376, 634] on li "2" at bounding box center [1383, 625] width 20 height 22
click at [1378, 625] on link "2" at bounding box center [1383, 626] width 16 height 15
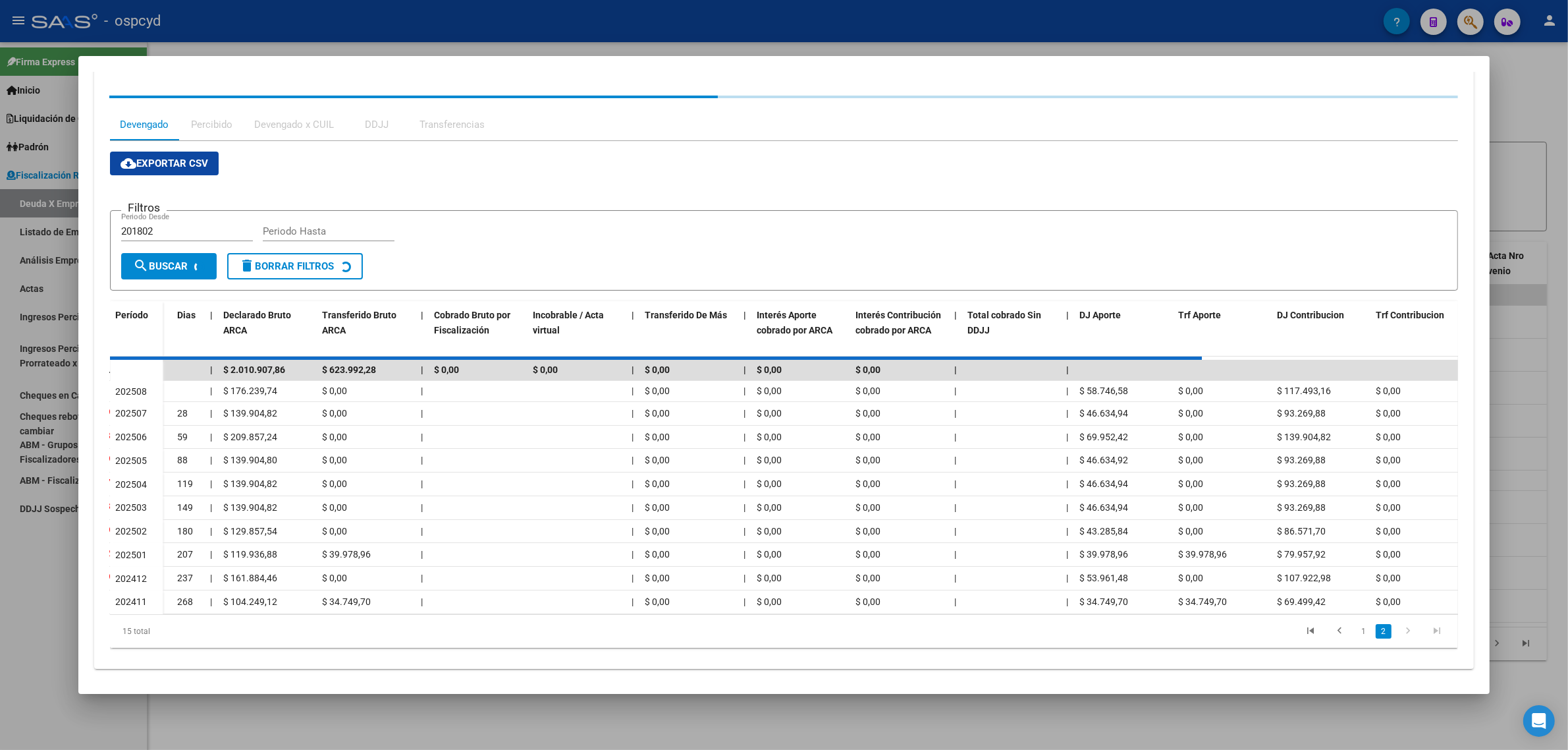
scroll to position [34, 0]
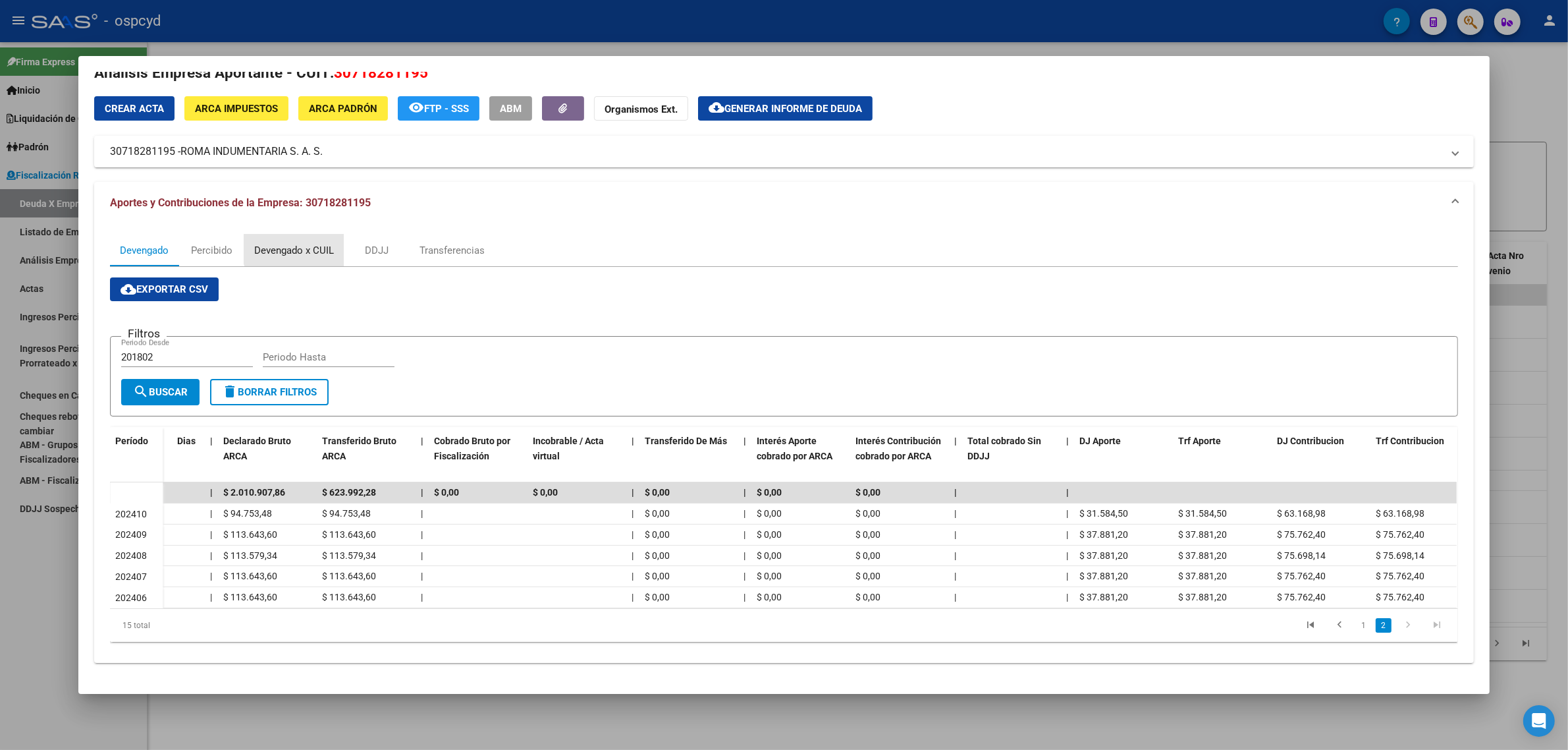
click at [303, 243] on div "Devengado x CUIL" at bounding box center [295, 250] width 80 height 15
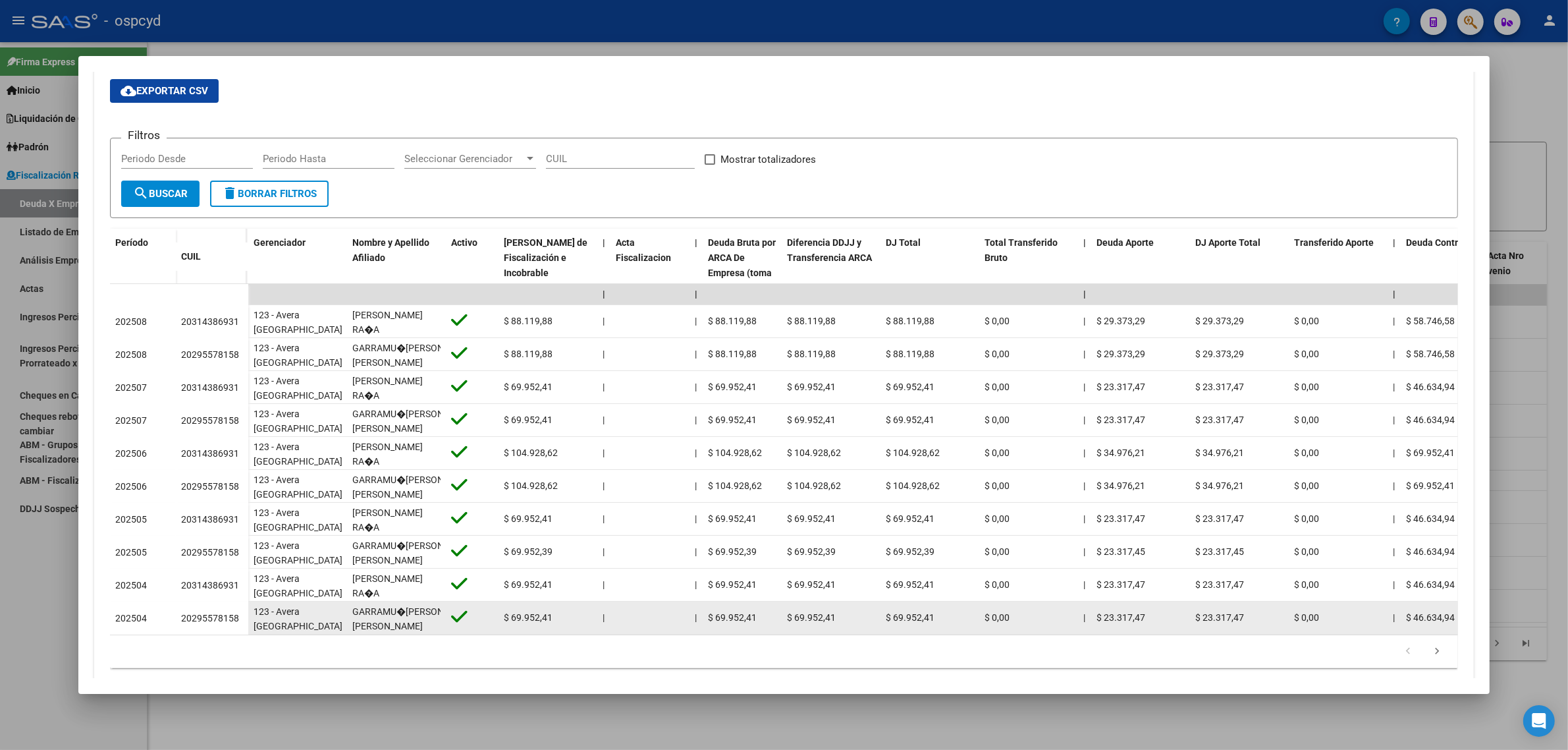
scroll to position [224, 0]
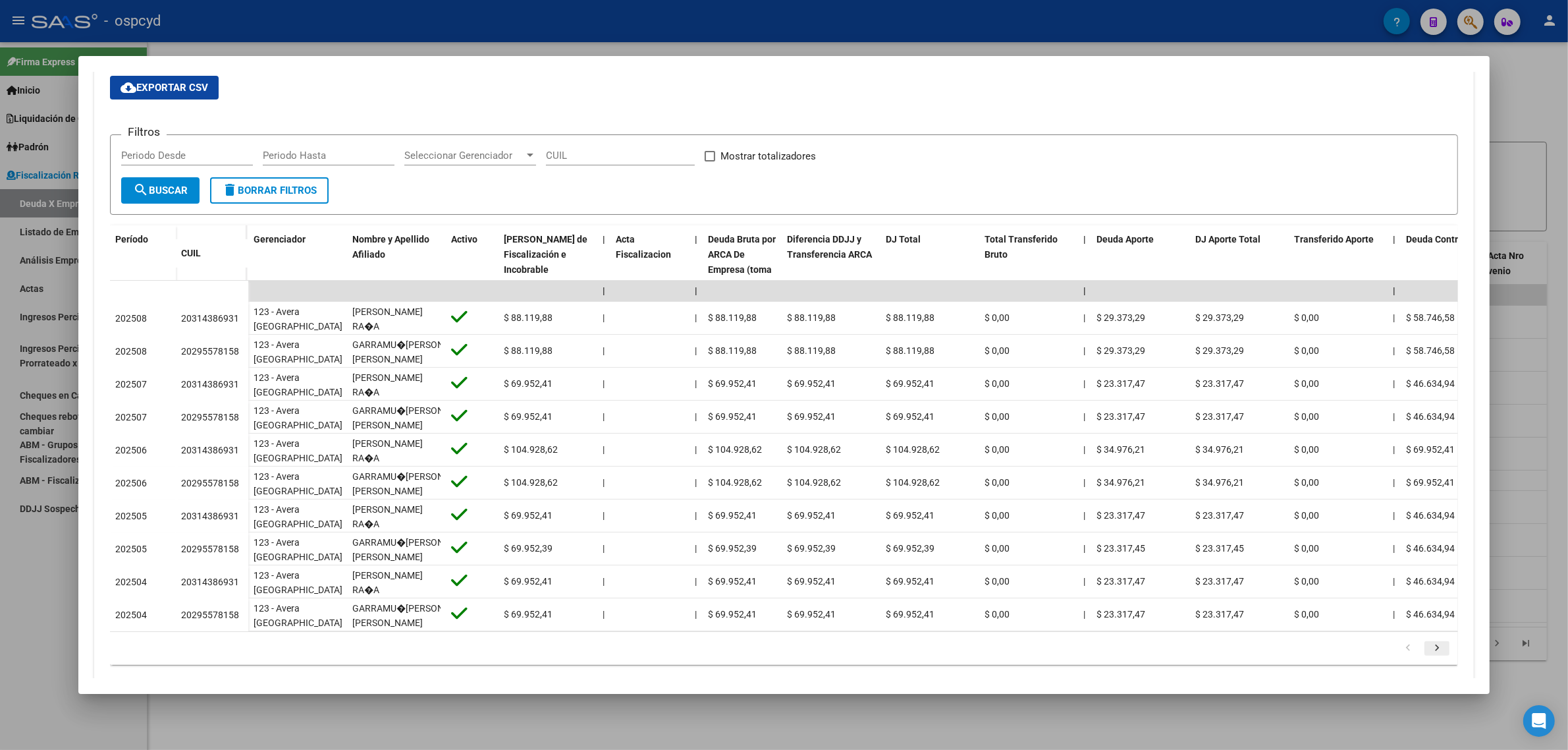
click at [1428, 642] on icon "go to next page" at bounding box center [1436, 649] width 17 height 16
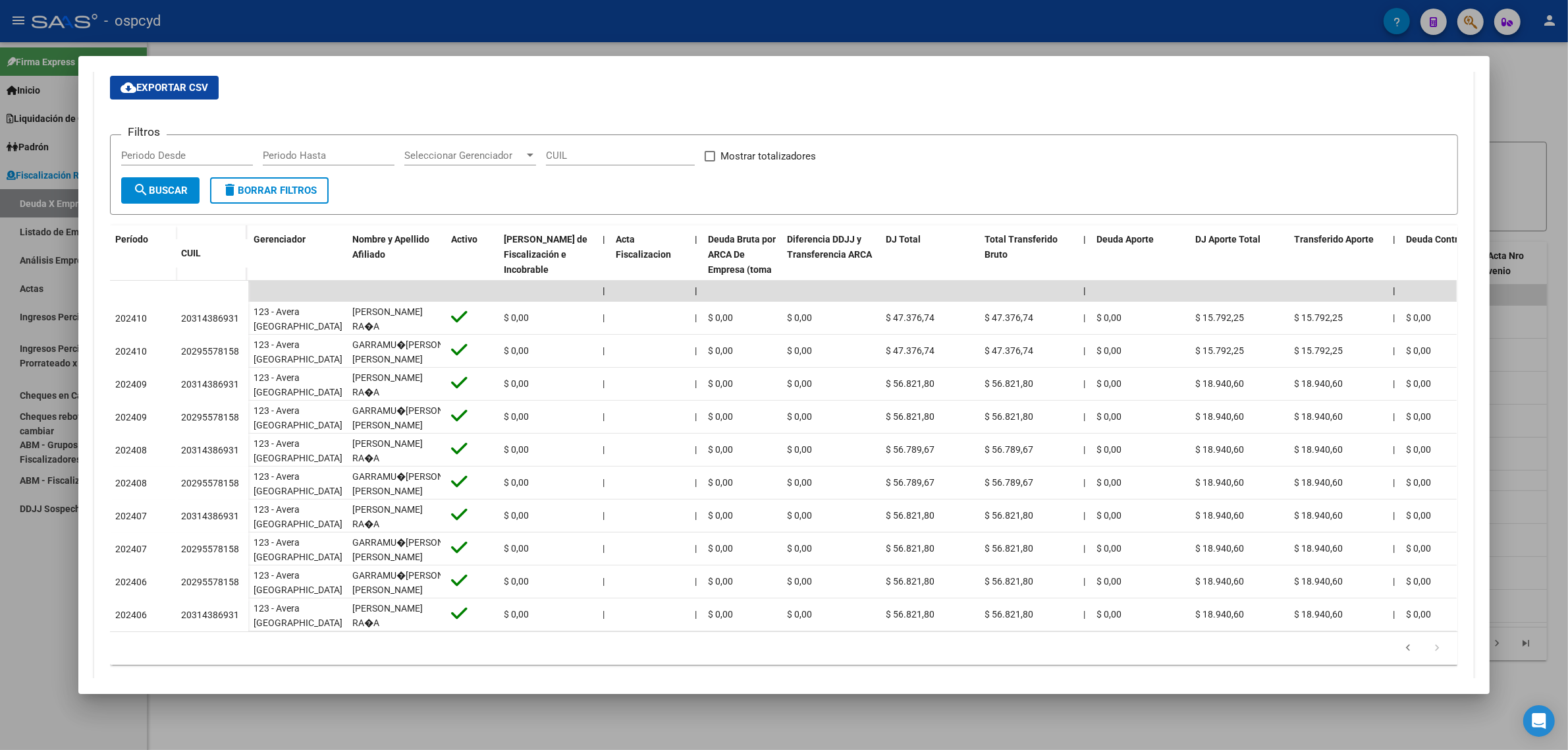
click at [1428, 642] on icon "go to next page" at bounding box center [1436, 649] width 17 height 16
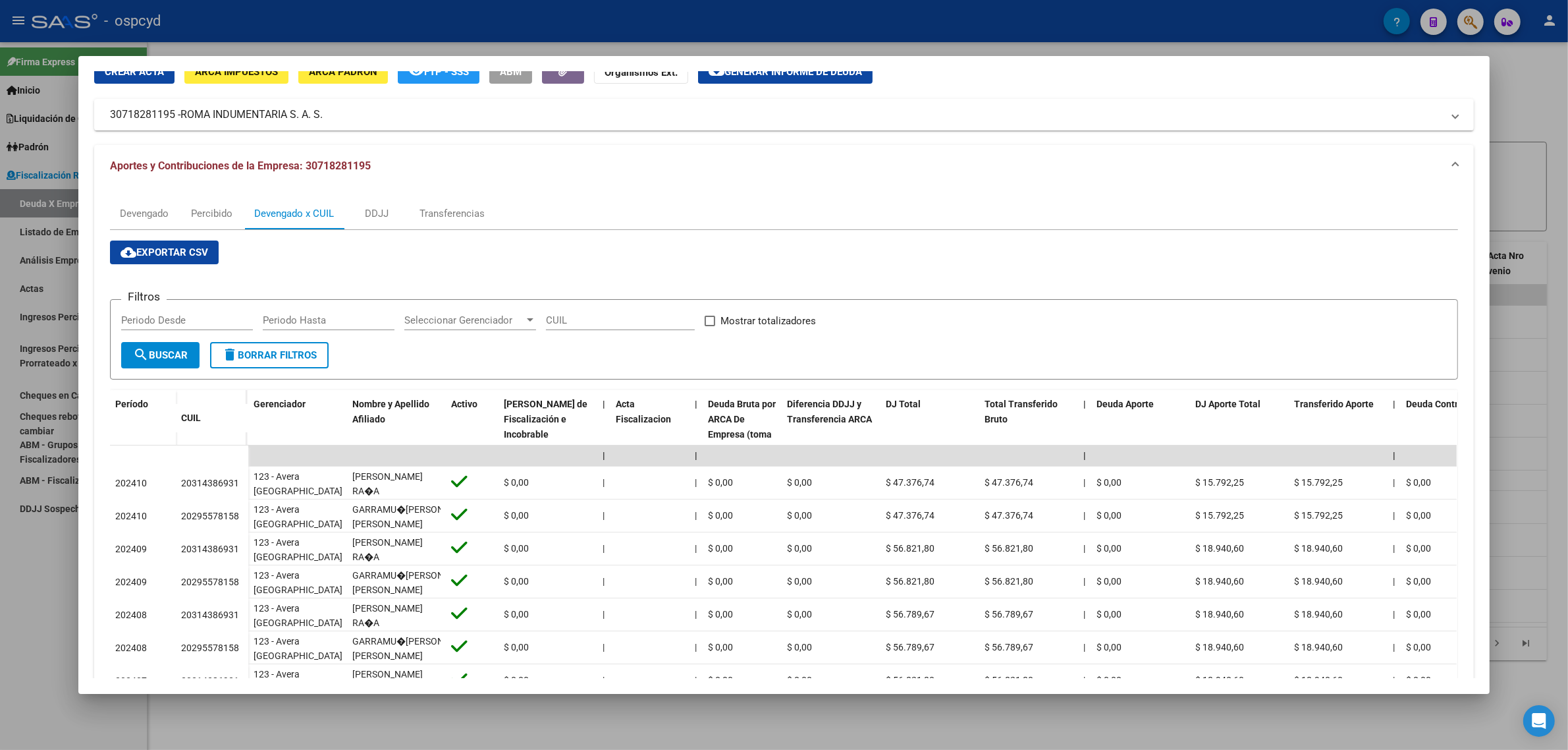
scroll to position [0, 0]
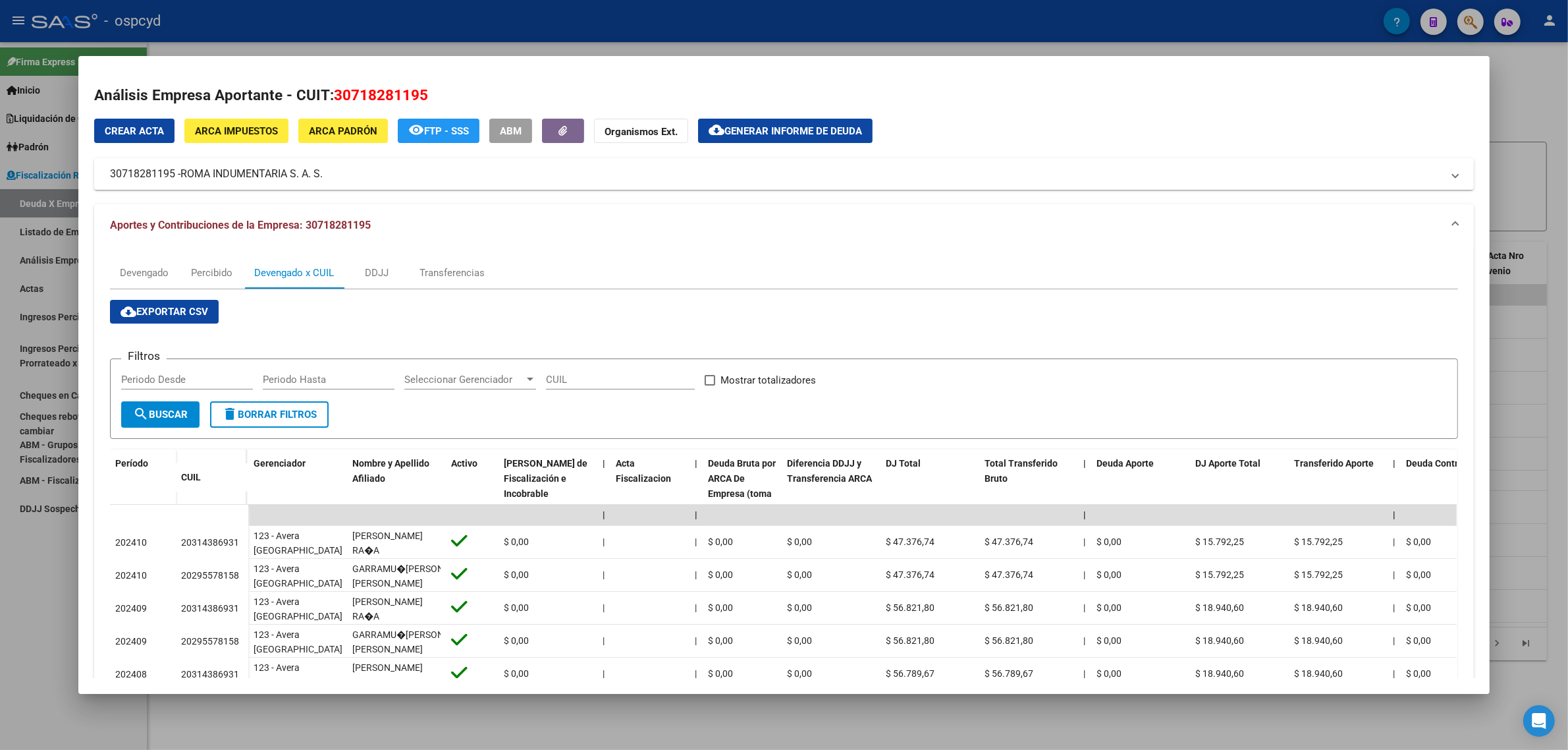
drag, startPoint x: 298, startPoint y: 218, endPoint x: 366, endPoint y: 230, distance: 69.1
click at [366, 230] on mat-panel-title "Aportes y Contribuciones de la Empresa: 30718281195" at bounding box center [776, 225] width 1332 height 16
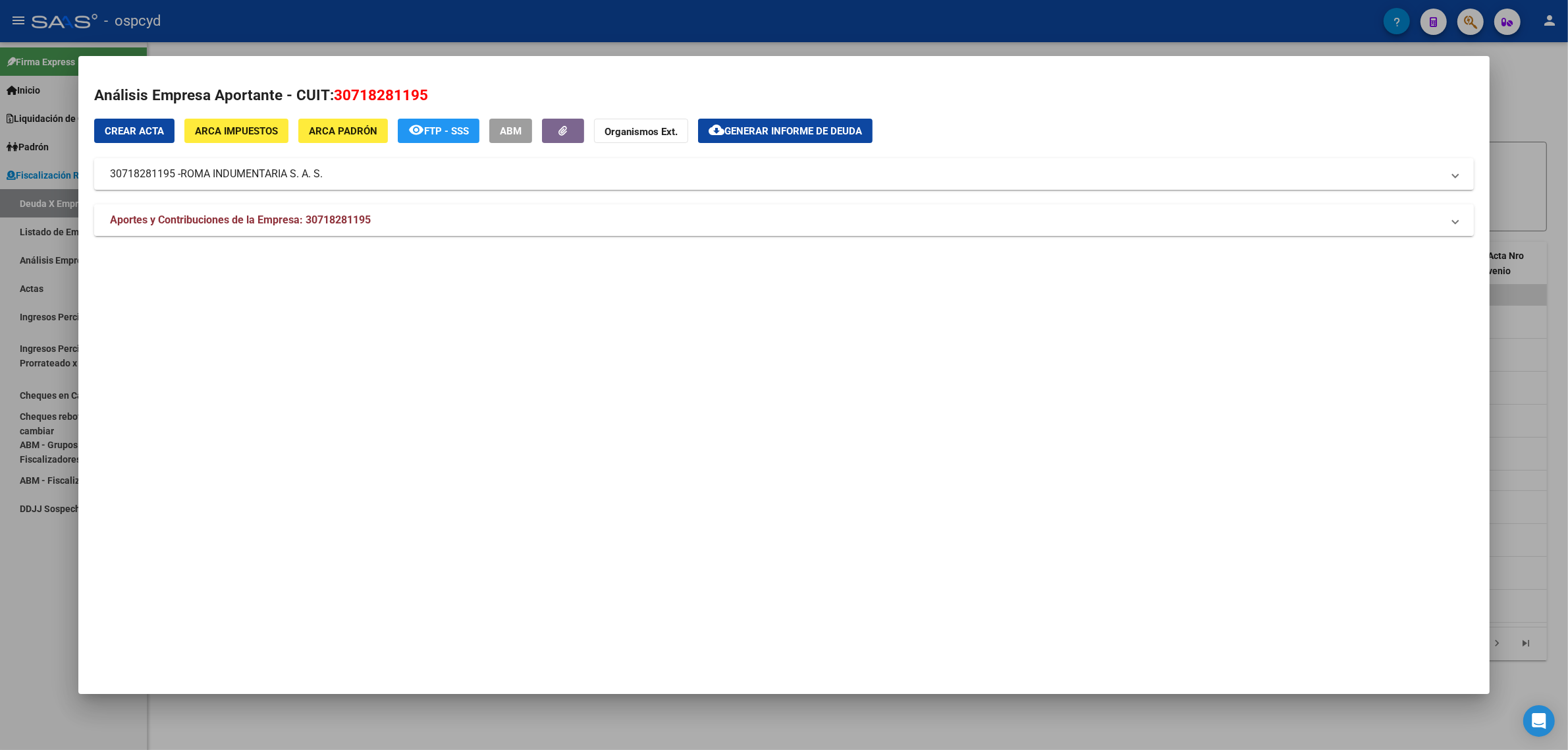
copy span "30718281195"
click at [60, 350] on div at bounding box center [784, 375] width 1568 height 750
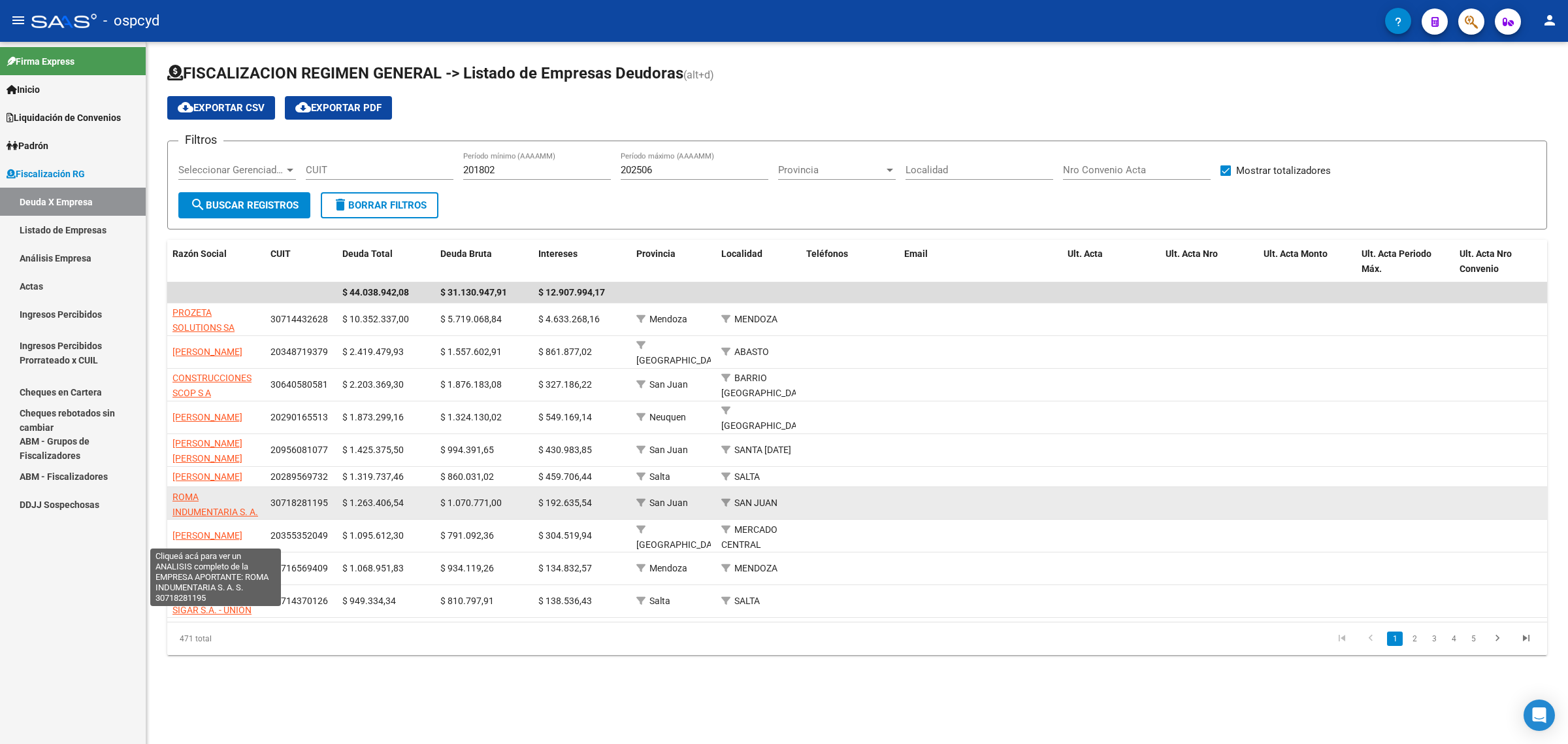
click at [207, 519] on span "ROMA INDUMENTARIA S. A. S." at bounding box center [215, 511] width 86 height 40
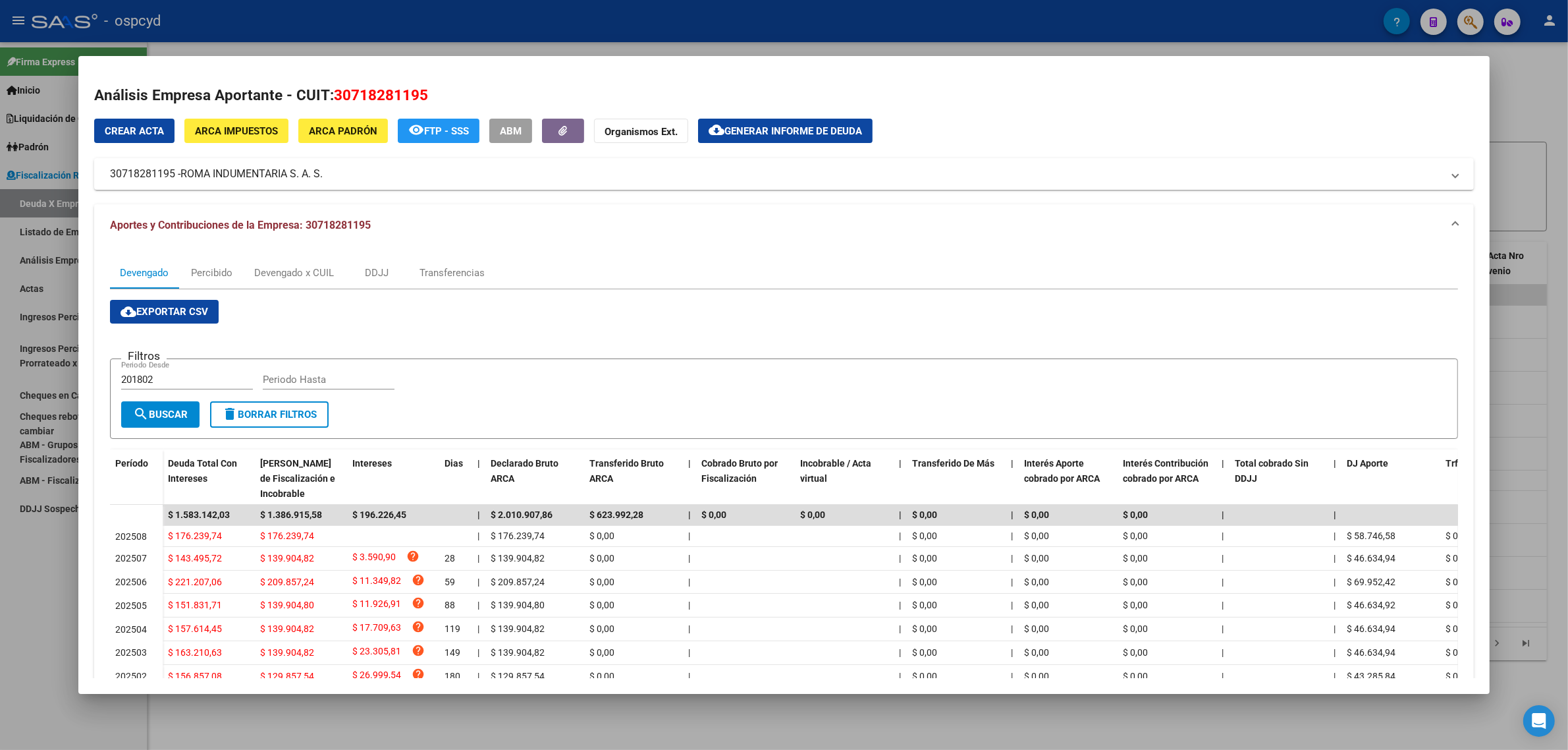
click at [57, 290] on div at bounding box center [784, 375] width 1568 height 750
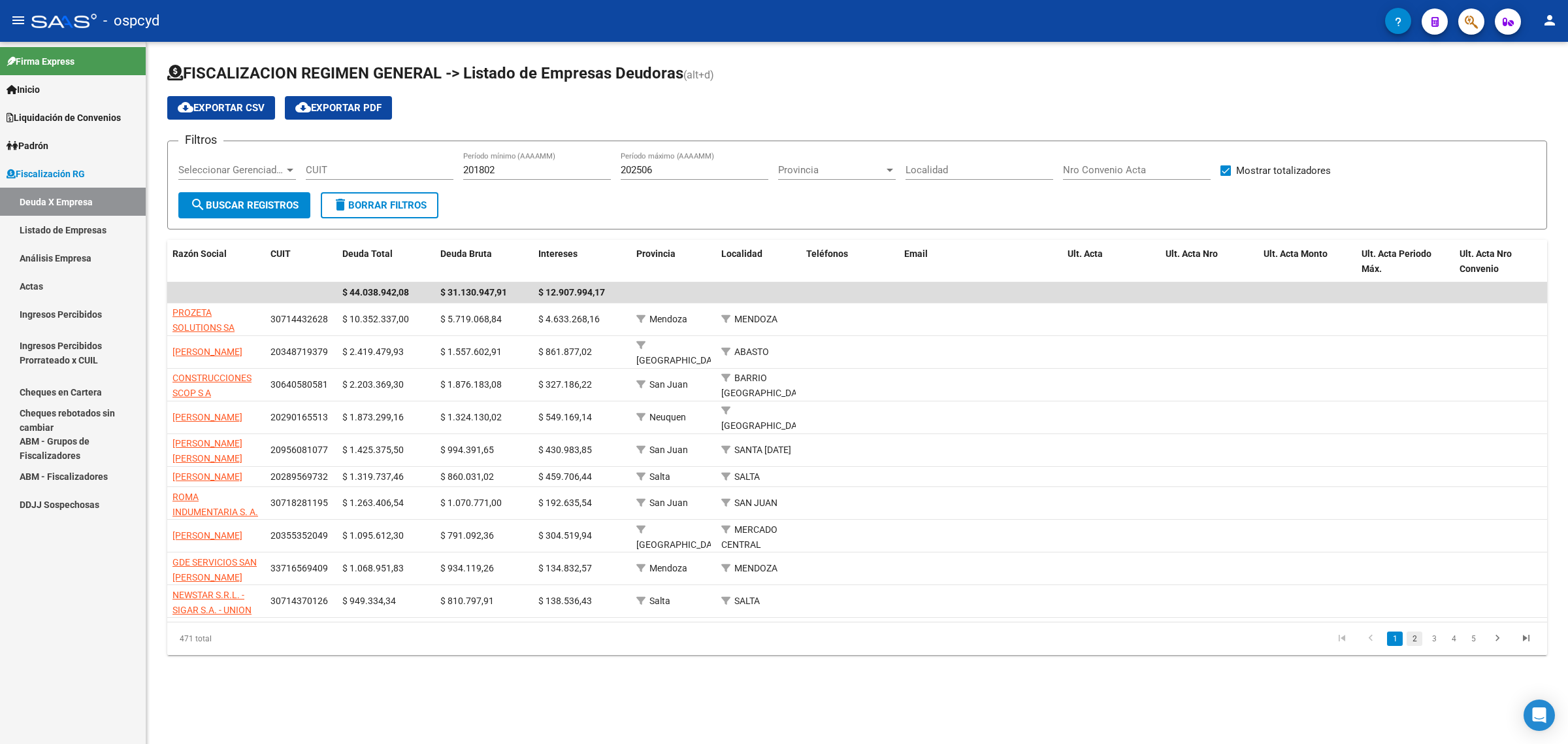
click at [1407, 646] on link "2" at bounding box center [1414, 639] width 15 height 15
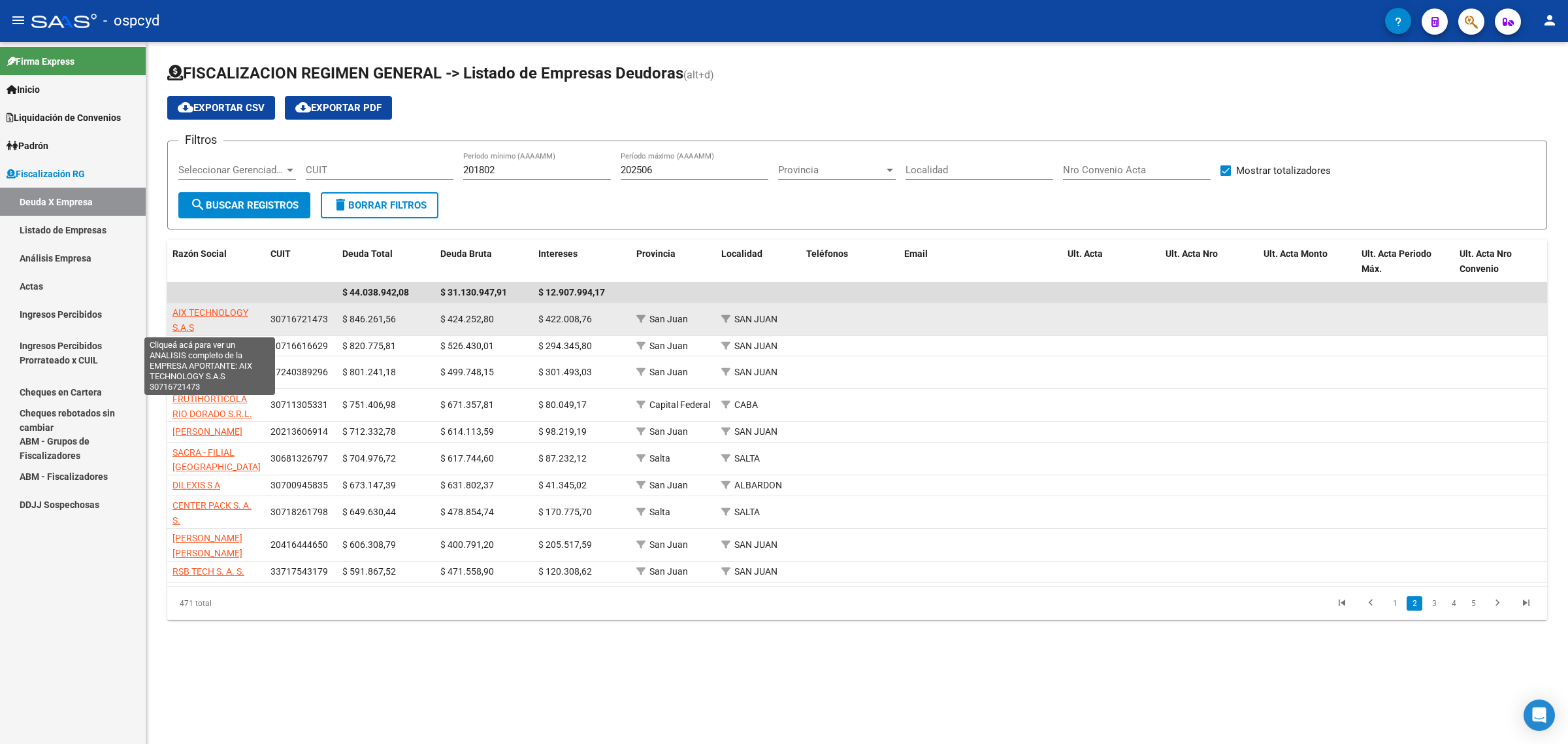
click at [197, 316] on span "AIX TECHNOLOGY S.A.S" at bounding box center [210, 319] width 76 height 26
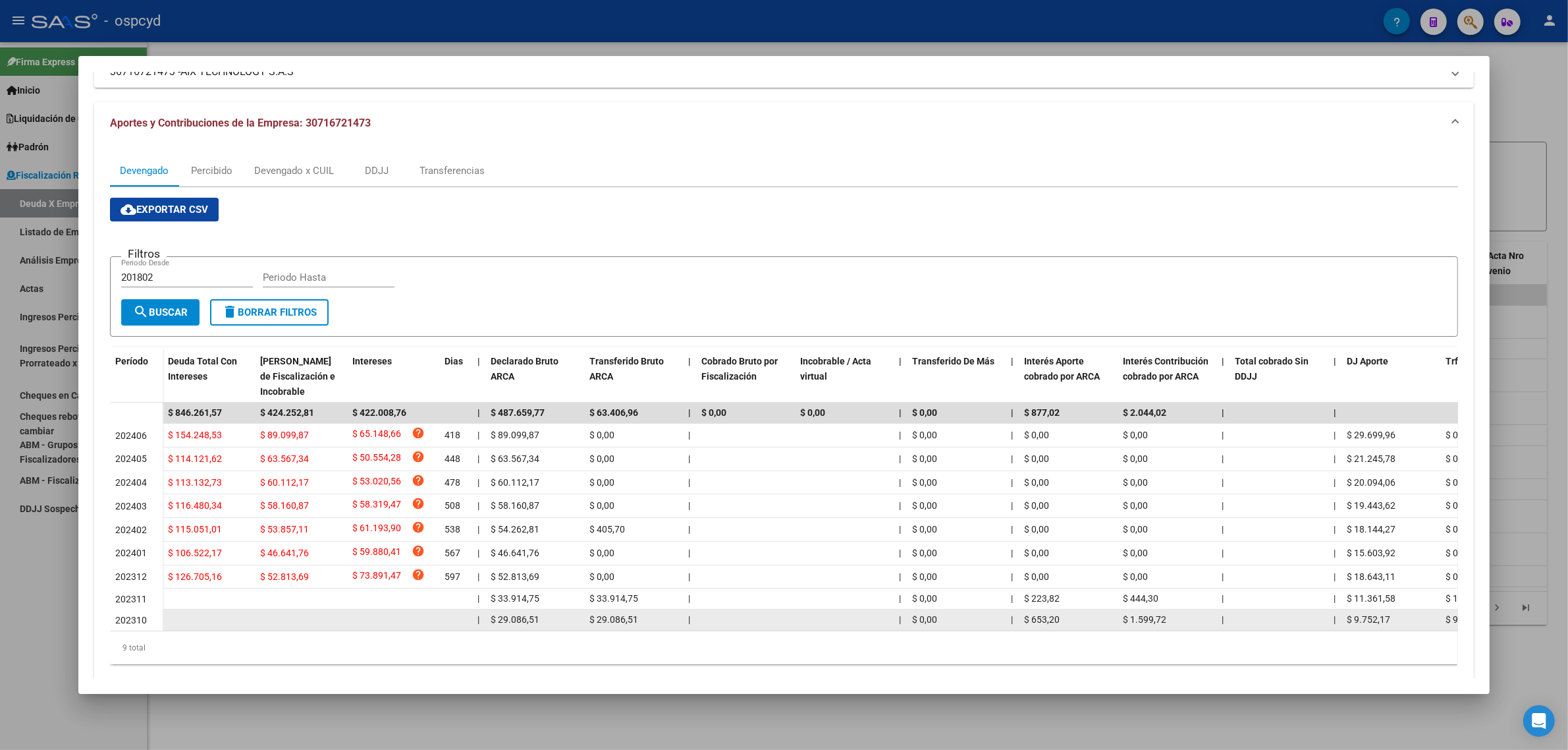
scroll to position [135, 0]
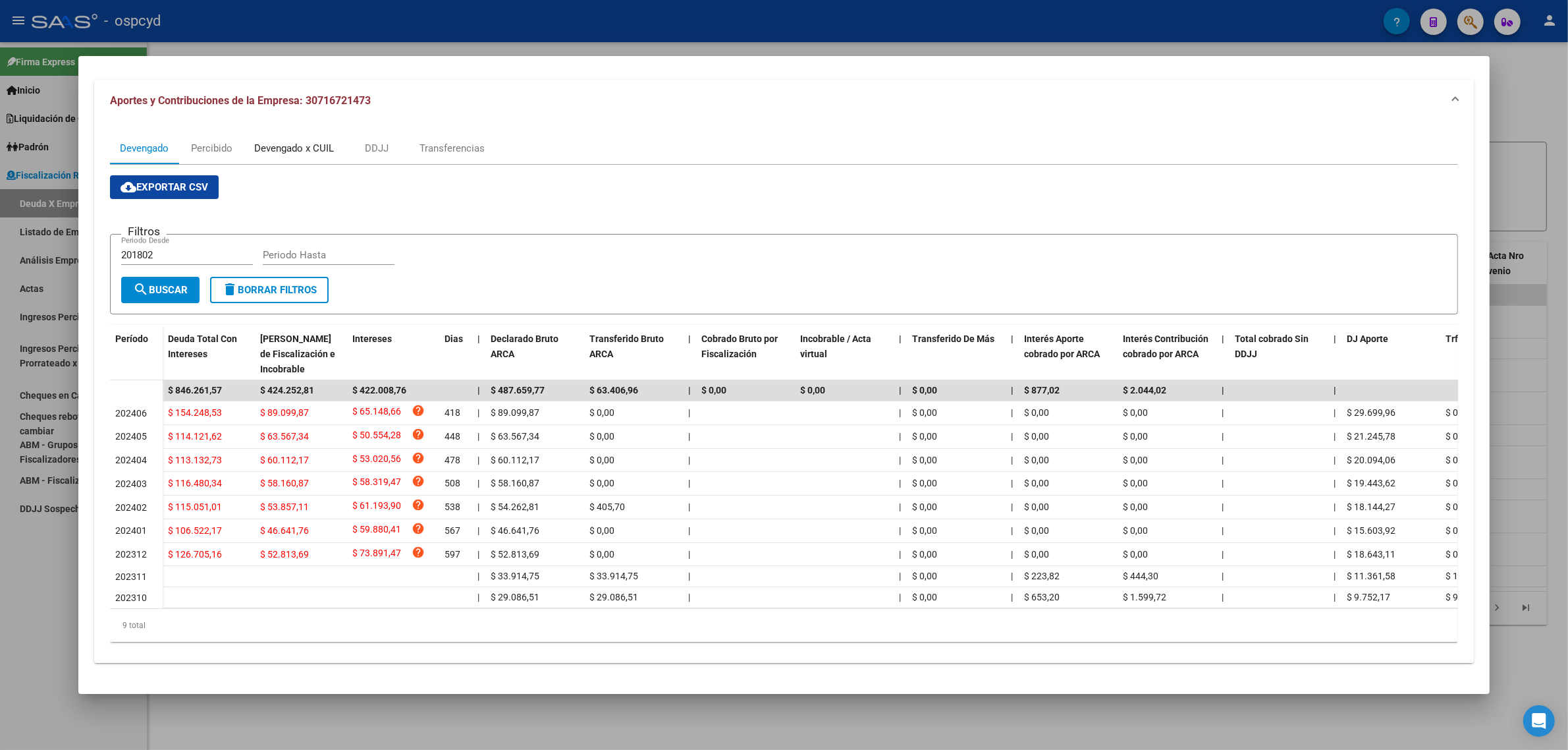
click at [306, 144] on div "Devengado x CUIL" at bounding box center [294, 148] width 99 height 32
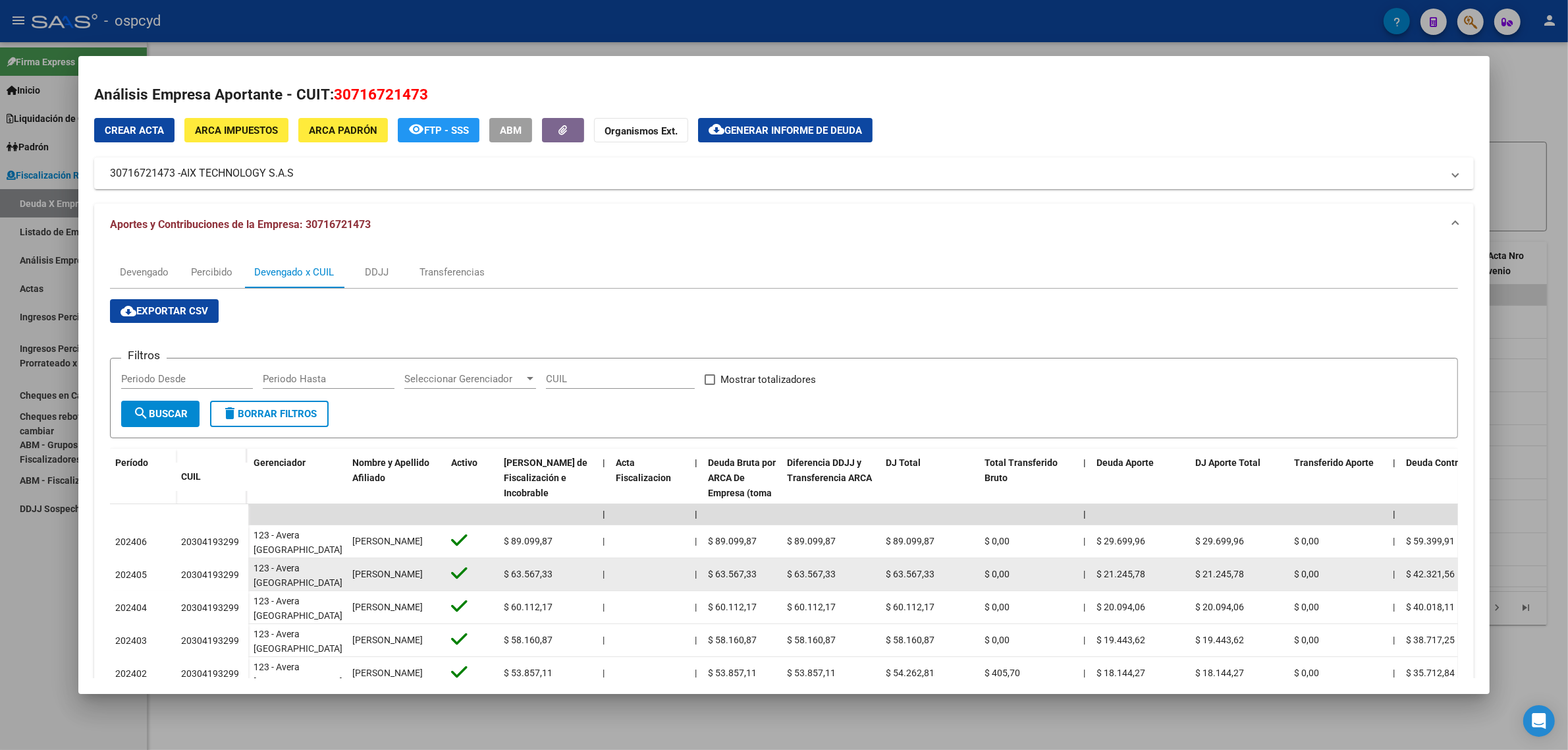
scroll to position [0, 0]
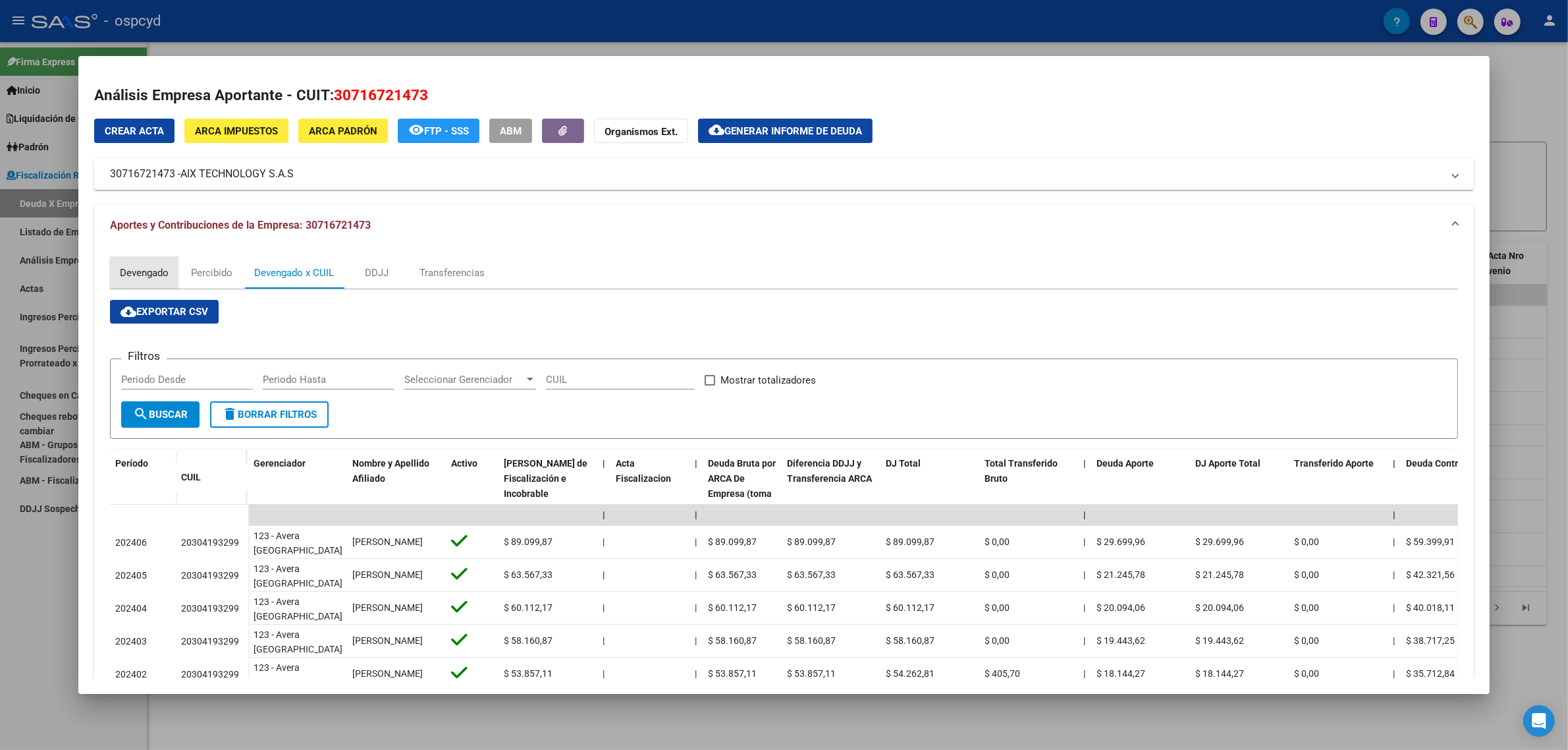
click at [153, 277] on div "Devengado" at bounding box center [144, 273] width 49 height 15
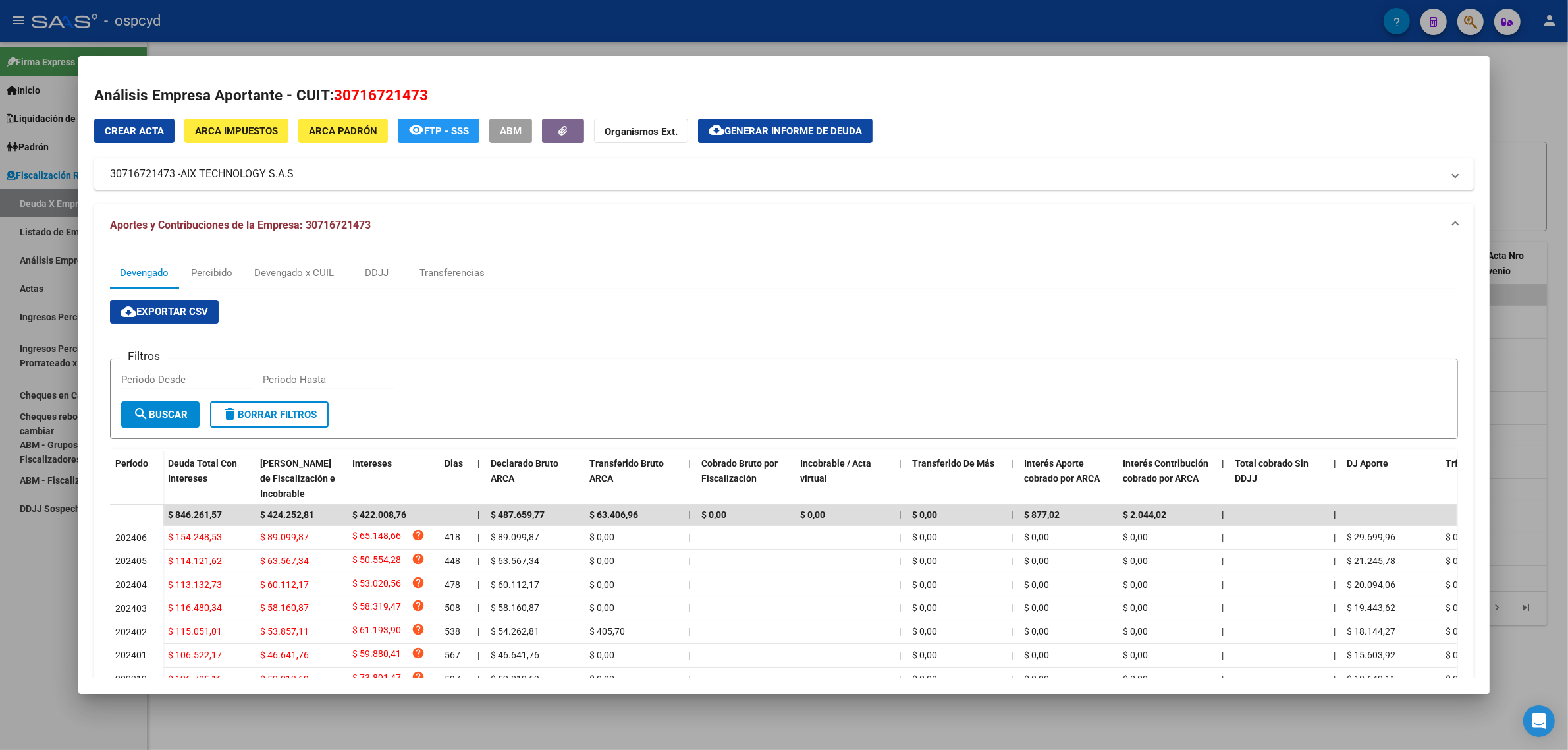
click at [33, 125] on div at bounding box center [784, 375] width 1568 height 750
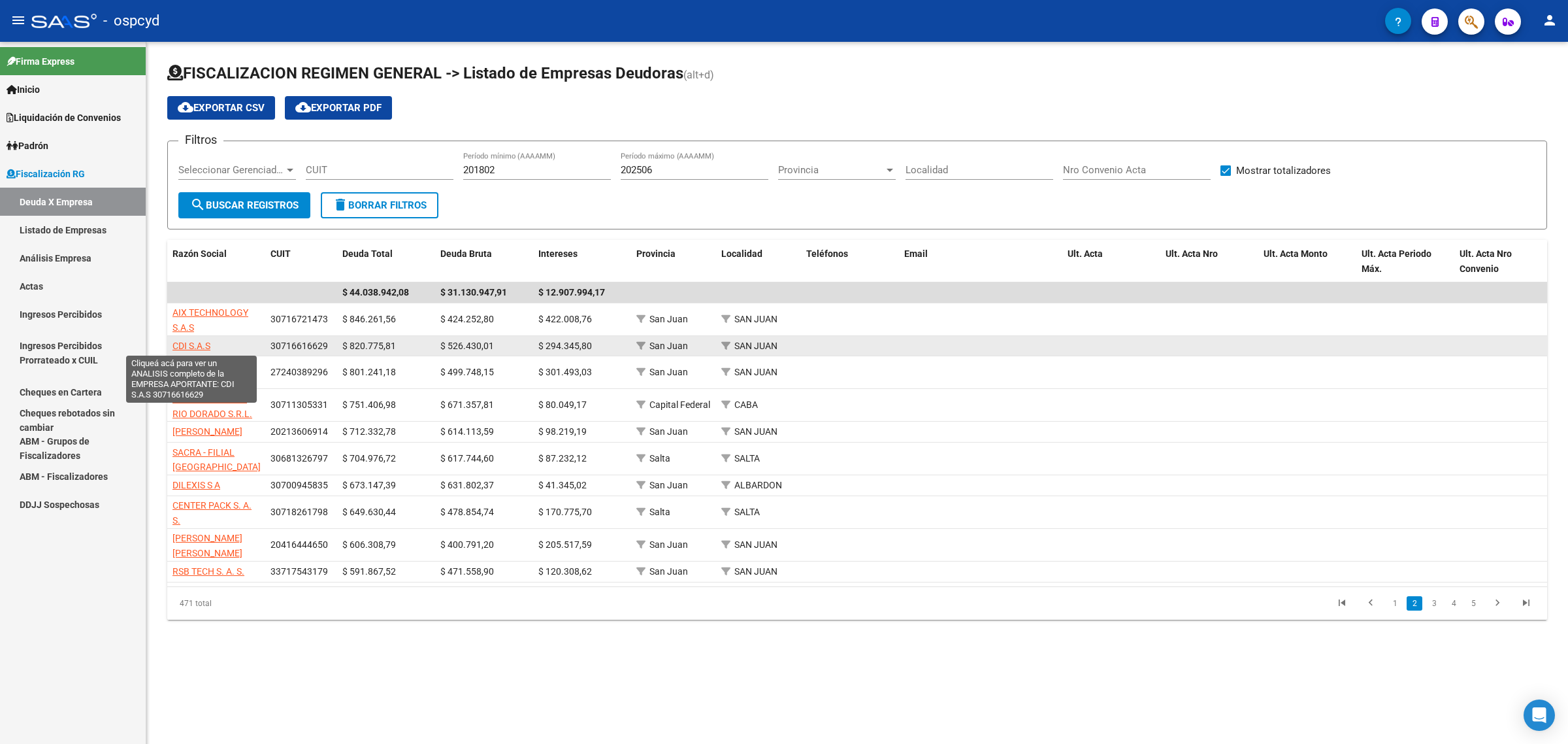
click at [193, 341] on span "CDI S.A.S" at bounding box center [192, 346] width 38 height 10
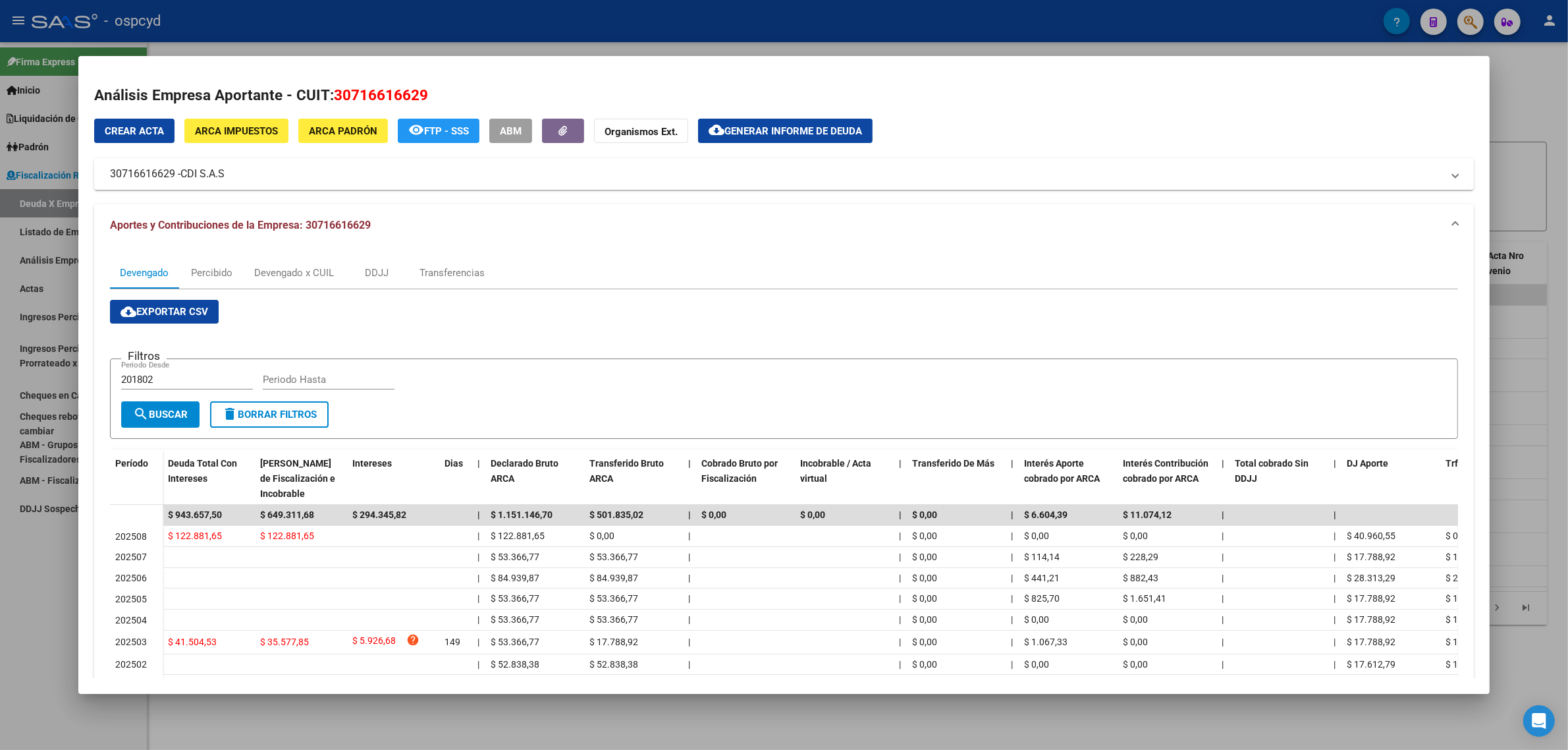
scroll to position [82, 0]
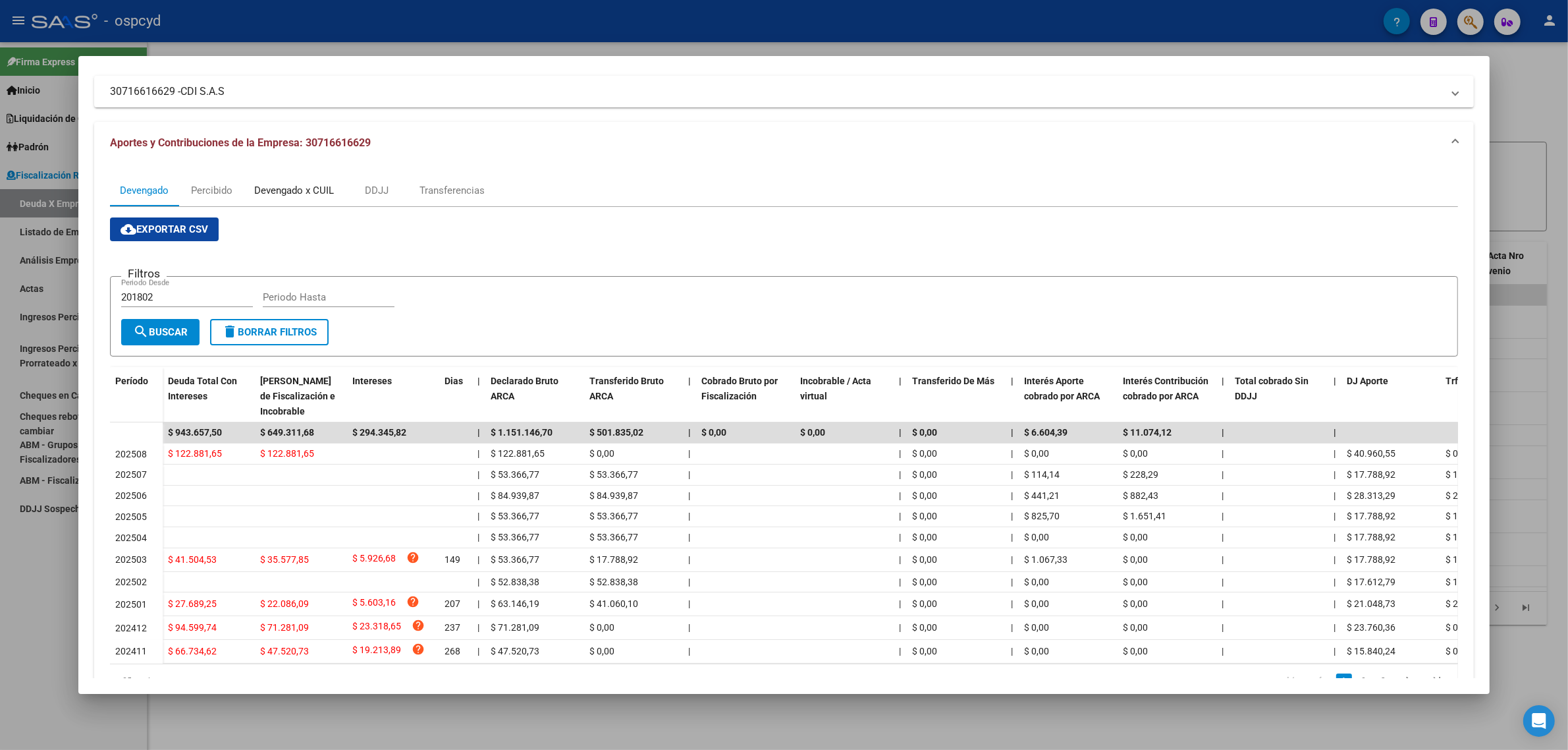
click at [330, 192] on div "Devengado x CUIL" at bounding box center [294, 190] width 99 height 32
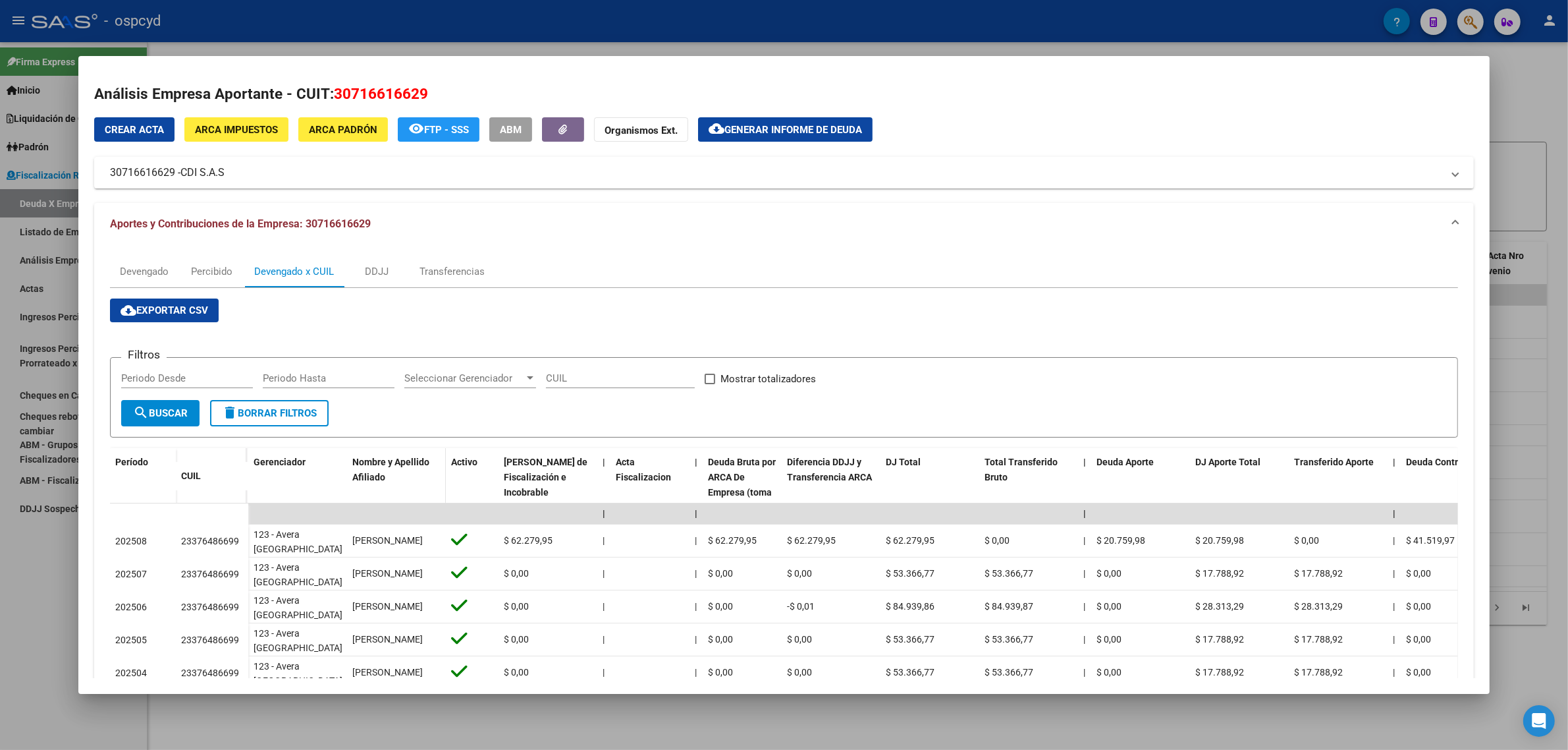
scroll to position [0, 0]
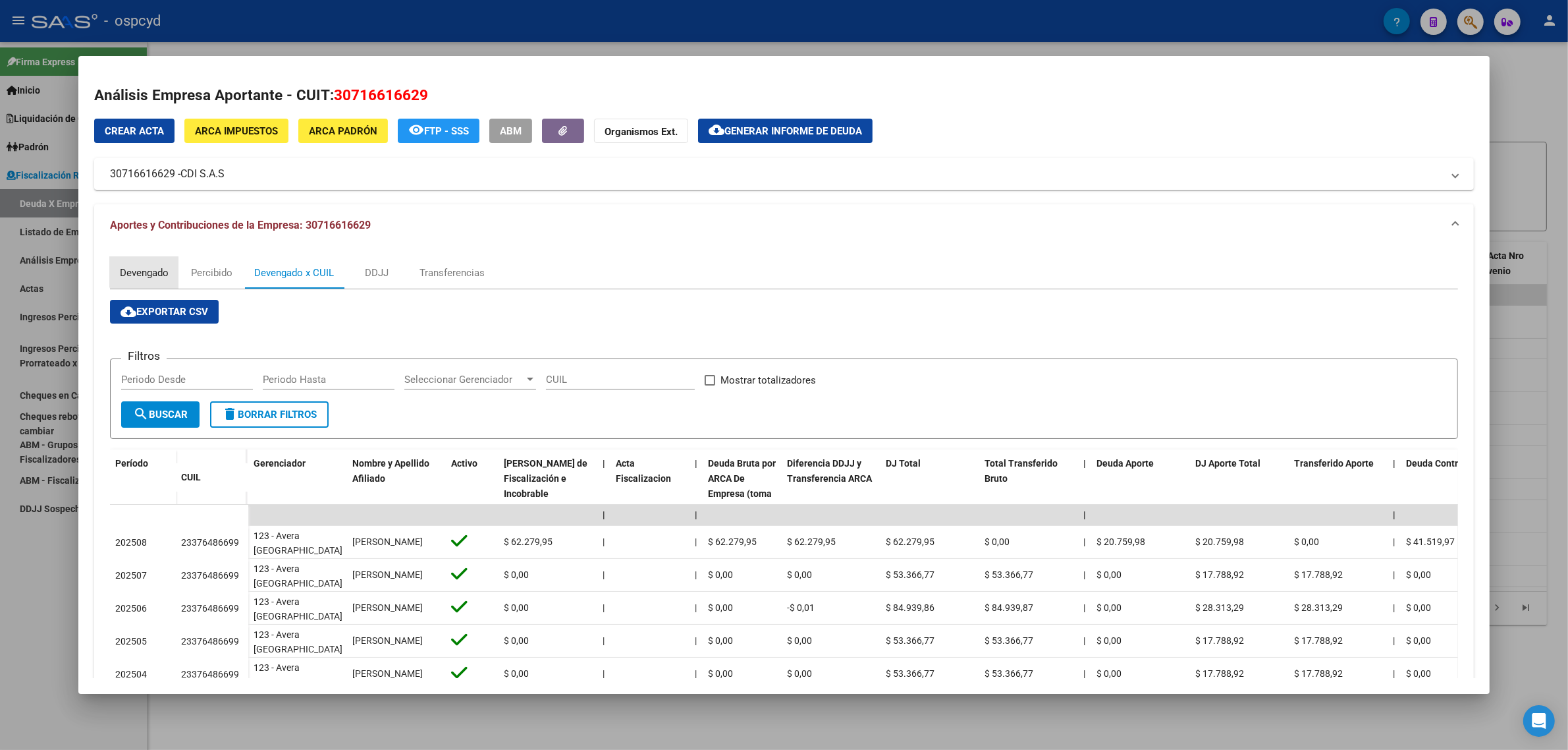
click at [152, 267] on div "Devengado" at bounding box center [144, 273] width 49 height 15
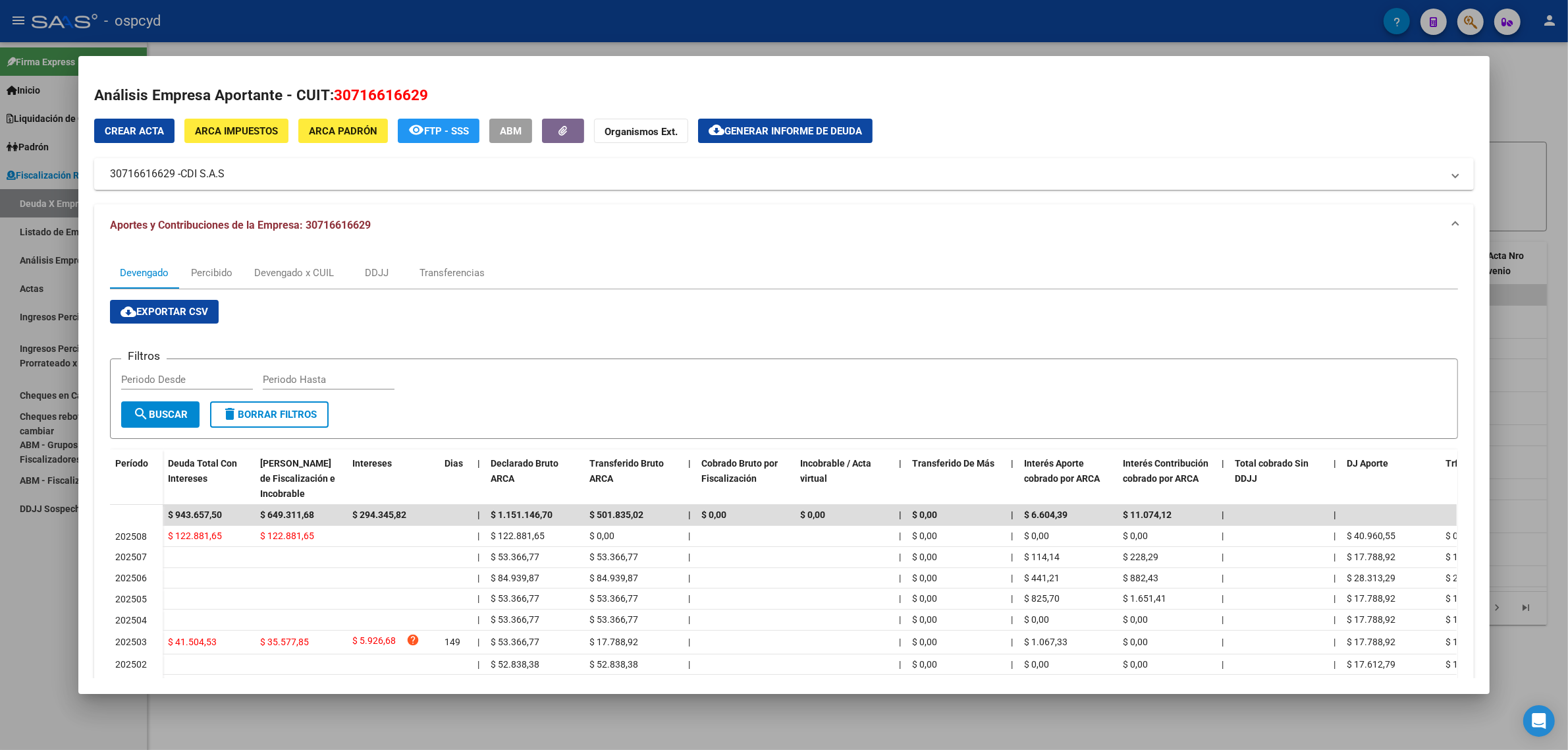
drag, startPoint x: 330, startPoint y: 91, endPoint x: 429, endPoint y: 90, distance: 99.0
click at [429, 90] on h2 "Análisis Empresa Aportante - CUIT: 30716616629" at bounding box center [784, 96] width 1379 height 22
click at [27, 257] on div at bounding box center [784, 375] width 1568 height 750
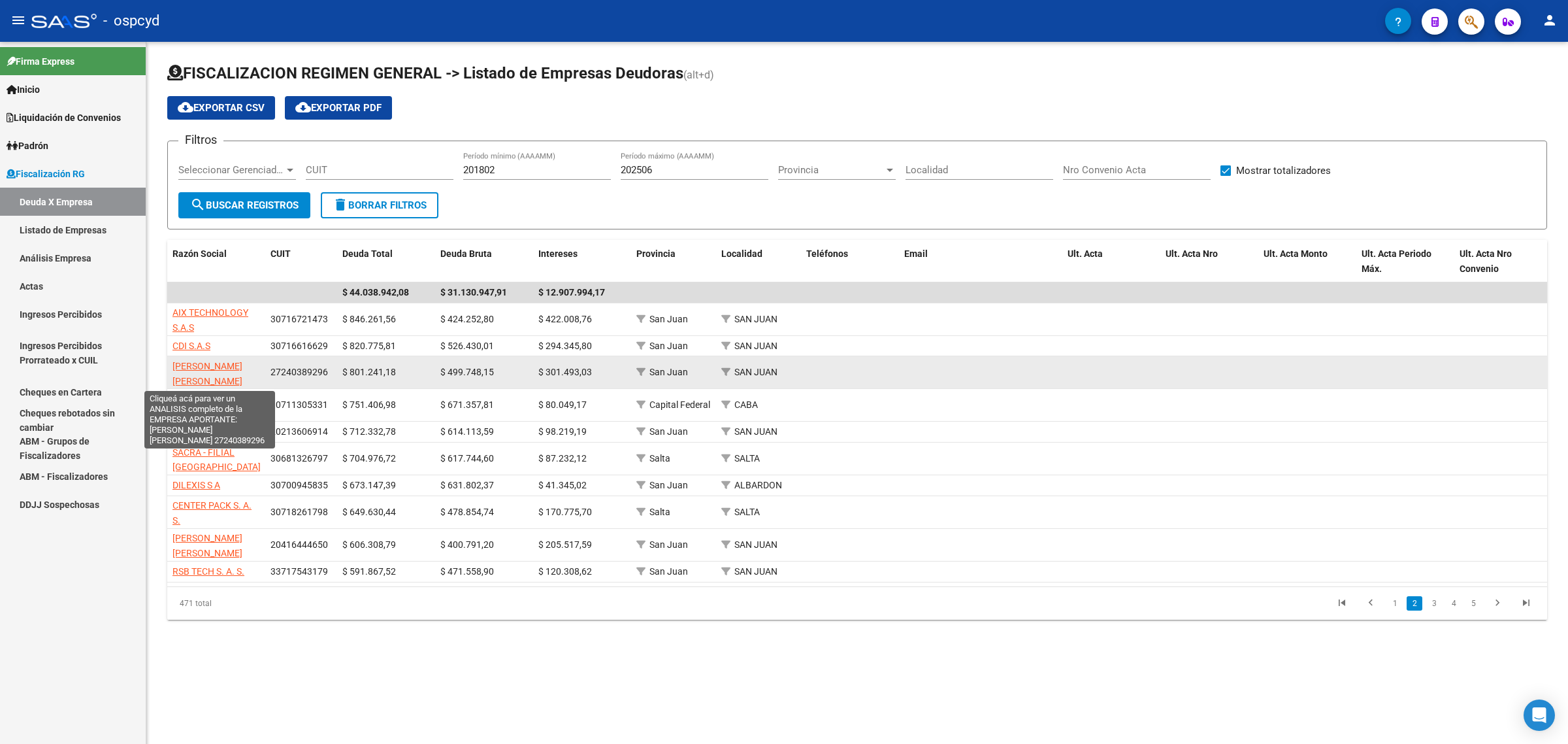
click at [240, 365] on span "[PERSON_NAME] [PERSON_NAME]" at bounding box center [207, 373] width 70 height 26
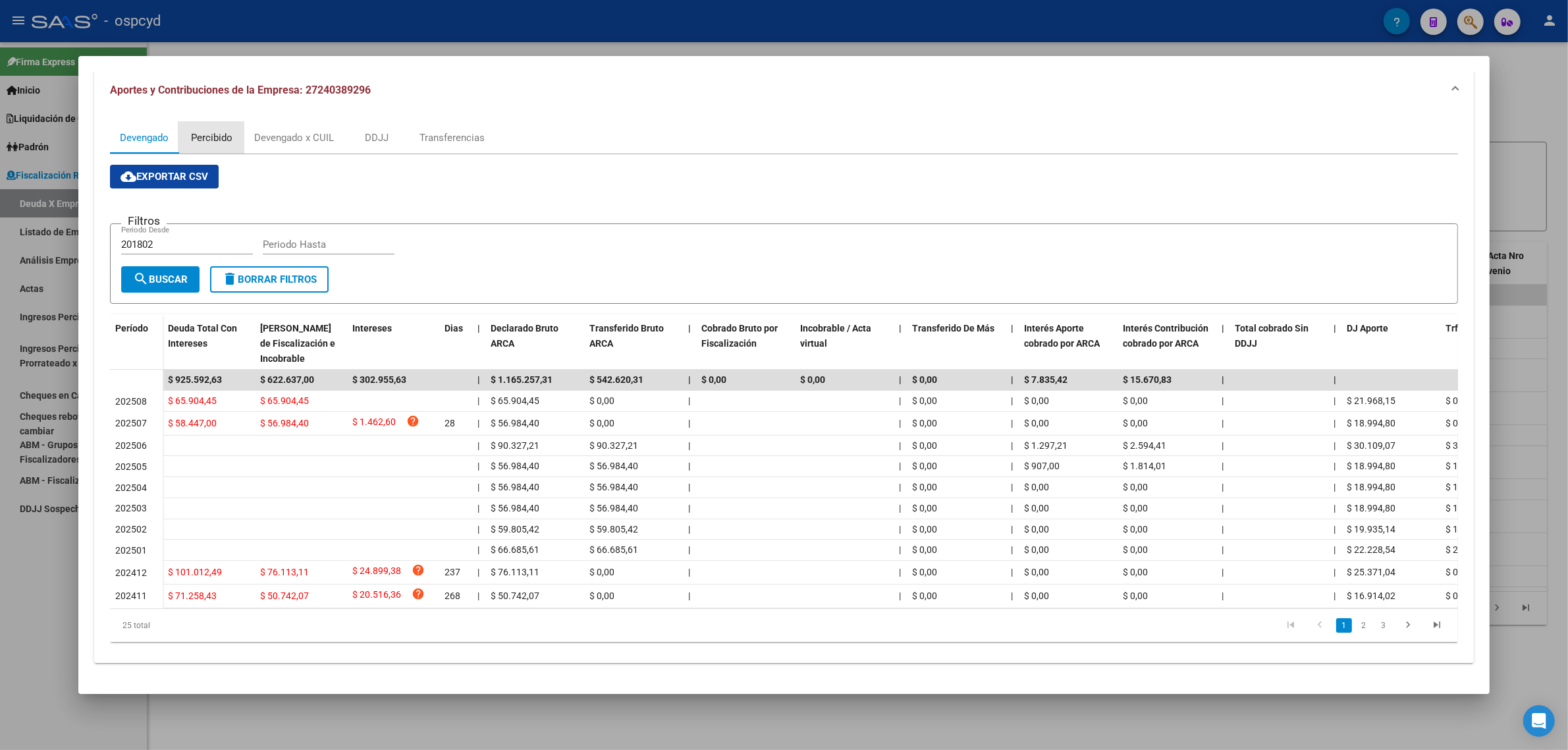
click at [209, 122] on div "Percibido" at bounding box center [211, 138] width 66 height 32
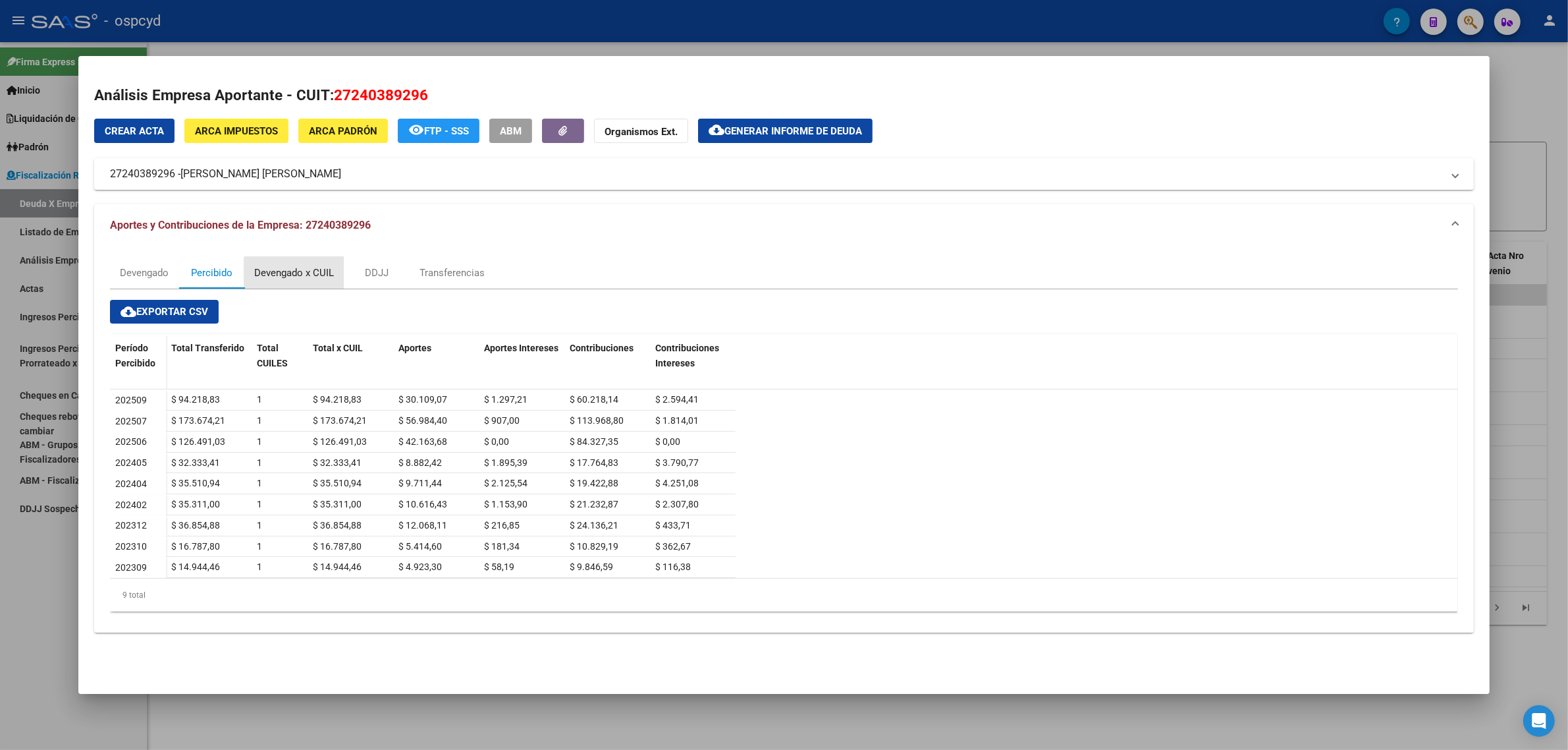
click at [303, 272] on div "Devengado x CUIL" at bounding box center [295, 273] width 80 height 15
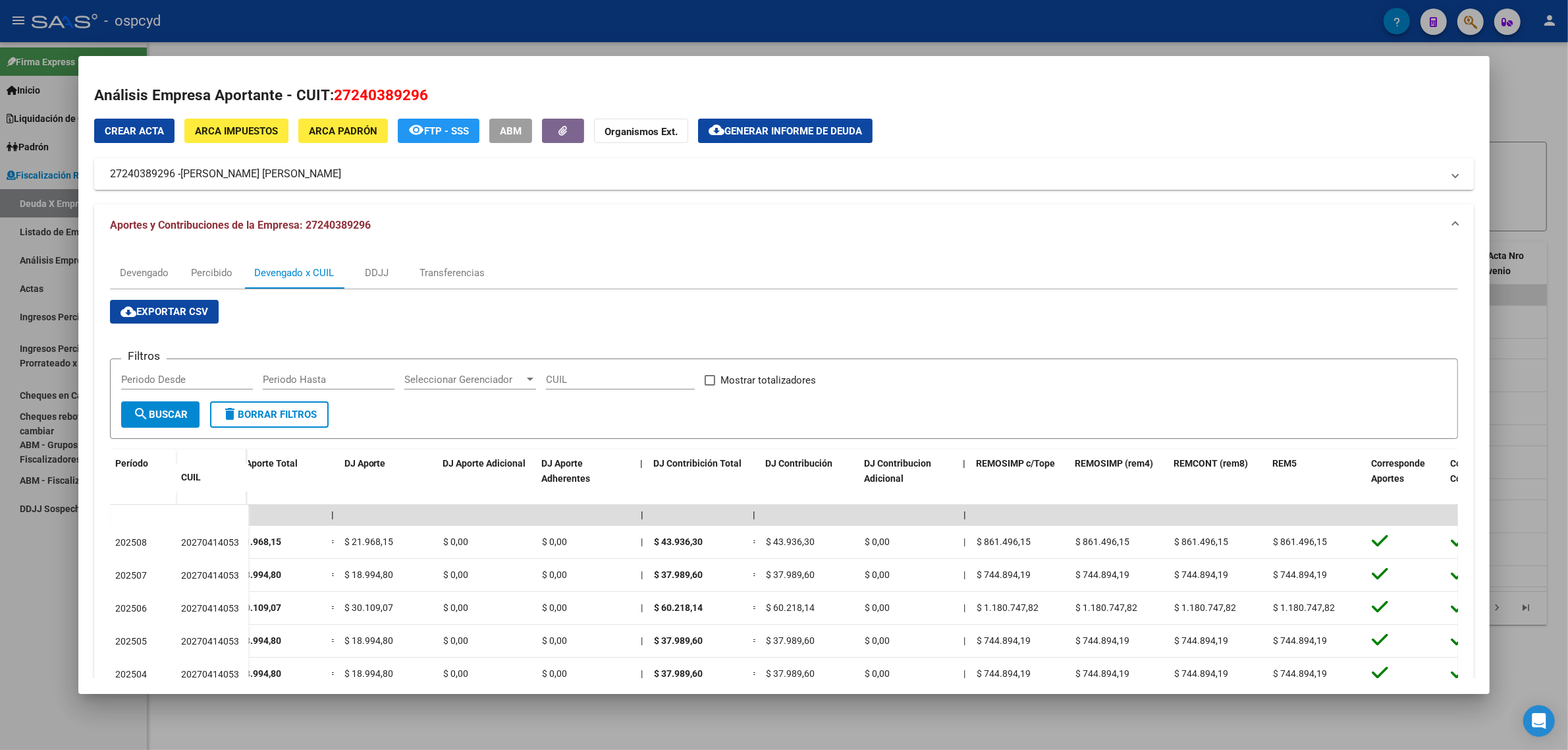
drag, startPoint x: 178, startPoint y: 172, endPoint x: 310, endPoint y: 175, distance: 132.0
click at [310, 175] on mat-panel-title "27240389296 - [PERSON_NAME] [PERSON_NAME]" at bounding box center [776, 173] width 1332 height 16
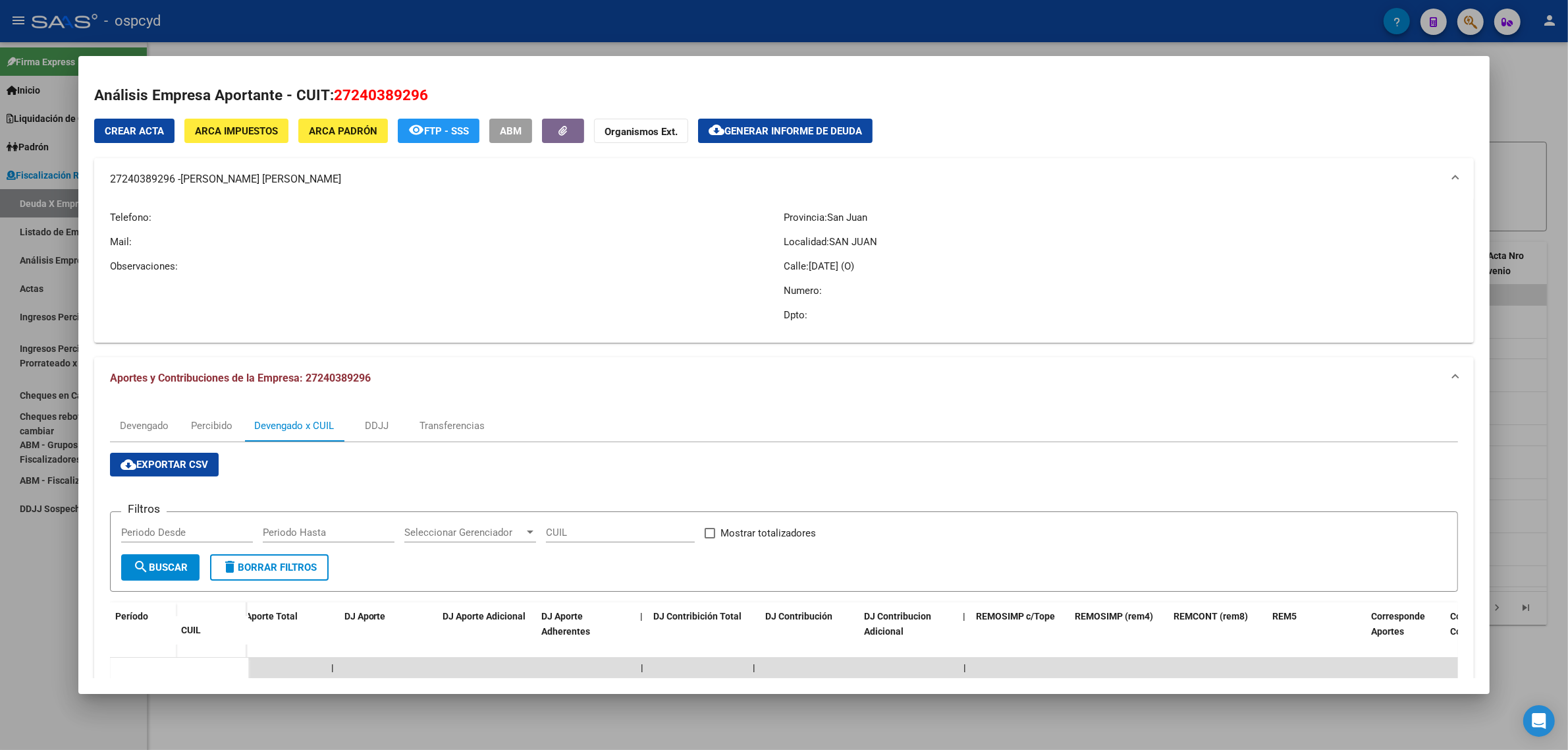
drag, startPoint x: 106, startPoint y: 180, endPoint x: 168, endPoint y: 171, distance: 62.6
click at [168, 171] on mat-panel-title "27240389296 - [PERSON_NAME] [PERSON_NAME]" at bounding box center [776, 178] width 1332 height 16
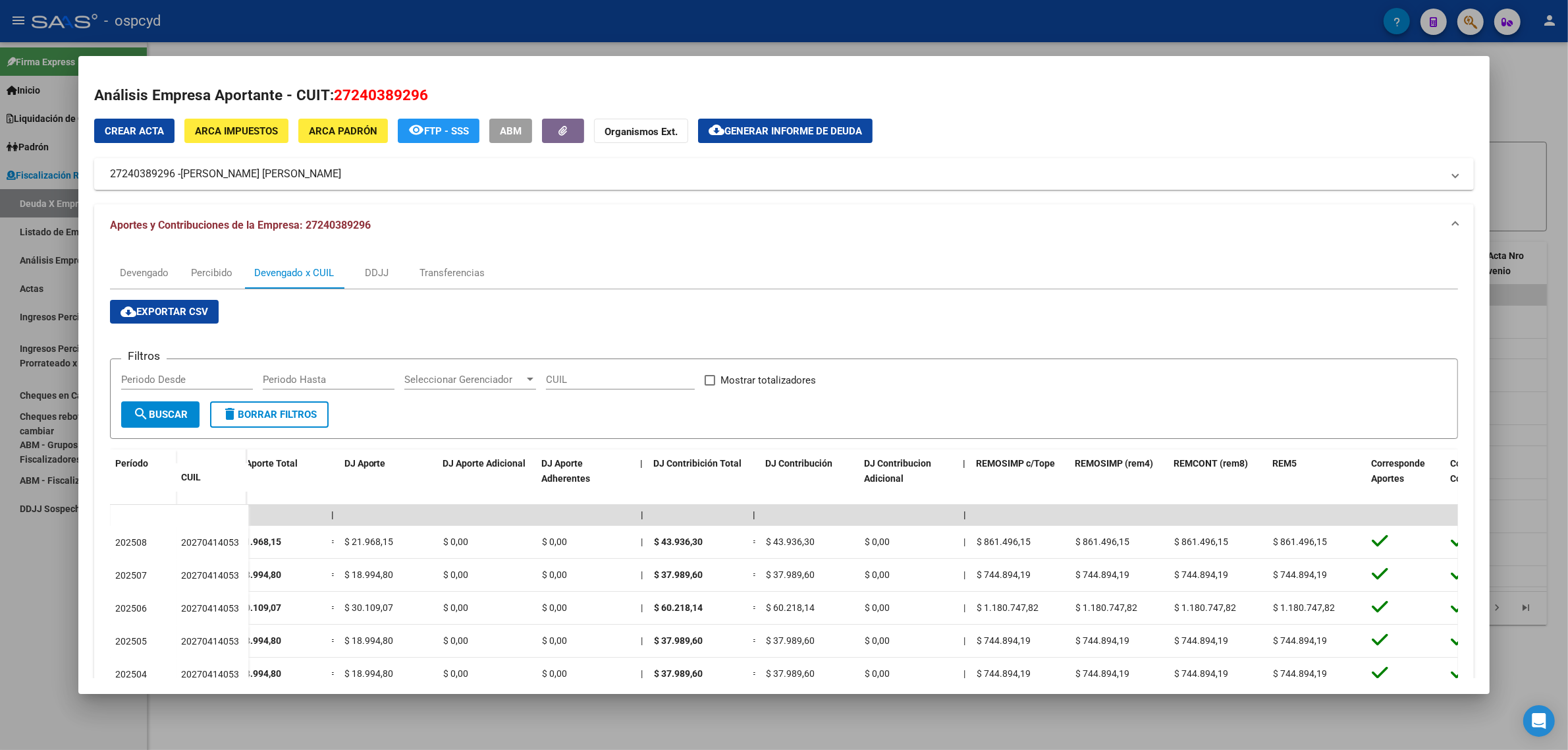
click at [38, 215] on div at bounding box center [784, 375] width 1568 height 750
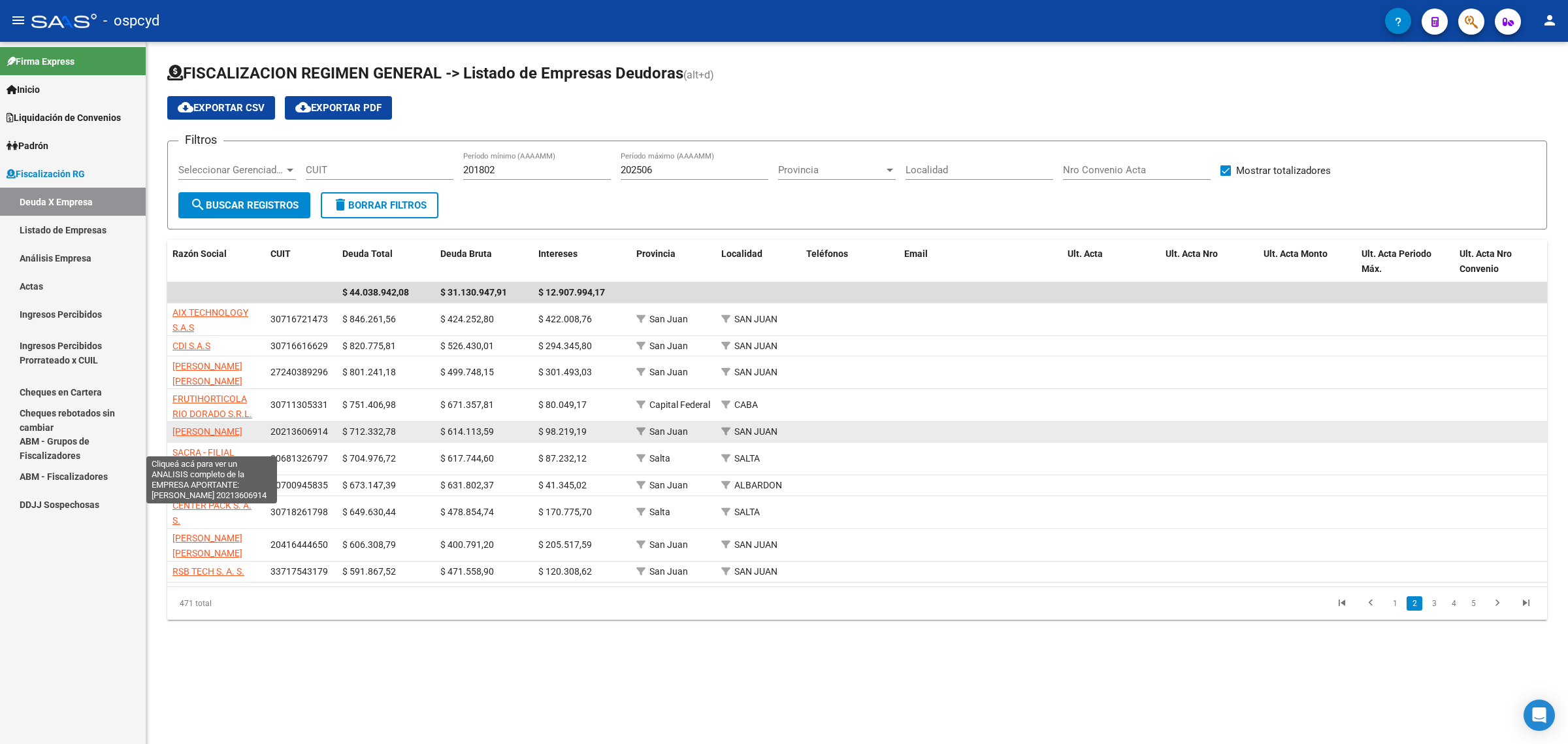
click at [208, 430] on span "[PERSON_NAME]" at bounding box center [207, 431] width 70 height 10
type textarea "20213606914"
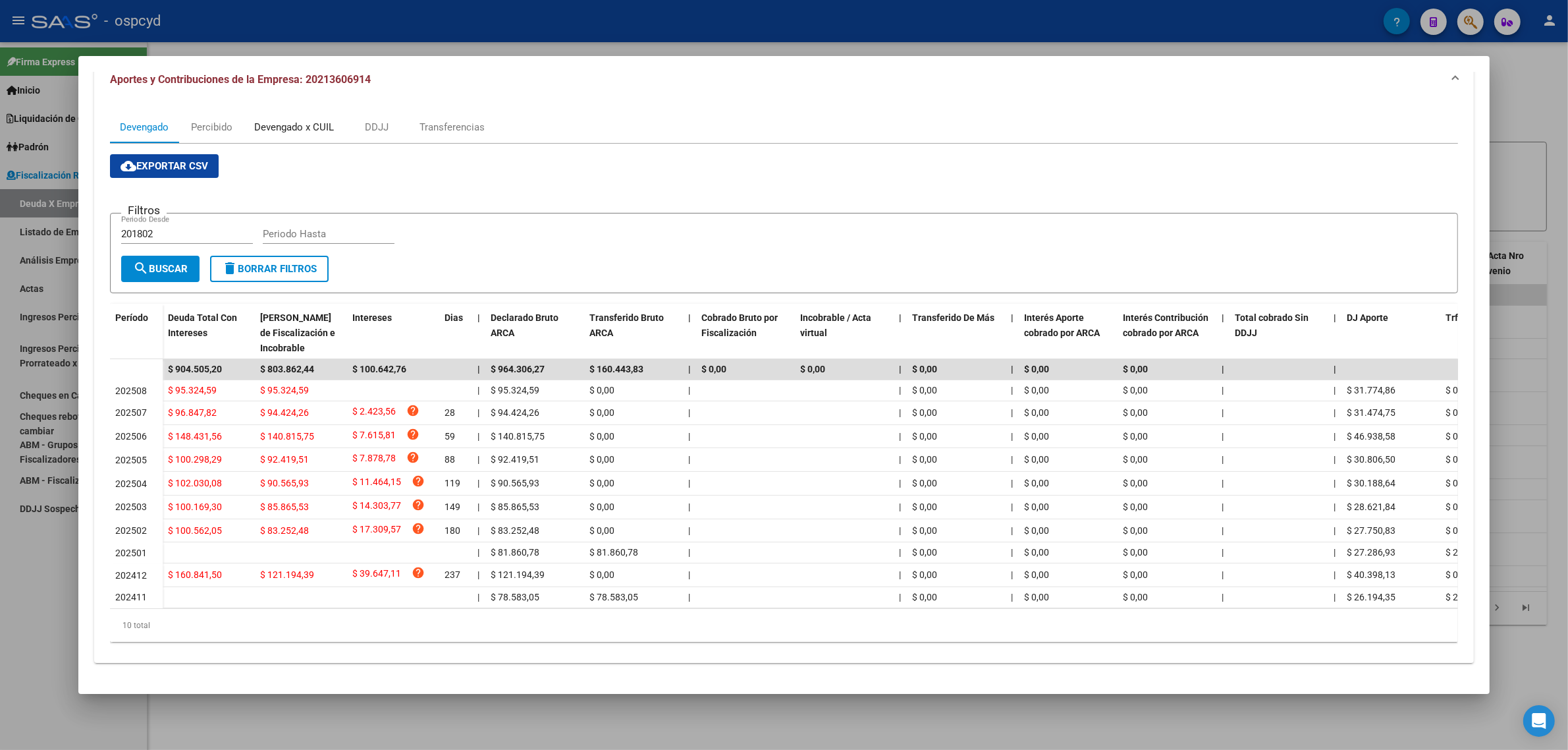
click at [275, 120] on div "Devengado x CUIL" at bounding box center [295, 127] width 80 height 15
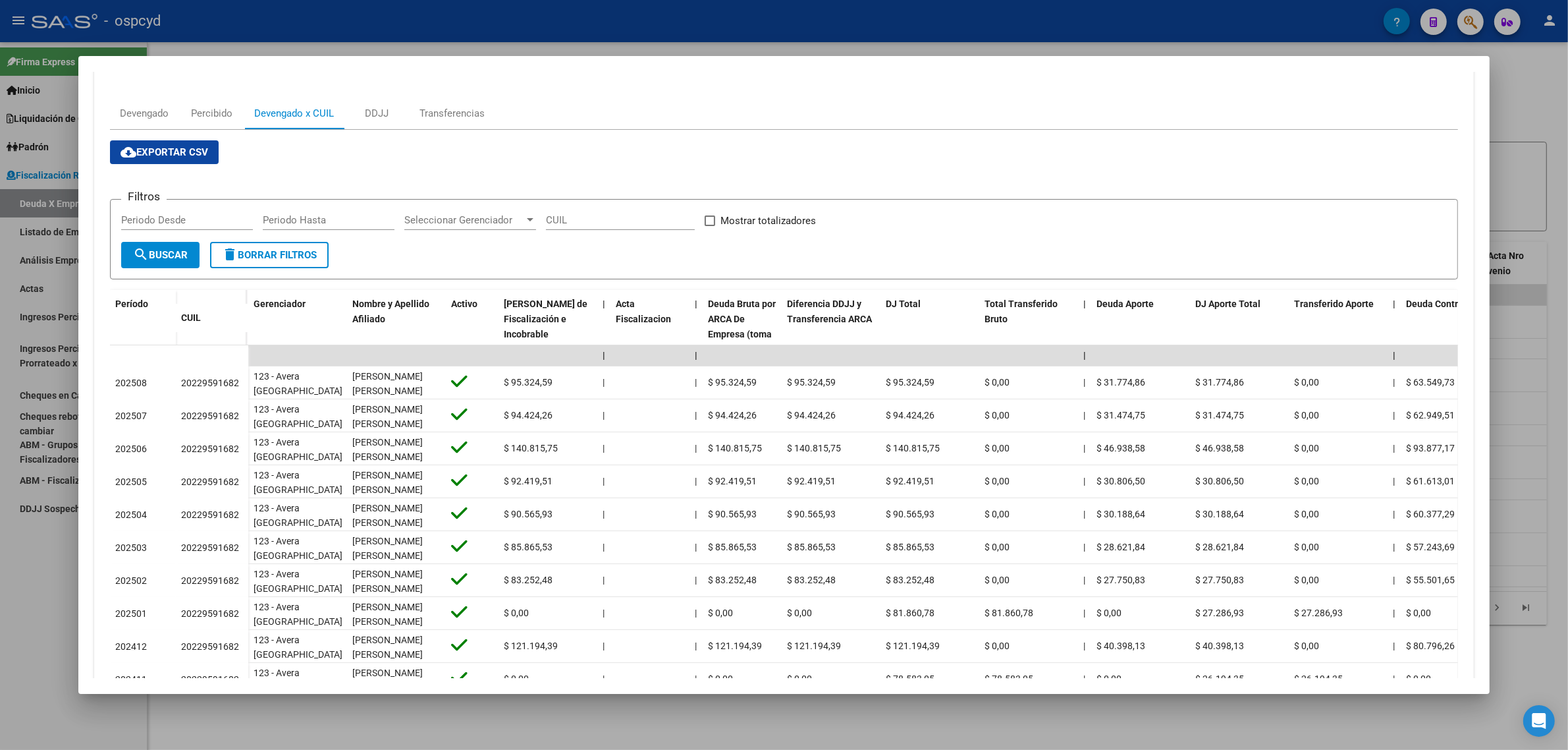
scroll to position [11, 0]
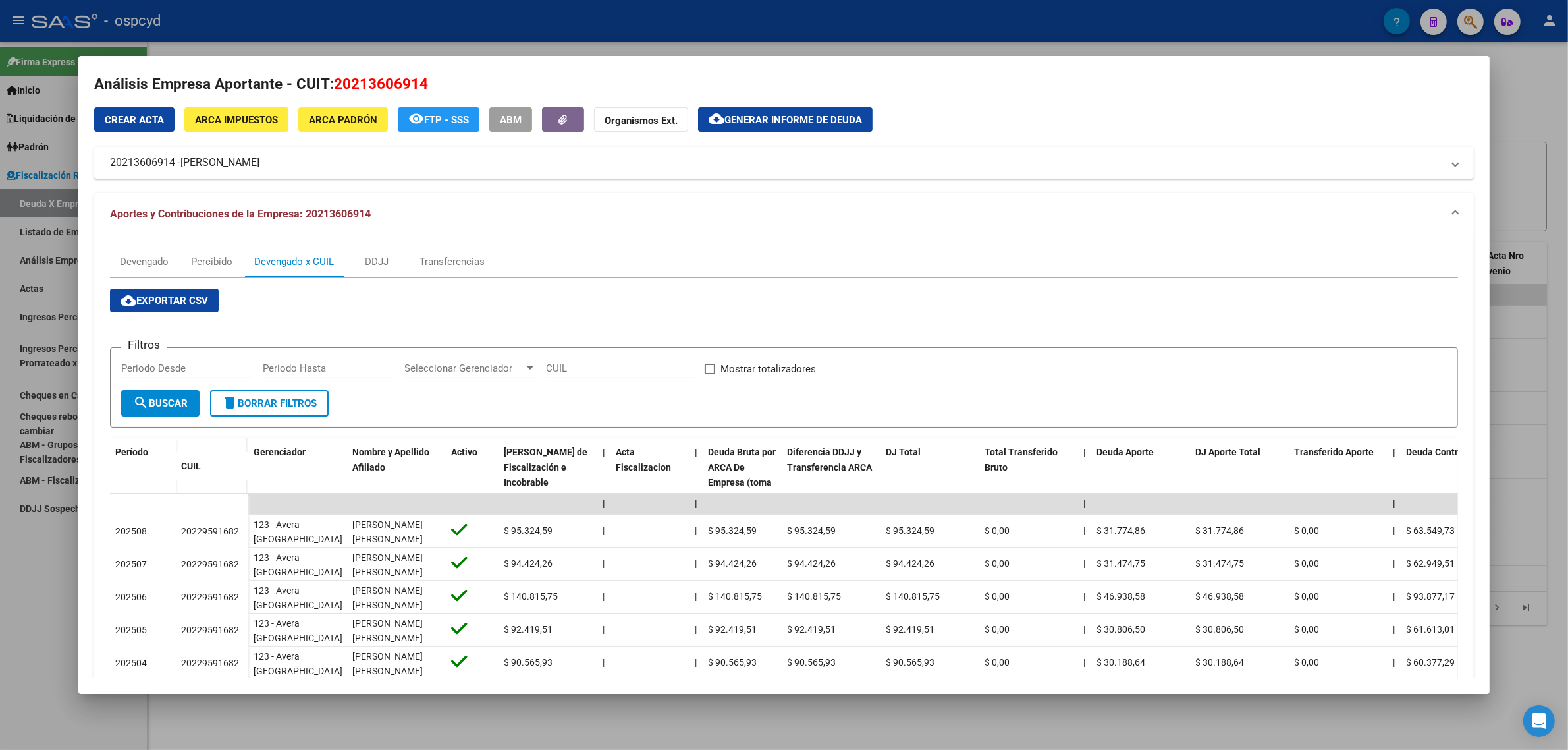
drag, startPoint x: 314, startPoint y: 212, endPoint x: 364, endPoint y: 219, distance: 50.5
click at [364, 219] on strong "Aportes y Contribuciones de la Empresa: 20213606914" at bounding box center [240, 214] width 260 height 16
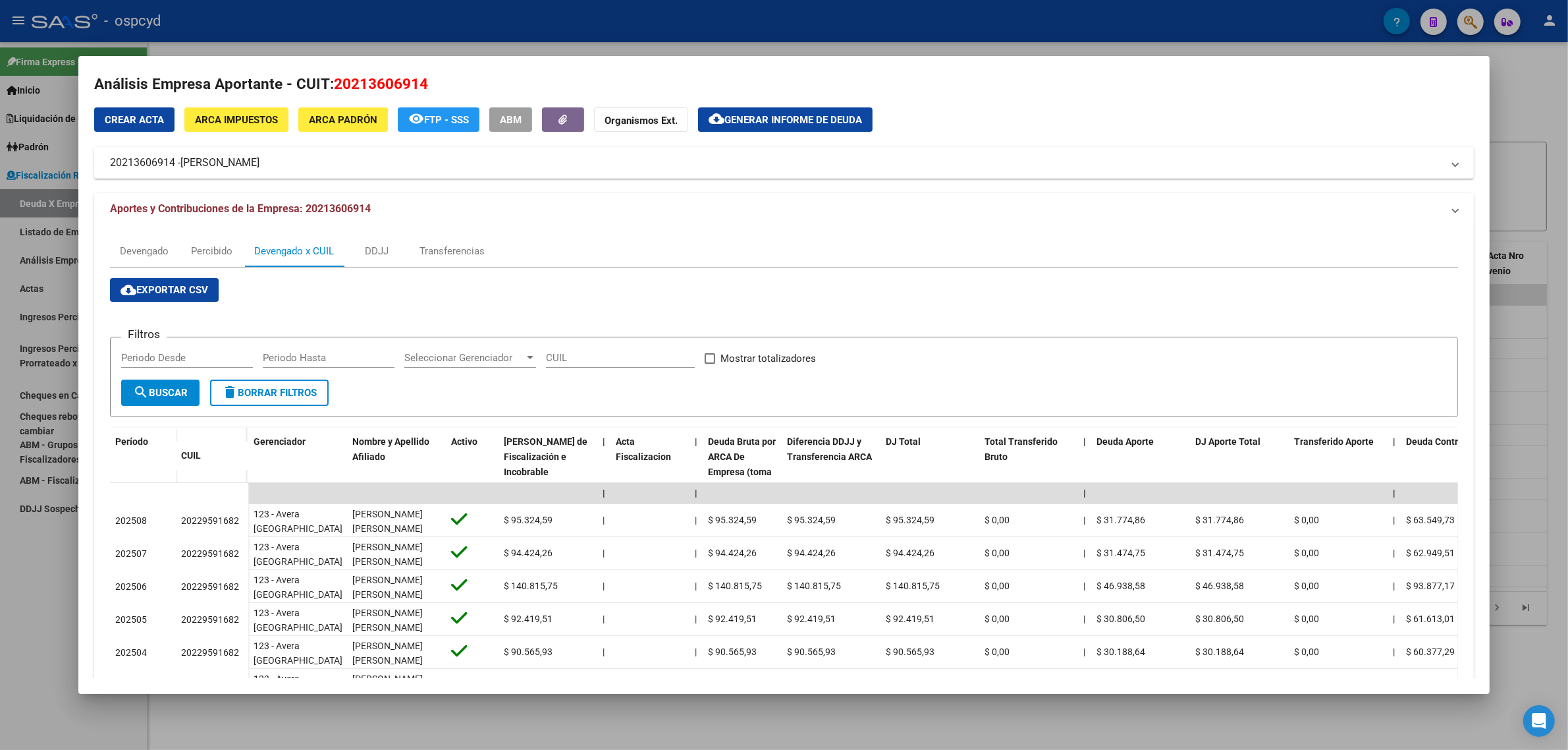
scroll to position [0, 0]
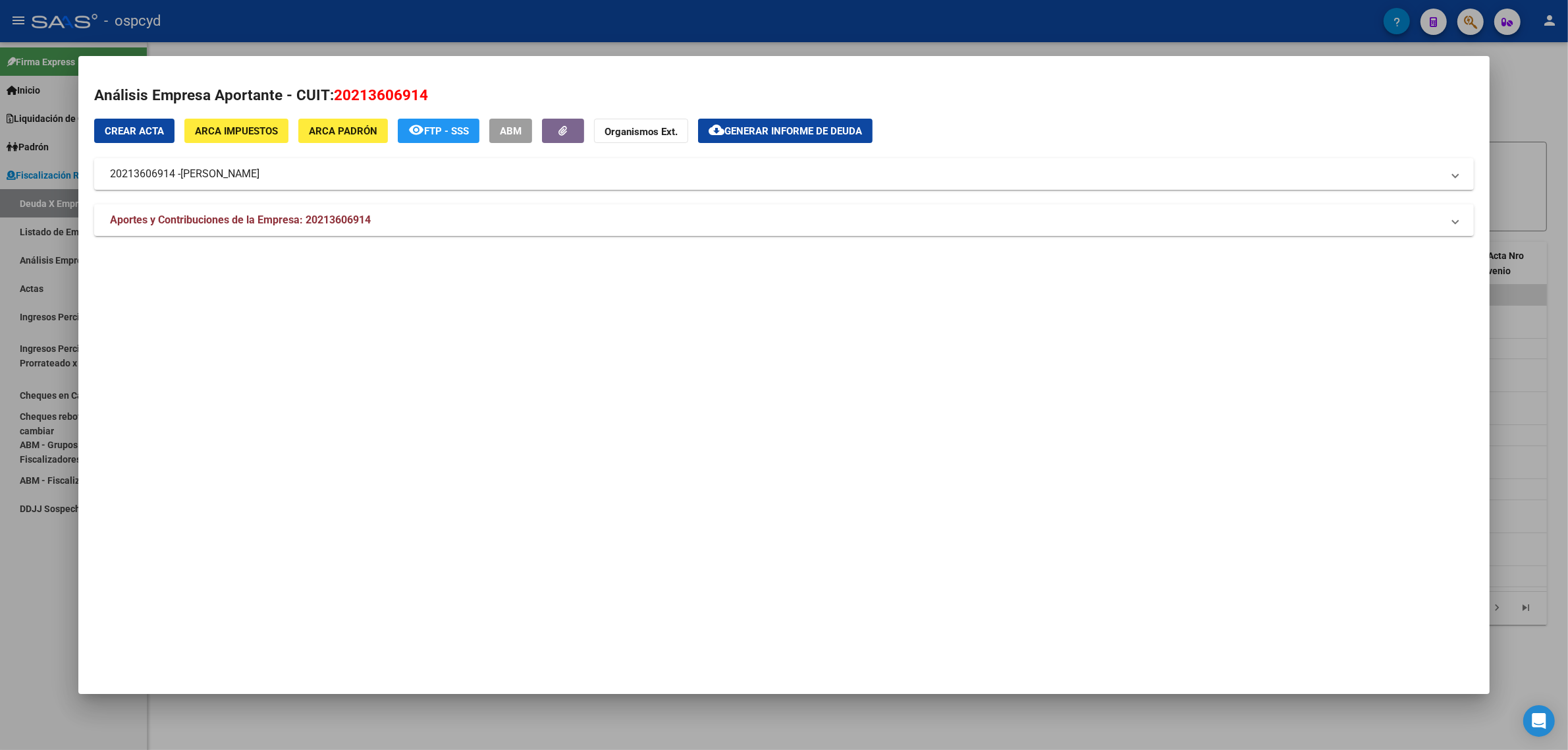
click at [756, 132] on span "Generar informe de deuda" at bounding box center [793, 131] width 138 height 12
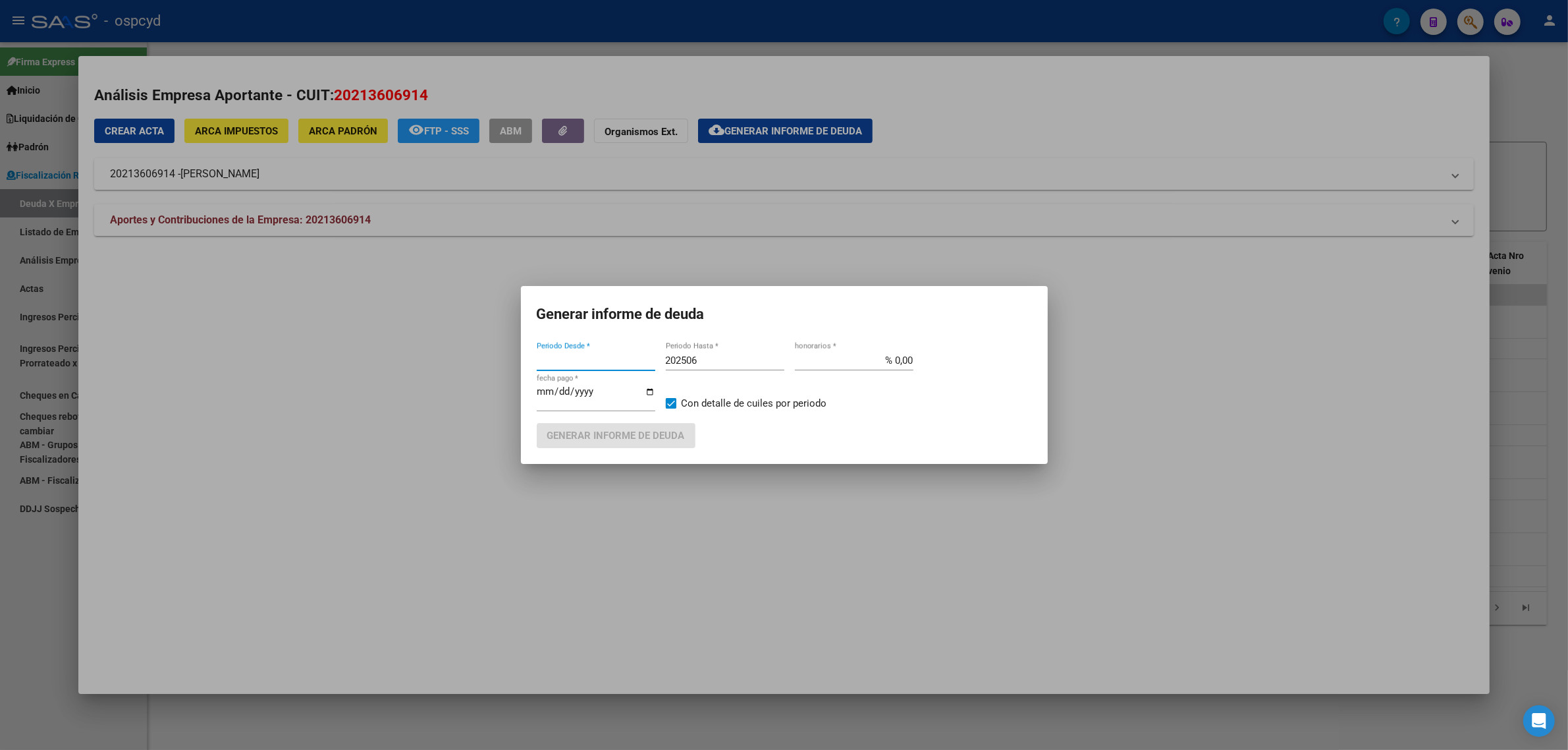
type input "201802"
click at [977, 250] on div at bounding box center [784, 375] width 1568 height 750
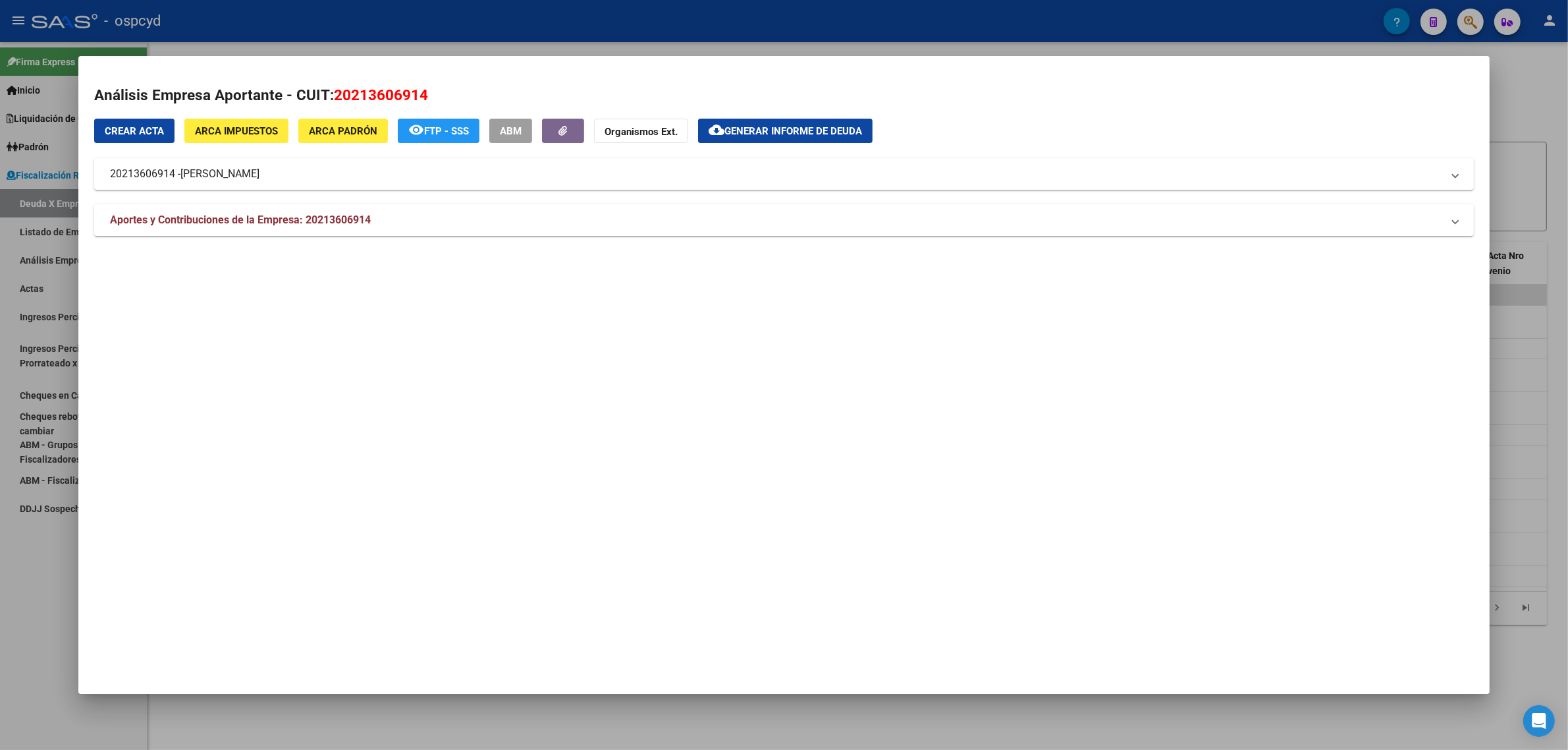
click at [21, 366] on div at bounding box center [784, 375] width 1568 height 750
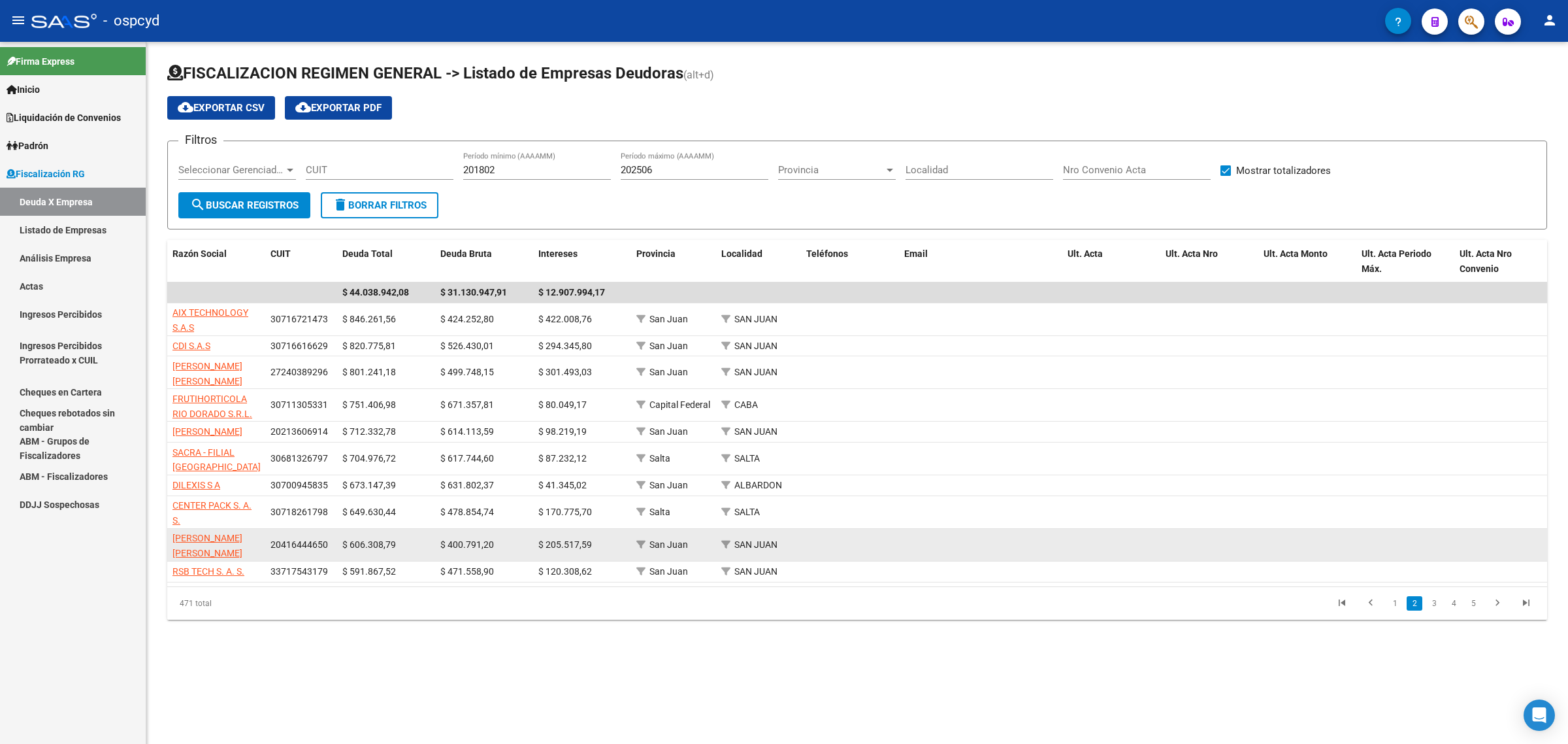
click at [205, 556] on app-link-go-to "[PERSON_NAME] [PERSON_NAME]" at bounding box center [216, 546] width 87 height 30
click at [208, 549] on span "[PERSON_NAME] [PERSON_NAME]" at bounding box center [207, 545] width 70 height 26
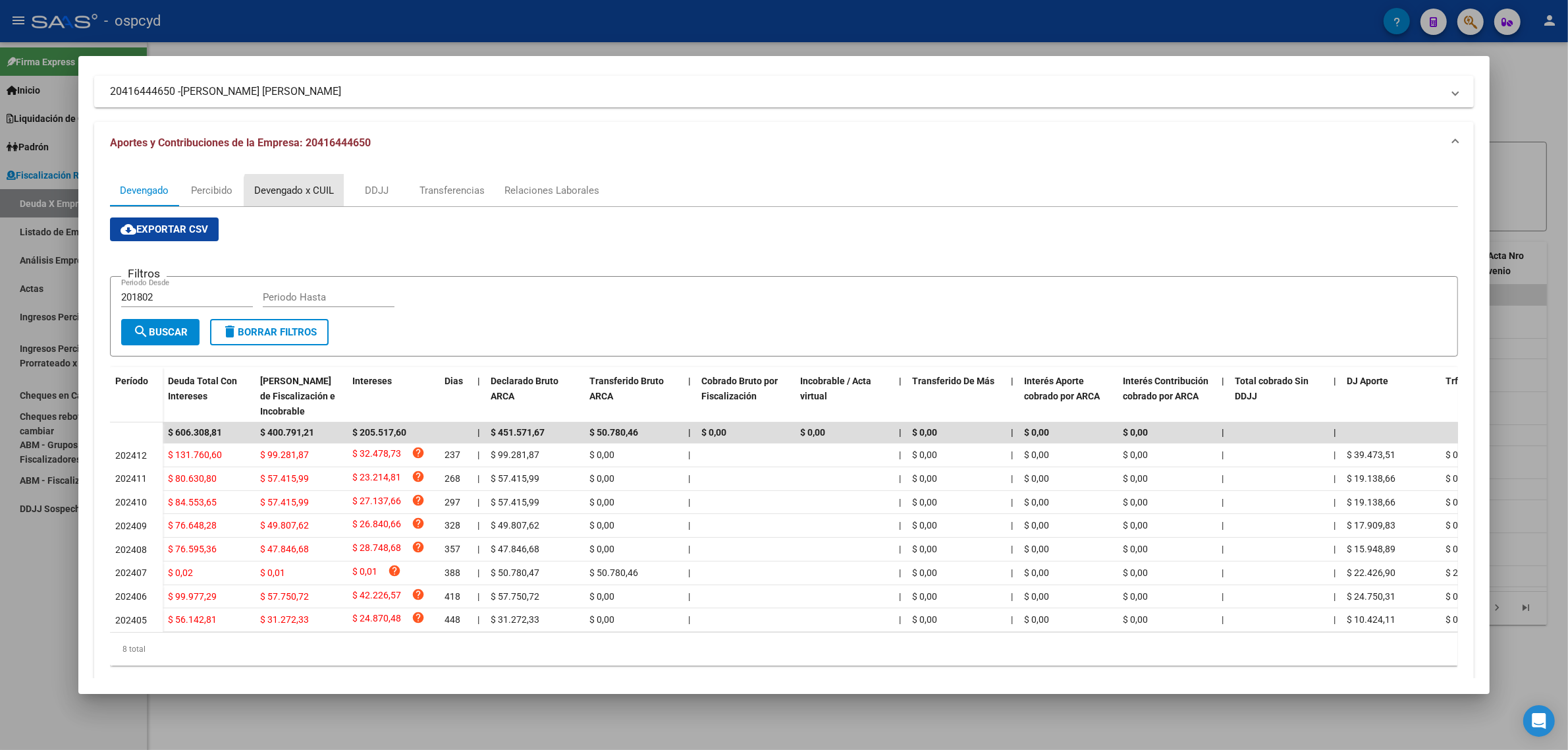
click at [303, 198] on div "Devengado x CUIL" at bounding box center [294, 190] width 99 height 32
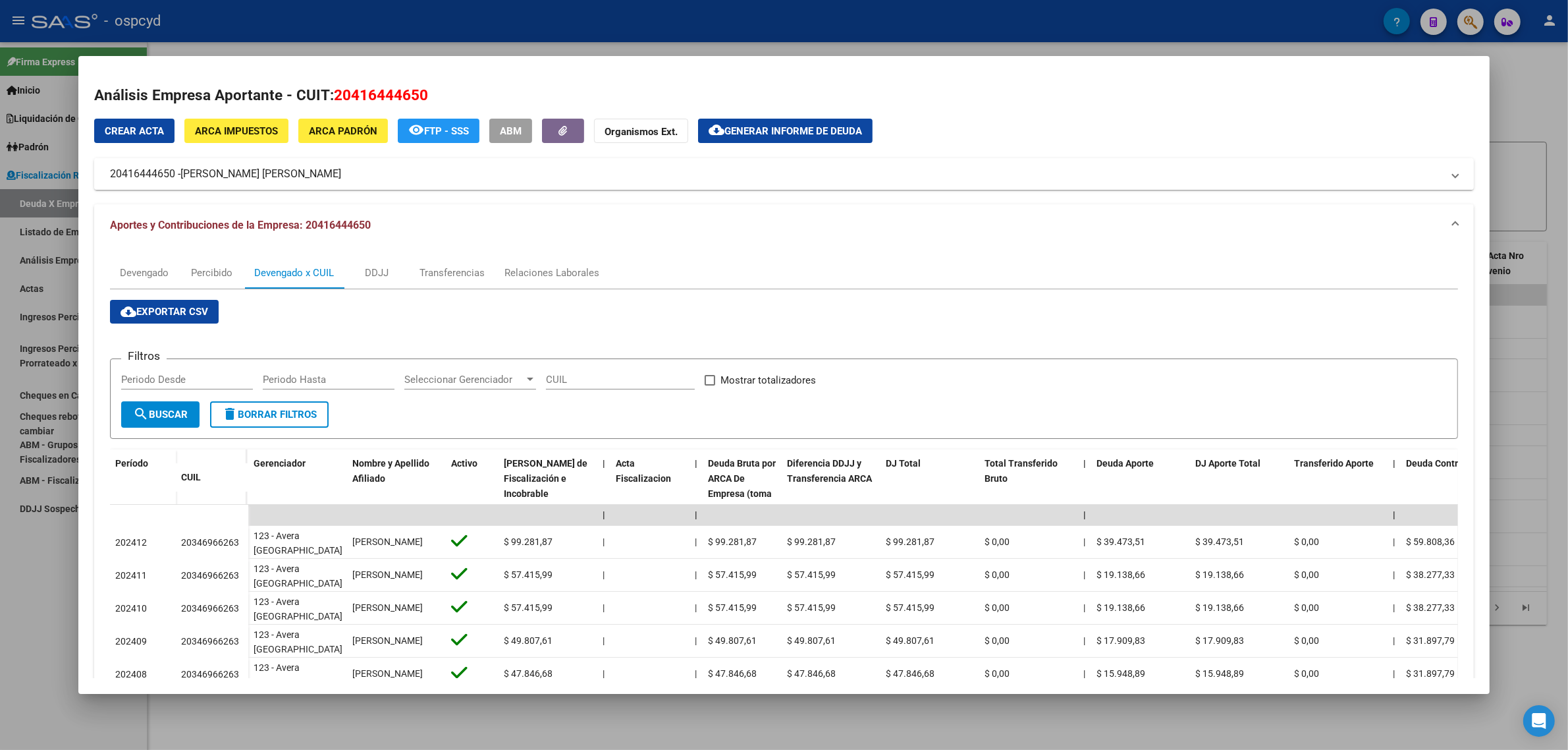
drag, startPoint x: 106, startPoint y: 173, endPoint x: 169, endPoint y: 175, distance: 63.0
click at [169, 175] on mat-panel-title "20416444650 - [PERSON_NAME] [PERSON_NAME]" at bounding box center [776, 173] width 1332 height 16
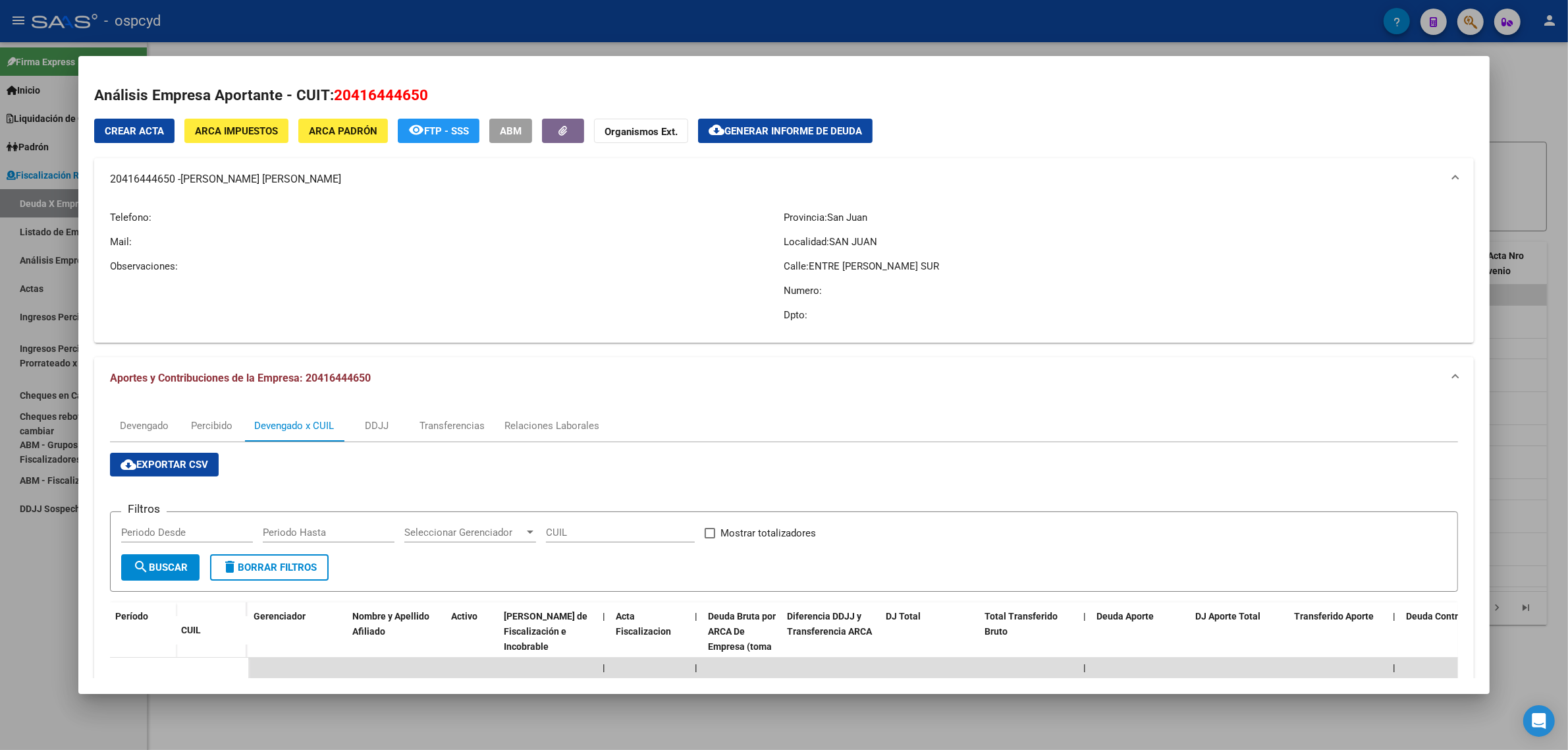
click at [67, 150] on div at bounding box center [784, 375] width 1568 height 750
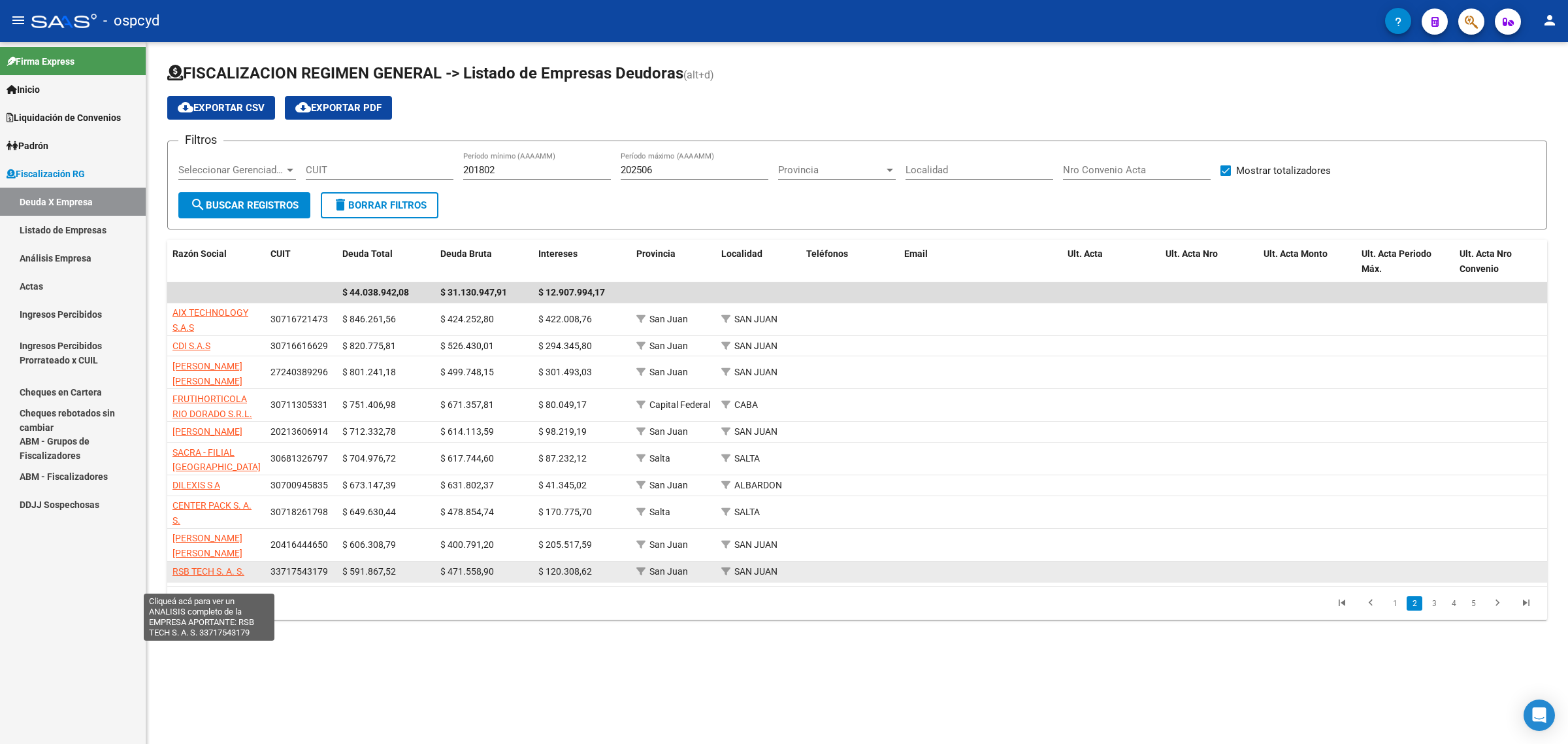
click at [200, 577] on span "RSB TECH S. A. S." at bounding box center [208, 571] width 72 height 10
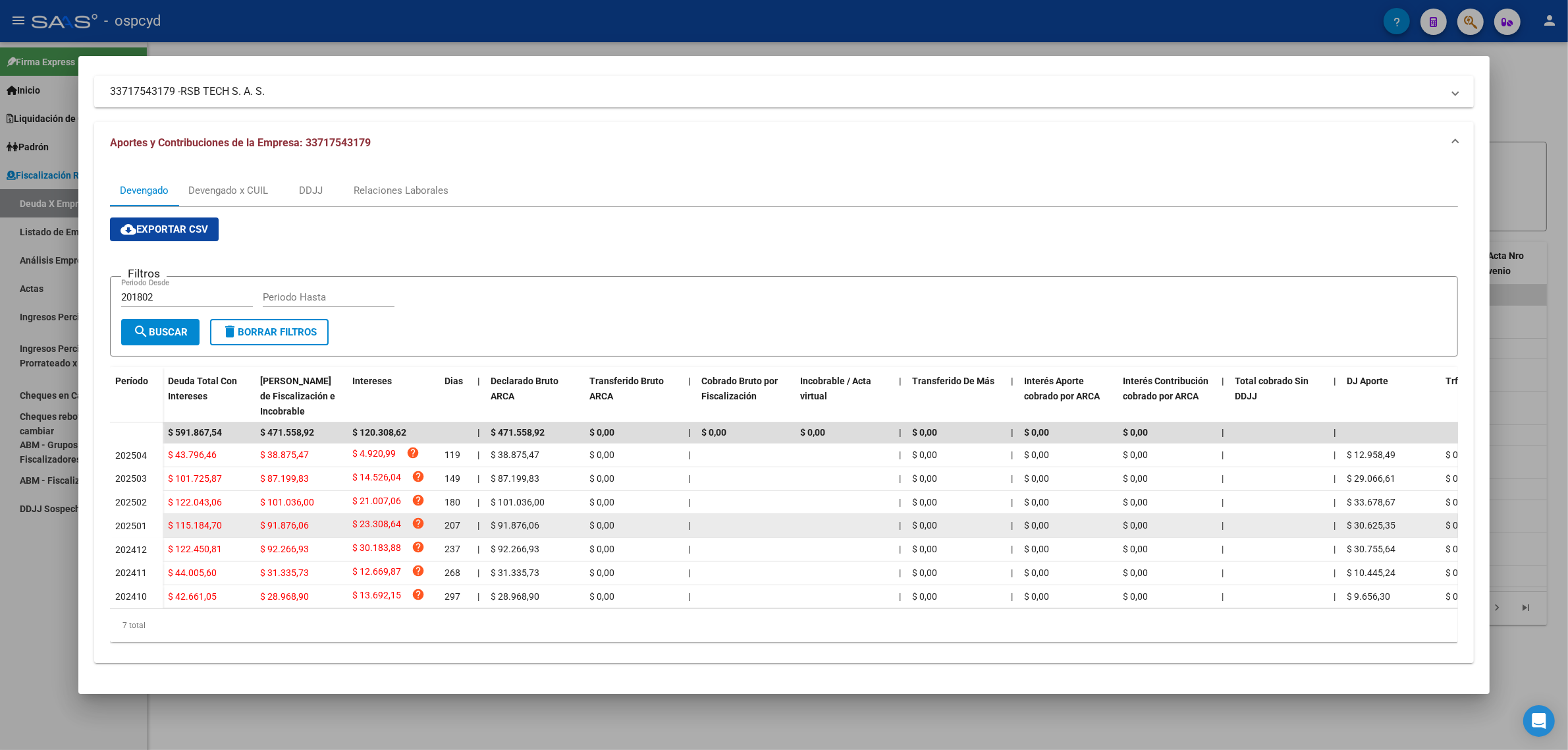
scroll to position [93, 0]
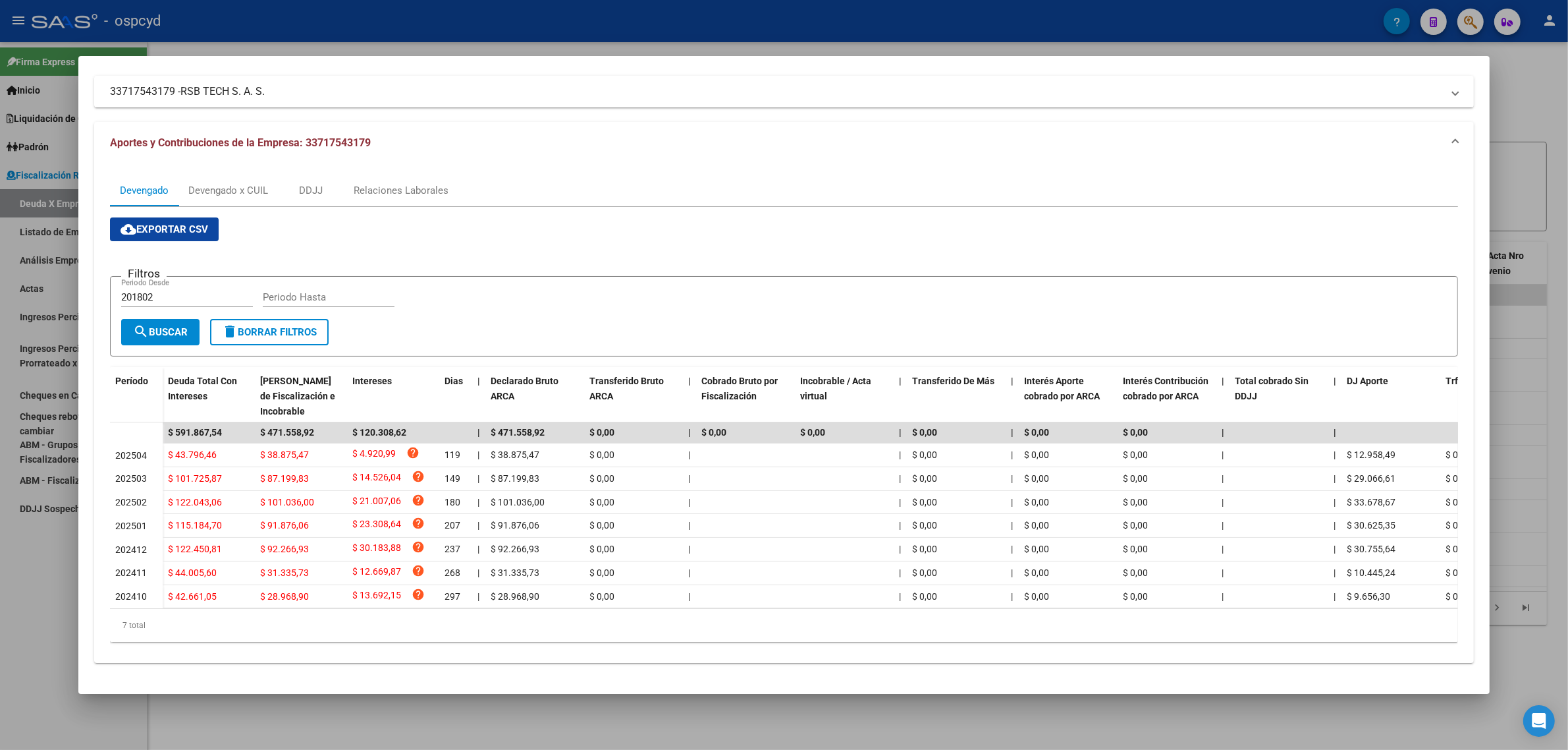
drag, startPoint x: 529, startPoint y: 595, endPoint x: 775, endPoint y: 616, distance: 246.9
click at [775, 616] on div "Período Deuda Total Con Intereses Deuda Bruta Neto de Fiscalización e Incobrabl…" at bounding box center [784, 504] width 1348 height 275
click at [764, 620] on div "7 total" at bounding box center [784, 625] width 1348 height 33
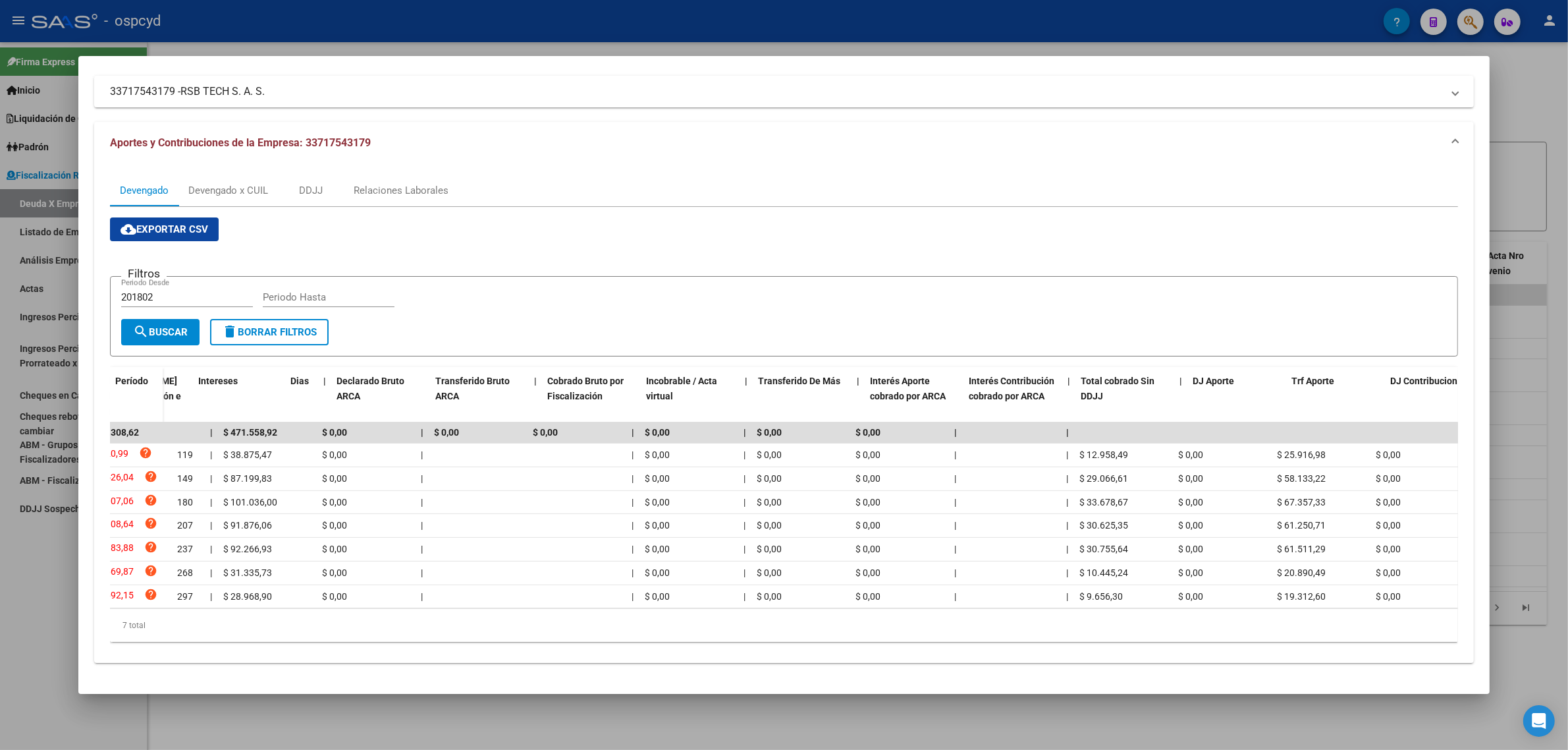
scroll to position [0, 0]
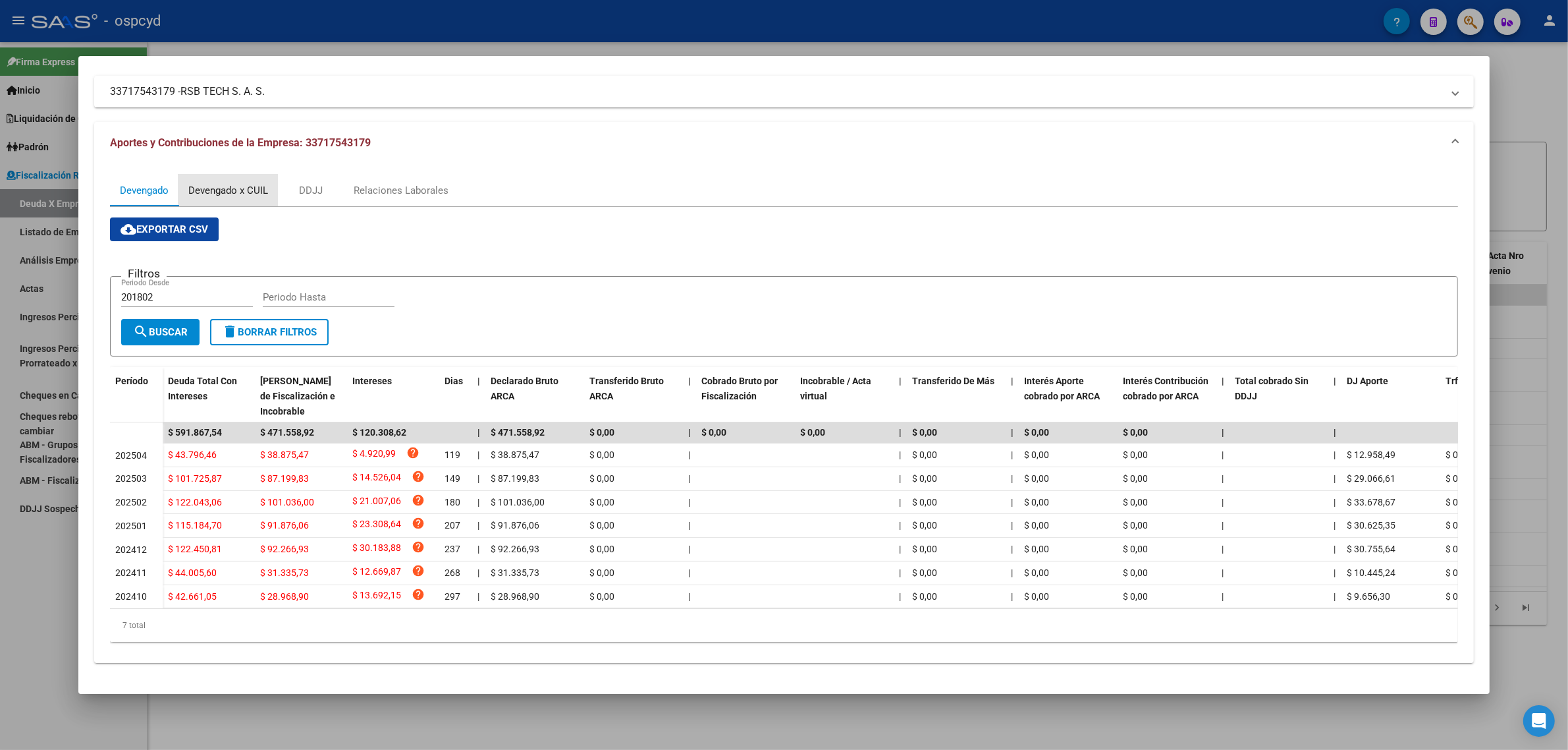
click at [251, 183] on div "Devengado x CUIL" at bounding box center [229, 190] width 80 height 15
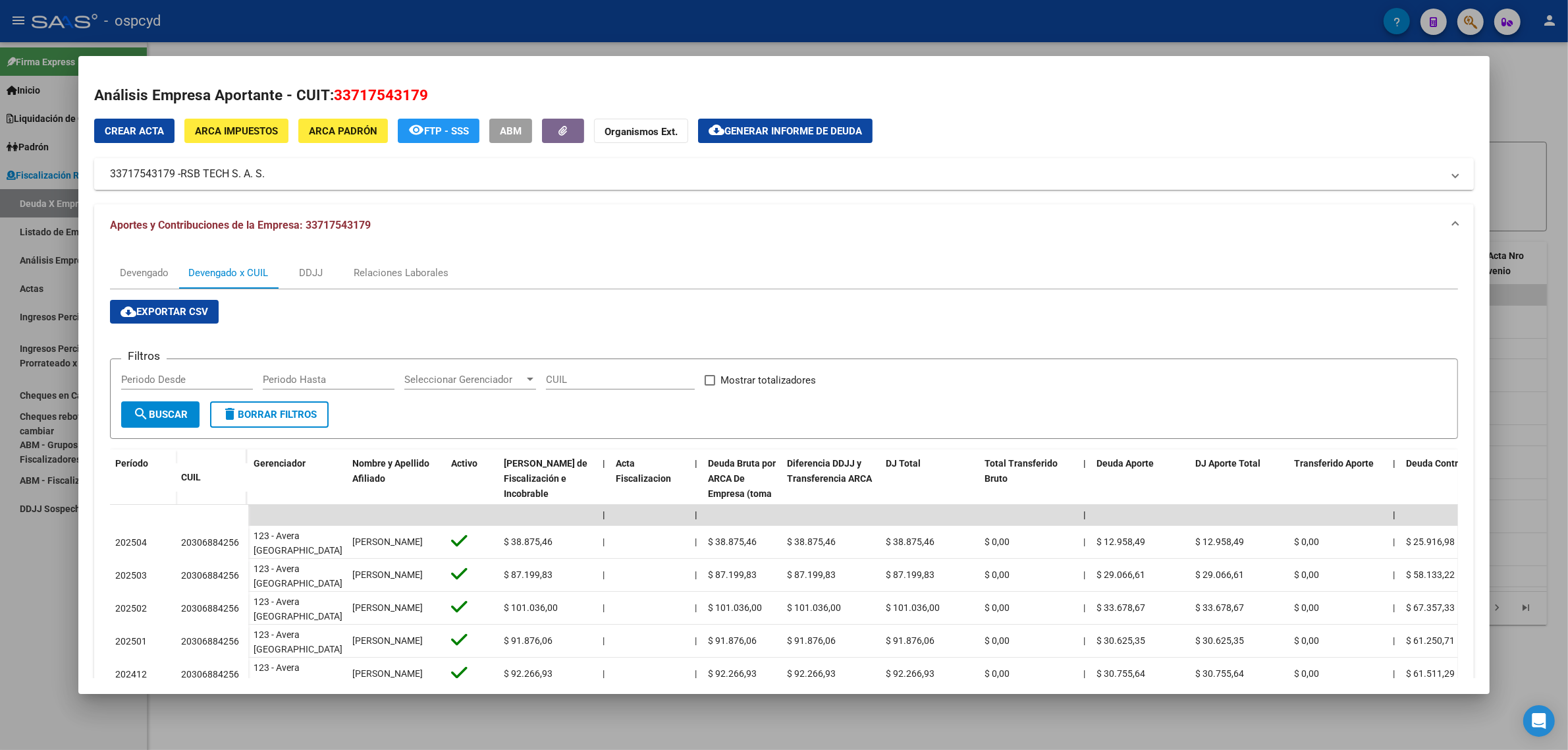
drag, startPoint x: 105, startPoint y: 172, endPoint x: 169, endPoint y: 172, distance: 64.0
click at [169, 172] on mat-panel-title "33717543179 - RSB TECH S. A. S." at bounding box center [776, 173] width 1332 height 16
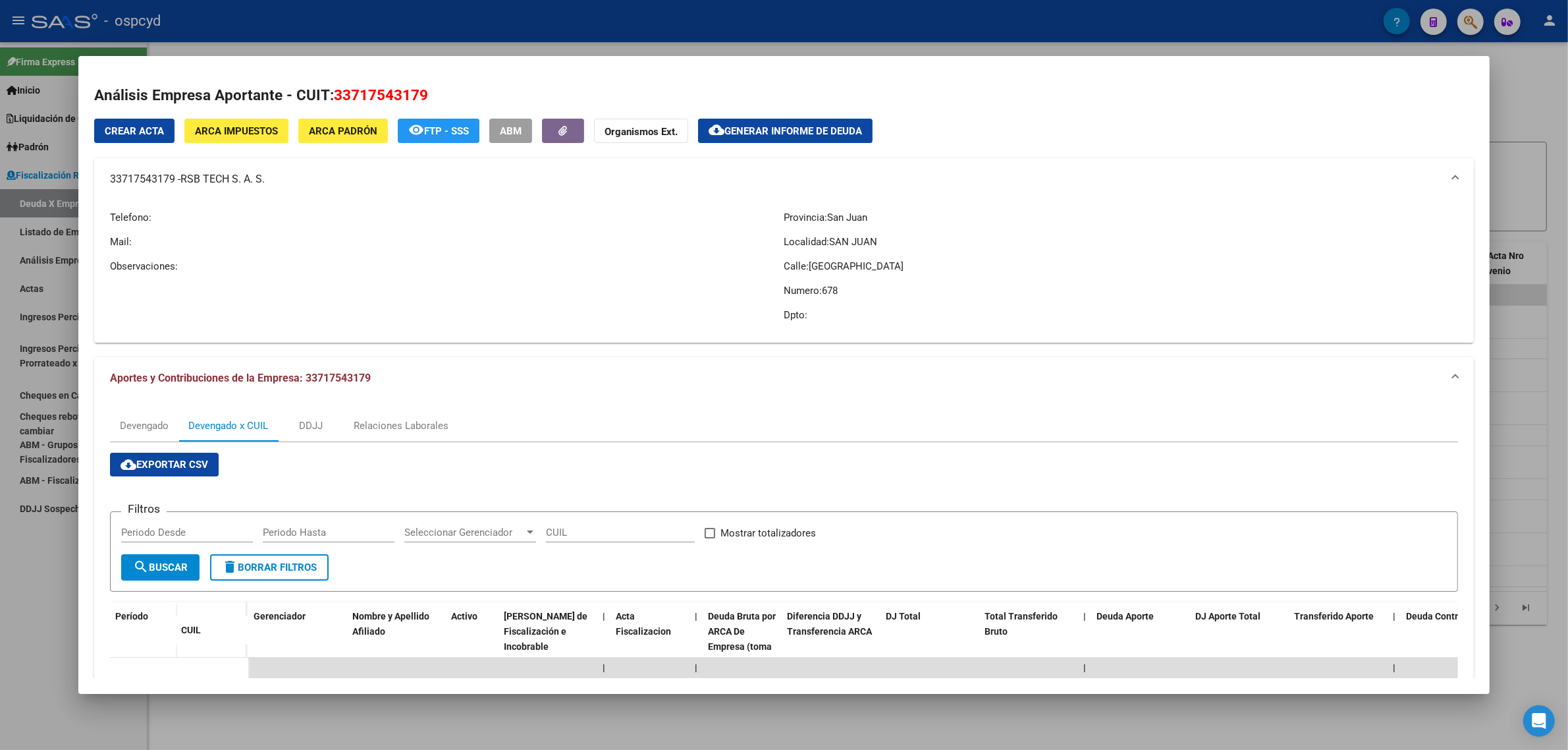
click at [57, 272] on div at bounding box center [784, 375] width 1568 height 750
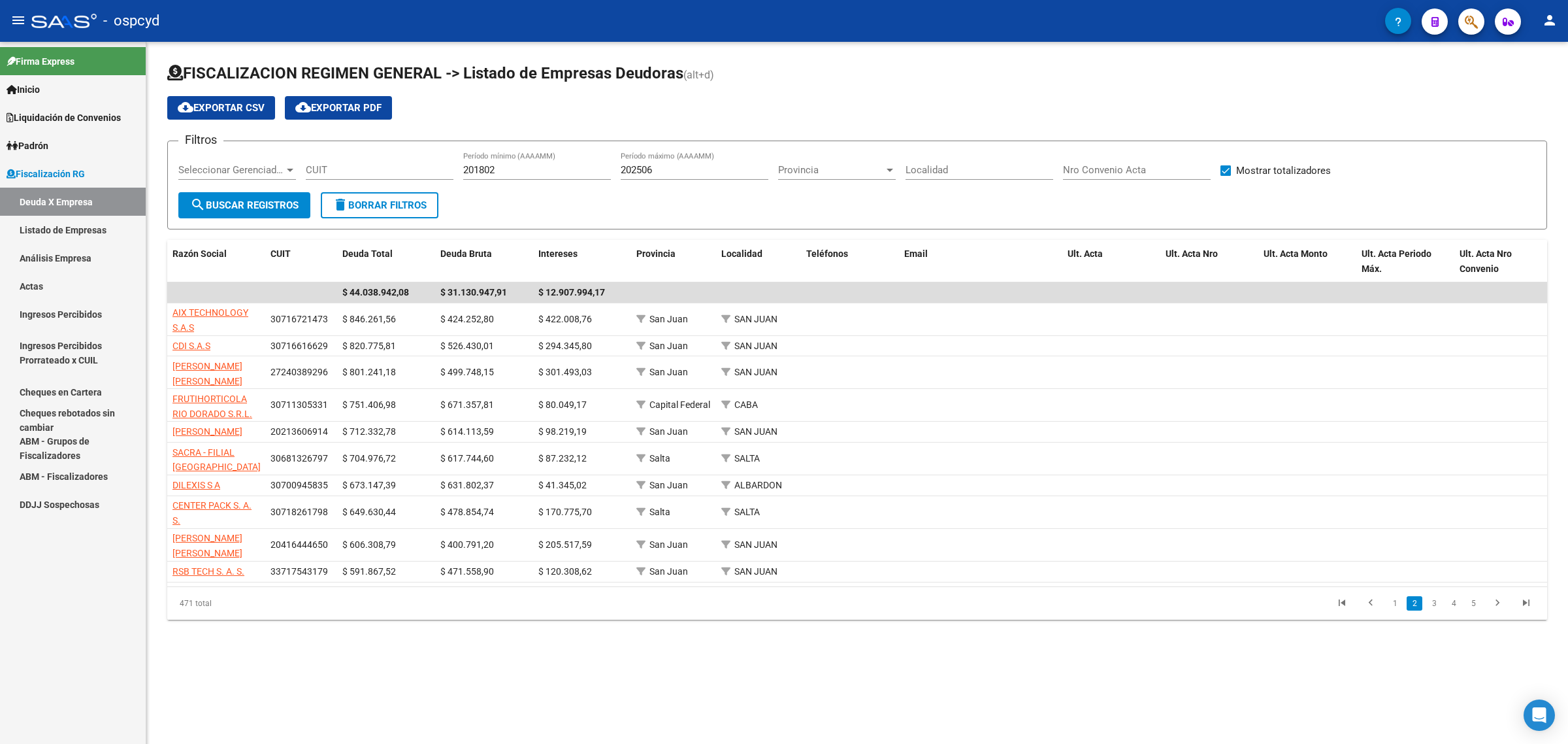
click at [1426, 610] on link "3" at bounding box center [1434, 604] width 15 height 15
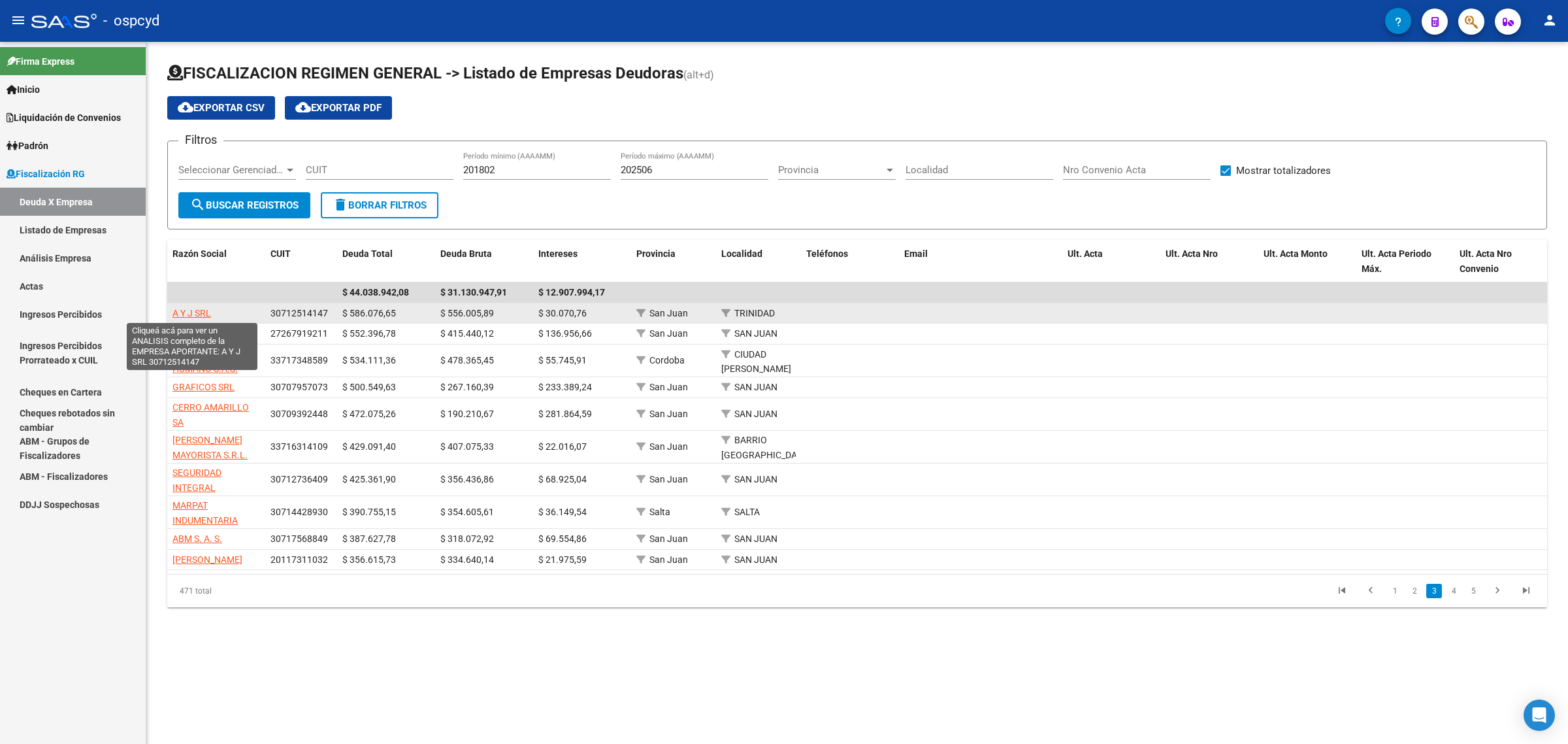
click at [205, 314] on span "A Y J SRL" at bounding box center [192, 313] width 39 height 10
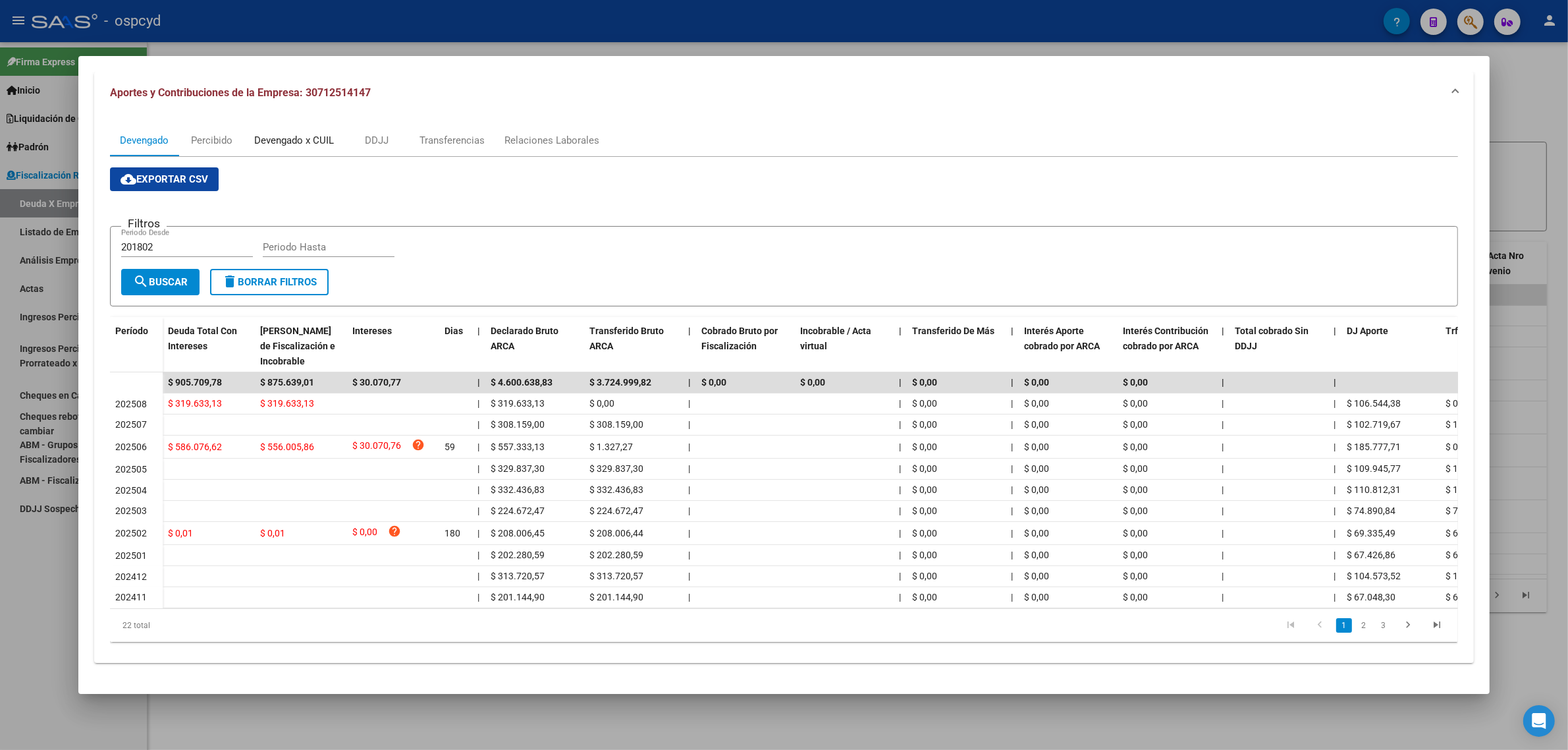
click at [277, 133] on div "Devengado x CUIL" at bounding box center [295, 141] width 80 height 15
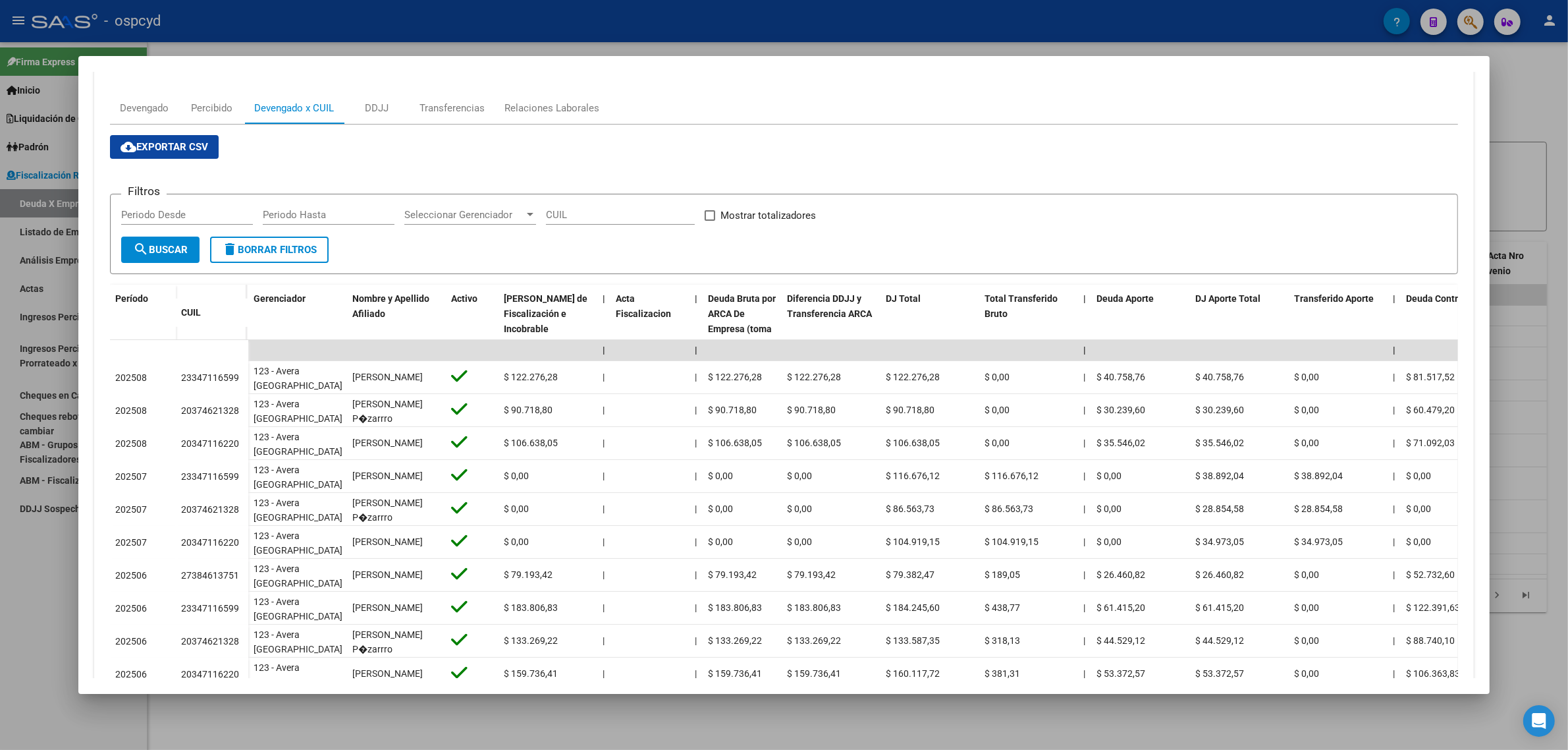
click at [44, 301] on div at bounding box center [784, 375] width 1568 height 750
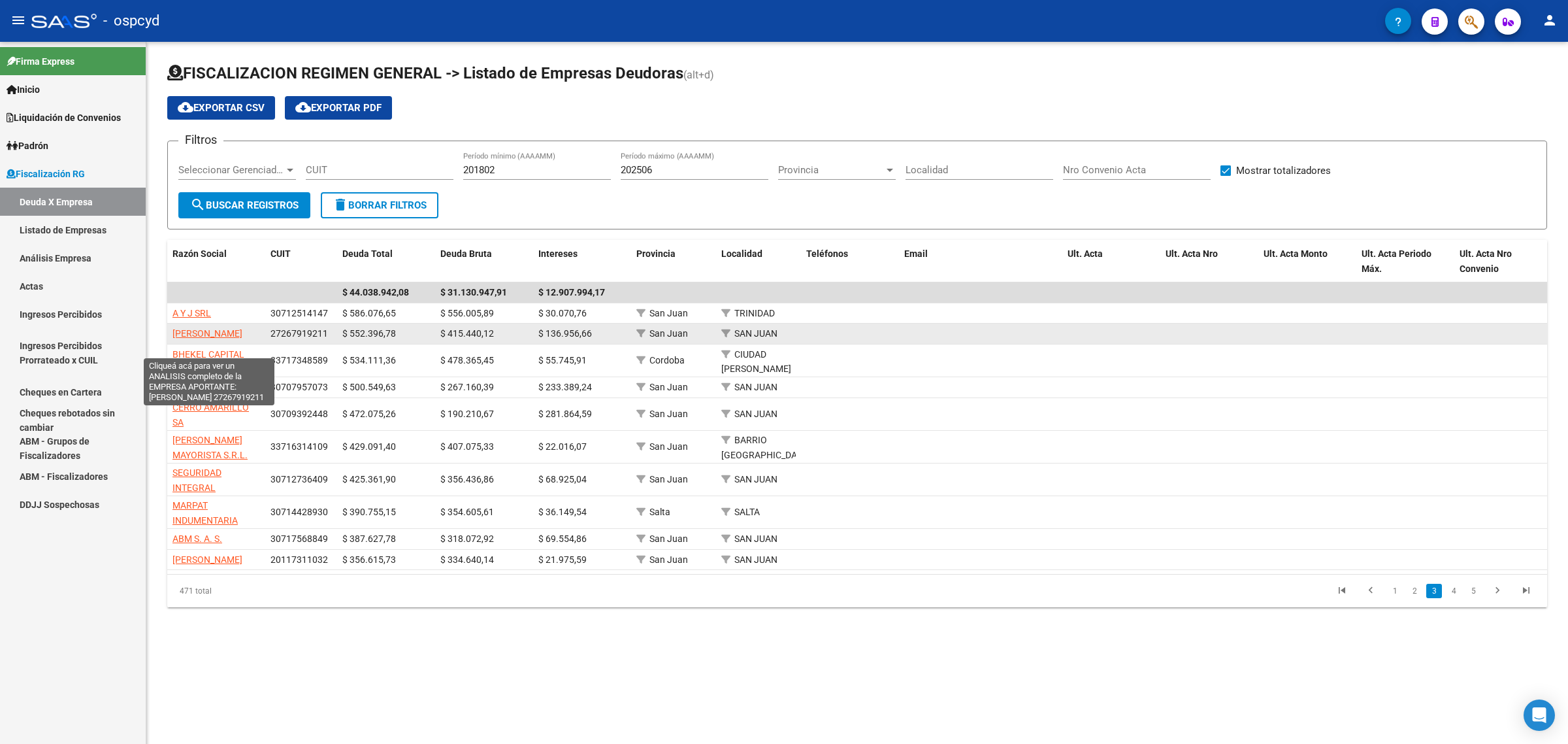
click at [201, 329] on span "[PERSON_NAME]" at bounding box center [207, 333] width 70 height 10
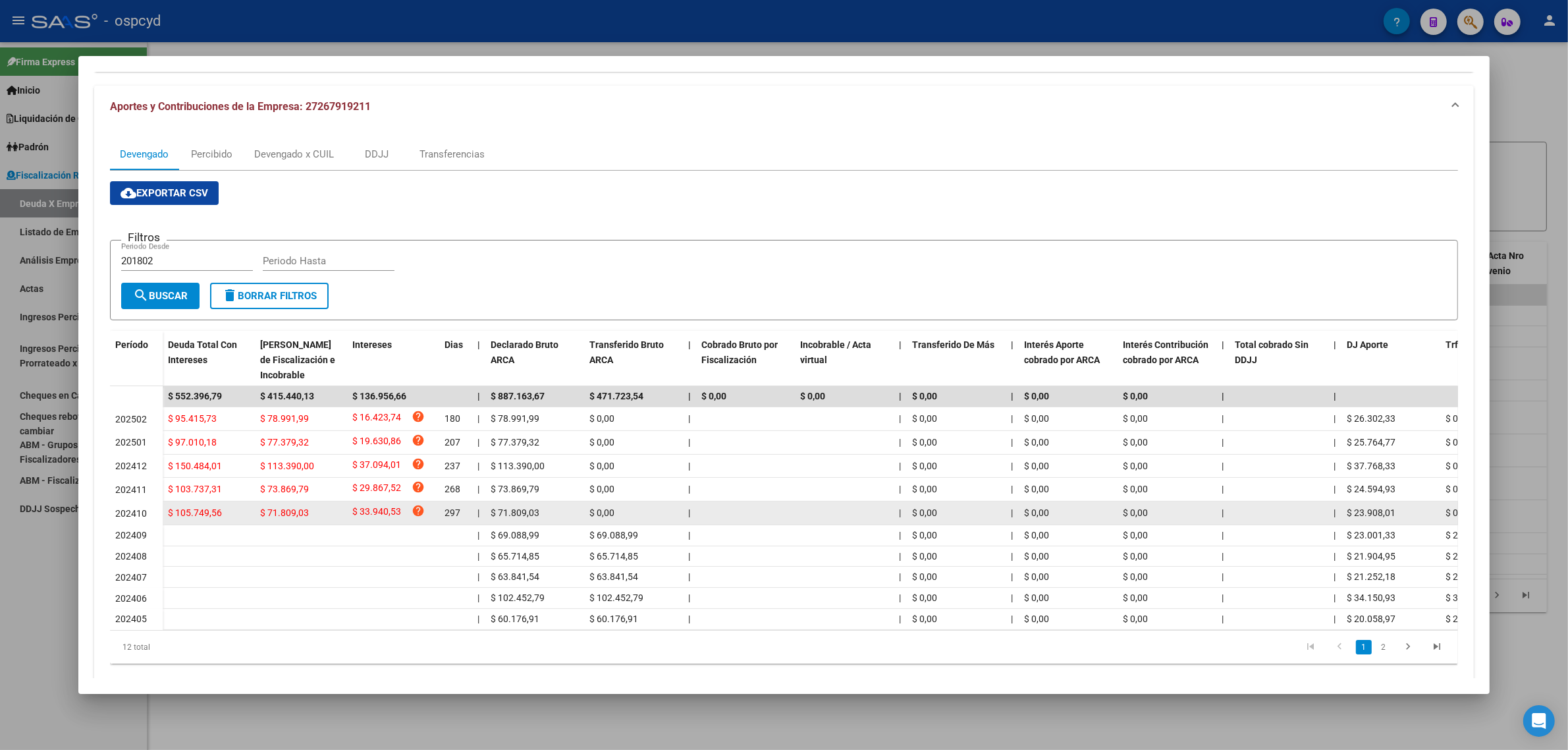
scroll to position [152, 0]
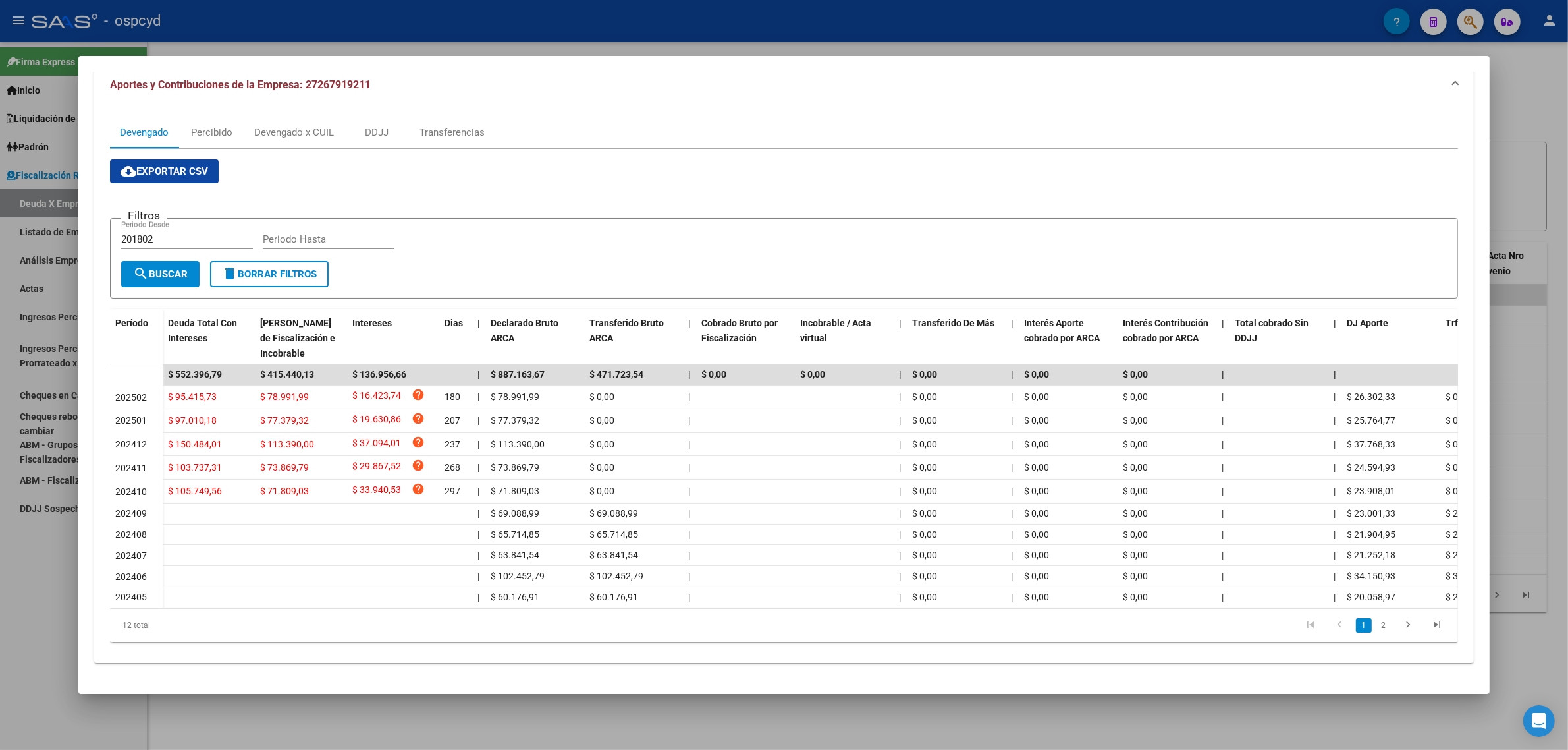
click at [31, 397] on div at bounding box center [784, 375] width 1568 height 750
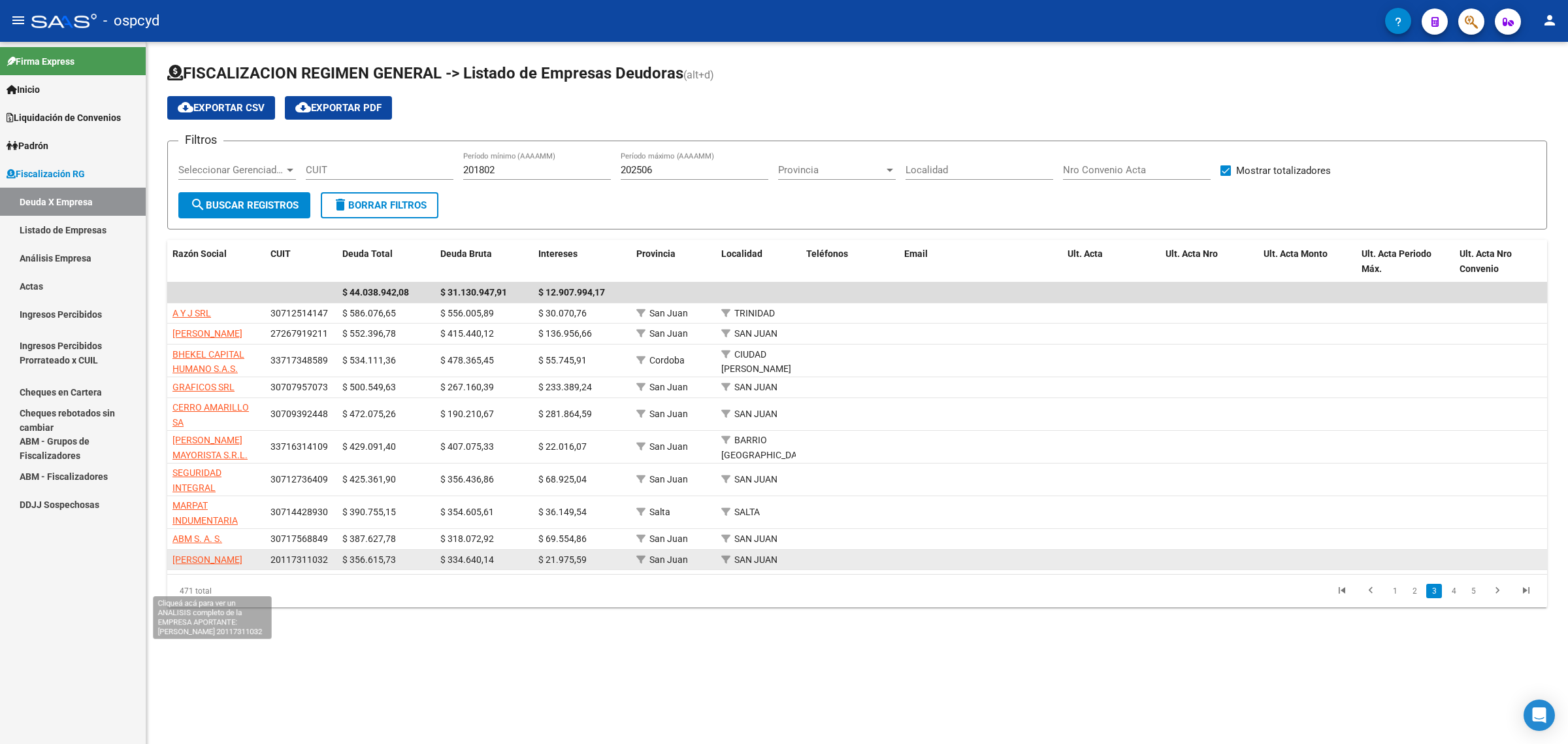
click at [176, 565] on span "[PERSON_NAME]" at bounding box center [207, 560] width 70 height 10
type textarea "20117311032"
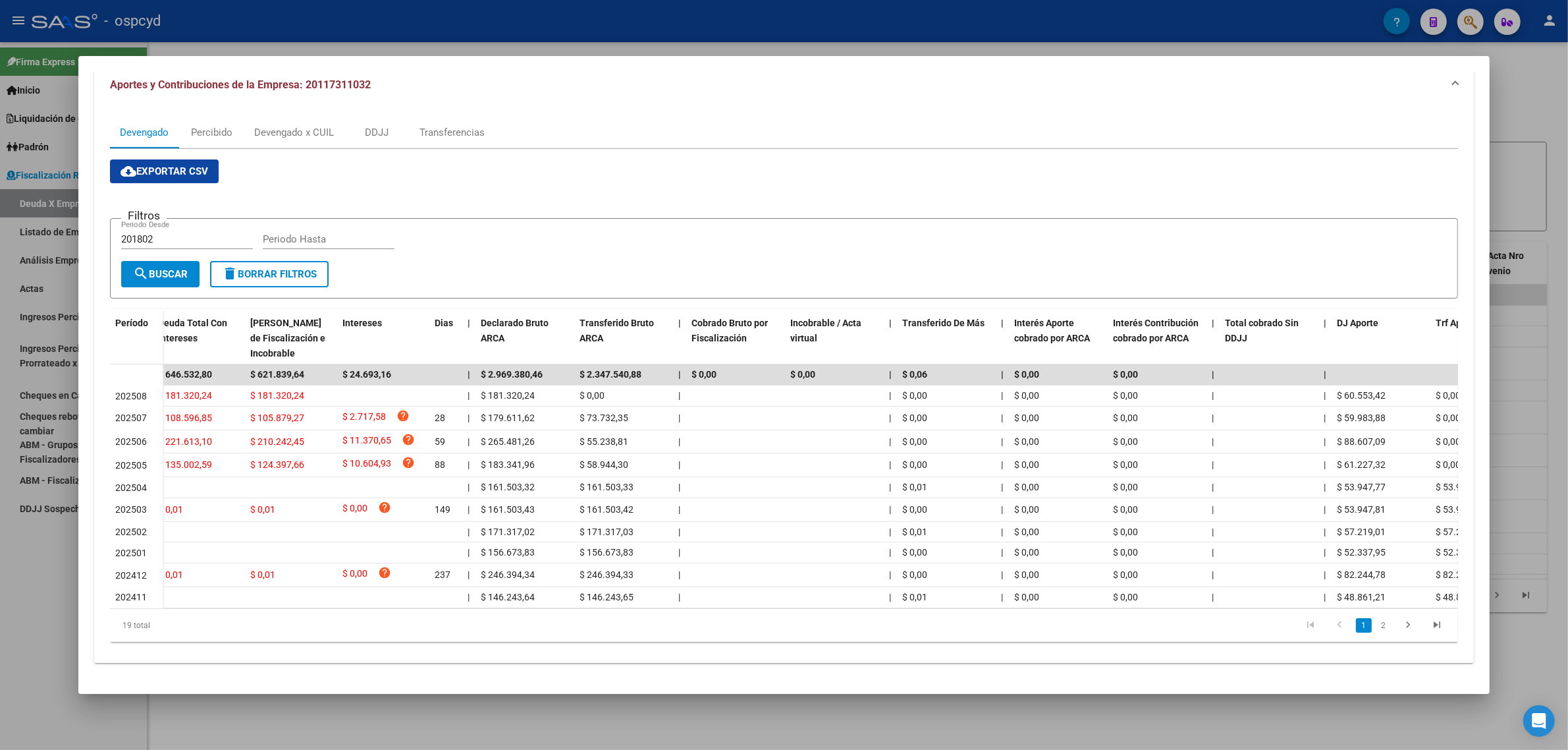
scroll to position [0, 0]
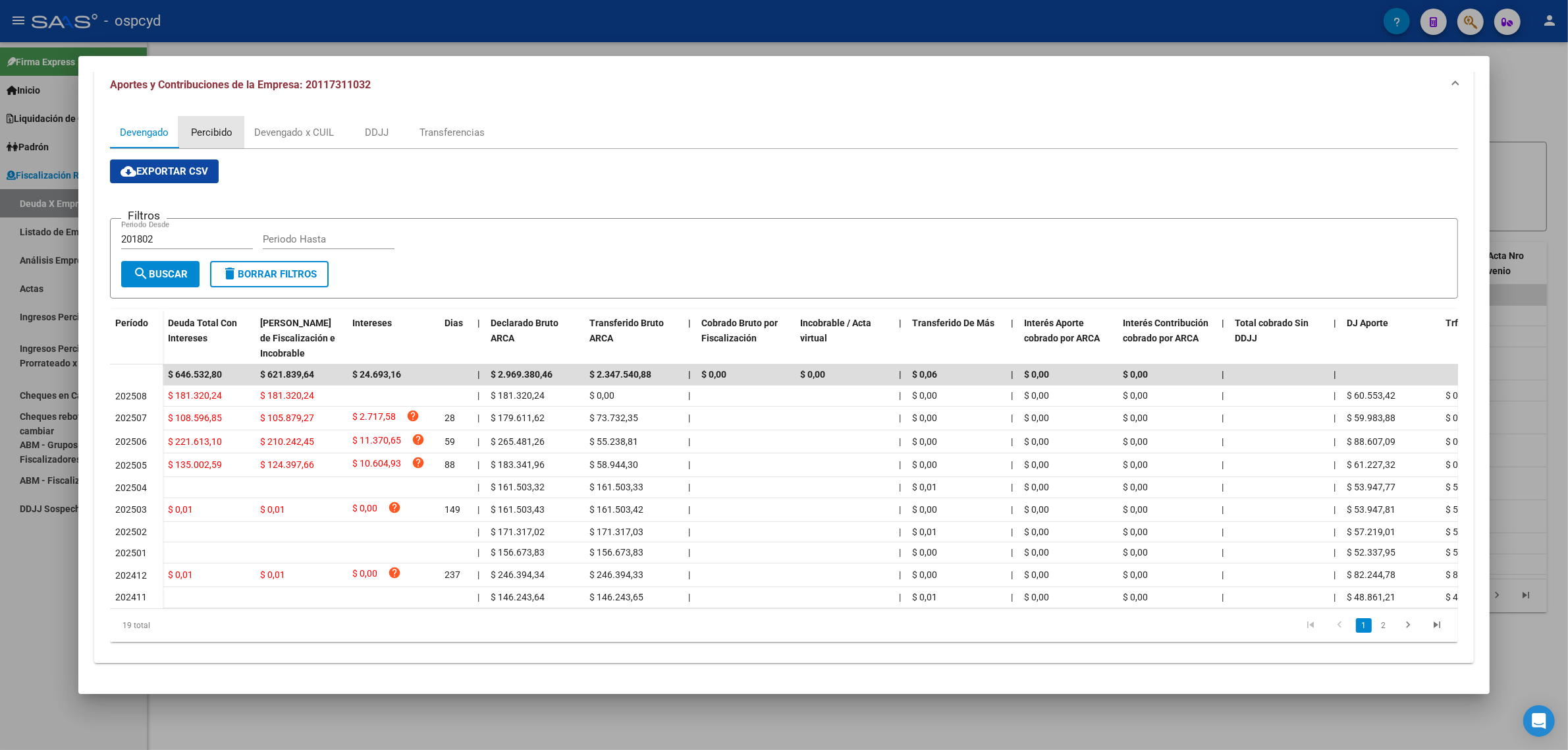
click at [229, 117] on div "Percibido" at bounding box center [211, 133] width 66 height 32
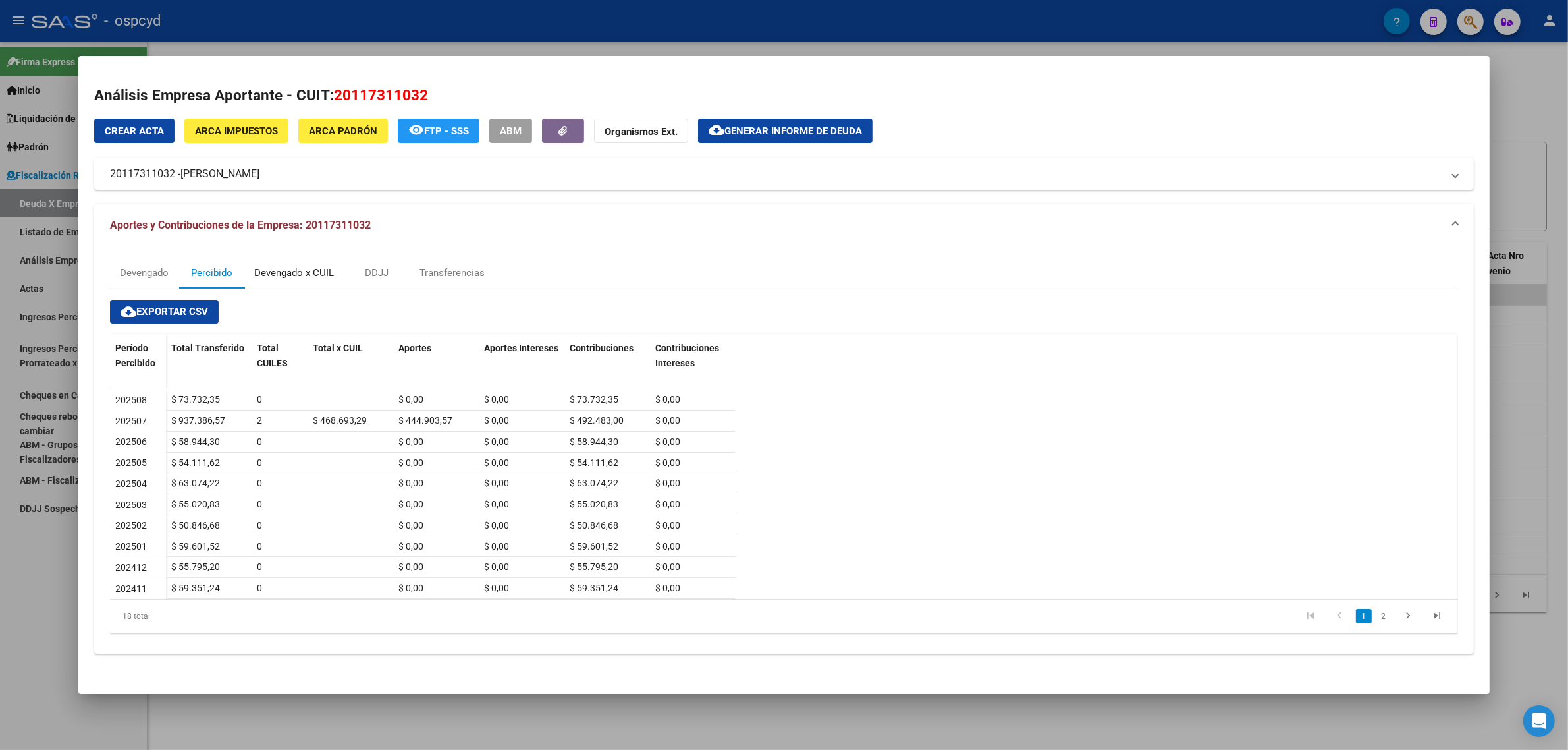
click at [278, 273] on div "Devengado x CUIL" at bounding box center [295, 273] width 80 height 15
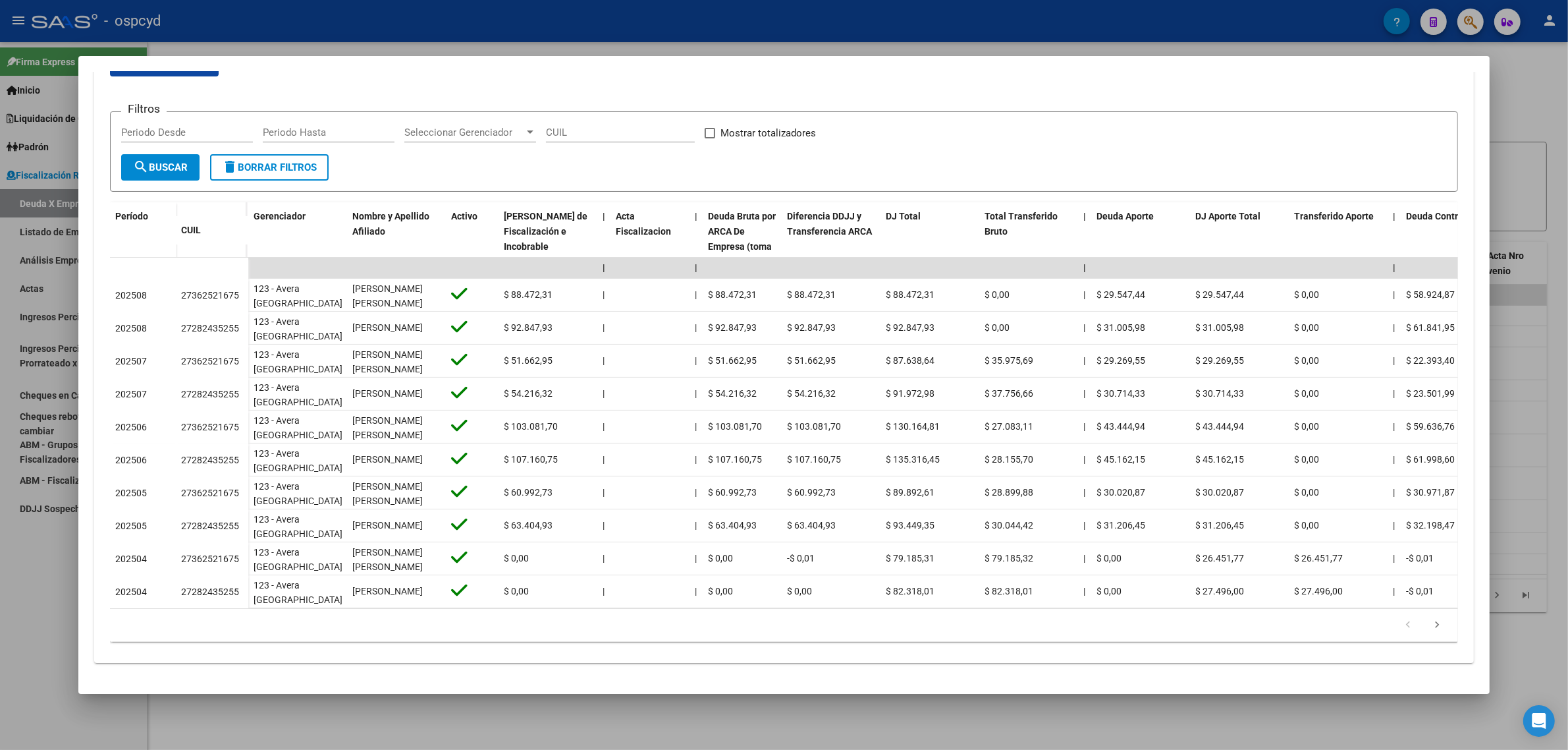
click at [15, 304] on div at bounding box center [784, 375] width 1568 height 750
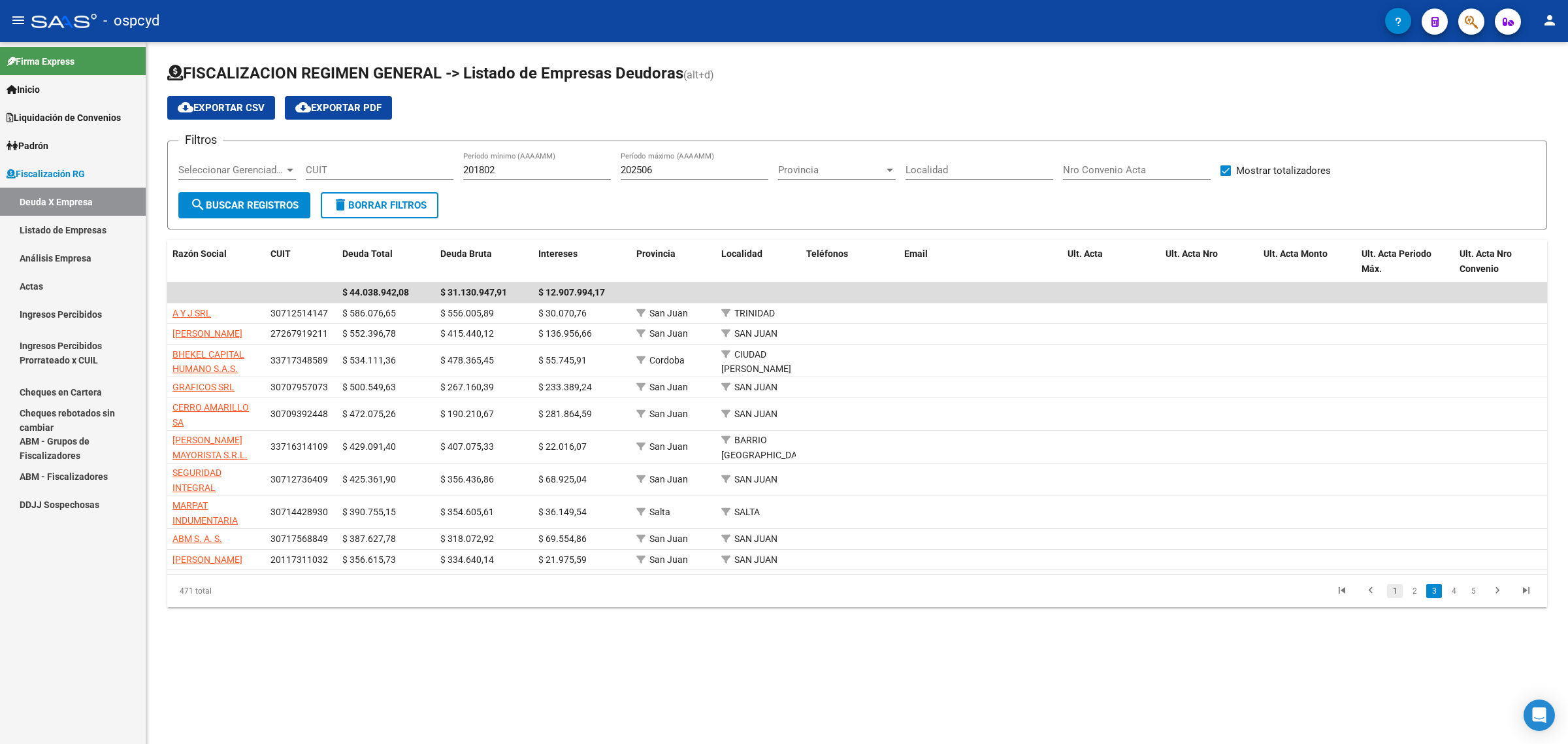
click at [1392, 598] on link "1" at bounding box center [1394, 591] width 15 height 15
